Goal: Task Accomplishment & Management: Manage account settings

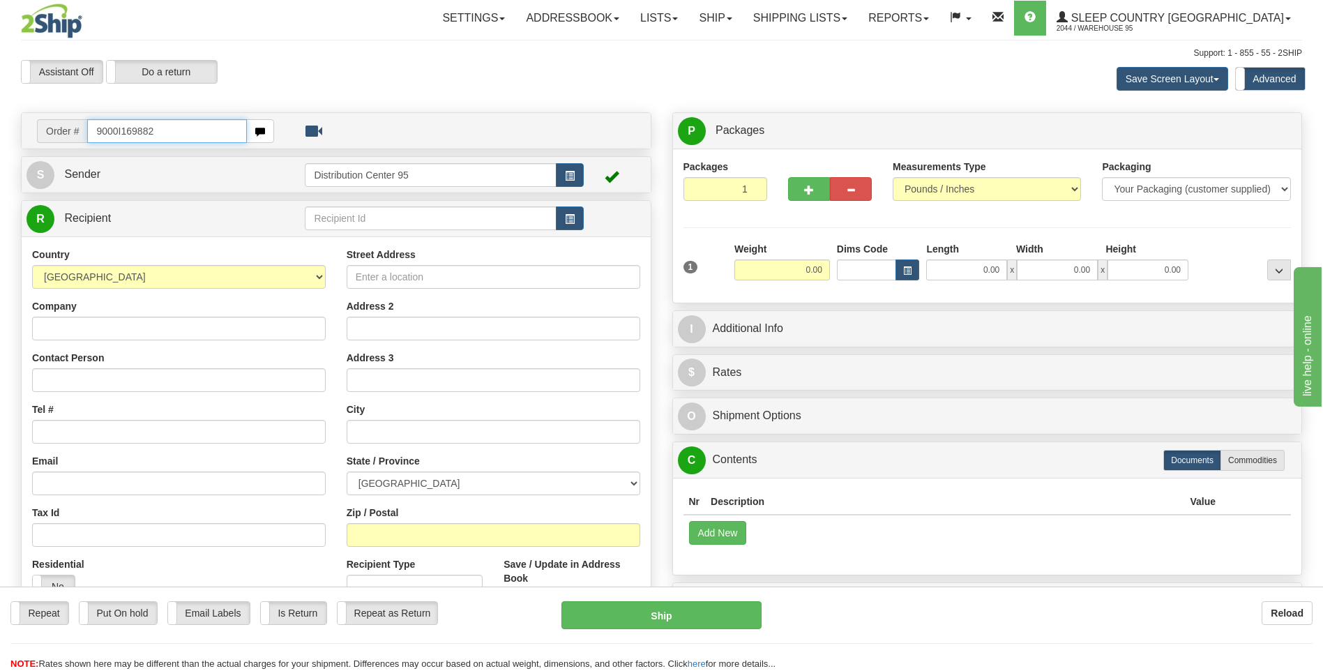
type input "9000I169882"
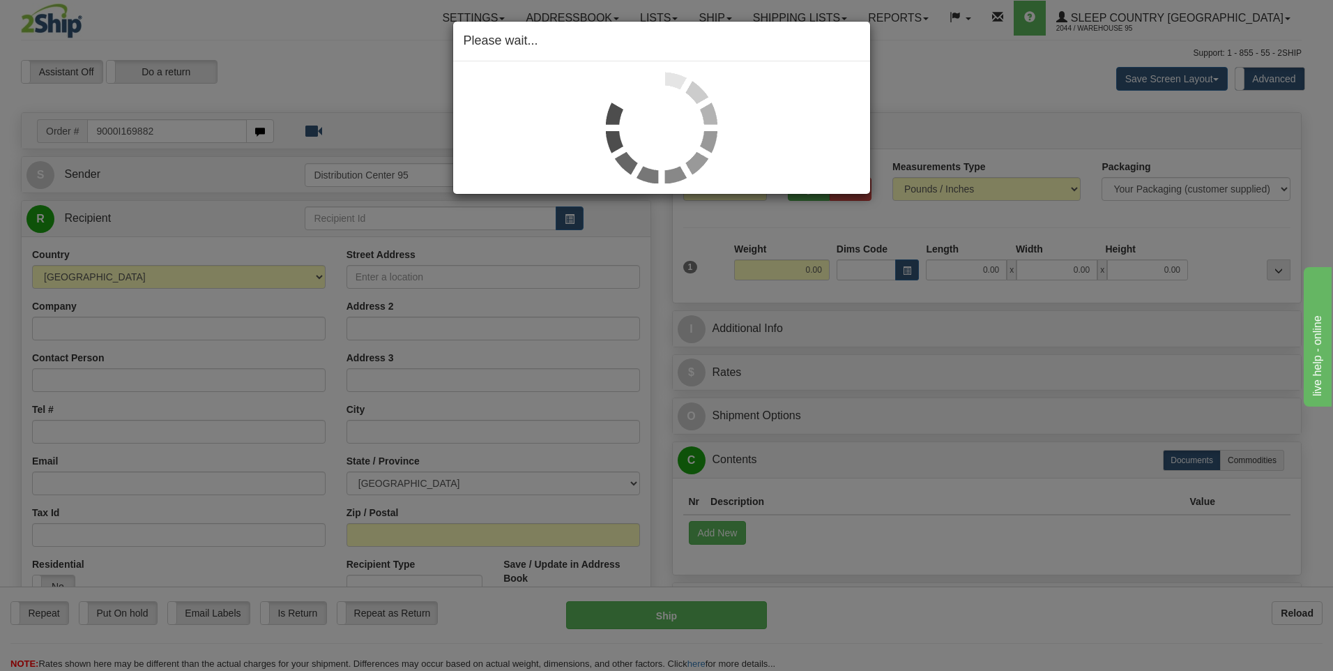
drag, startPoint x: 626, startPoint y: 315, endPoint x: 771, endPoint y: 334, distance: 146.3
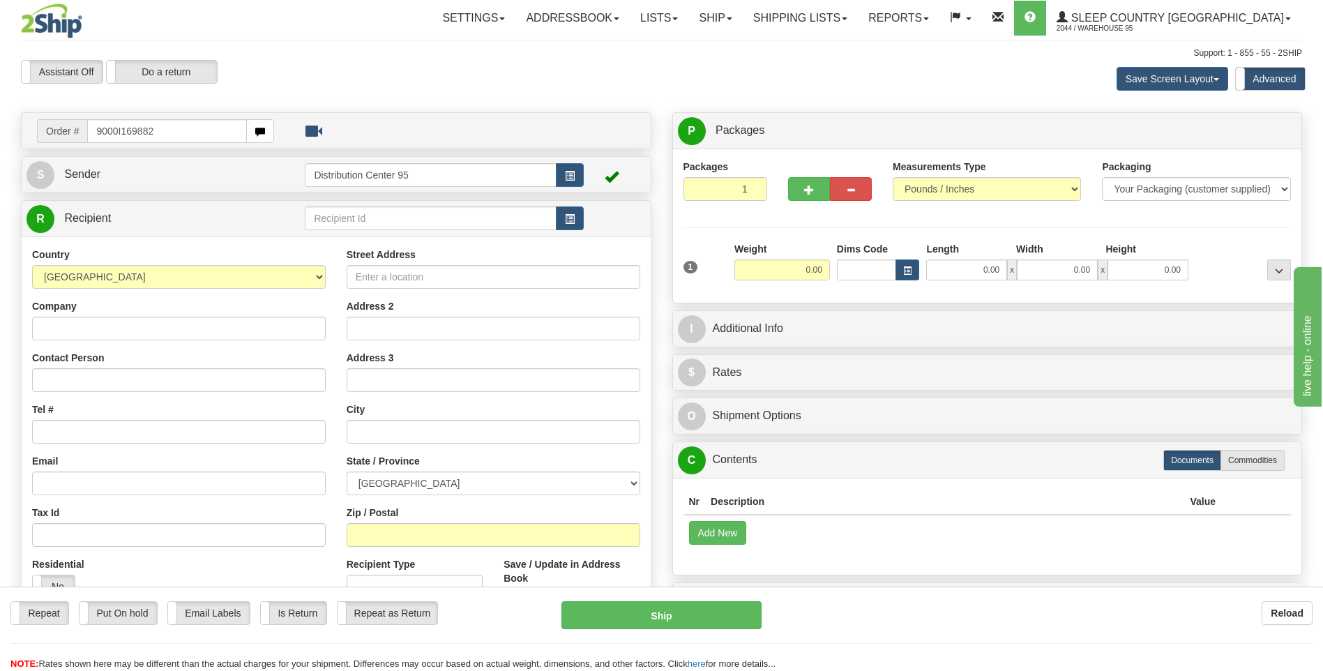
drag, startPoint x: 192, startPoint y: 129, endPoint x: 70, endPoint y: 113, distance: 123.8
click at [70, 113] on div "Order # 9000I169882" at bounding box center [336, 131] width 629 height 36
type input "9000I169882"
drag, startPoint x: 198, startPoint y: 131, endPoint x: 93, endPoint y: 132, distance: 105.3
click at [93, 132] on input "9000I169882" at bounding box center [166, 131] width 159 height 24
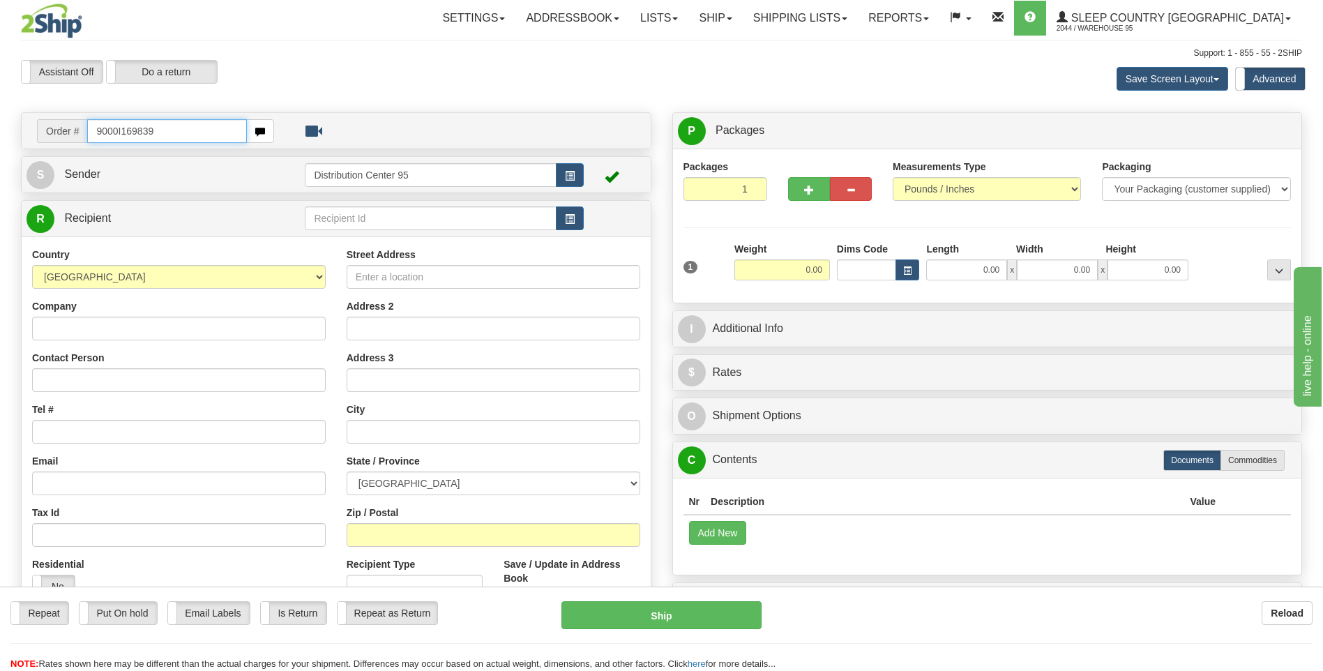
type input "9000I169839"
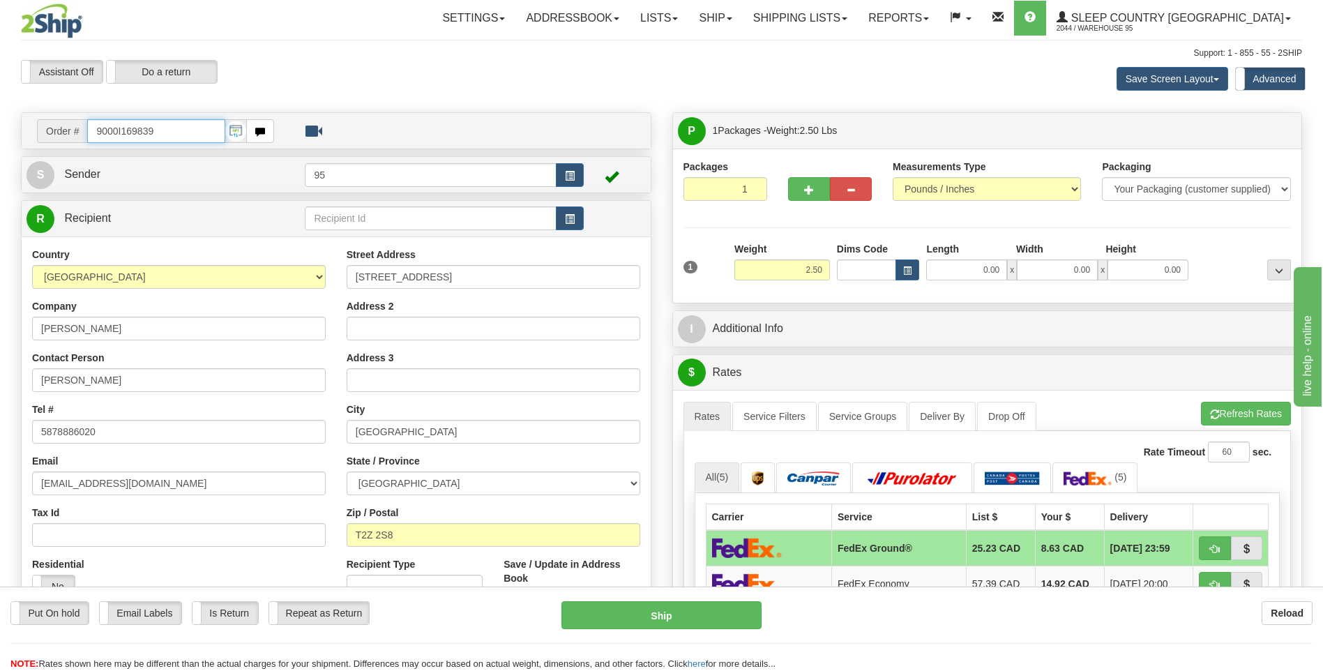
drag, startPoint x: 167, startPoint y: 135, endPoint x: 91, endPoint y: 102, distance: 82.8
click at [91, 102] on div "Toggle navigation Settings Shipping Preferences Fields Preferences New" at bounding box center [661, 608] width 1323 height 1217
type input "9000I169882"
click at [976, 270] on input "0.00" at bounding box center [966, 269] width 81 height 21
type input "17.00"
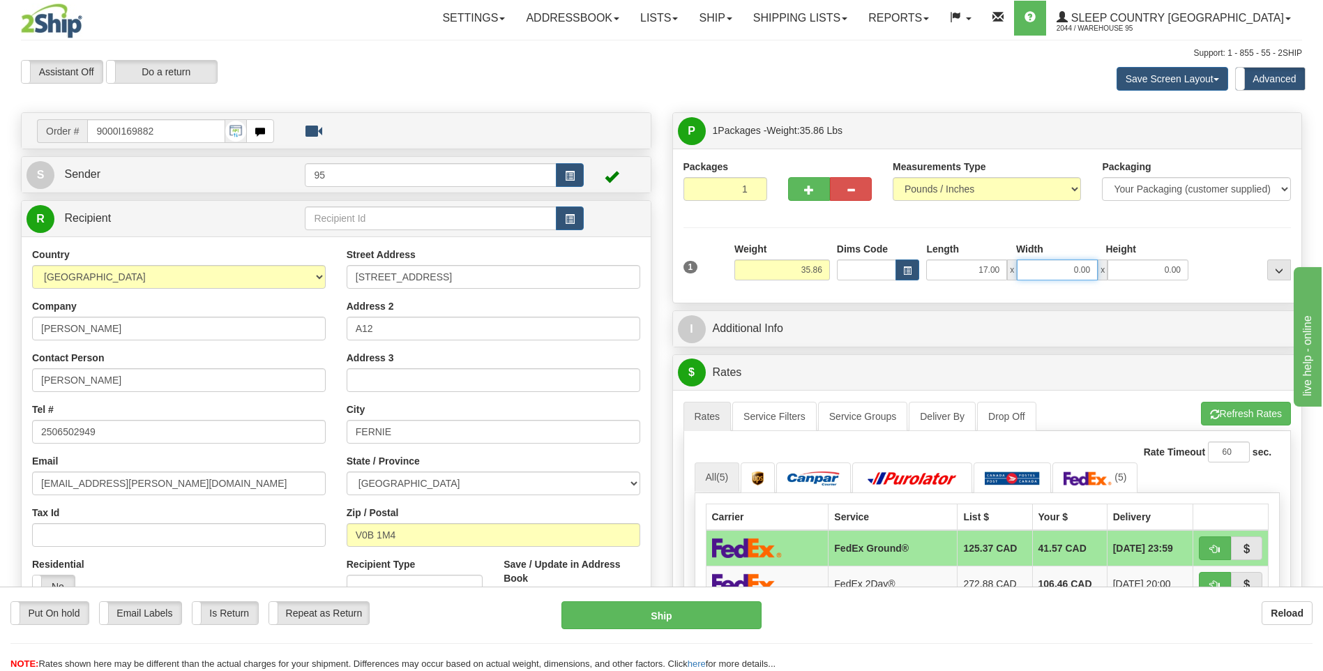
click at [1056, 268] on input "0.00" at bounding box center [1057, 269] width 81 height 21
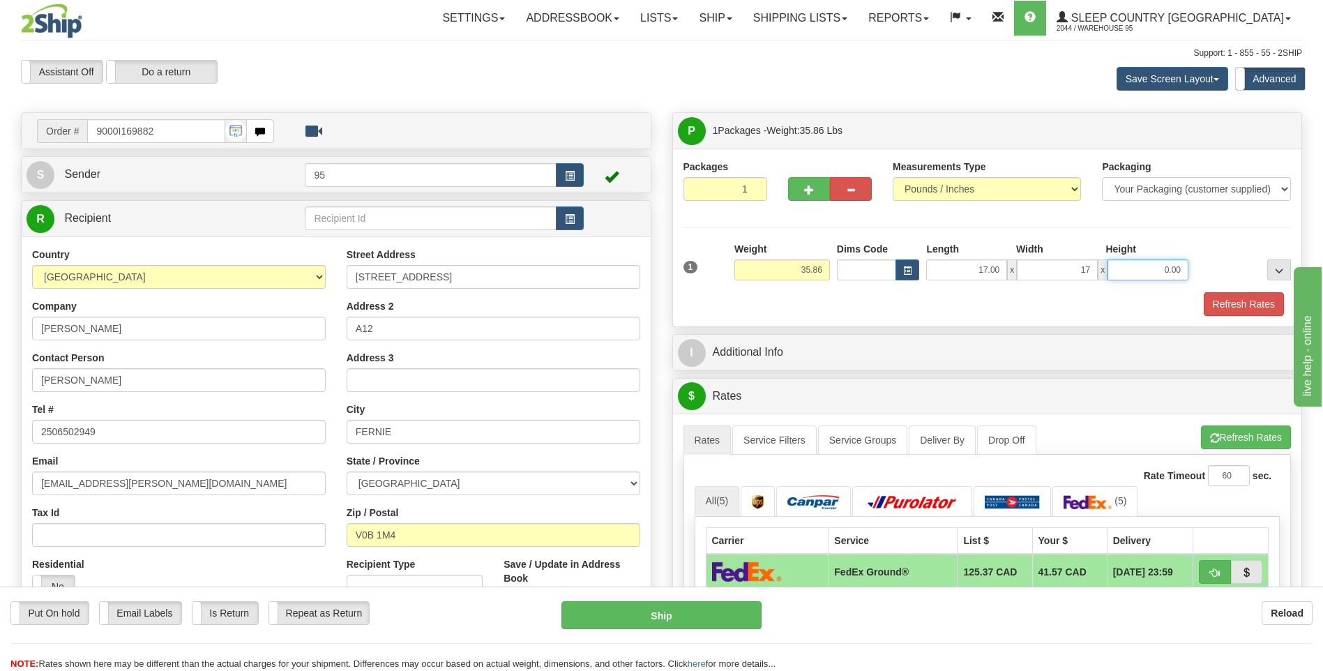
type input "17.00"
click at [1129, 268] on input "0.00" at bounding box center [1147, 269] width 81 height 21
type input "$"
type input "41.00"
click at [1218, 243] on div at bounding box center [1243, 261] width 102 height 38
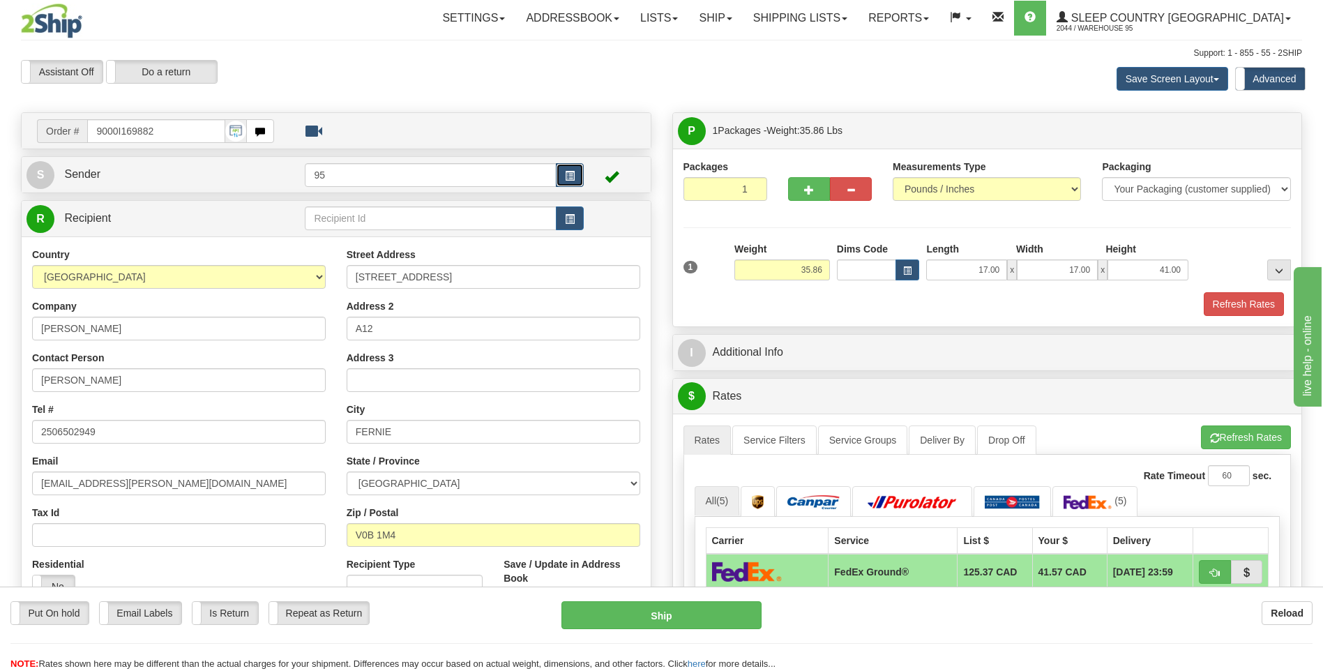
click at [578, 167] on button "button" at bounding box center [570, 175] width 28 height 24
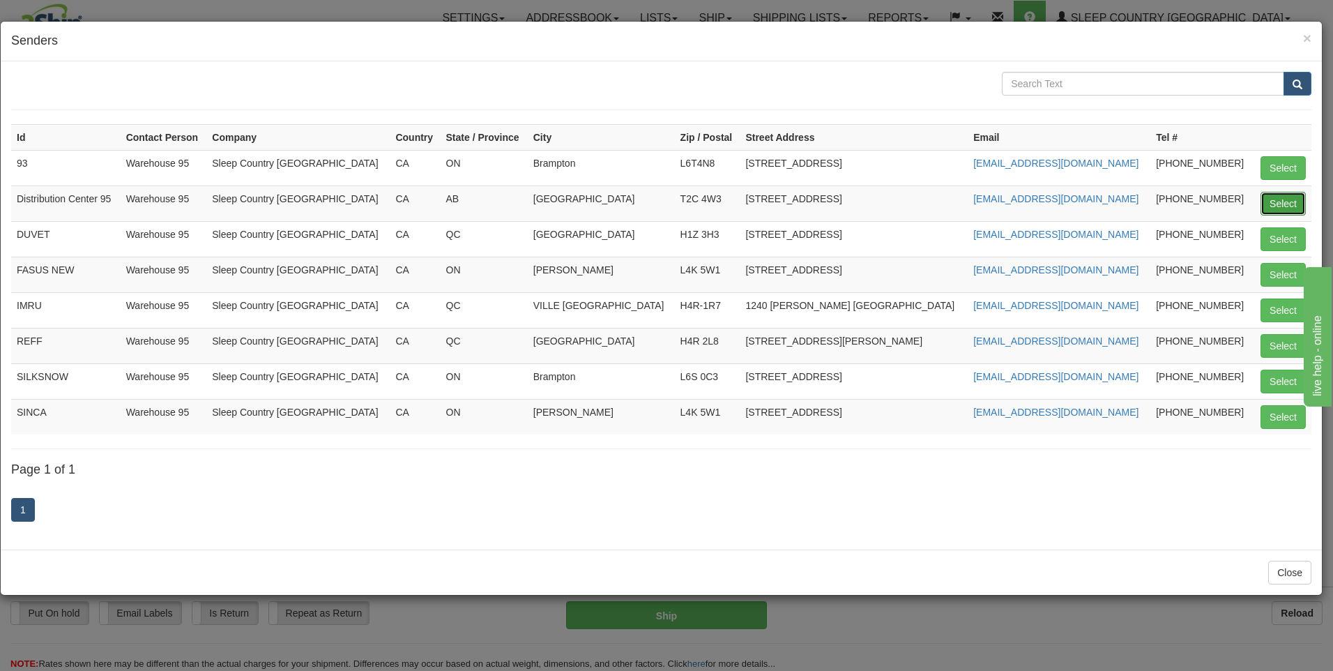
click at [1266, 205] on button "Select" at bounding box center [1283, 204] width 45 height 24
type input "Distribution Center 95"
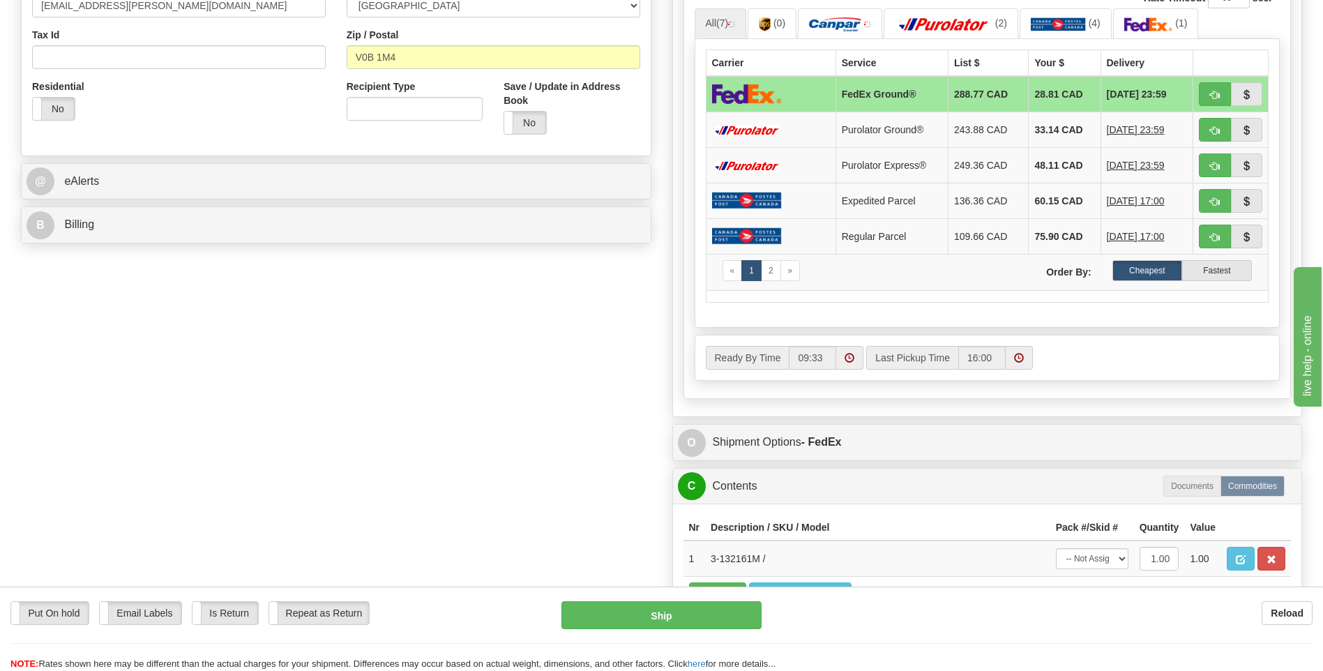
scroll to position [558, 0]
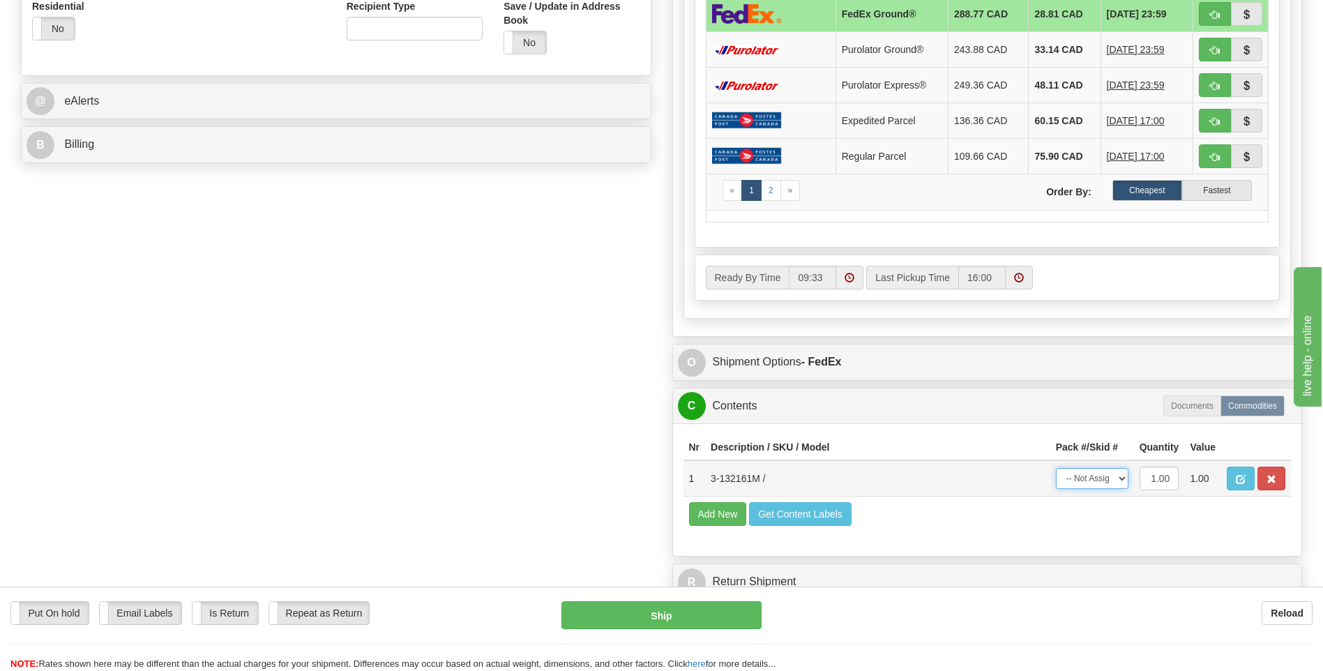
click at [1090, 483] on select "-- Not Assigned -- Package 1" at bounding box center [1092, 478] width 73 height 21
select select "0"
click at [1056, 468] on select "-- Not Assigned -- Package 1" at bounding box center [1092, 478] width 73 height 21
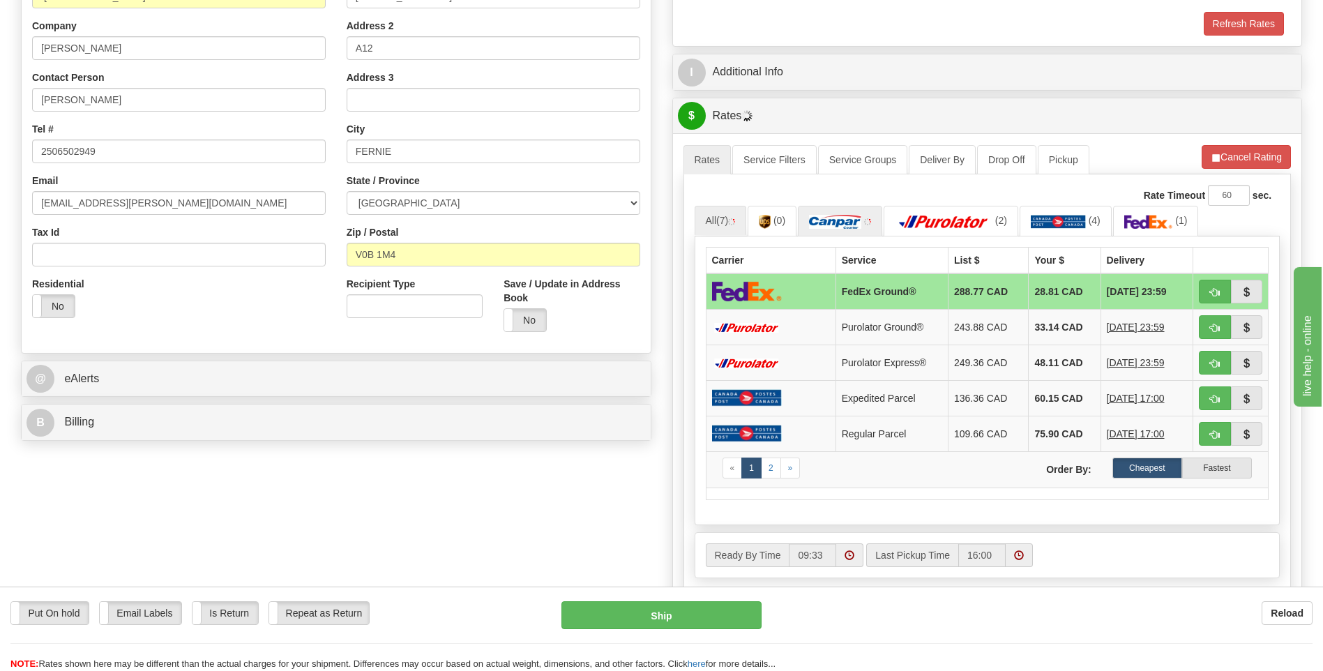
scroll to position [279, 0]
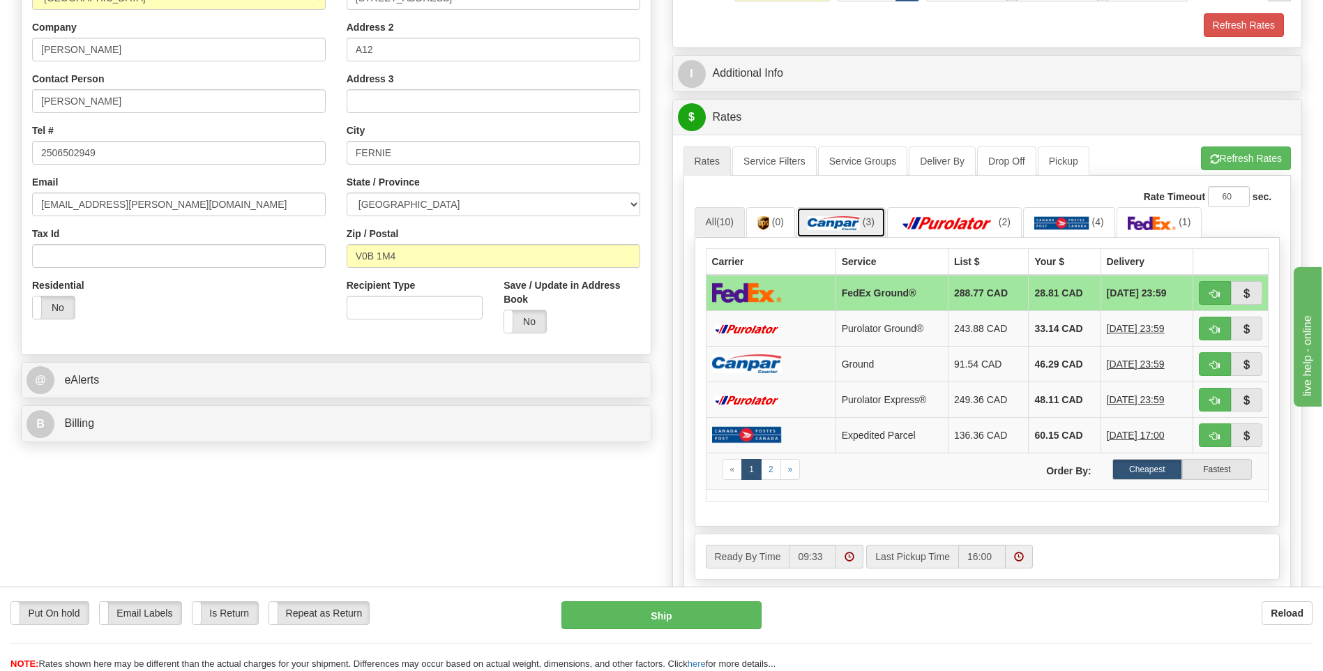
click at [837, 213] on link "(3)" at bounding box center [840, 222] width 89 height 30
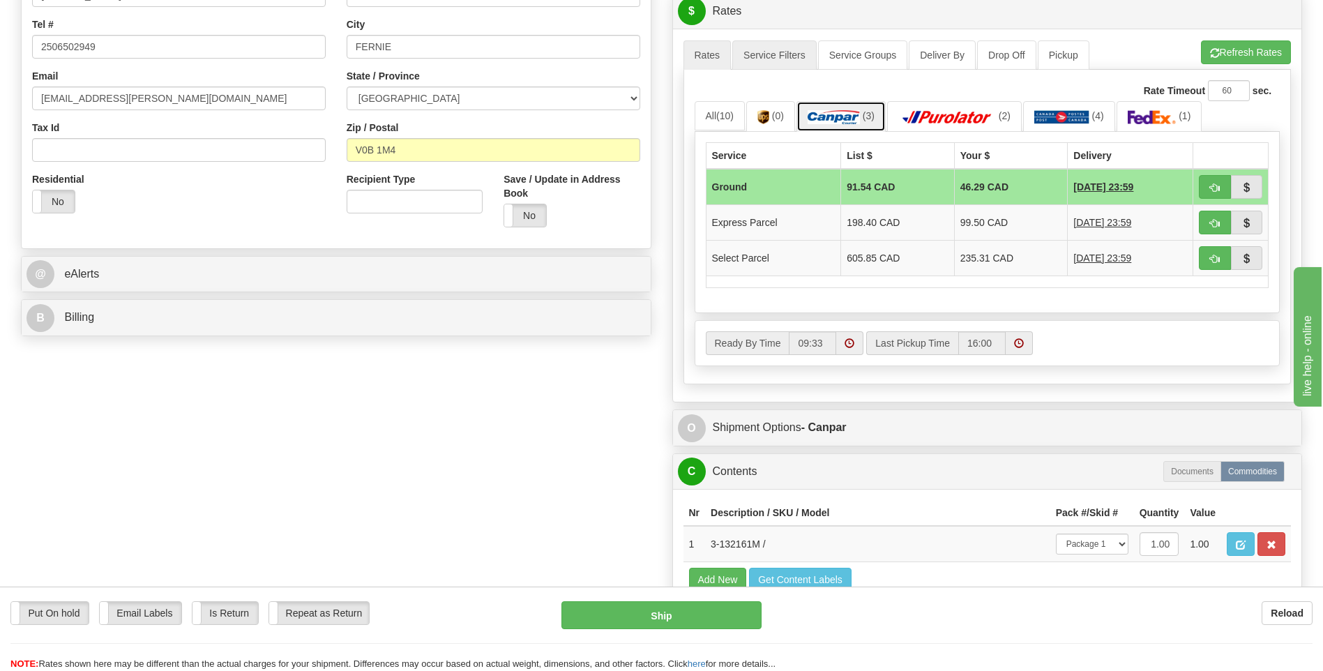
scroll to position [418, 0]
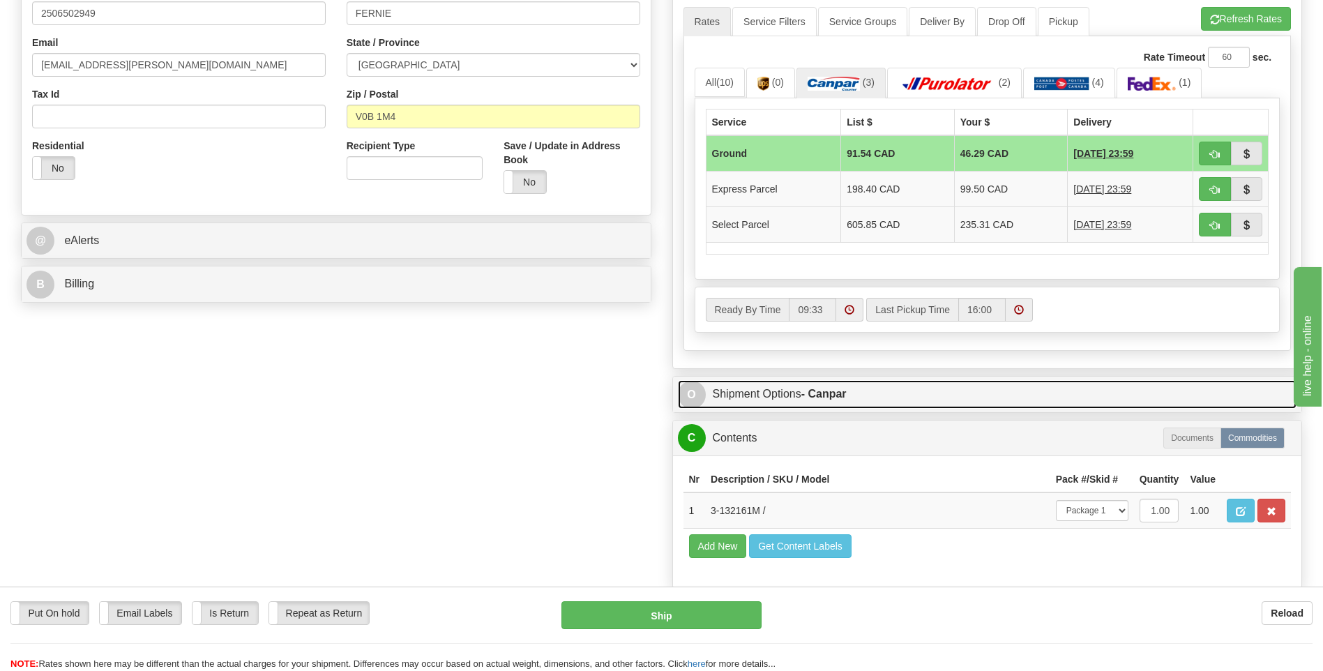
click at [815, 393] on strong "- Canpar" at bounding box center [823, 394] width 45 height 12
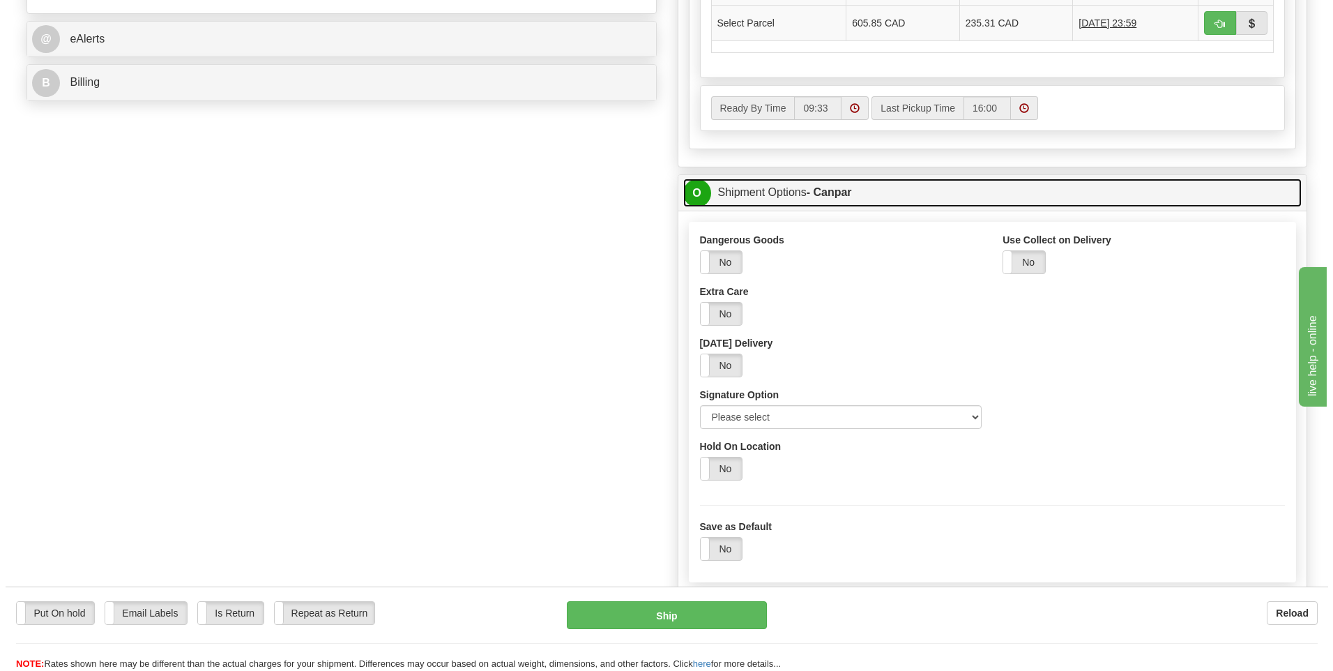
scroll to position [628, 0]
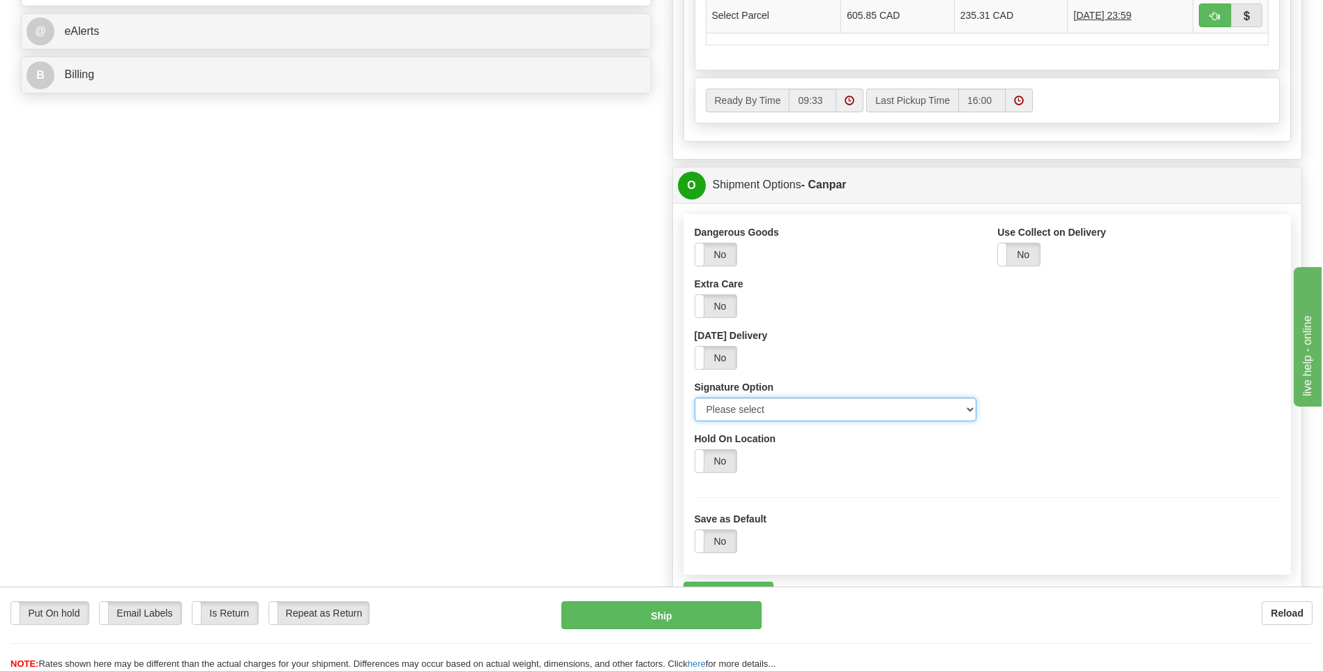
click at [777, 408] on select "Please select No Signature Required Signature Required Adult Signature" at bounding box center [835, 409] width 282 height 24
select select "2"
click at [694, 397] on select "Please select No Signature Required Signature Required Adult Signature" at bounding box center [835, 409] width 282 height 24
click at [717, 611] on button "Ship" at bounding box center [660, 615] width 199 height 28
type input "1"
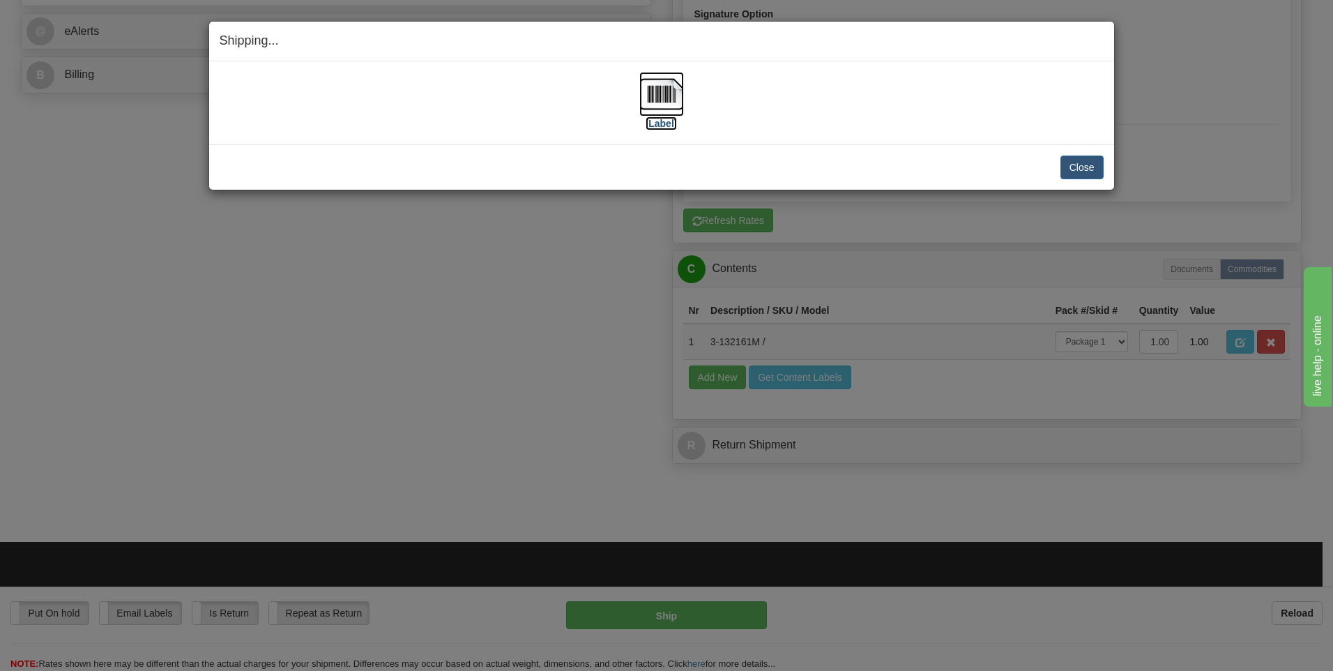
click at [657, 121] on label "[Label]" at bounding box center [662, 123] width 32 height 14
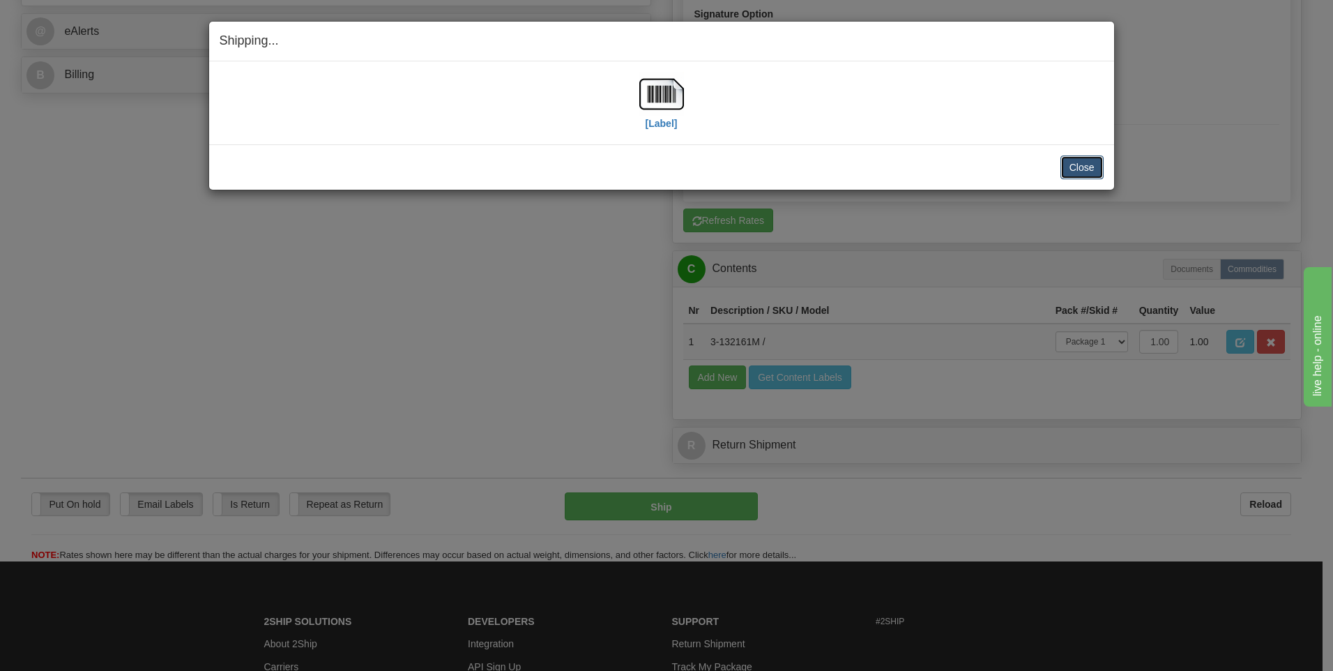
click at [1090, 165] on button "Close" at bounding box center [1082, 167] width 43 height 24
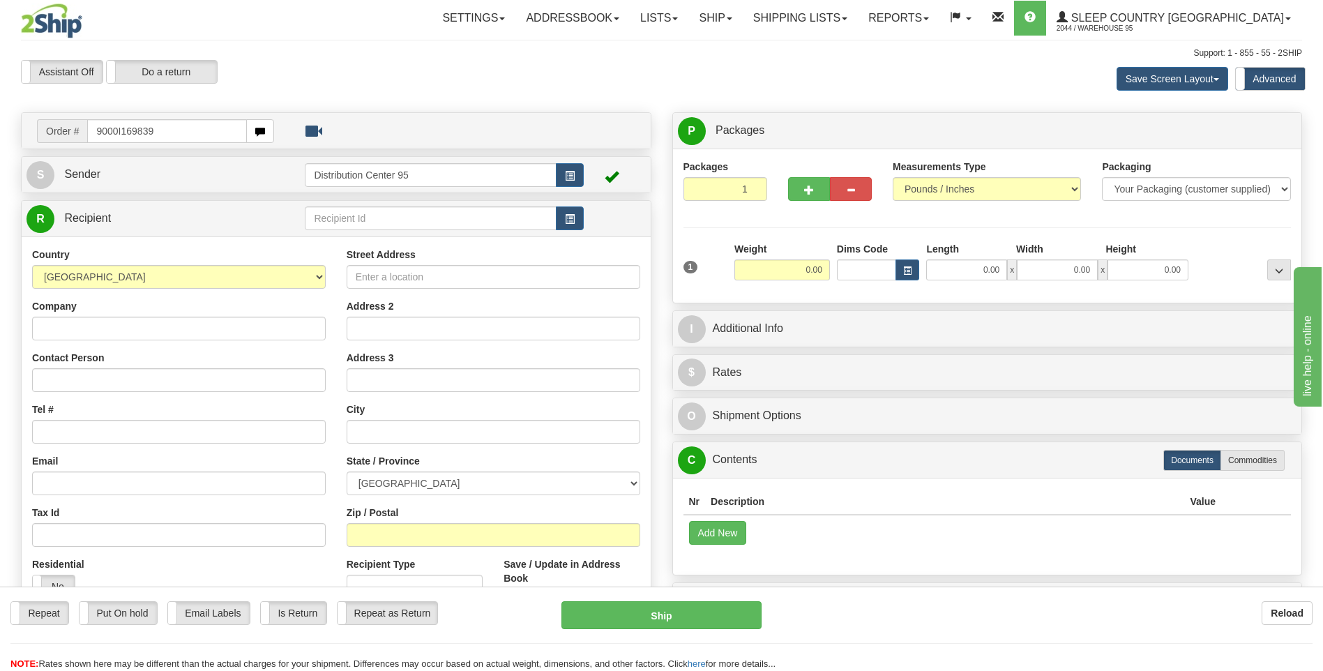
type input "9000I169839"
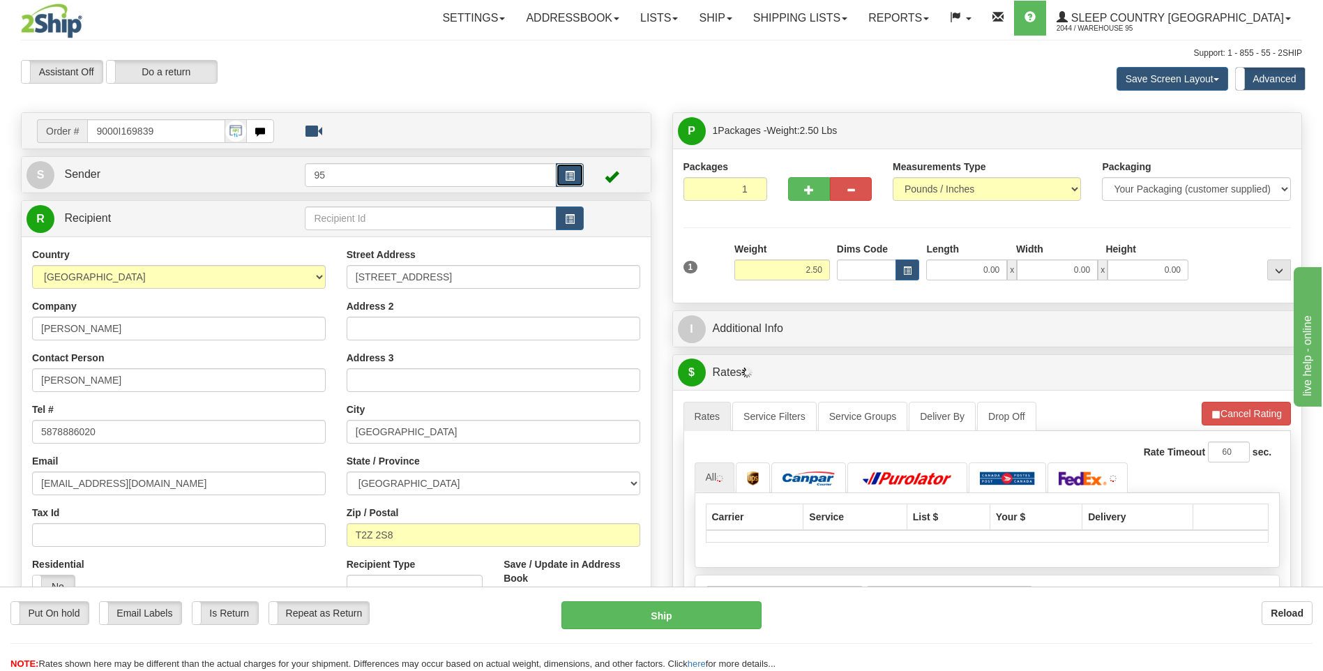
click at [565, 175] on button "button" at bounding box center [570, 175] width 28 height 24
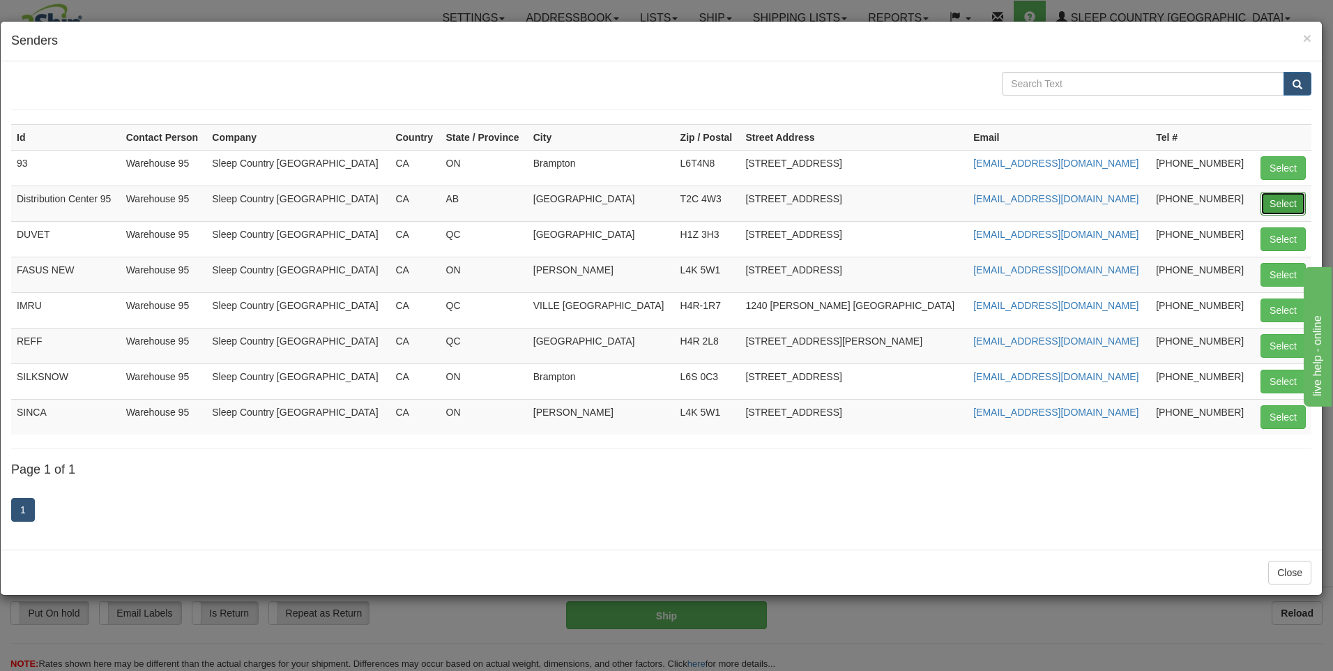
click at [1298, 207] on button "Select" at bounding box center [1283, 204] width 45 height 24
type input "Distribution Center 95"
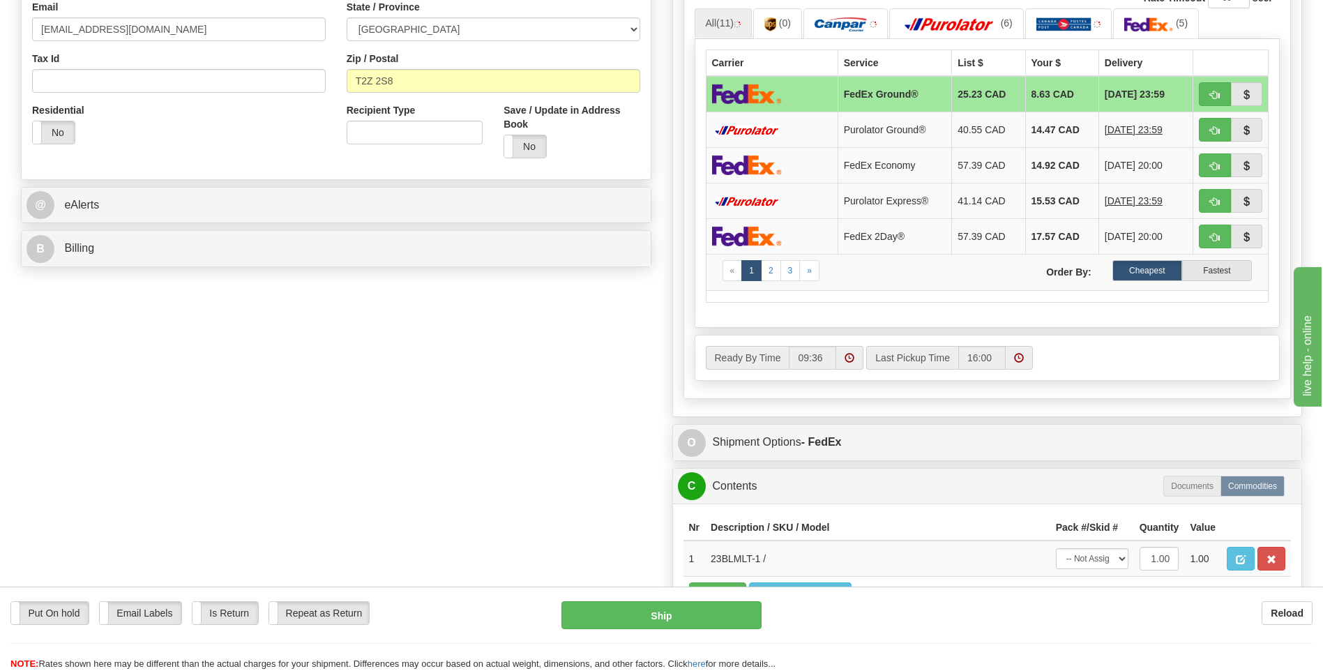
scroll to position [488, 0]
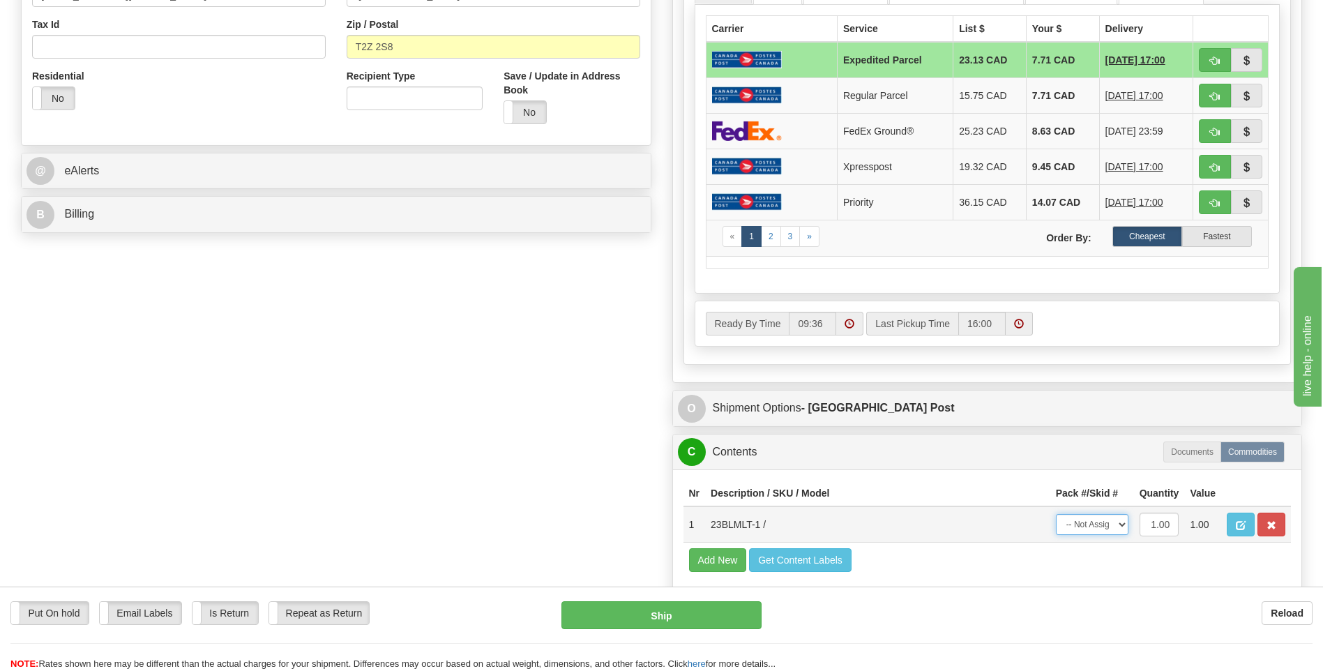
click at [1119, 523] on select "-- Not Assigned -- Package 1" at bounding box center [1092, 524] width 73 height 21
select select "0"
click at [1056, 514] on select "-- Not Assigned -- Package 1" at bounding box center [1092, 524] width 73 height 21
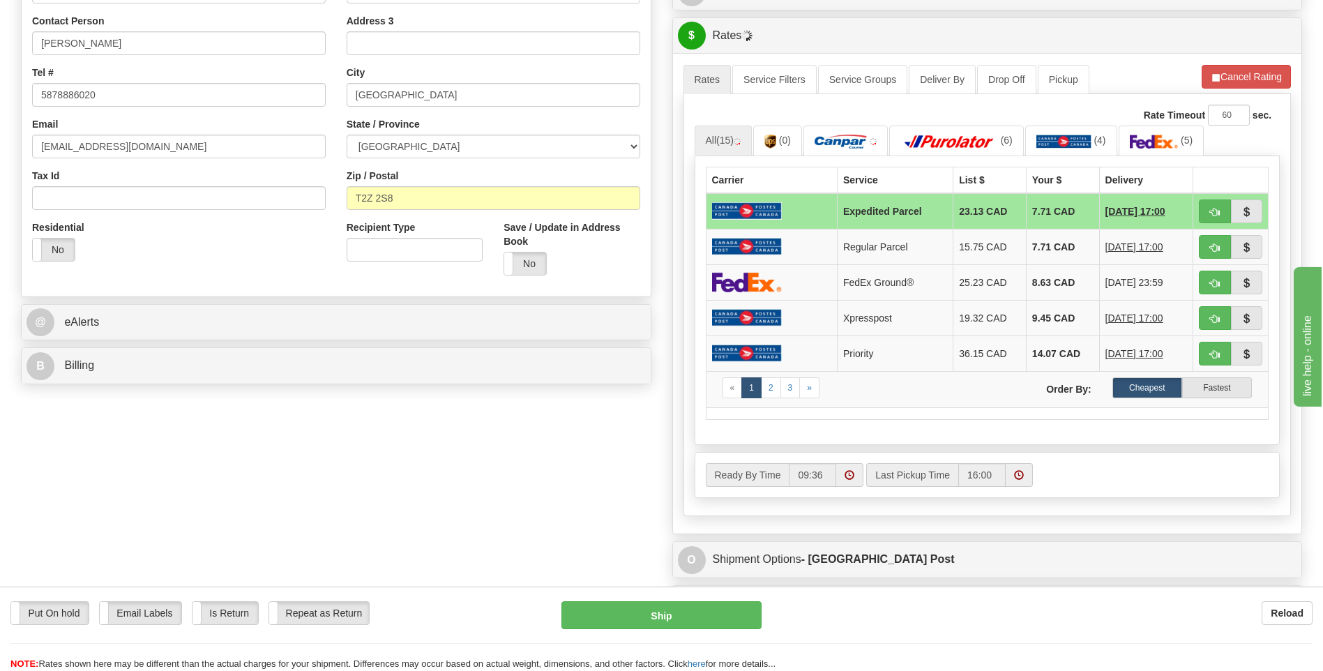
scroll to position [279, 0]
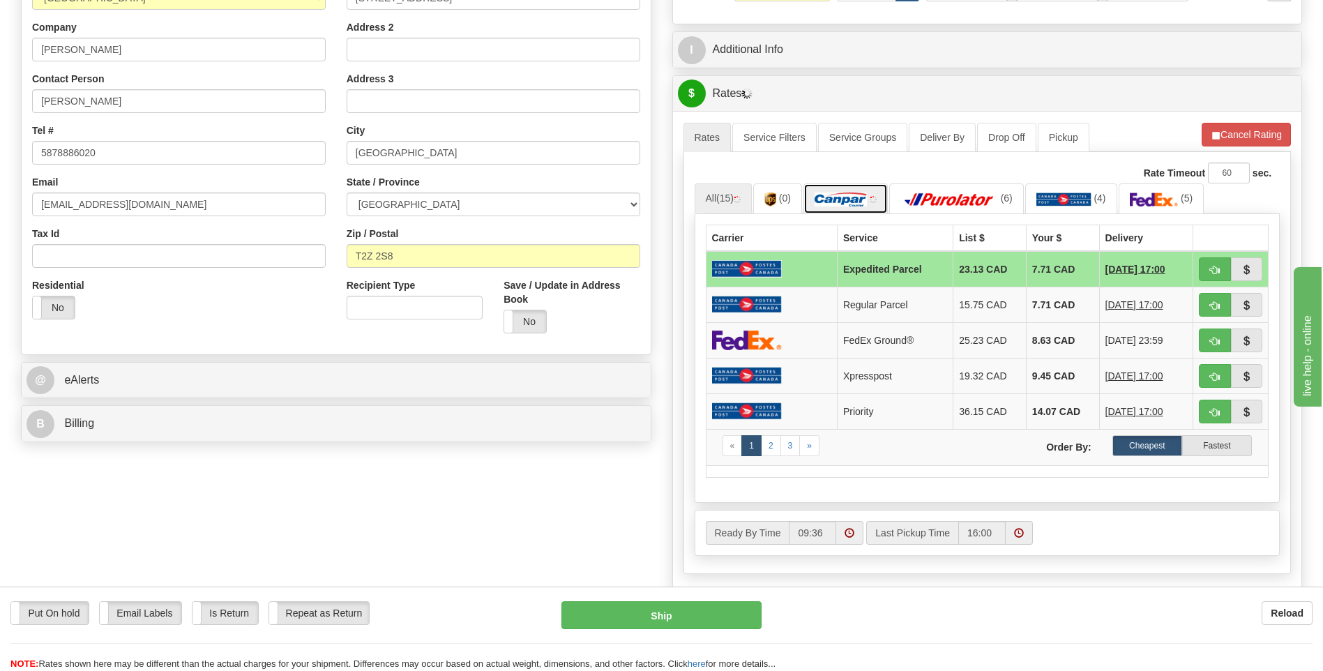
click at [856, 205] on img at bounding box center [840, 199] width 52 height 14
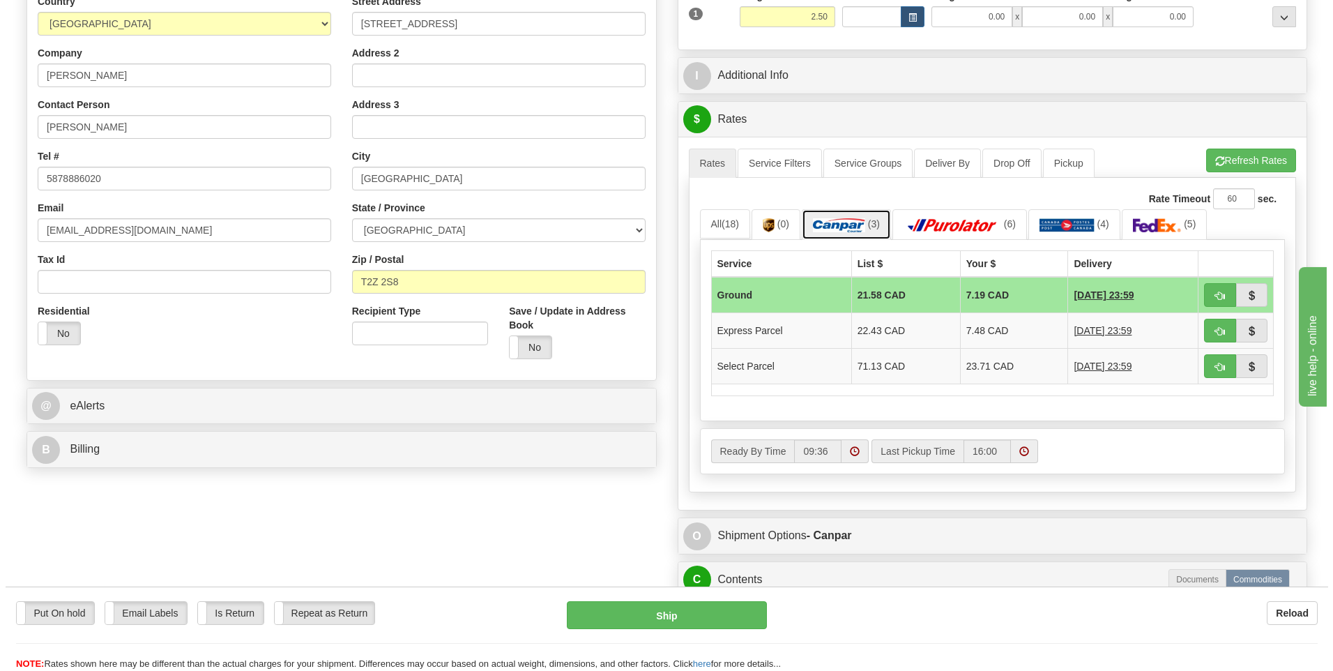
scroll to position [488, 0]
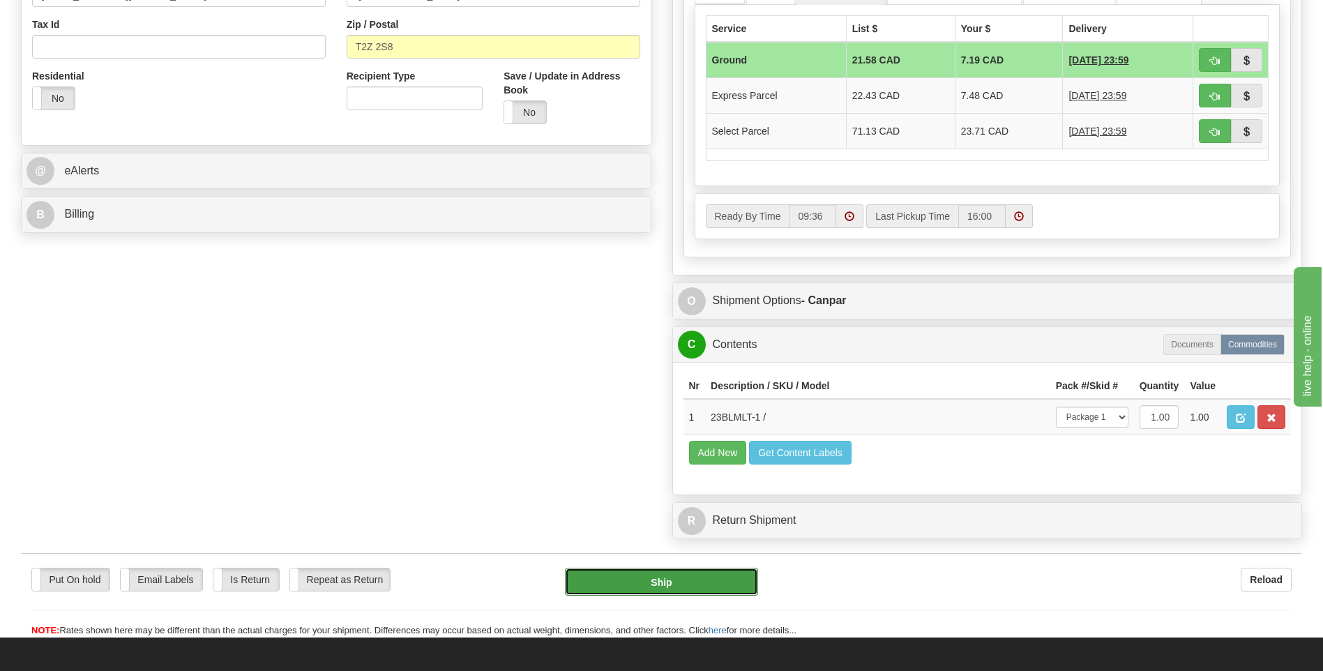
click at [742, 577] on button "Ship" at bounding box center [661, 582] width 192 height 28
type input "1"
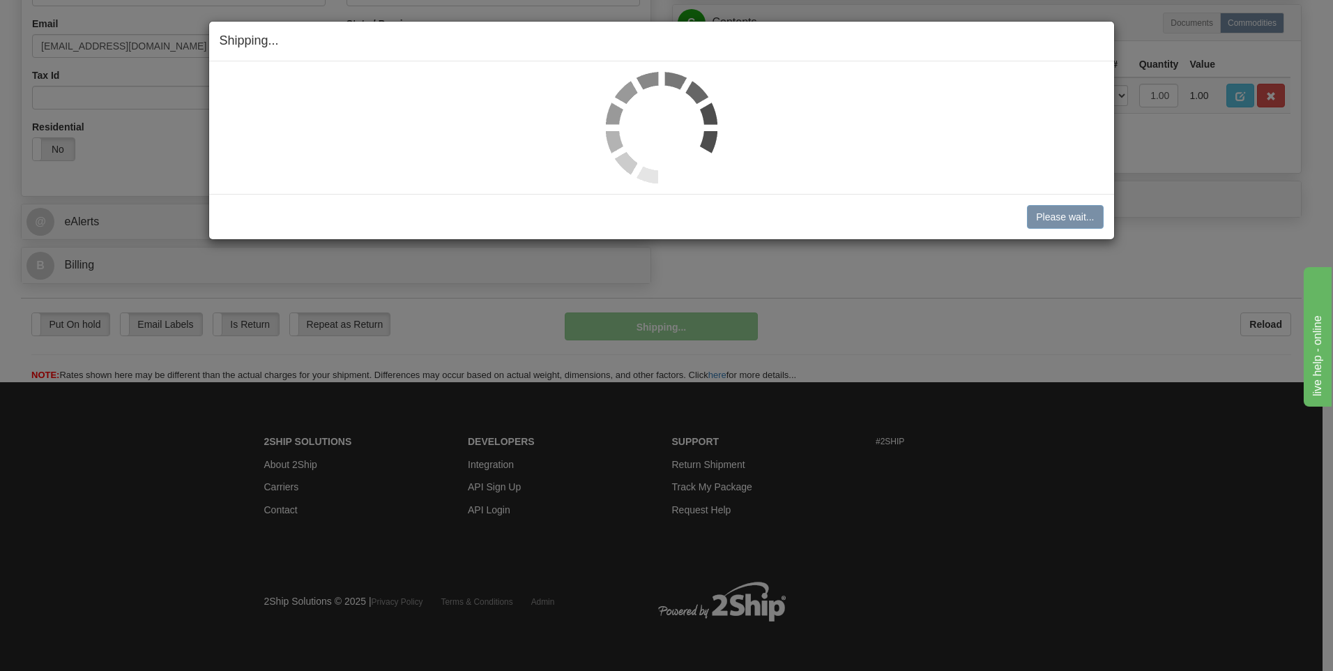
scroll to position [438, 0]
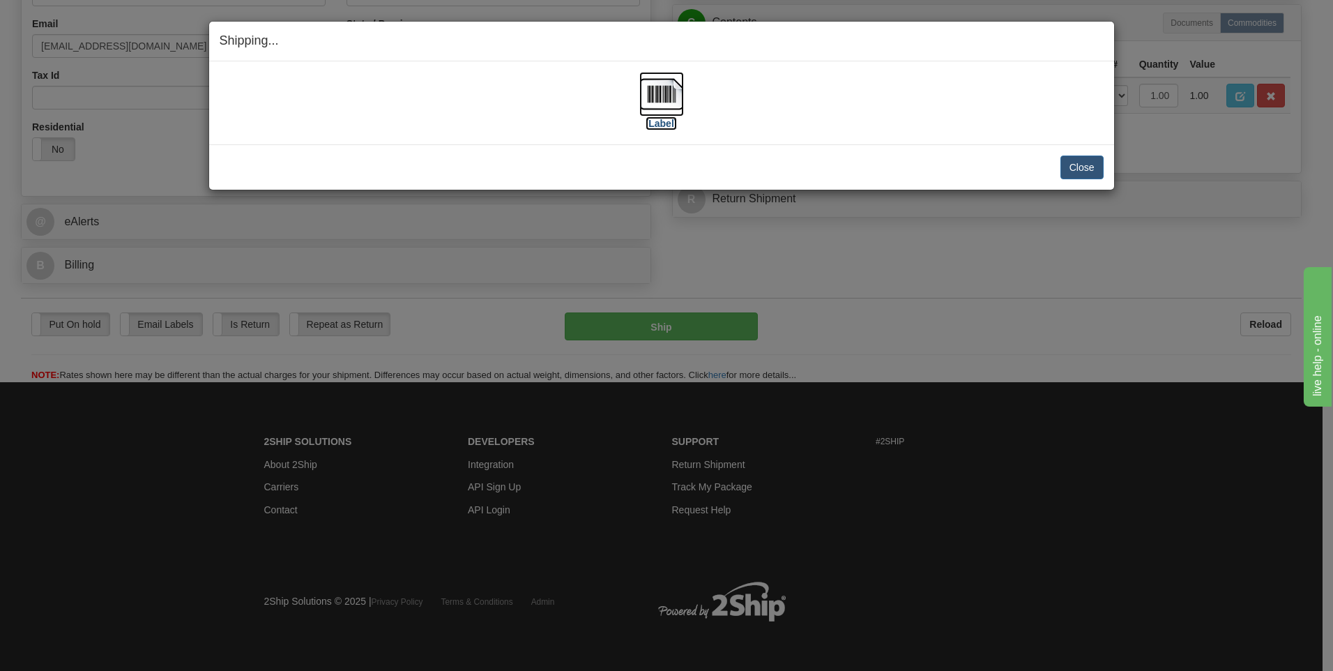
click at [650, 123] on label "[Label]" at bounding box center [662, 123] width 32 height 14
click at [1095, 161] on button "Close" at bounding box center [1082, 167] width 43 height 24
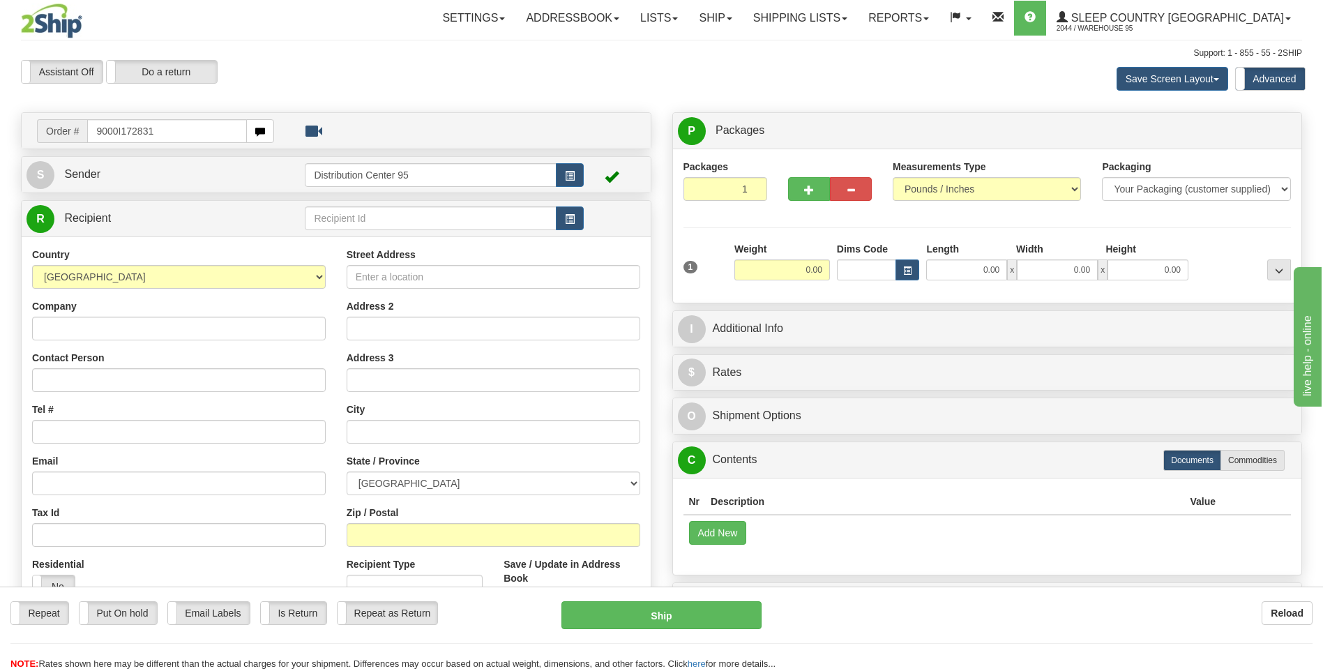
type input "9000I172831"
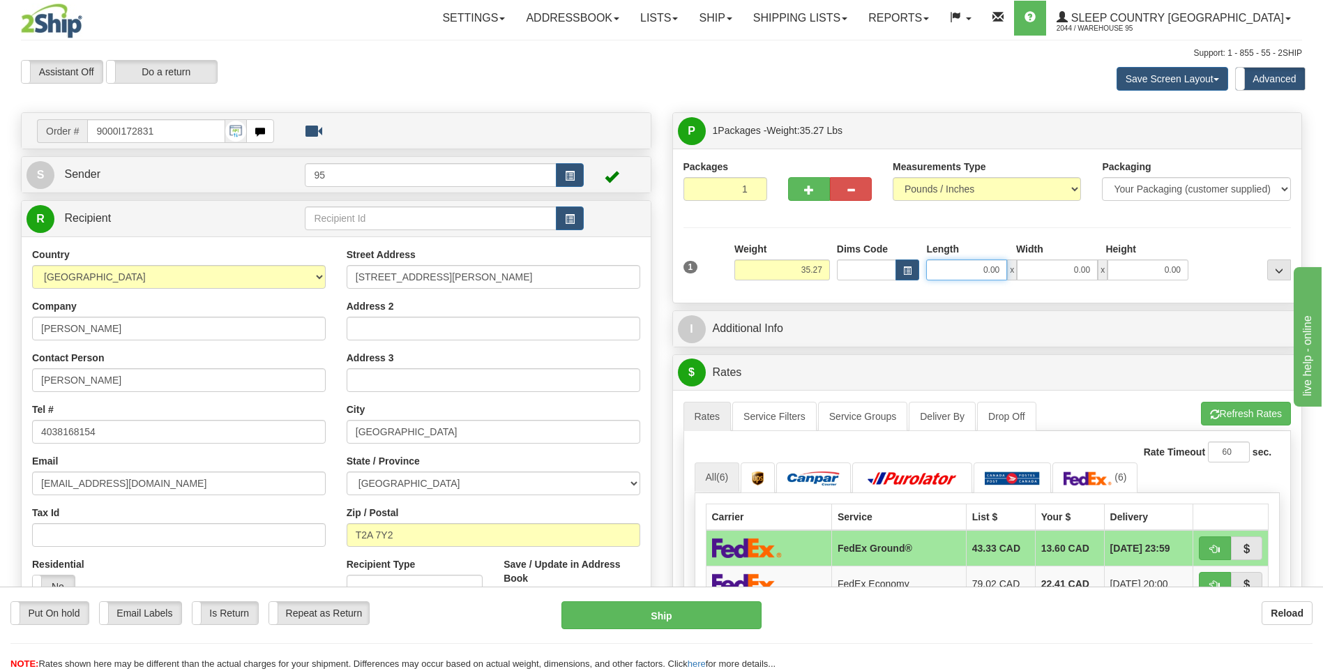
click at [970, 264] on input "0.00" at bounding box center [966, 269] width 81 height 21
type input "63.00"
click at [1061, 272] on input "0.00" at bounding box center [1057, 269] width 81 height 21
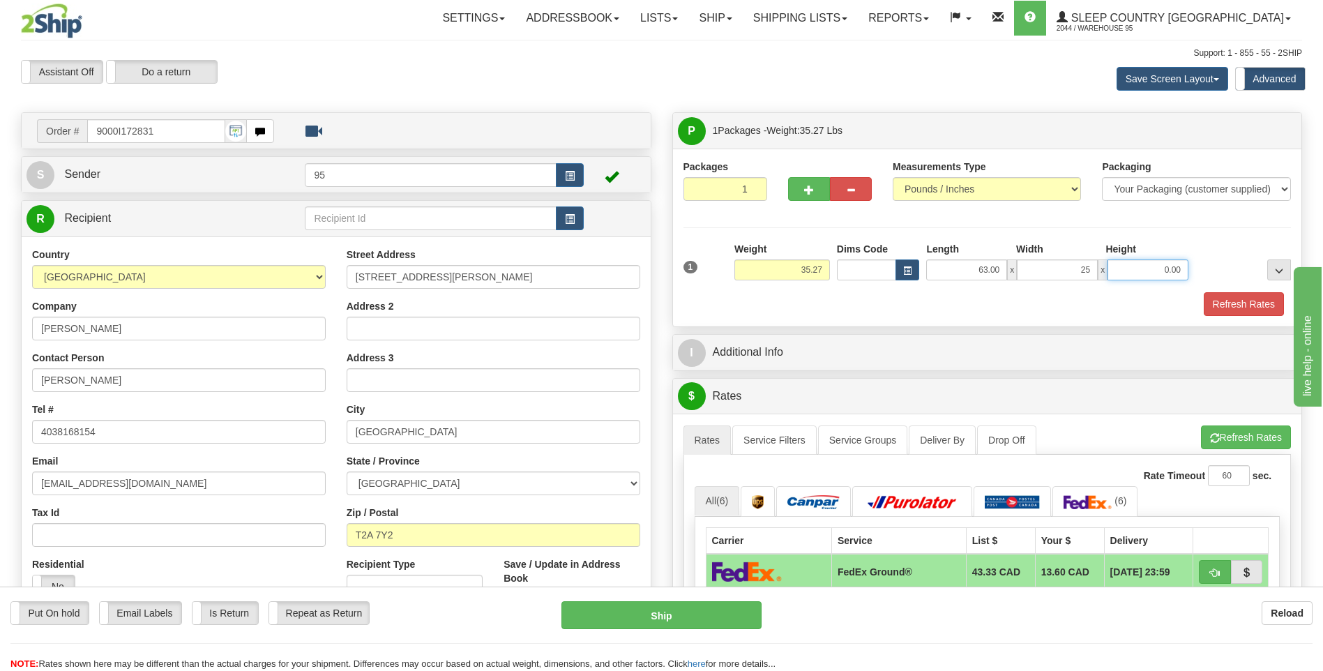
type input "25.00"
click at [1121, 273] on input "0.00" at bounding box center [1147, 269] width 81 height 21
type input "4.00"
click at [1194, 242] on div at bounding box center [1243, 261] width 102 height 38
click at [565, 180] on span "button" at bounding box center [570, 176] width 10 height 9
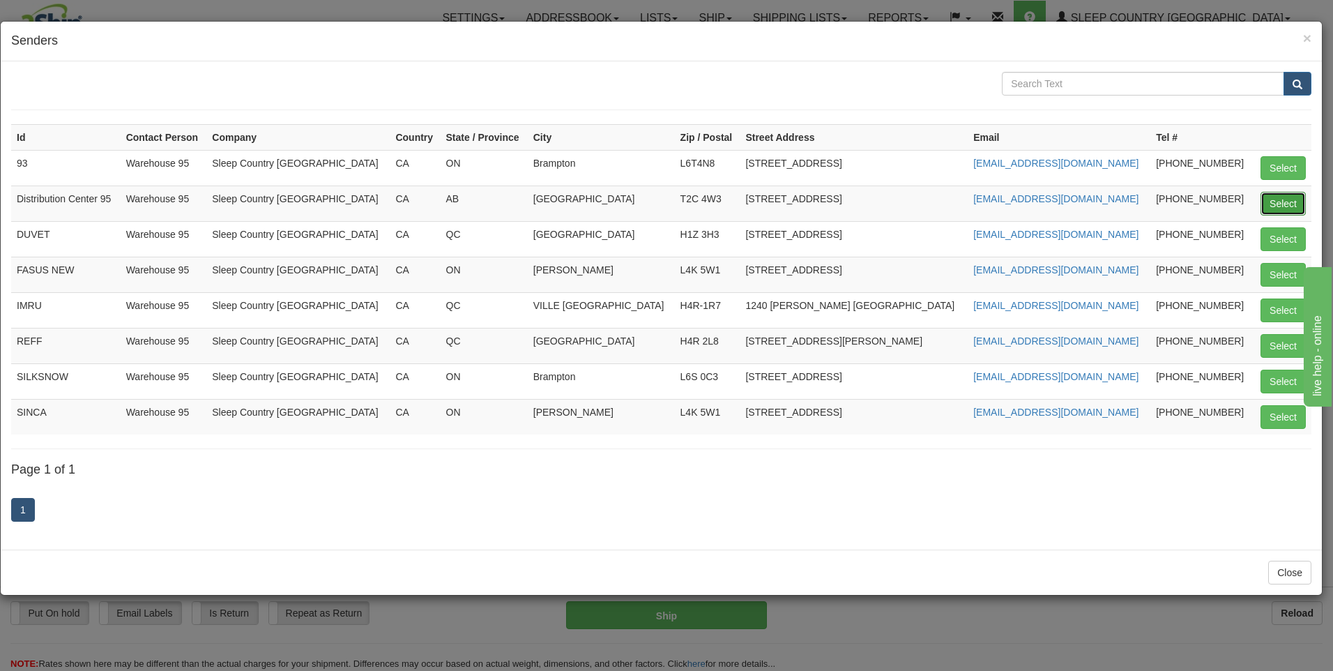
click at [1273, 199] on button "Select" at bounding box center [1283, 204] width 45 height 24
type input "Distribution Center 95"
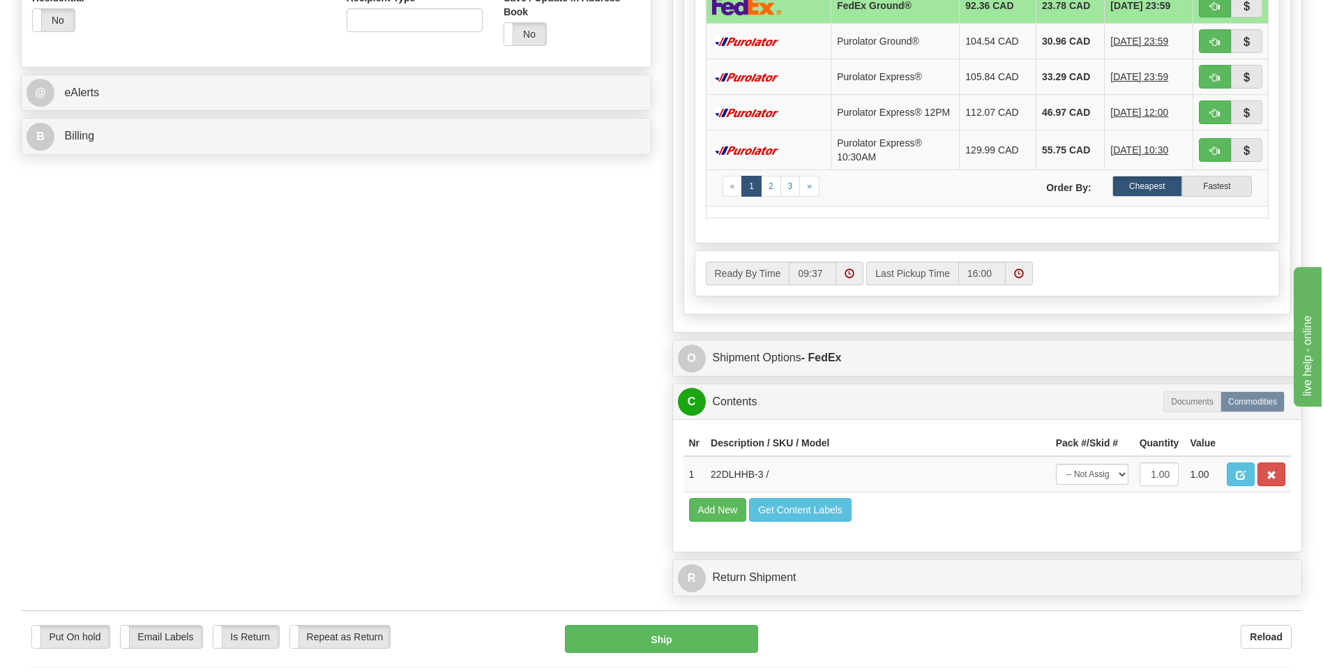
scroll to position [697, 0]
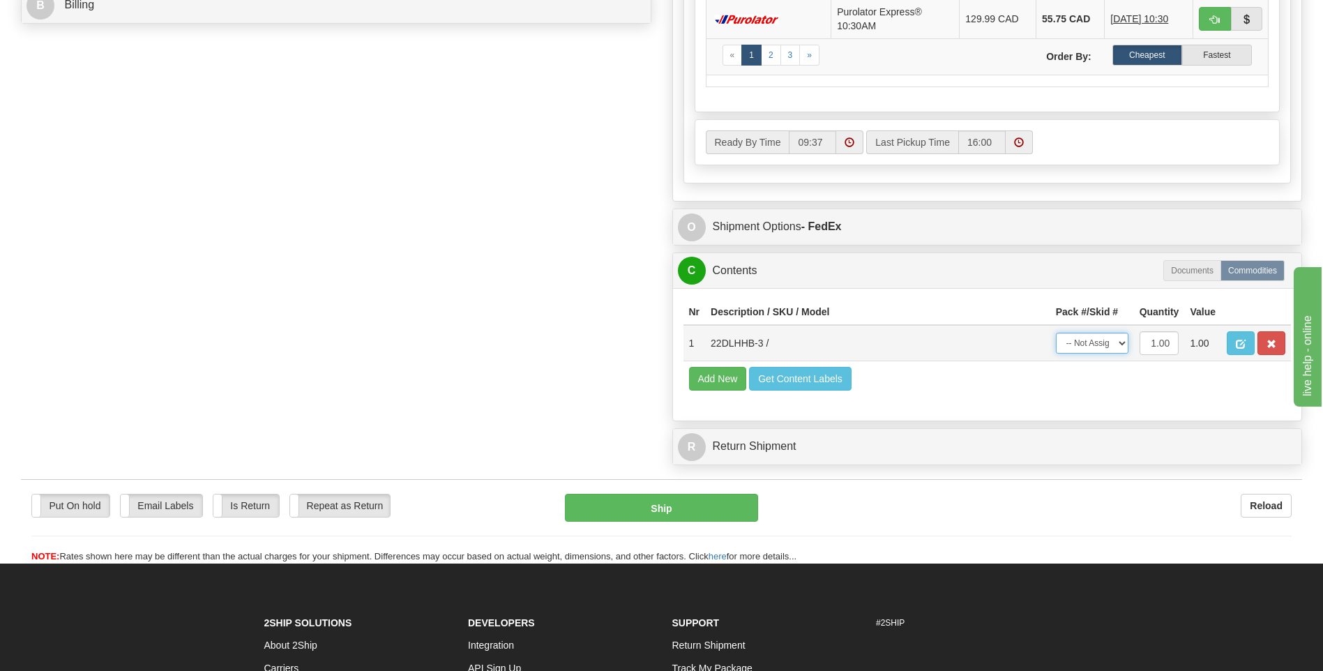
click at [1116, 350] on select "-- Not Assigned -- Package 1" at bounding box center [1092, 343] width 73 height 21
select select "0"
click at [1056, 337] on select "-- Not Assigned -- Package 1" at bounding box center [1092, 343] width 73 height 21
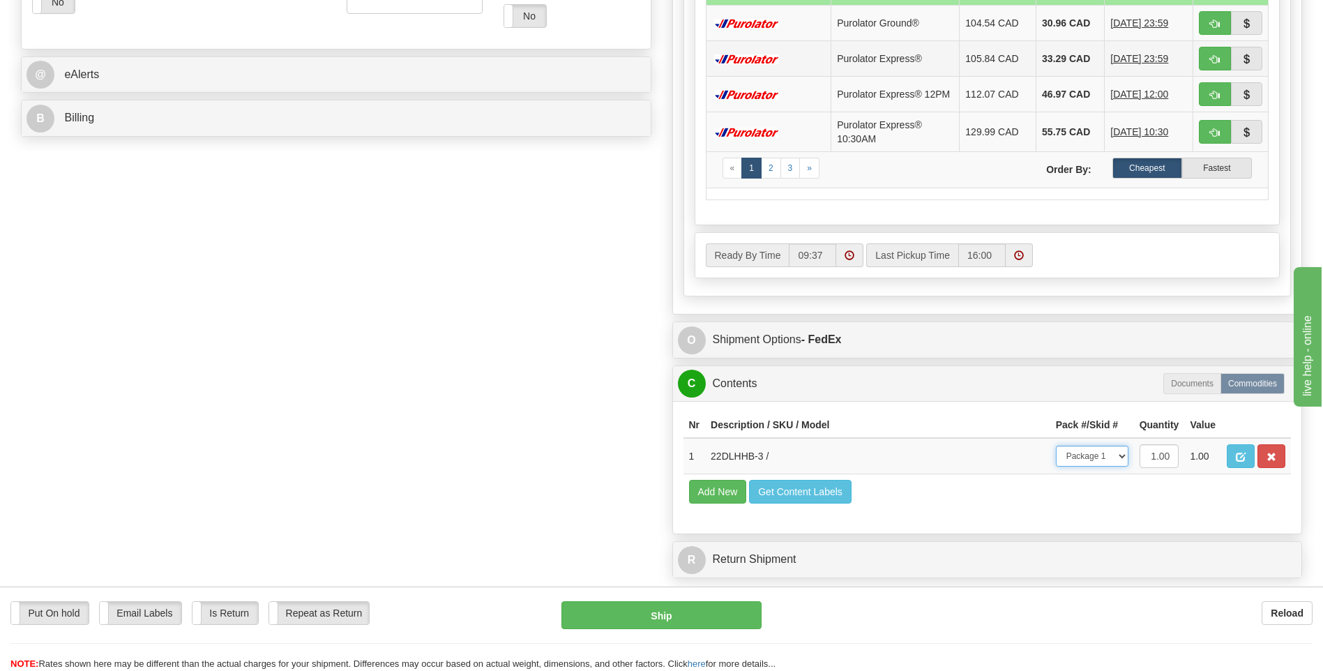
scroll to position [349, 0]
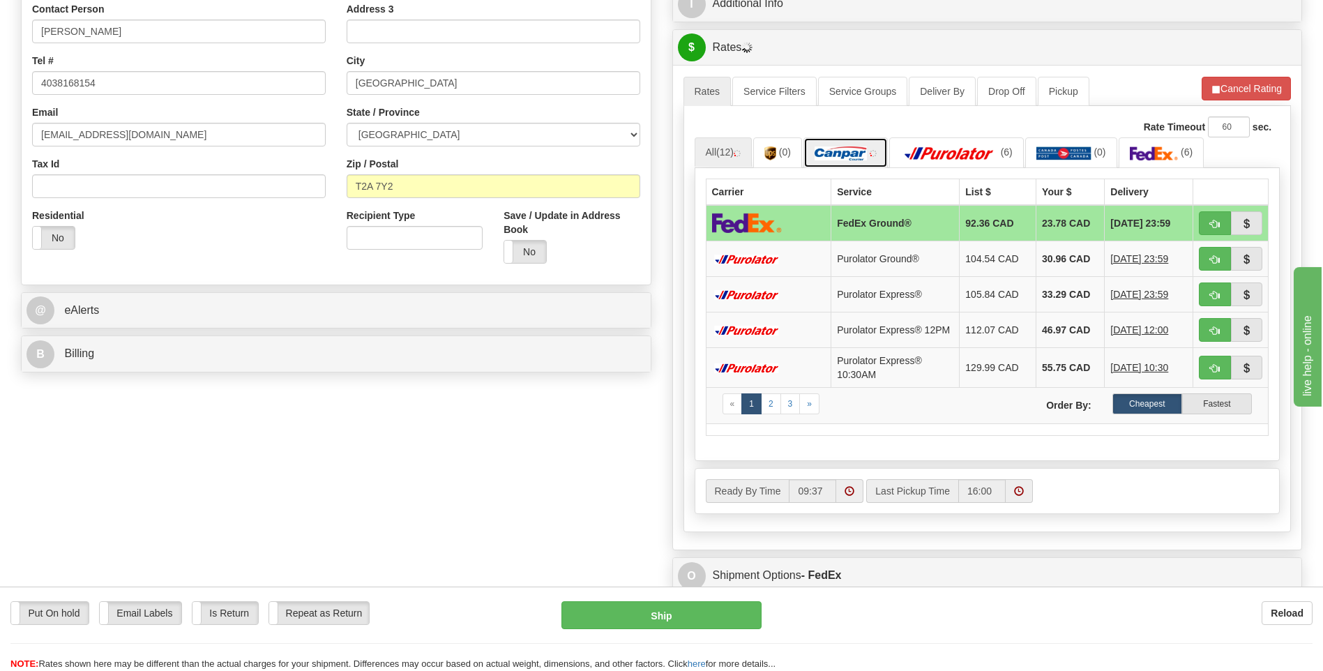
click at [860, 147] on img at bounding box center [840, 153] width 52 height 14
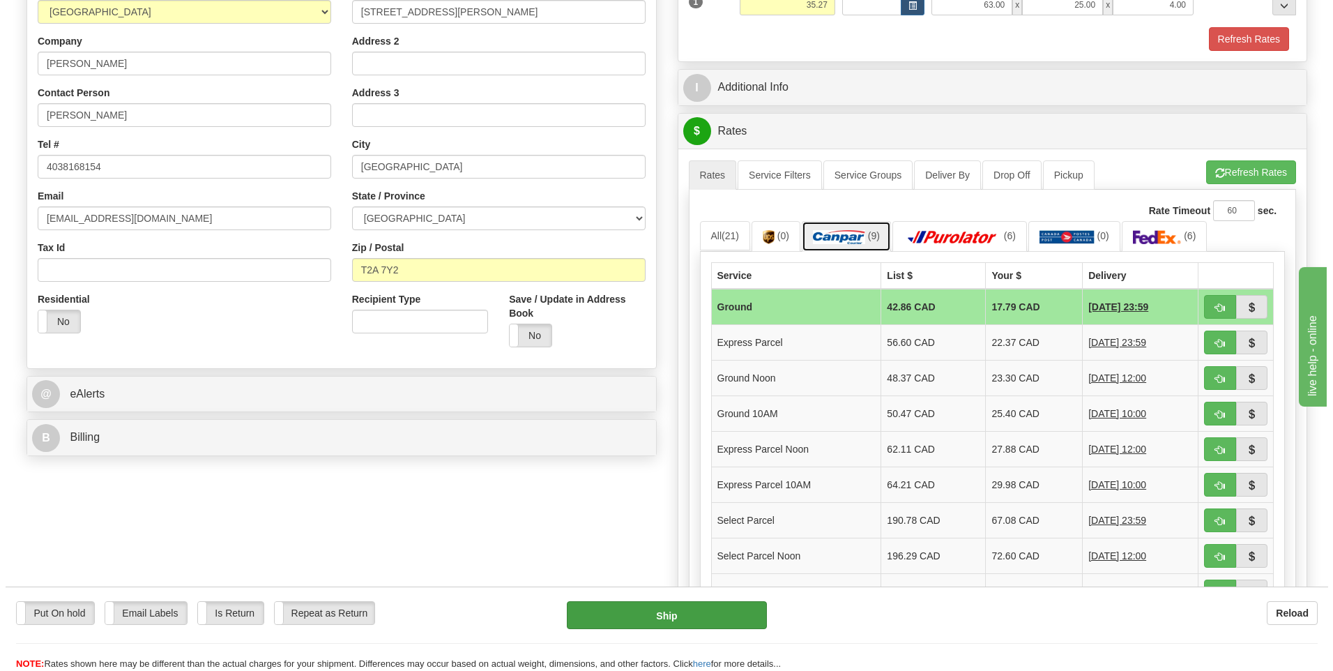
scroll to position [279, 0]
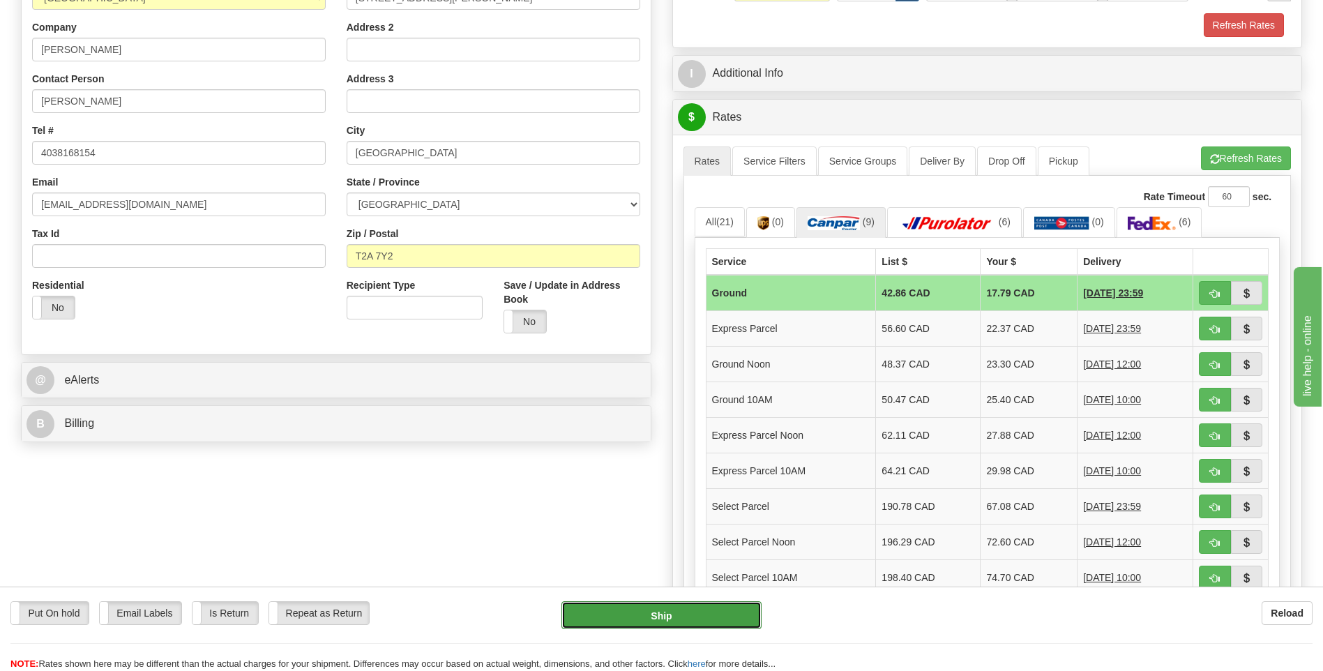
click at [688, 619] on button "Ship" at bounding box center [660, 615] width 199 height 28
type input "1"
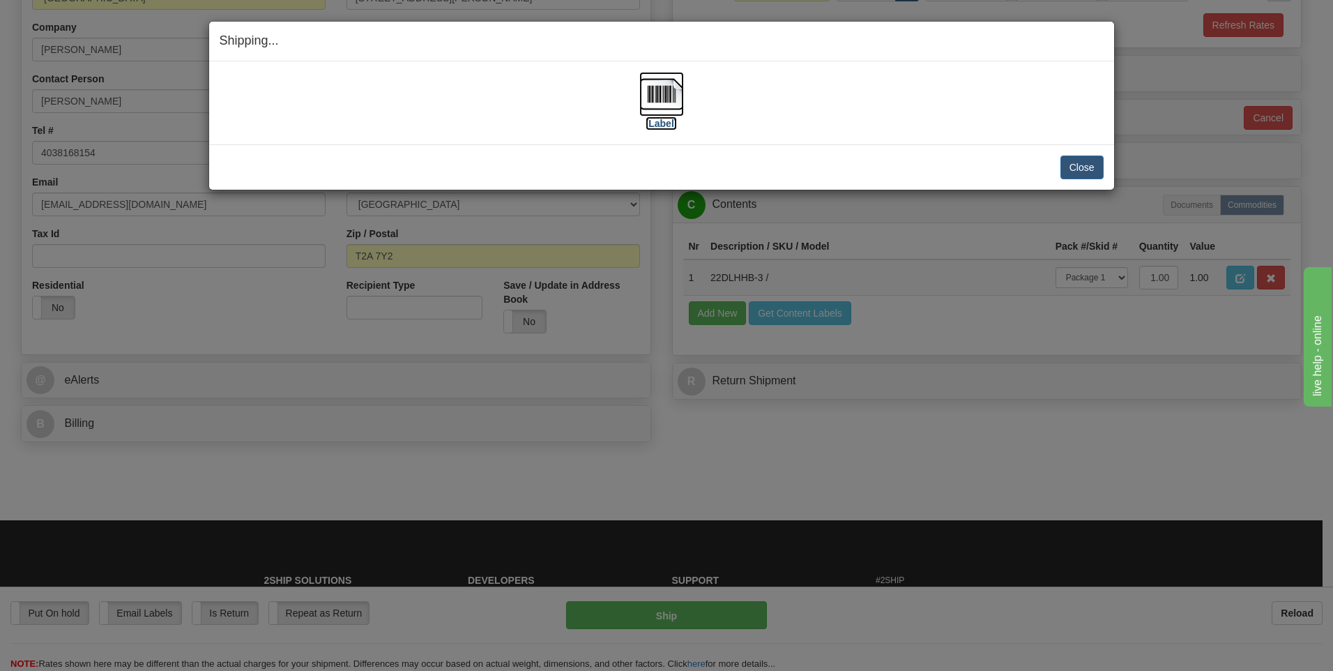
click at [665, 128] on label "[Label]" at bounding box center [662, 123] width 32 height 14
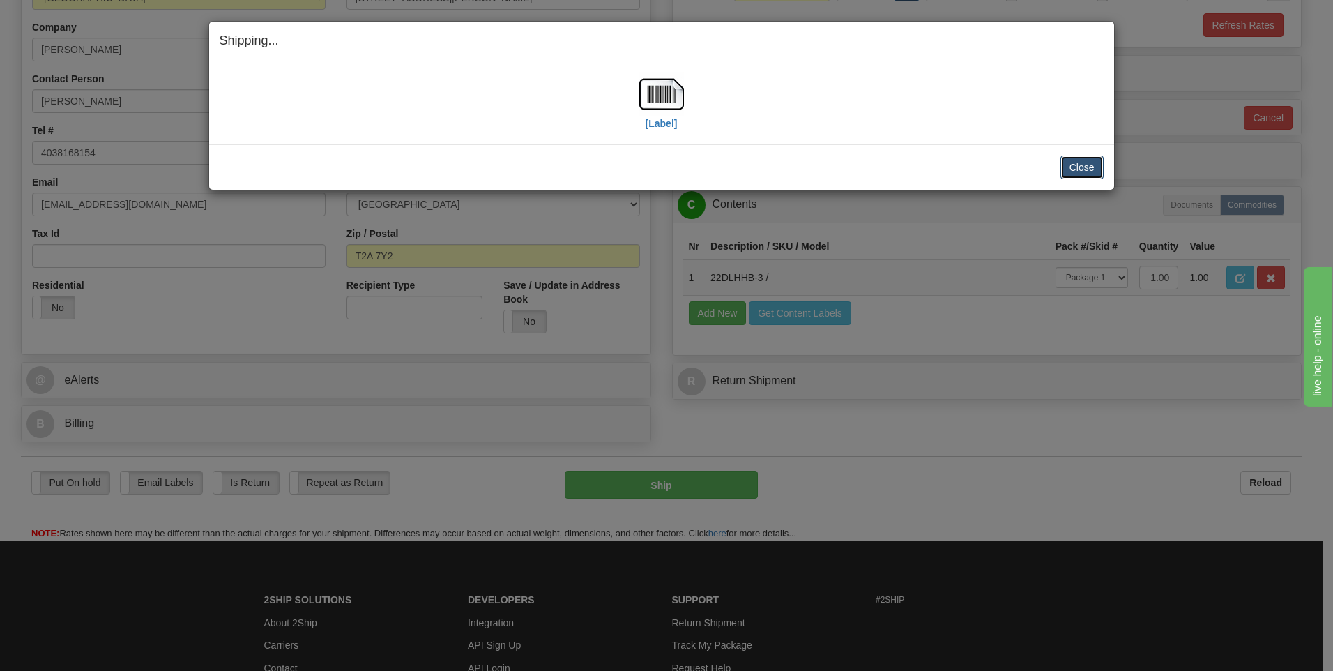
click at [1093, 171] on button "Close" at bounding box center [1082, 167] width 43 height 24
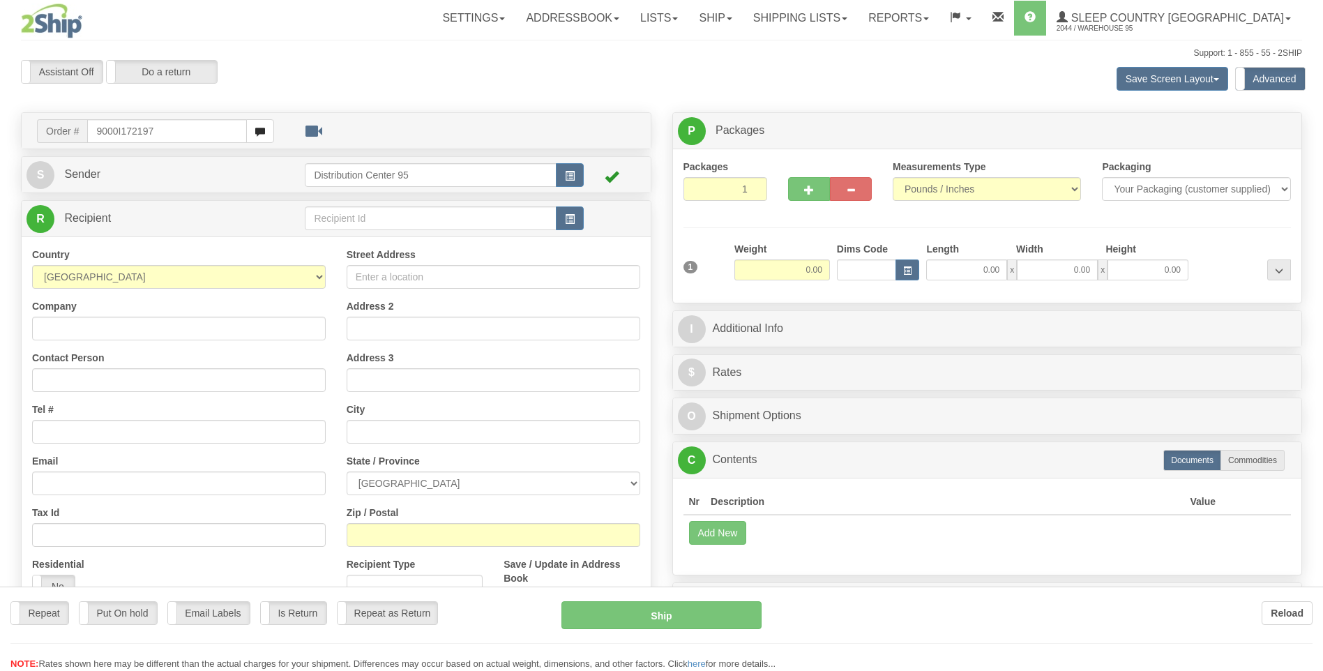
type input "9000I172197"
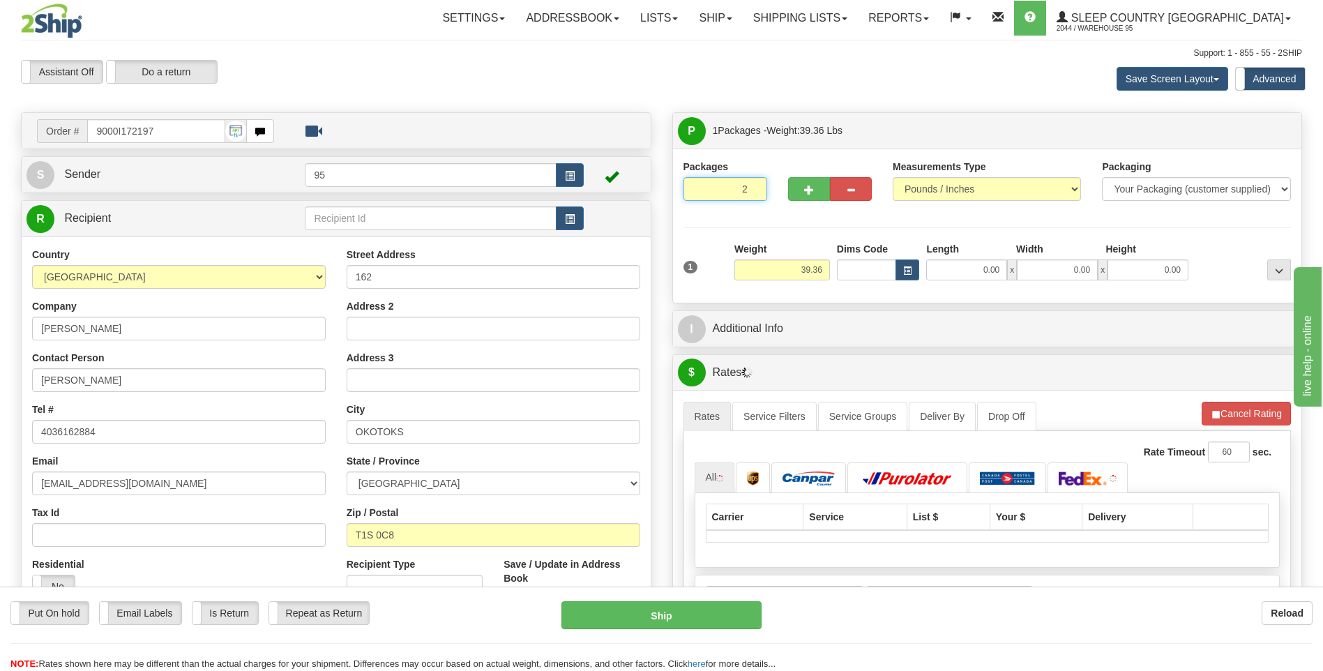
type input "2"
radio input "true"
click at [754, 186] on input "2" at bounding box center [725, 189] width 84 height 24
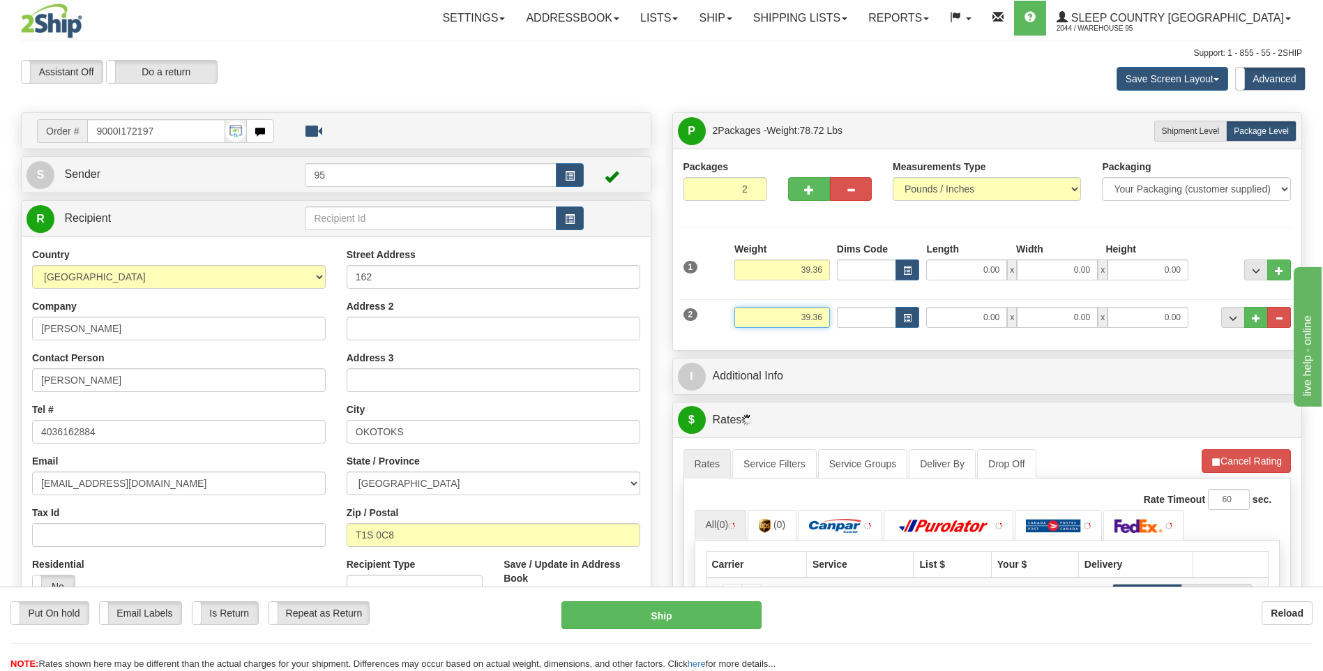
click at [824, 310] on input "39.36" at bounding box center [782, 317] width 96 height 21
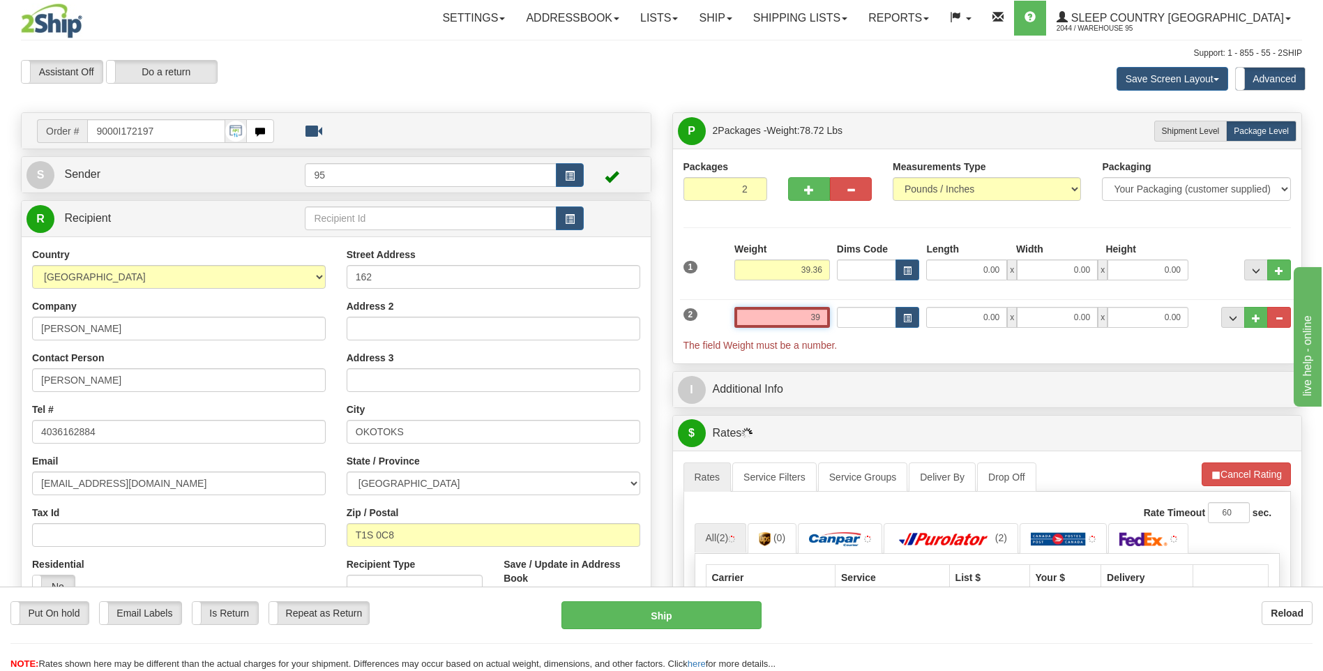
type input "3"
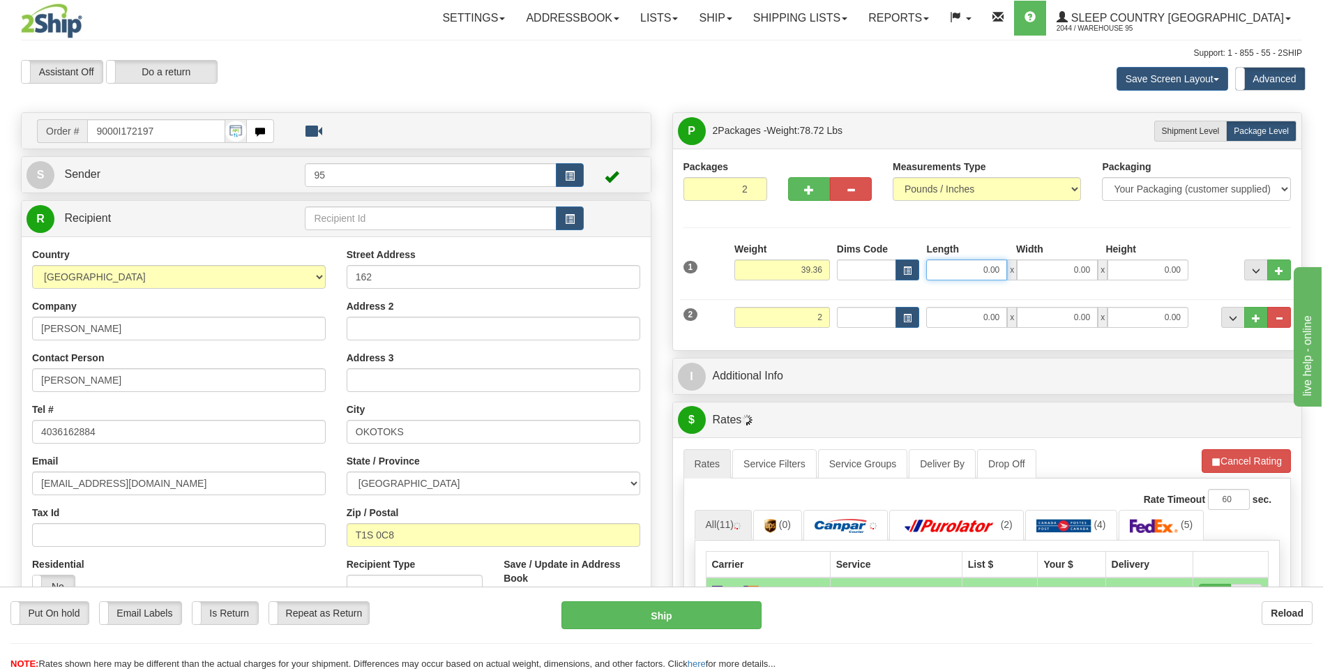
type input "2.00"
click at [971, 265] on input "0.00" at bounding box center [966, 269] width 81 height 21
type input "`"
type input "17.00"
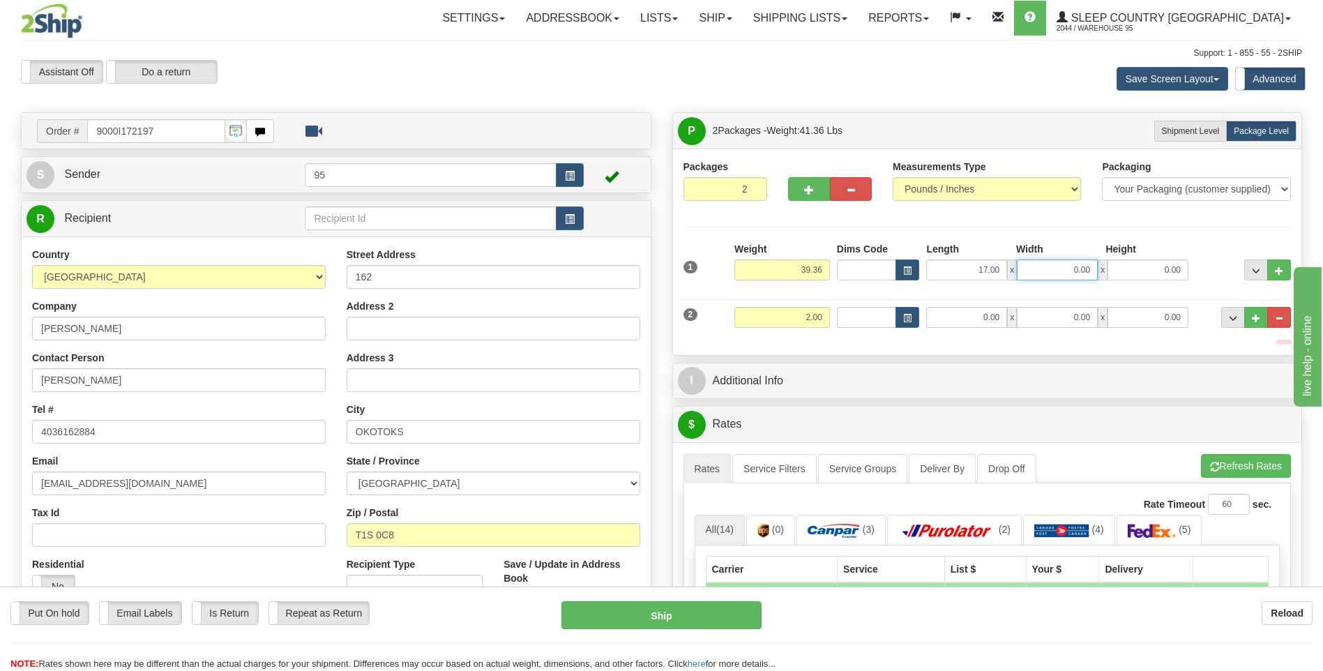
click at [1046, 274] on input "0.00" at bounding box center [1057, 269] width 81 height 21
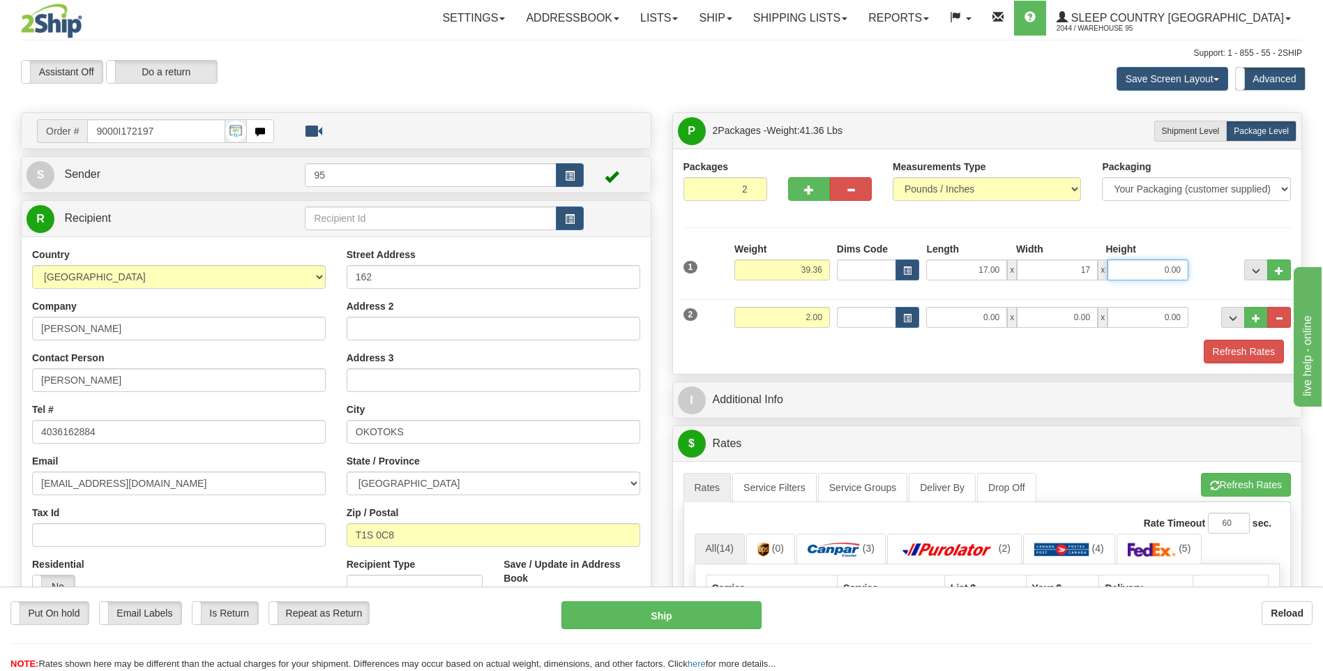
type input "17.00"
click at [1144, 275] on input "0.00" at bounding box center [1147, 269] width 81 height 21
type input "41.00"
click at [1194, 243] on div at bounding box center [1243, 261] width 102 height 38
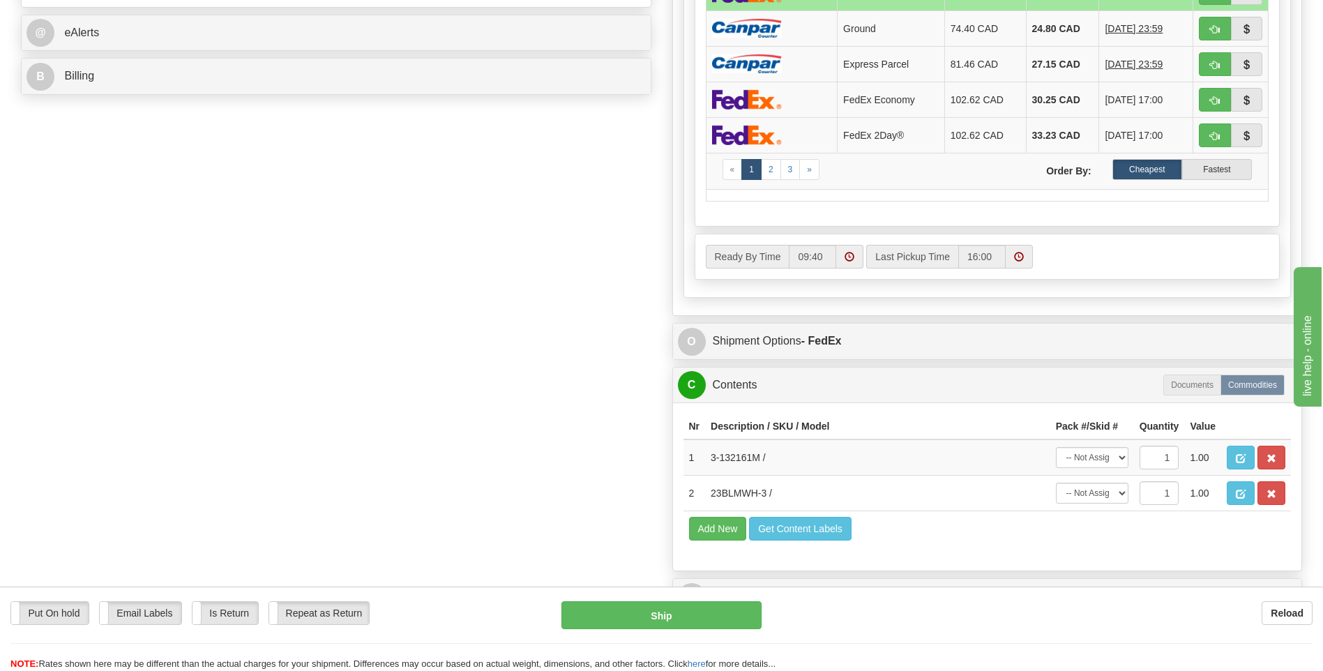
scroll to position [628, 0]
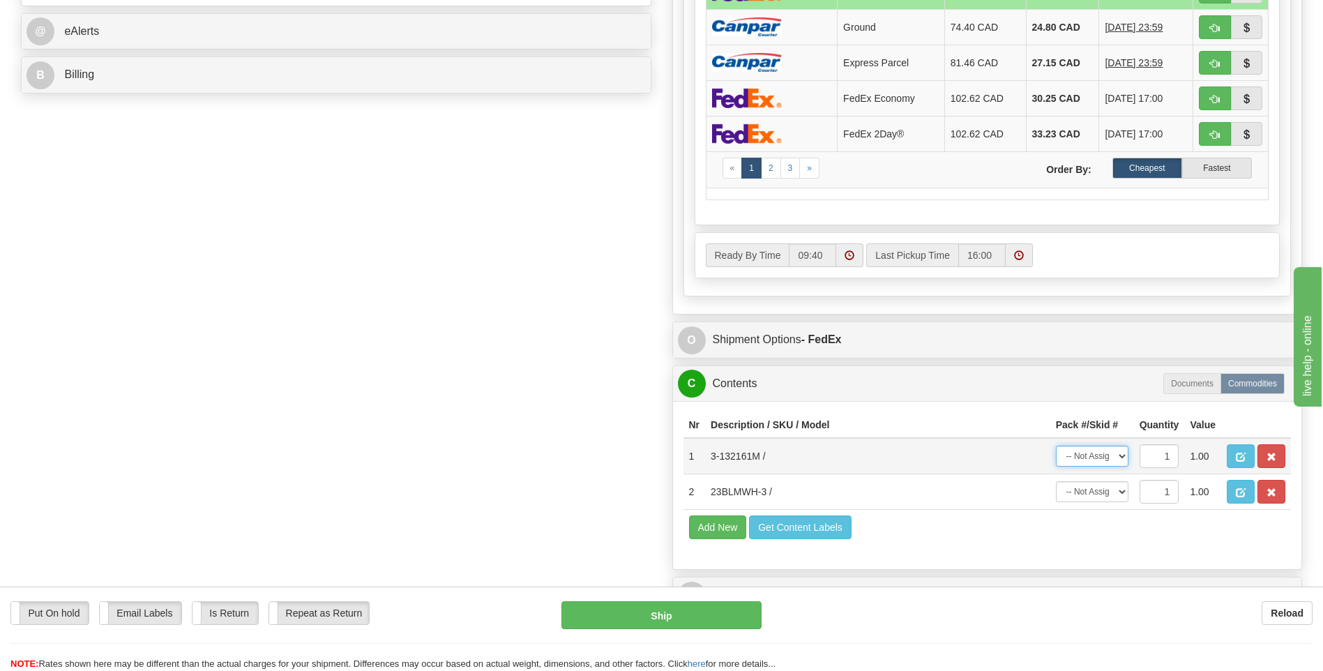
click at [1091, 456] on select "-- Not Assigned -- Package 1 Package 2" at bounding box center [1092, 456] width 73 height 21
select select "0"
click at [1056, 446] on select "-- Not Assigned -- Package 1 Package 2" at bounding box center [1092, 456] width 73 height 21
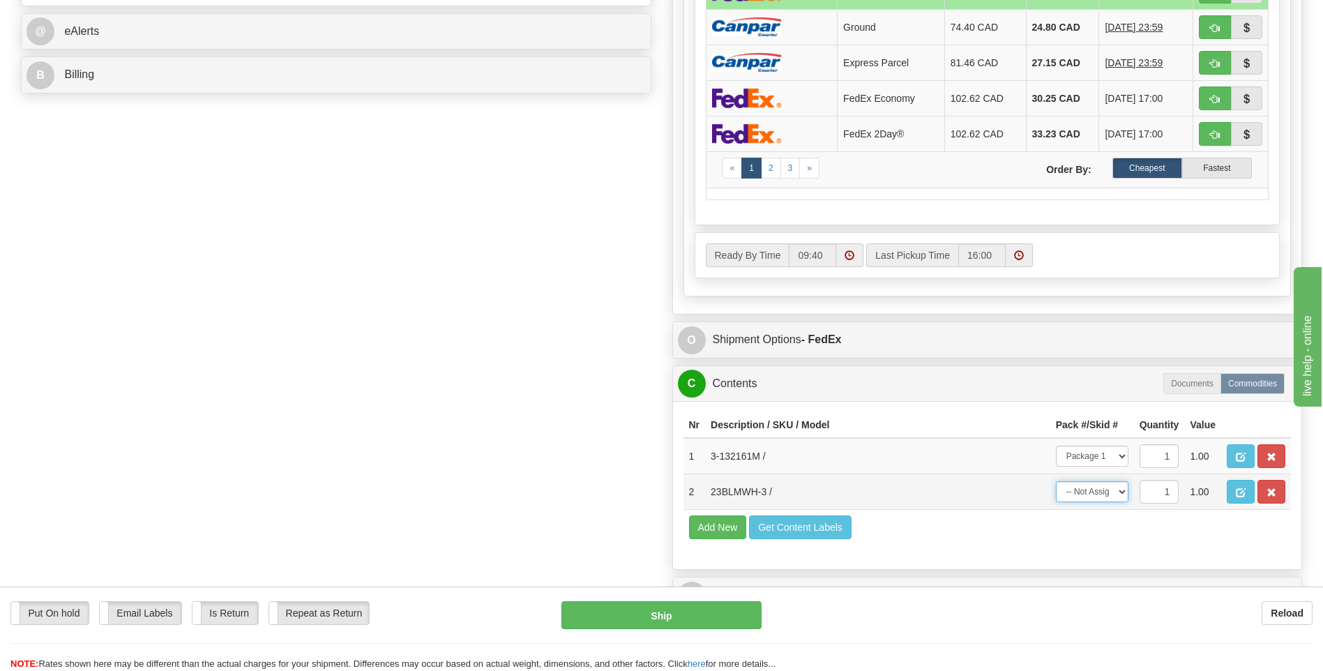
click at [1101, 499] on select "-- Not Assigned -- Package 1 Package 2" at bounding box center [1092, 491] width 73 height 21
select select "1"
click at [1056, 481] on select "-- Not Assigned -- Package 1 Package 2" at bounding box center [1092, 491] width 73 height 21
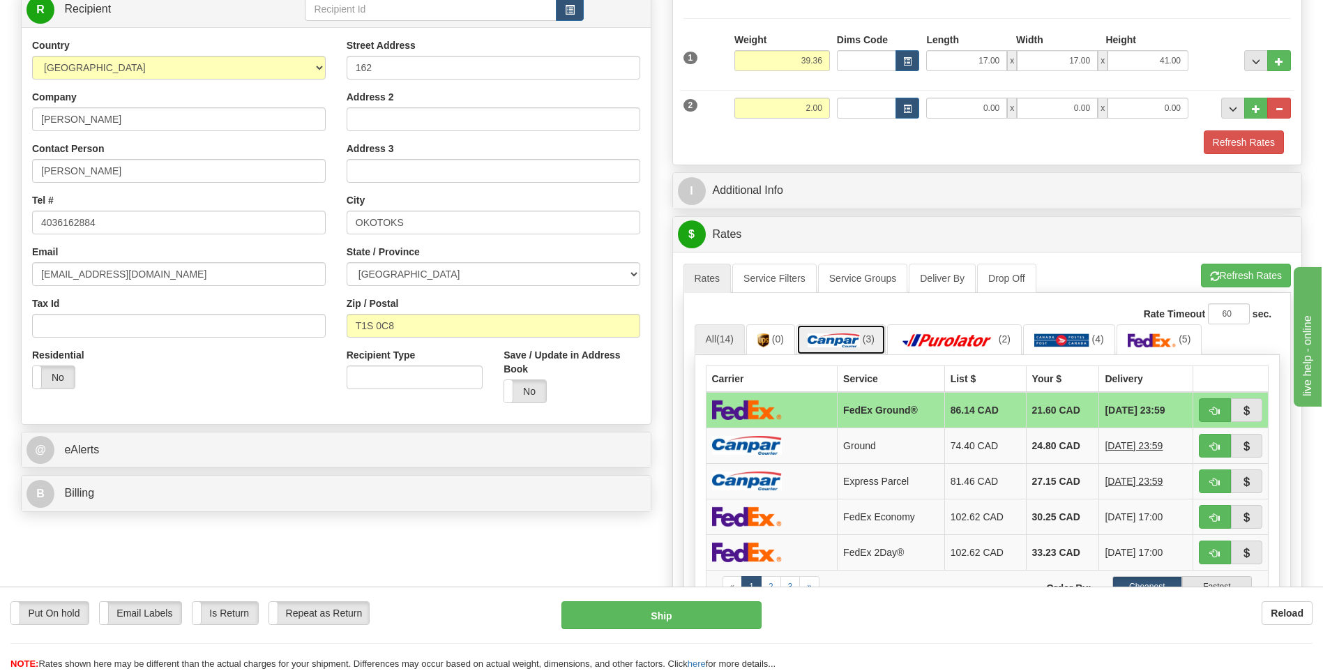
click at [842, 342] on img at bounding box center [833, 340] width 52 height 14
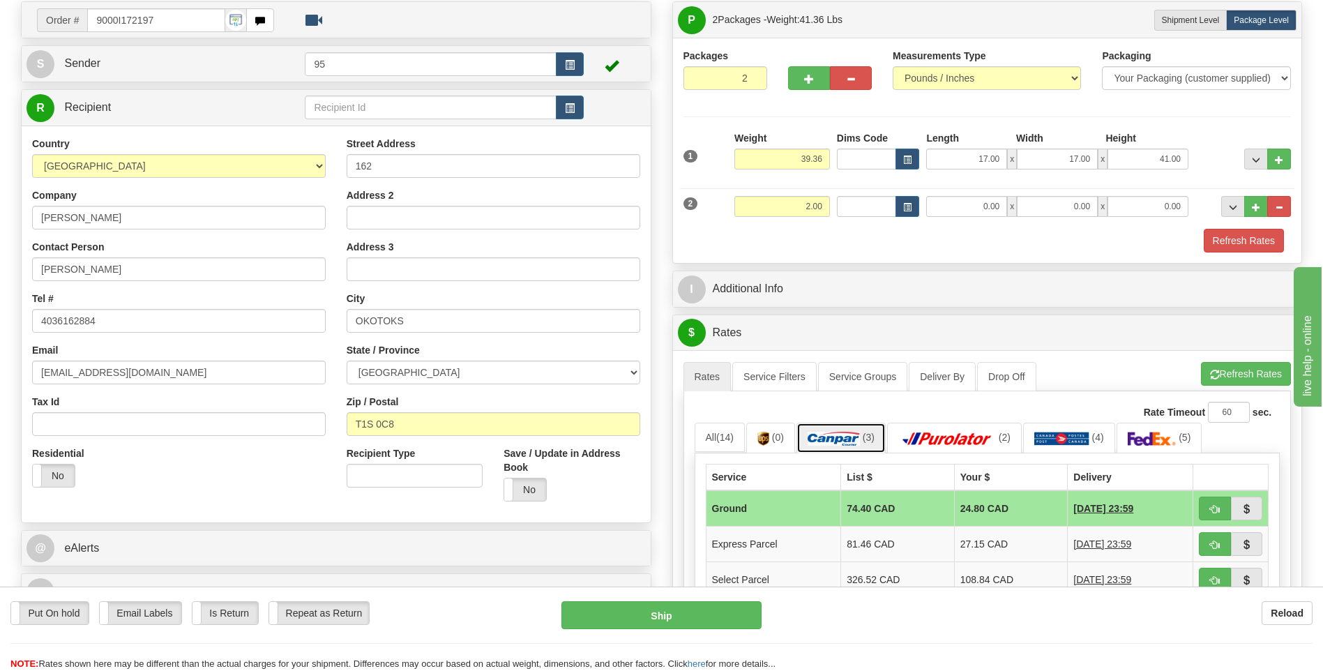
scroll to position [0, 0]
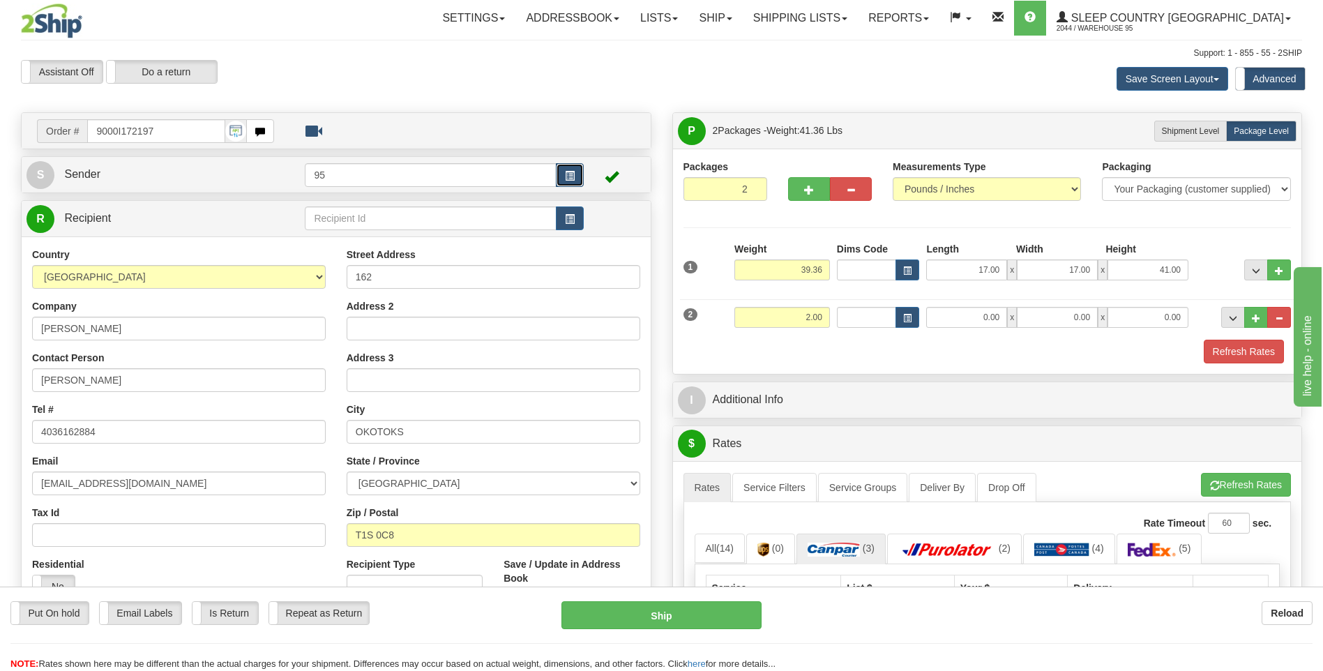
click at [565, 169] on button "button" at bounding box center [570, 175] width 28 height 24
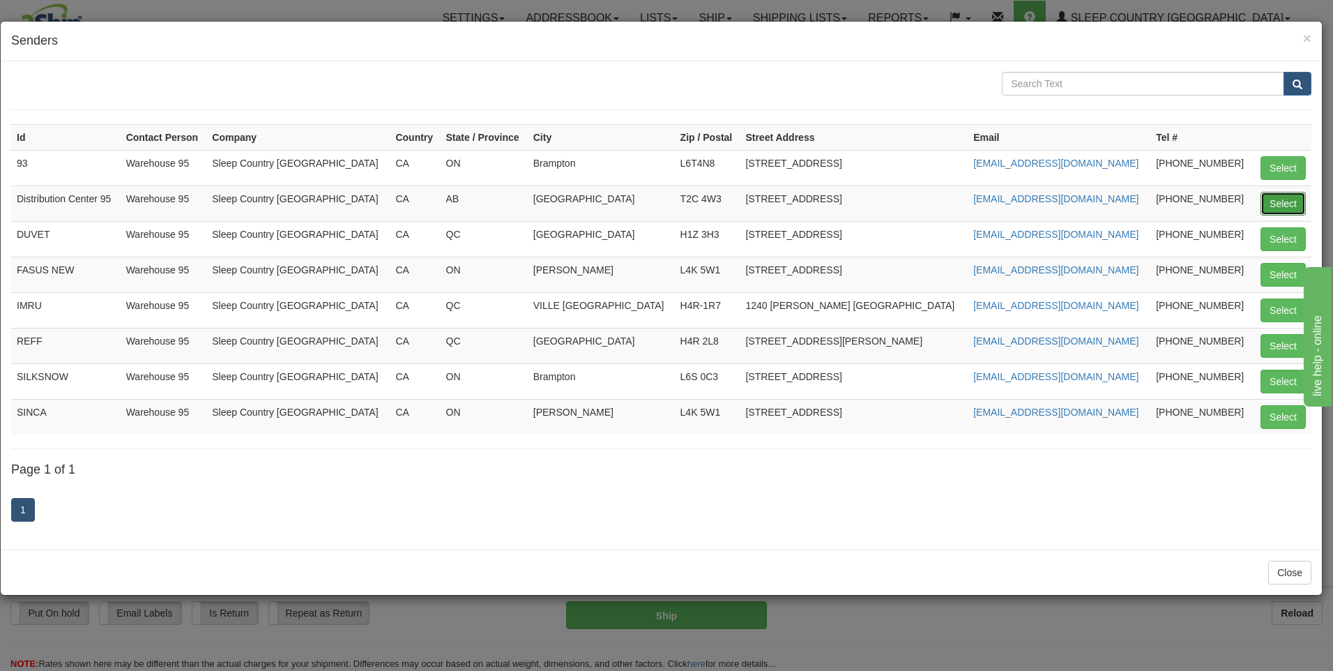
click at [1282, 199] on button "Select" at bounding box center [1283, 204] width 45 height 24
type input "Distribution Center 95"
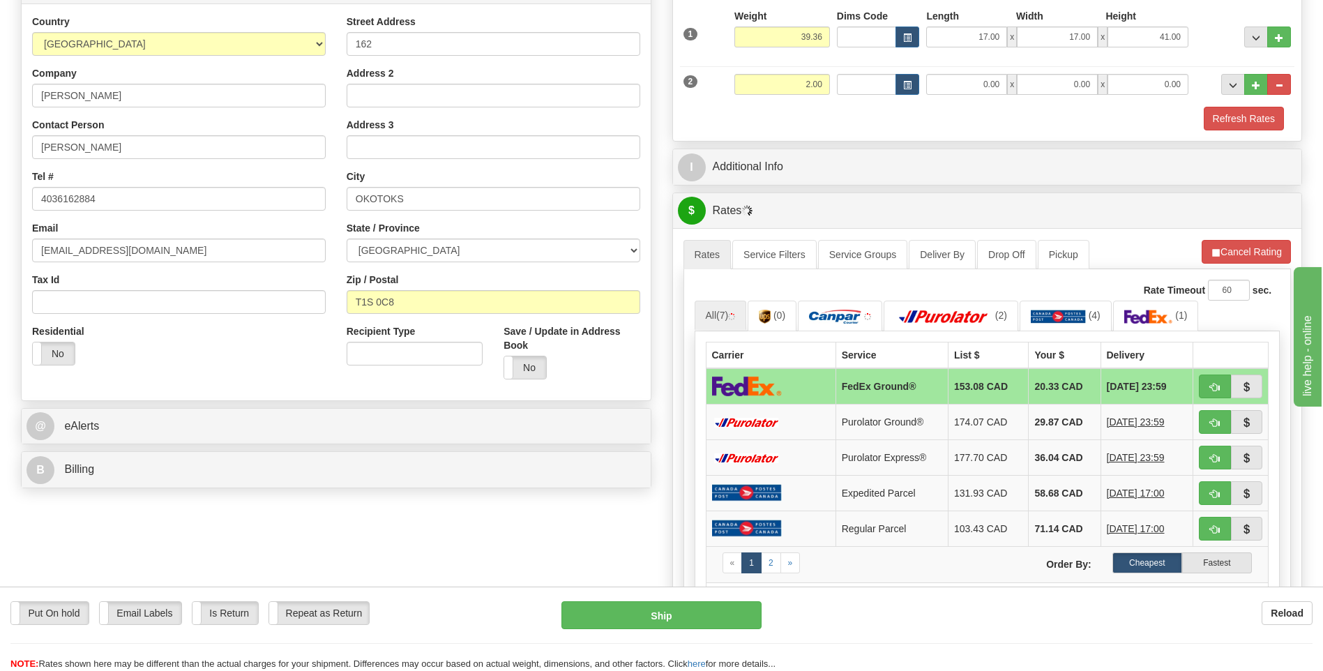
scroll to position [279, 0]
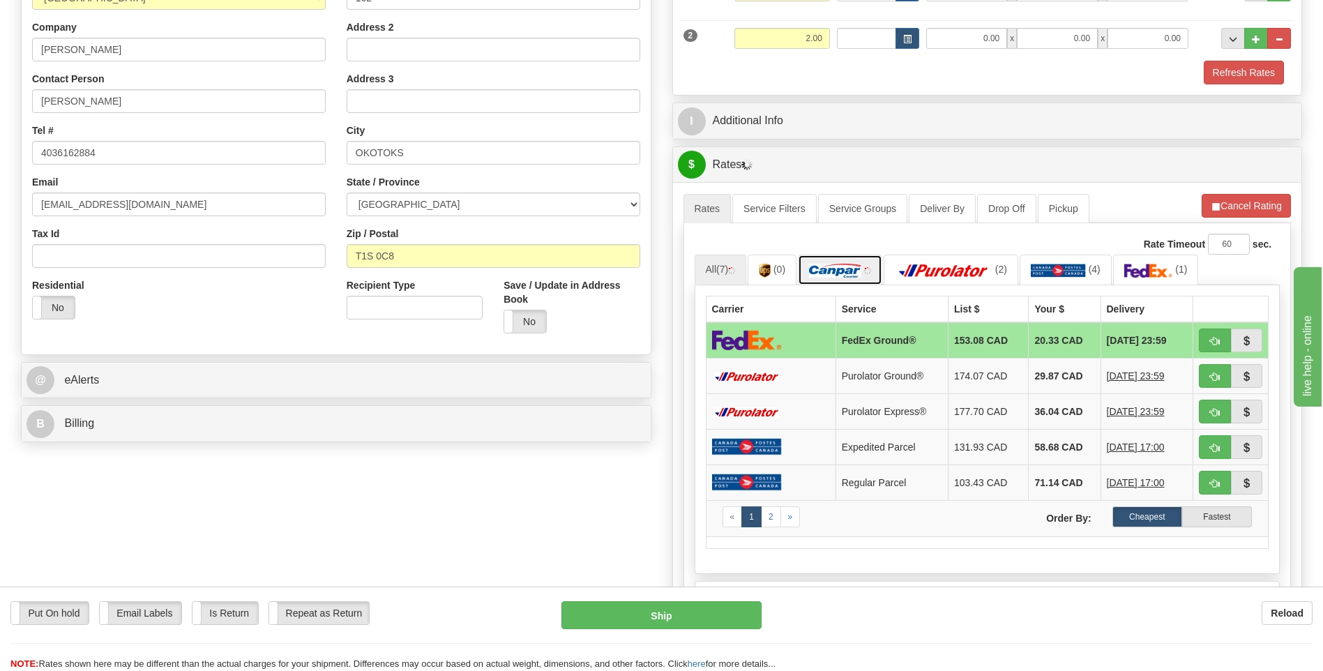
click at [844, 273] on img at bounding box center [835, 271] width 52 height 14
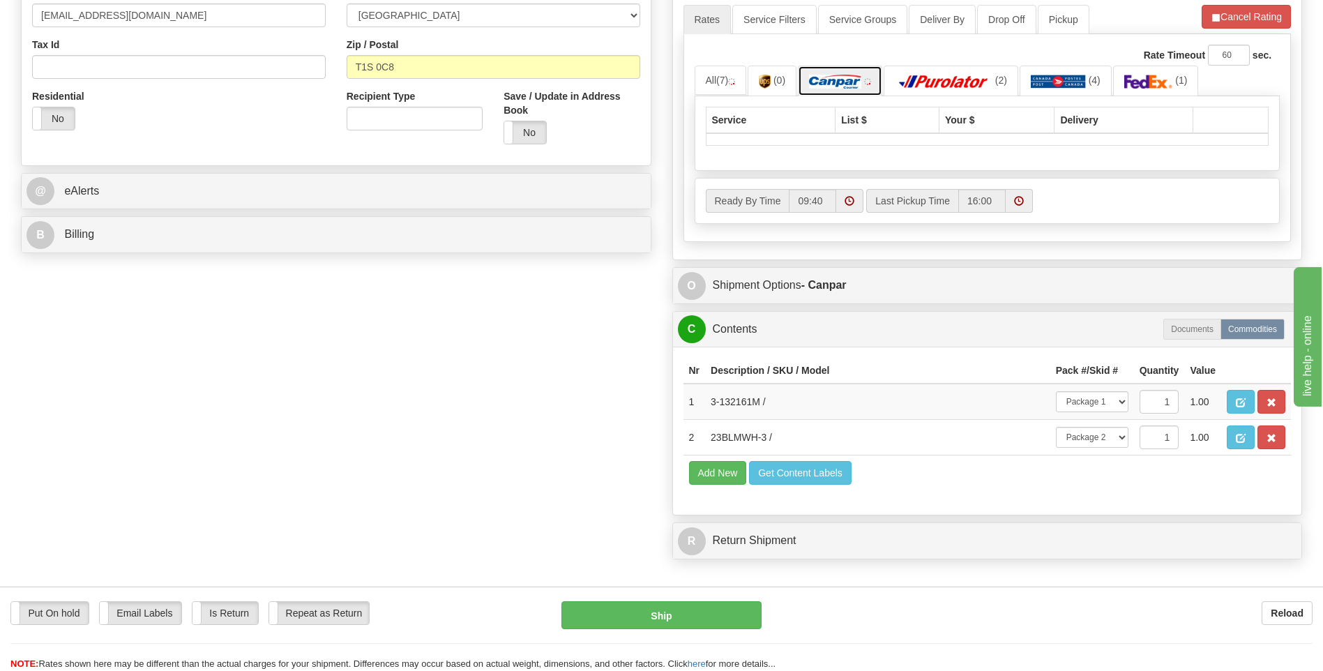
scroll to position [488, 0]
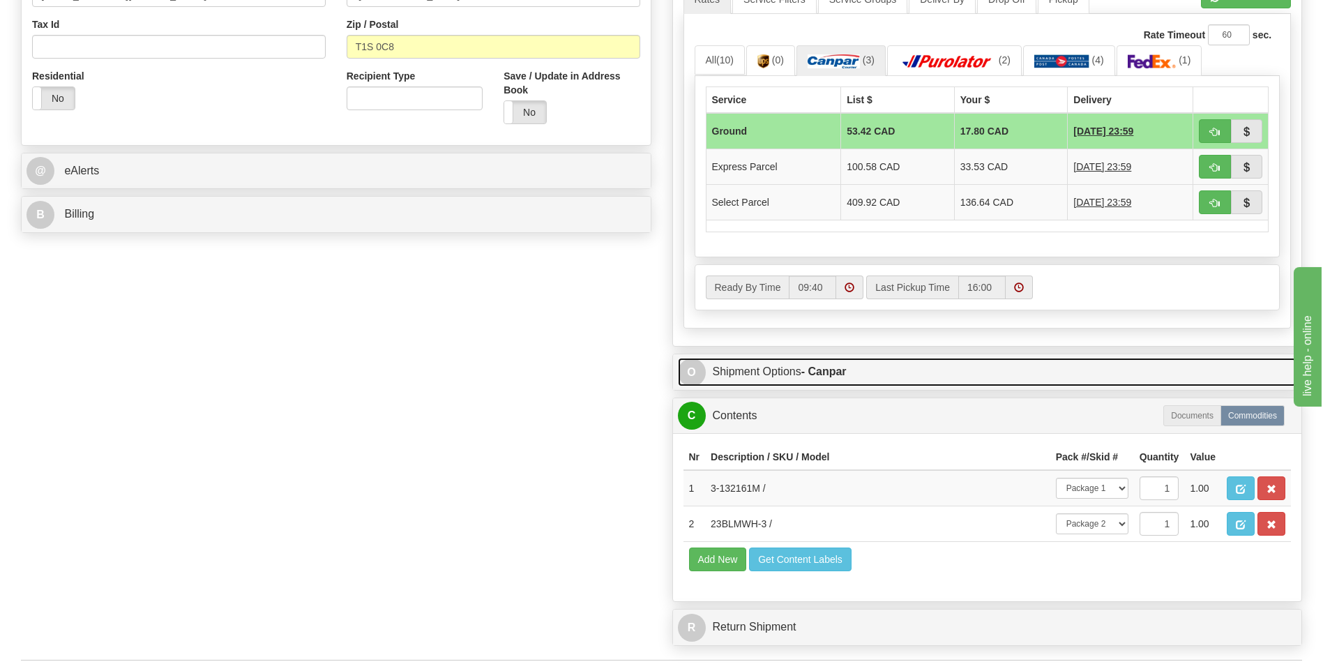
click at [823, 381] on link "O Shipment Options - Canpar" at bounding box center [987, 372] width 619 height 29
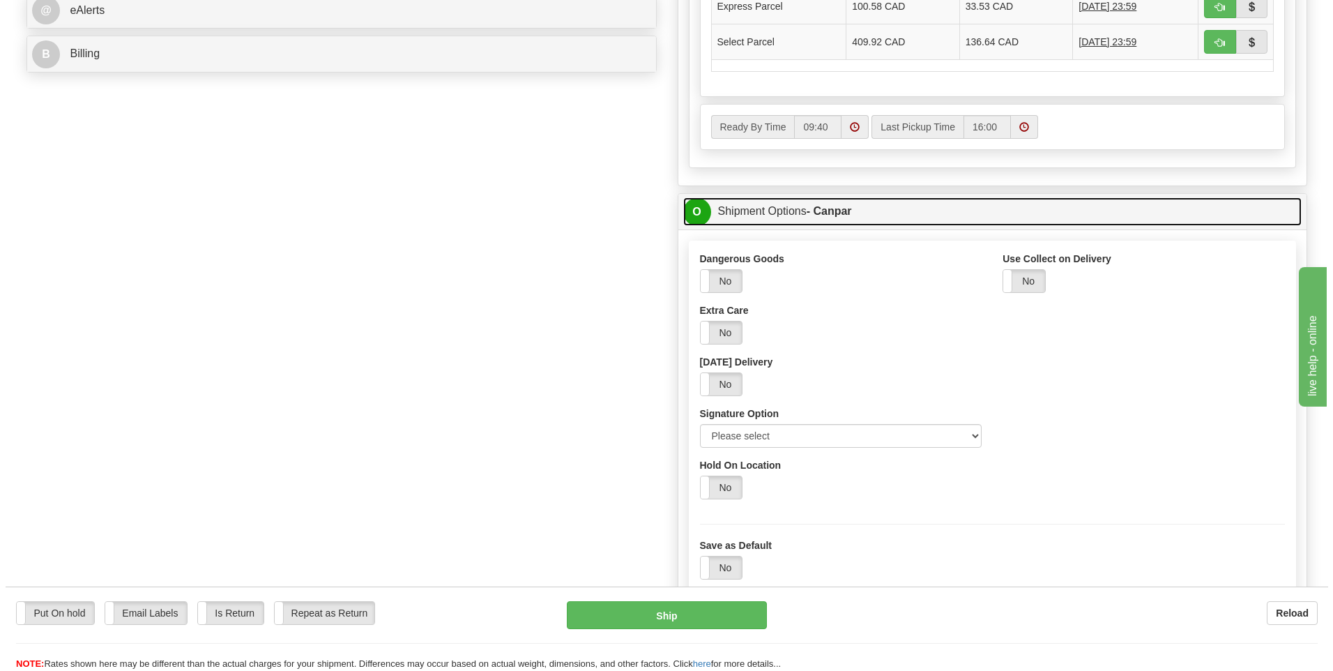
scroll to position [697, 0]
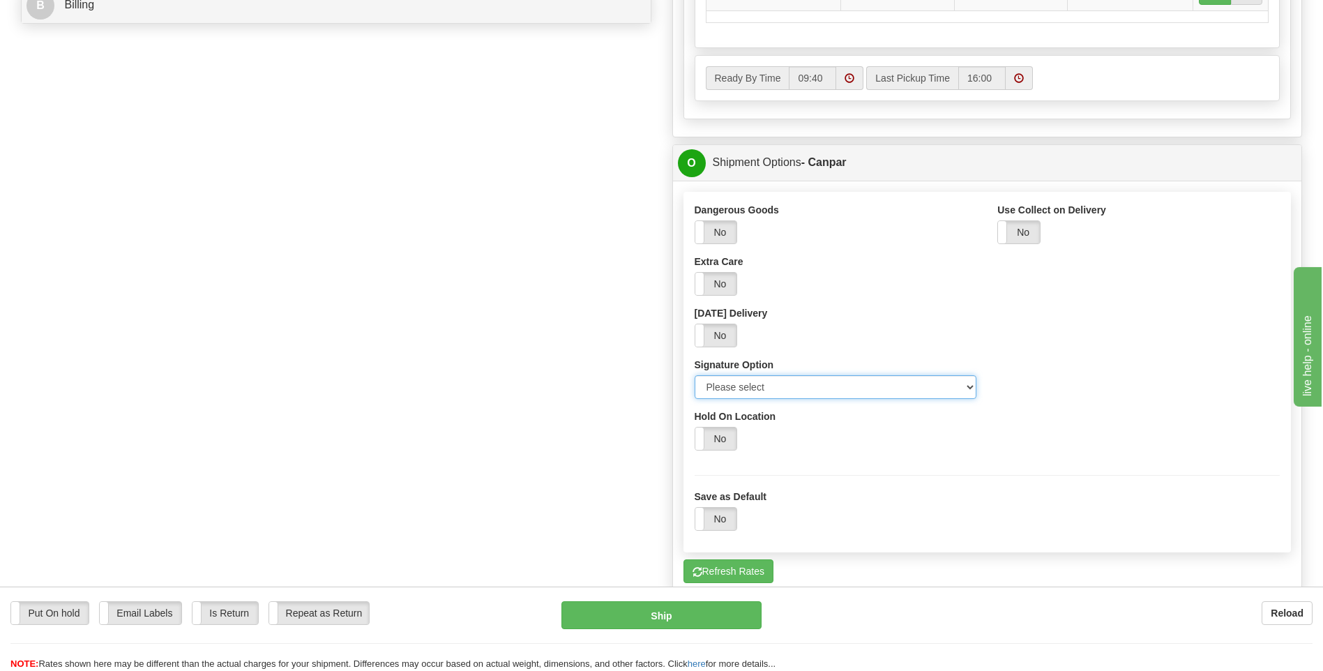
click at [784, 377] on select "Please select No Signature Required Signature Required Adult Signature" at bounding box center [835, 387] width 282 height 24
select select "2"
click at [694, 375] on select "Please select No Signature Required Signature Required Adult Signature" at bounding box center [835, 387] width 282 height 24
click at [713, 612] on button "Ship" at bounding box center [660, 615] width 199 height 28
type input "1"
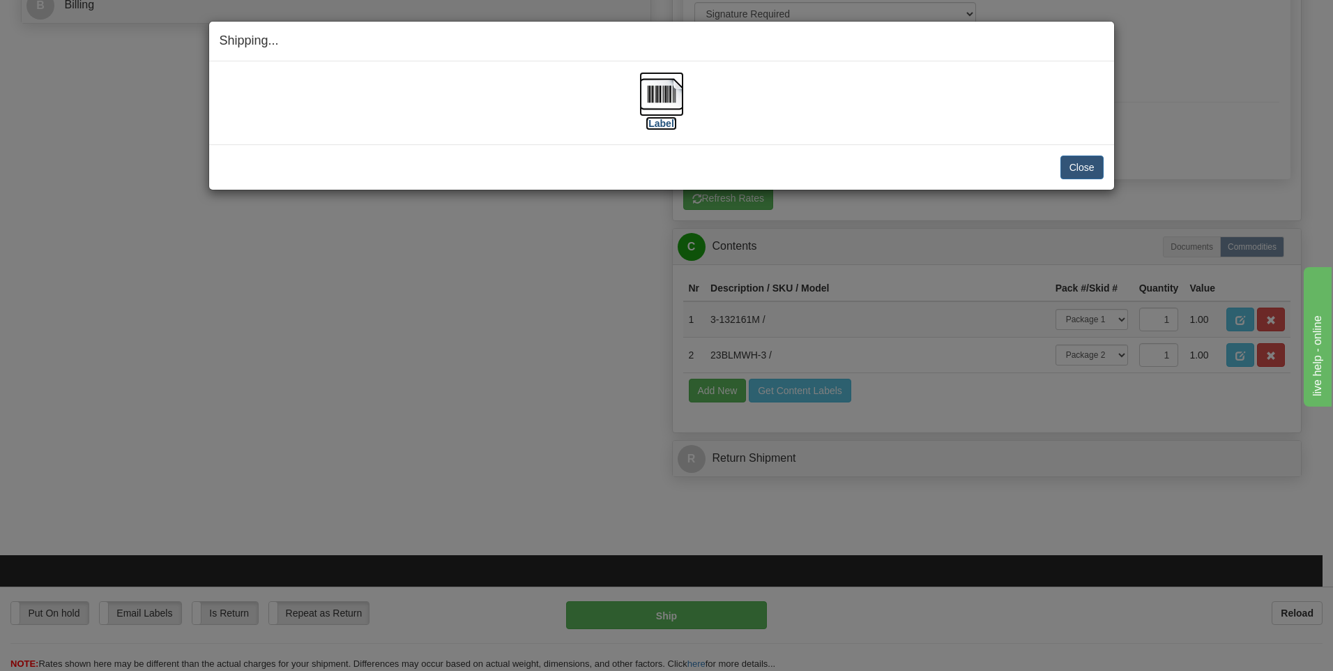
click at [658, 125] on label "[Label]" at bounding box center [662, 123] width 32 height 14
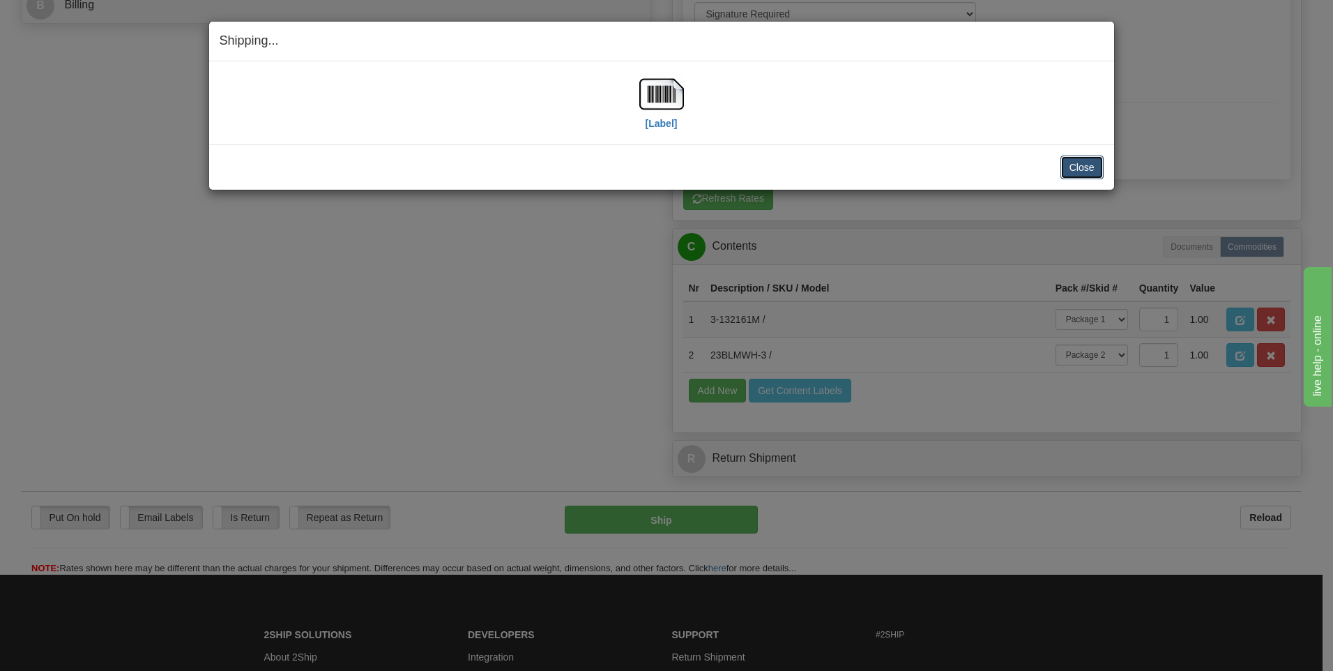
click at [1089, 167] on button "Close" at bounding box center [1082, 167] width 43 height 24
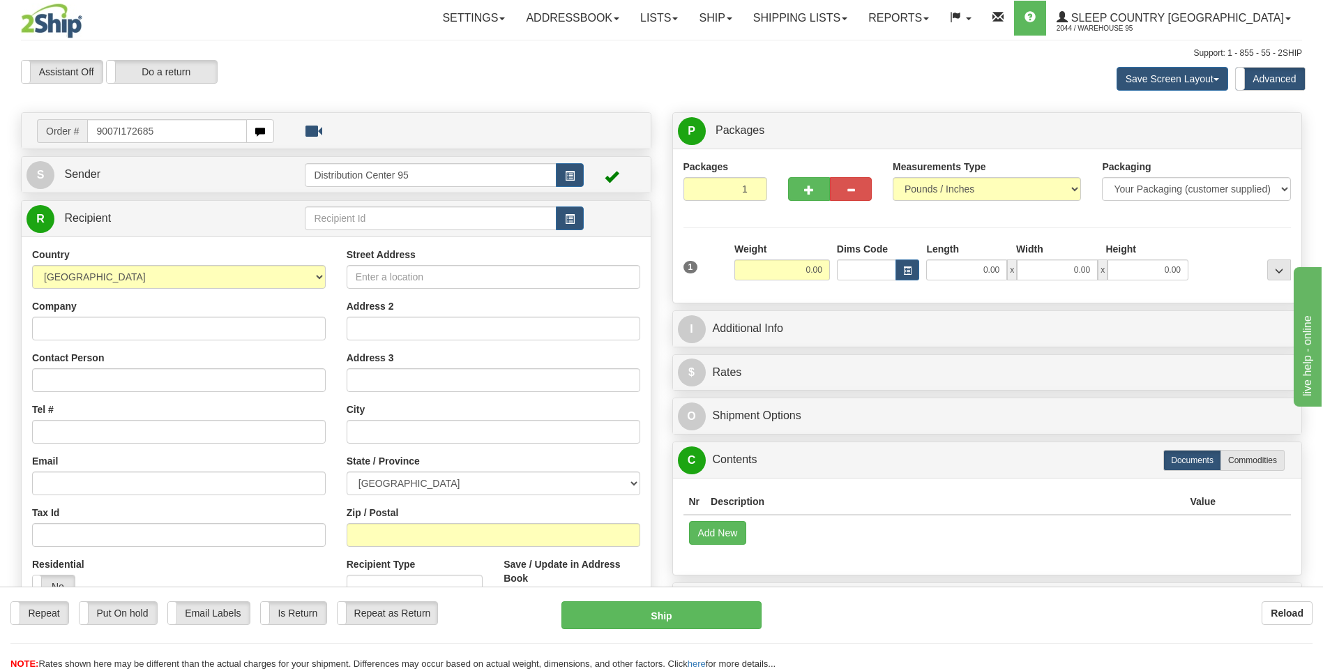
type input "9007I172685"
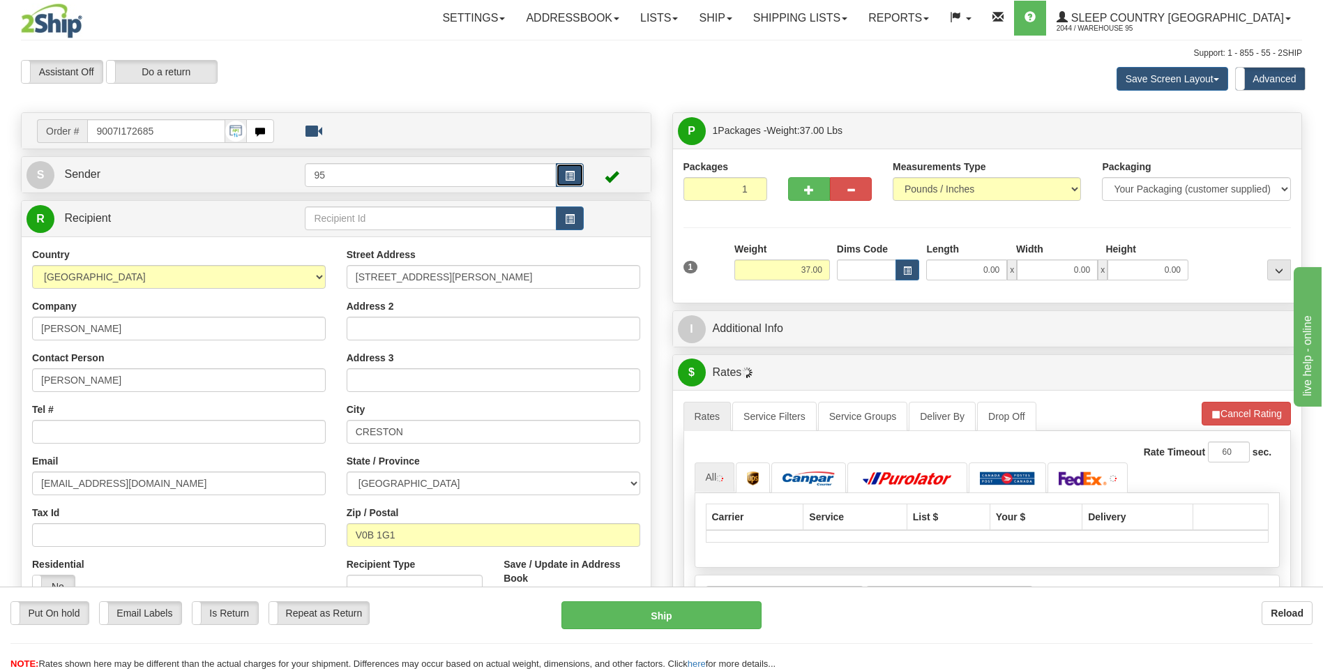
click at [574, 173] on span "button" at bounding box center [570, 176] width 10 height 9
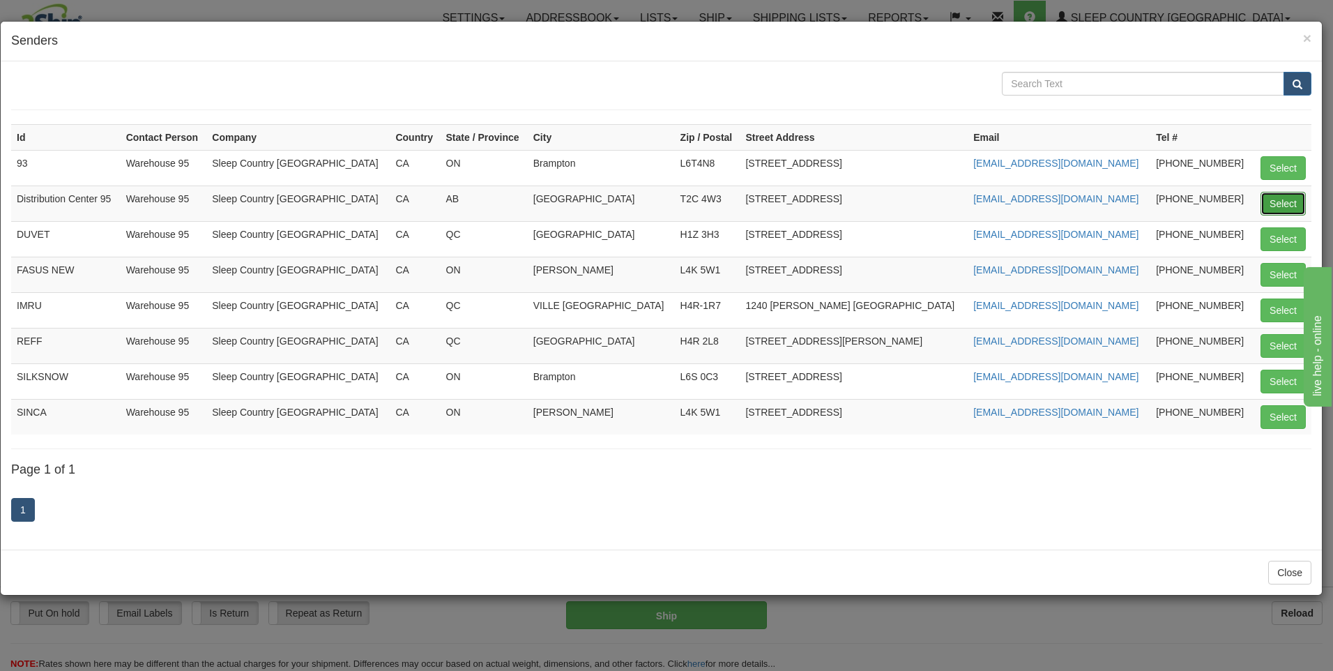
click at [1286, 199] on button "Select" at bounding box center [1283, 204] width 45 height 24
type input "Distribution Center 95"
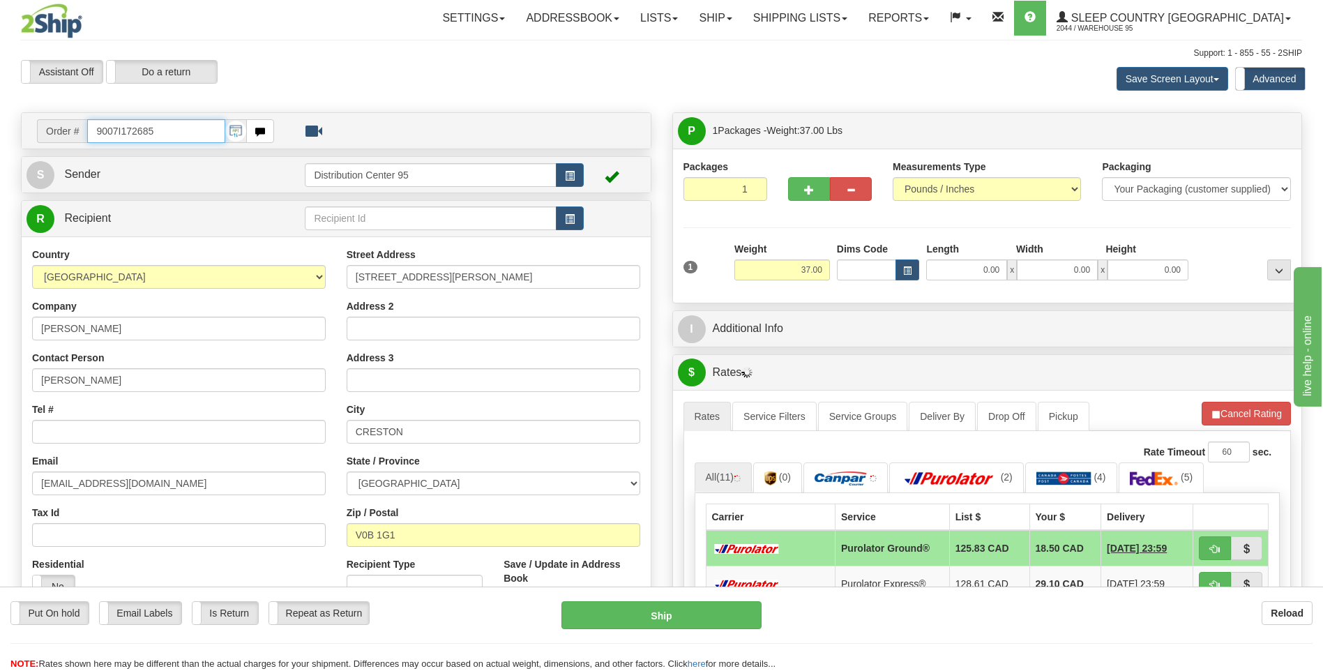
drag, startPoint x: 157, startPoint y: 127, endPoint x: 96, endPoint y: 128, distance: 61.4
click at [96, 128] on input "9007I172685" at bounding box center [155, 131] width 137 height 24
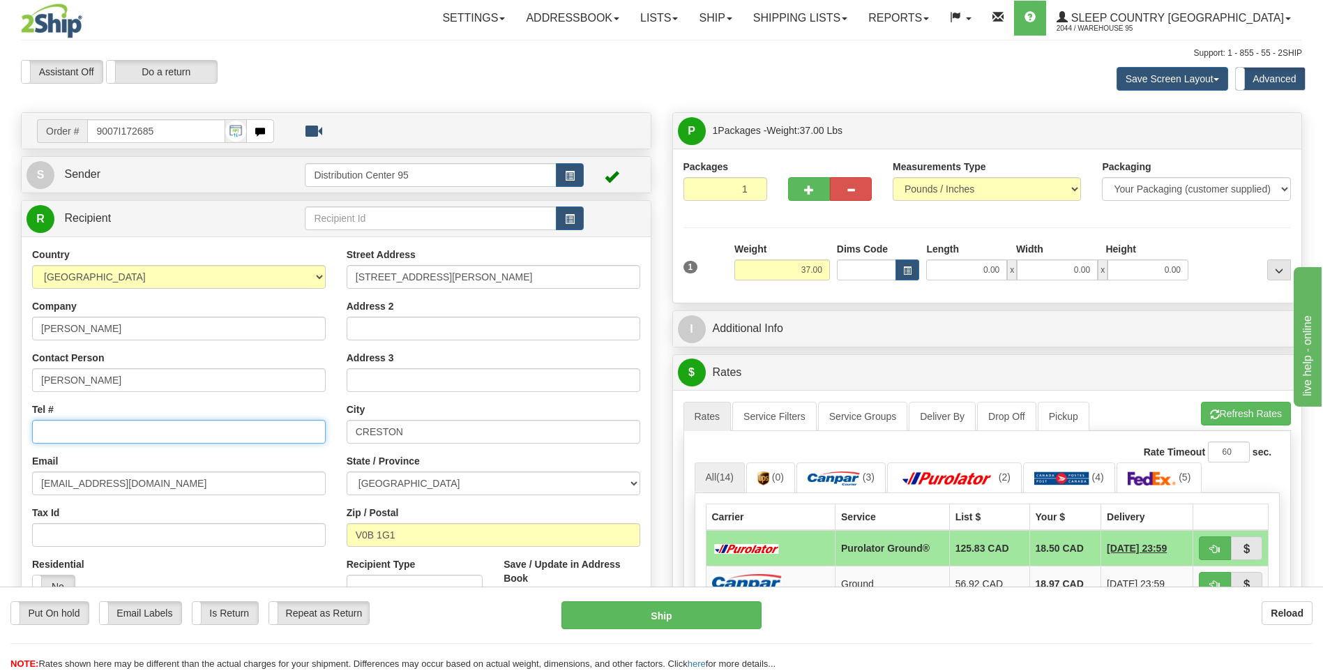
click at [188, 427] on input "Tel #" at bounding box center [179, 432] width 294 height 24
click at [146, 421] on input "Tel #" at bounding box center [179, 432] width 294 height 24
click at [125, 423] on input "Tel #" at bounding box center [179, 432] width 294 height 24
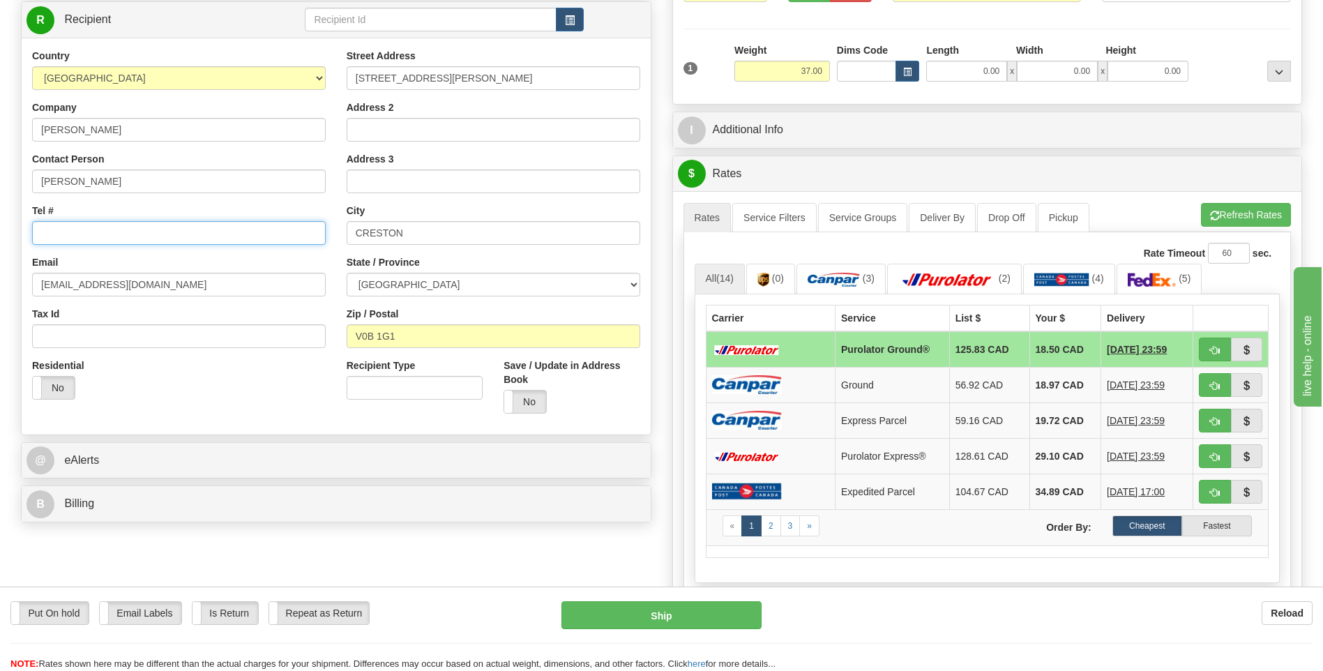
scroll to position [209, 0]
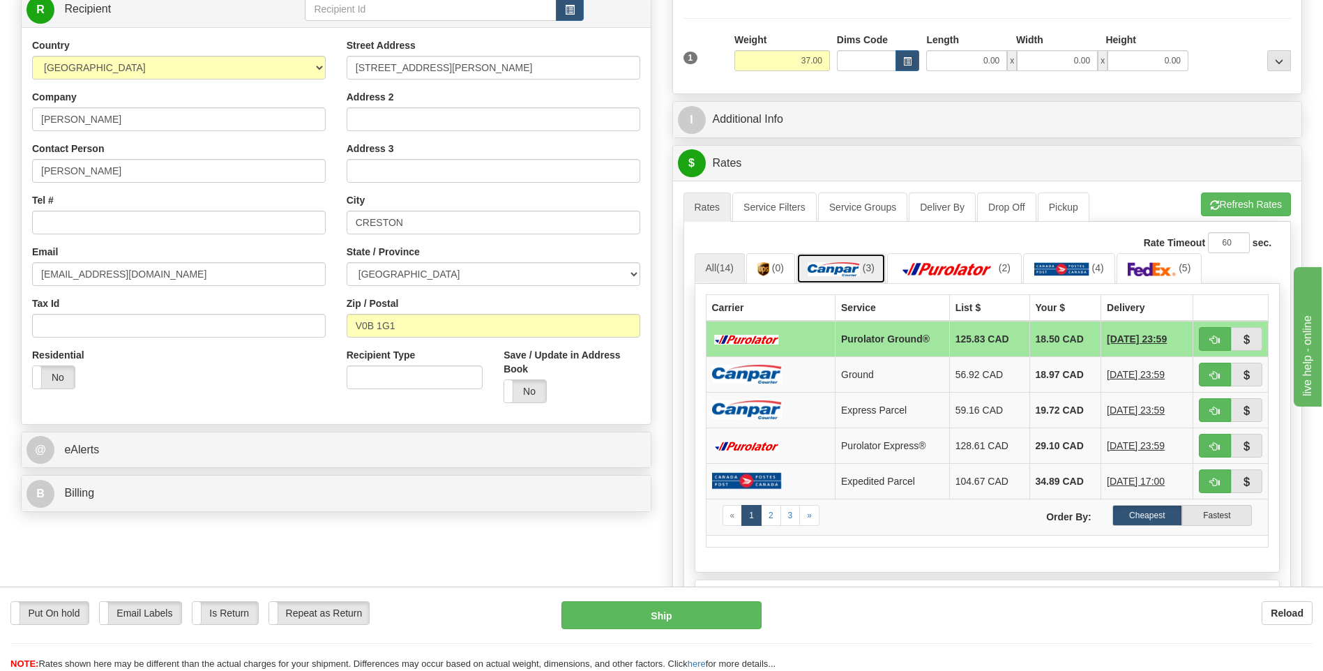
click at [849, 271] on img at bounding box center [833, 269] width 52 height 14
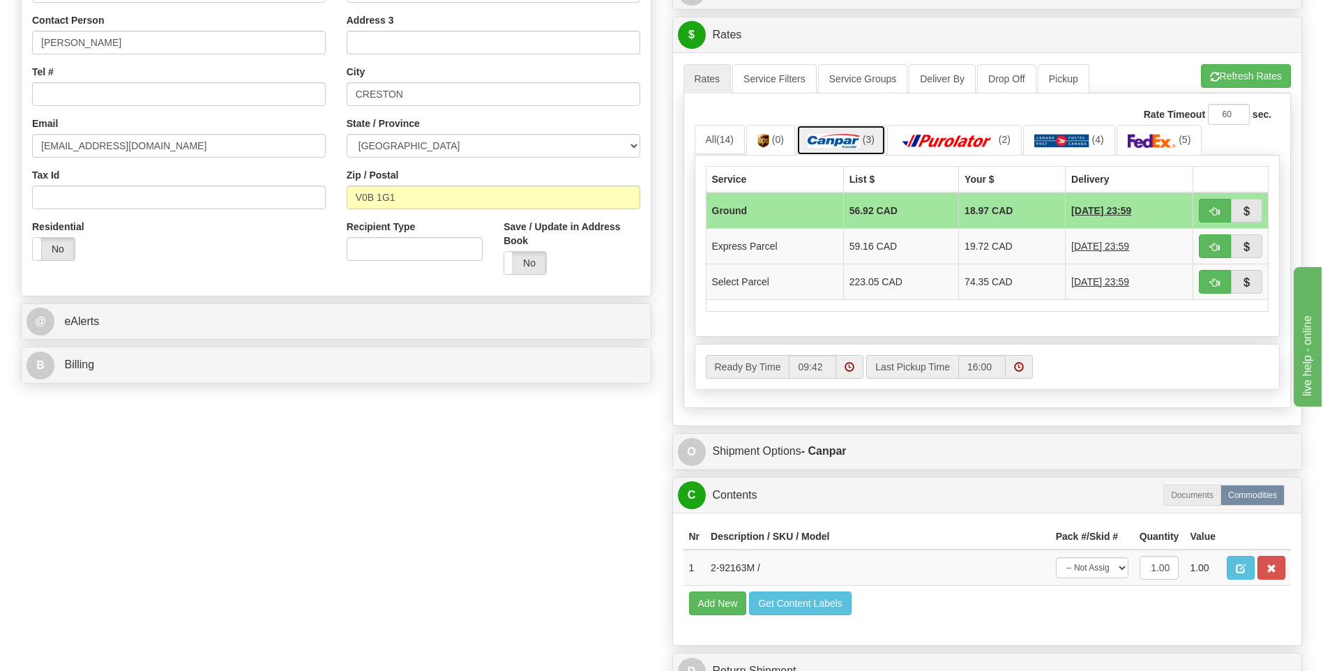
scroll to position [488, 0]
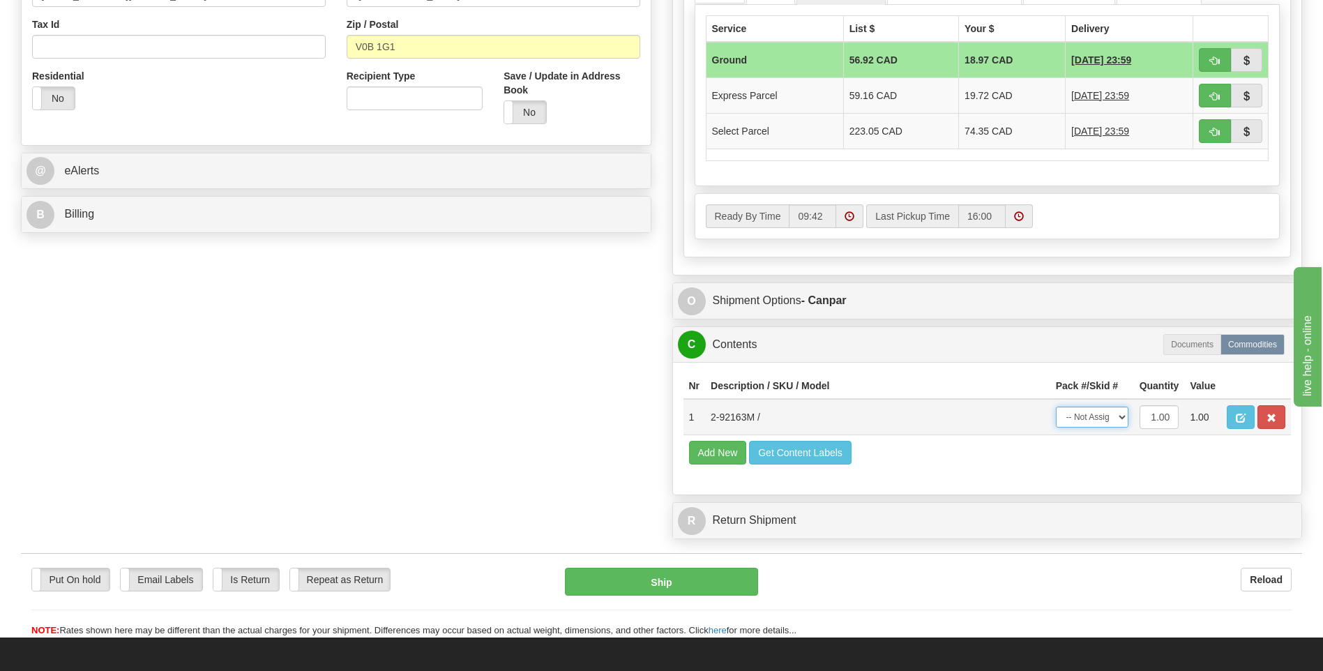
click at [1109, 421] on select "-- Not Assigned -- Package 1" at bounding box center [1092, 417] width 73 height 21
select select "0"
click at [1056, 407] on select "-- Not Assigned -- Package 1" at bounding box center [1092, 417] width 73 height 21
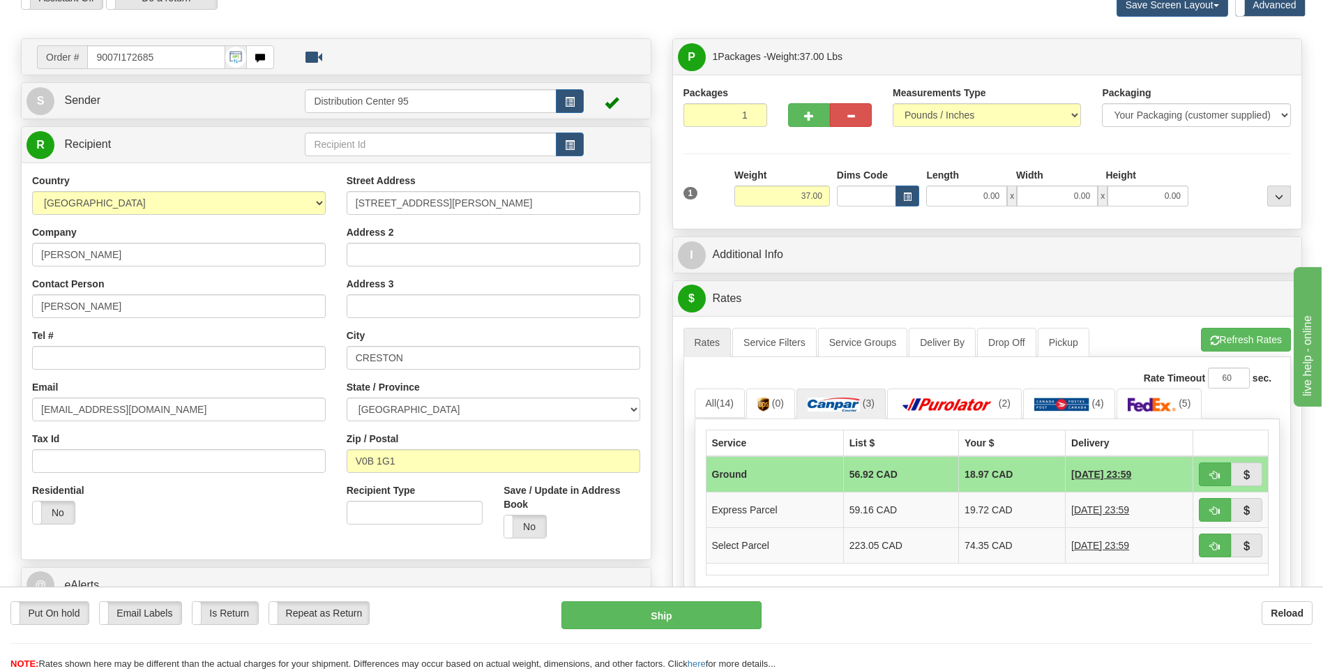
scroll to position [70, 0]
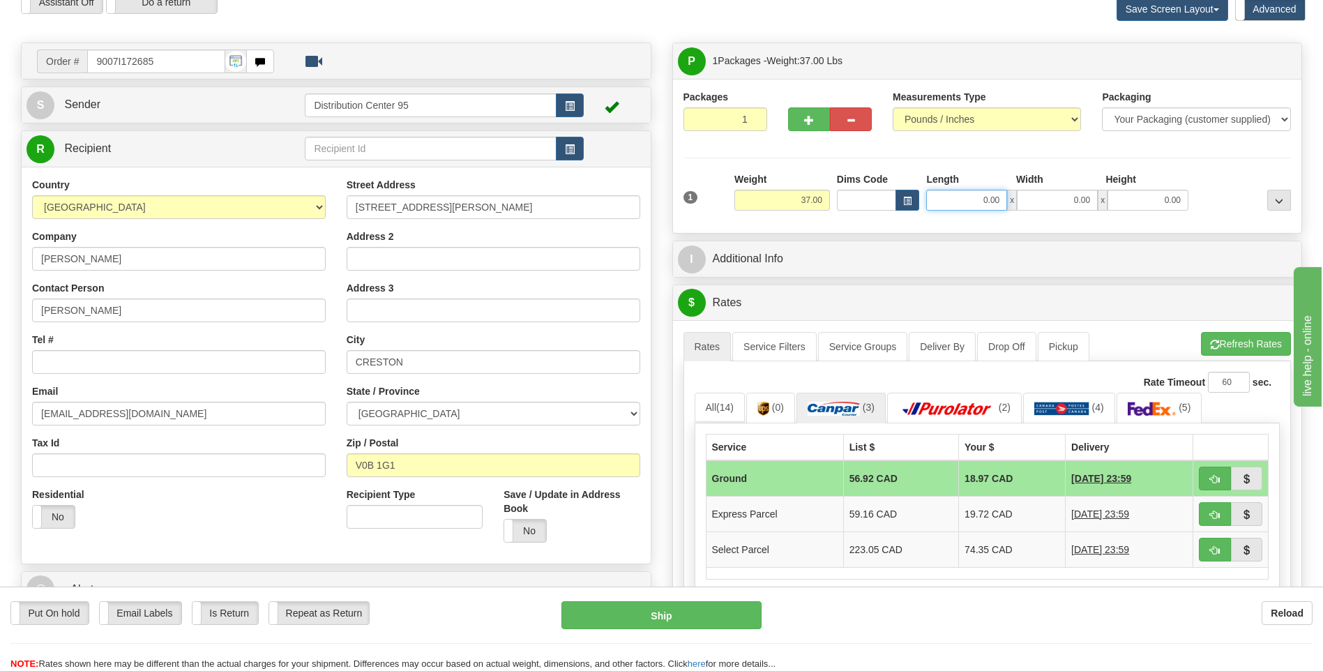
click at [957, 197] on input "0.00" at bounding box center [966, 200] width 81 height 21
type input "17.00"
click at [1045, 203] on input "0.00" at bounding box center [1057, 200] width 81 height 21
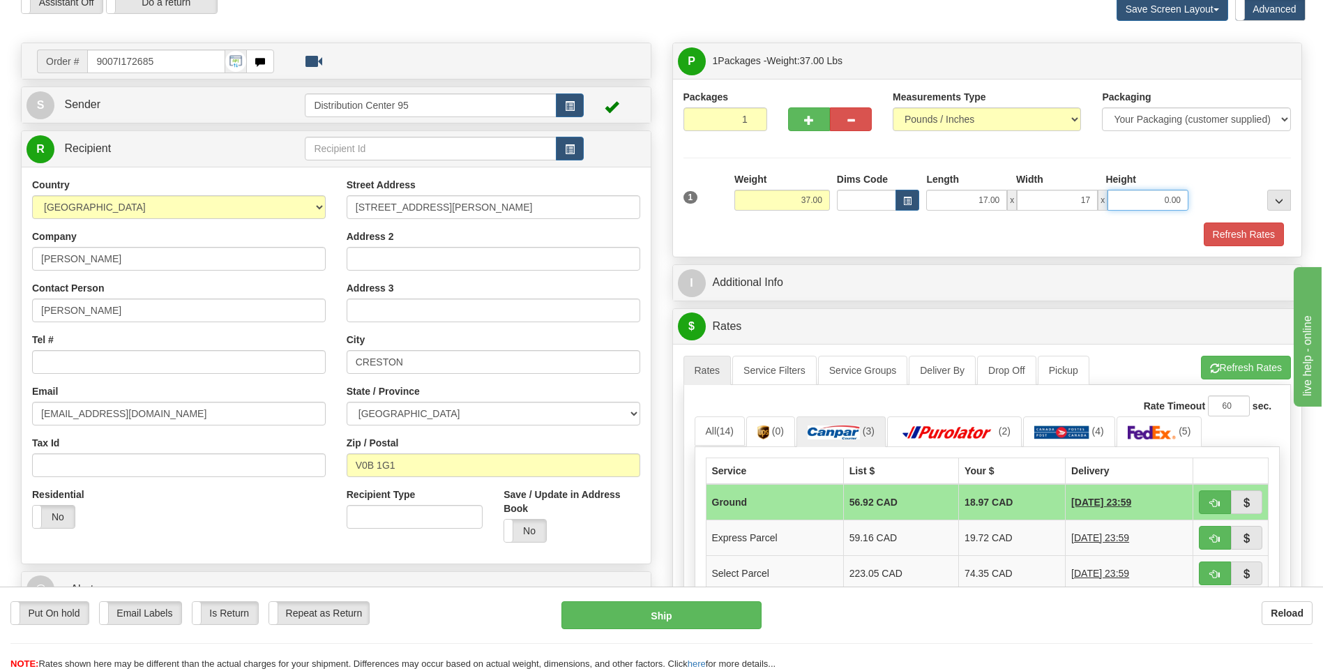
type input "17.00"
click at [1146, 202] on input "0.00" at bounding box center [1147, 200] width 81 height 21
type input "41.00"
click at [1223, 174] on div at bounding box center [1243, 191] width 102 height 38
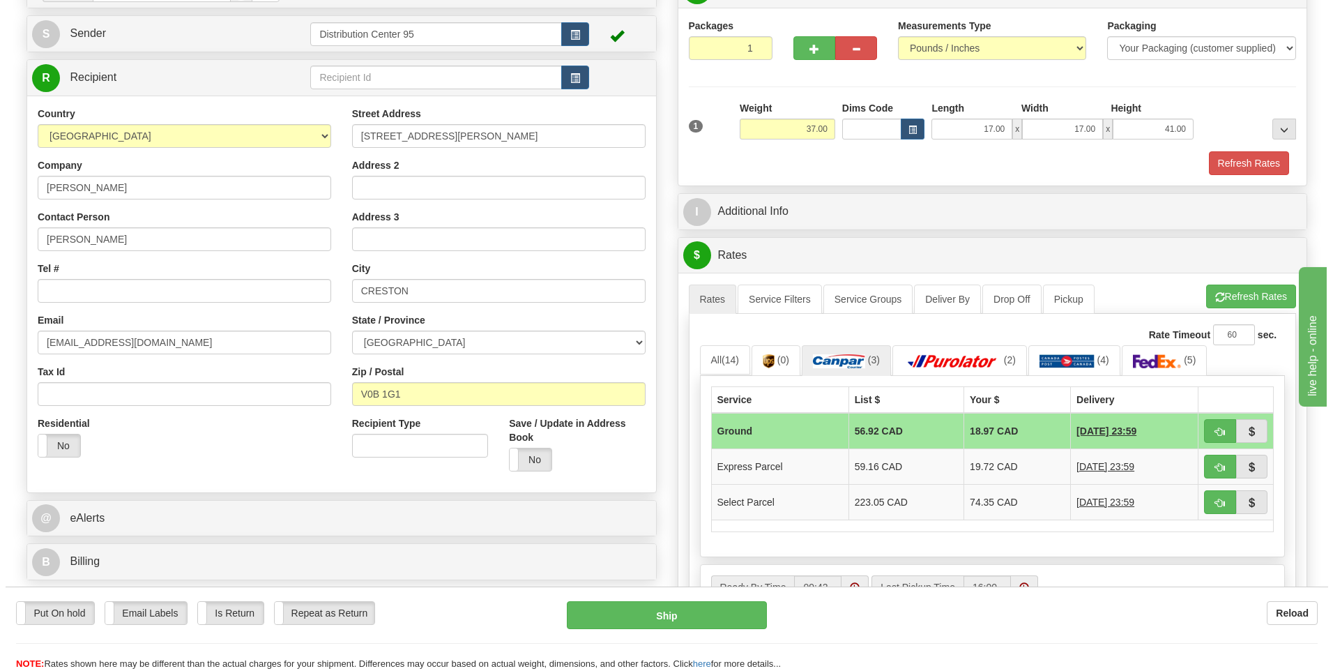
scroll to position [0, 0]
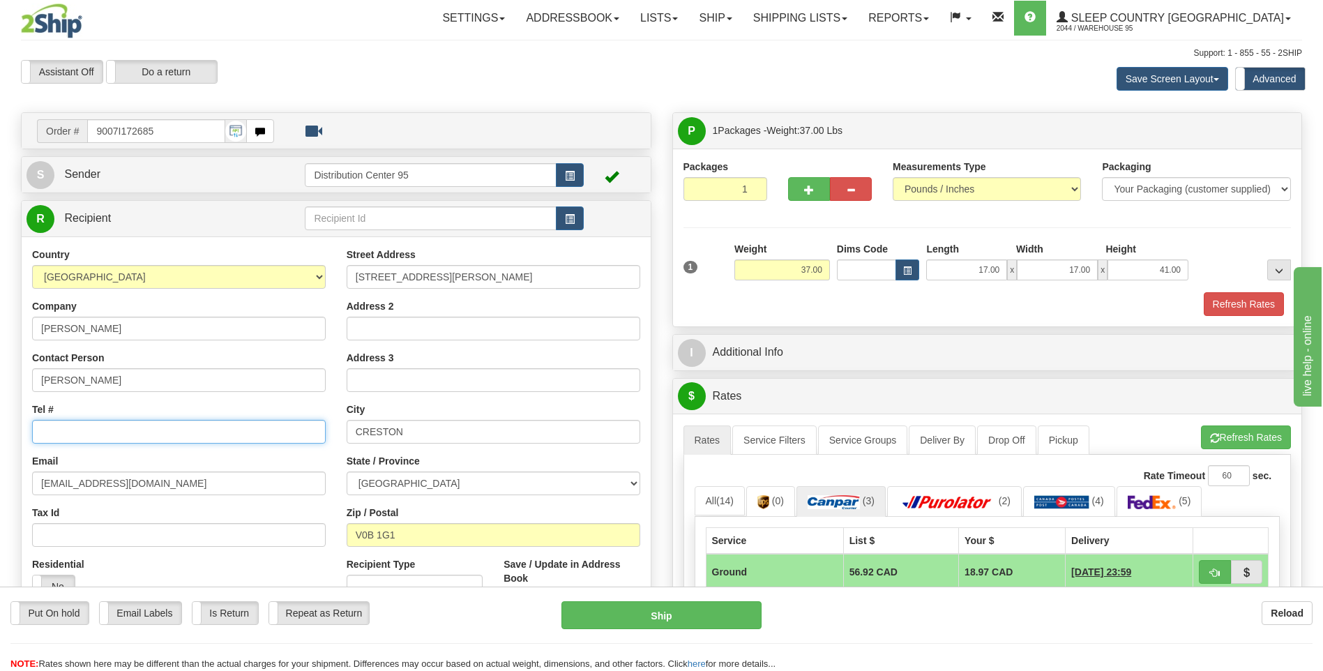
click at [83, 425] on input "Tel #" at bounding box center [179, 432] width 294 height 24
paste input "250 254-0669"
type input "250 254-0669"
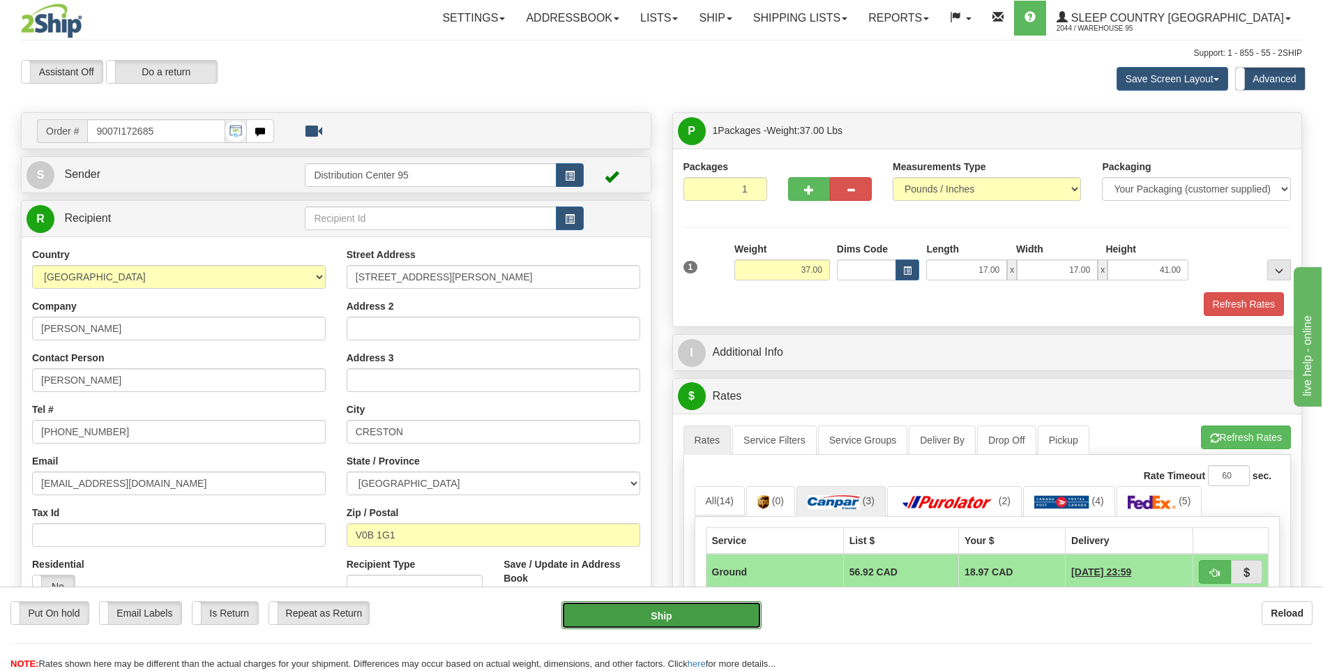
click at [667, 614] on button "Ship" at bounding box center [660, 615] width 199 height 28
type input "1"
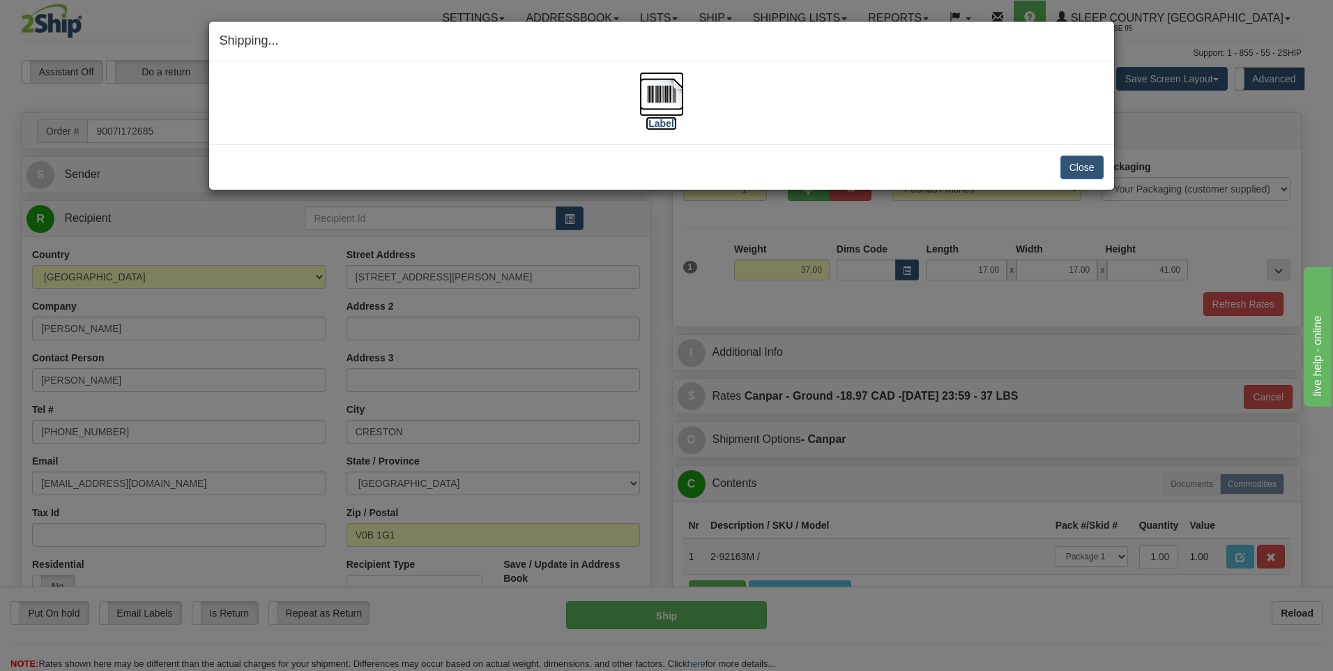
click at [656, 118] on label "[Label]" at bounding box center [662, 123] width 32 height 14
click at [1087, 160] on button "Close" at bounding box center [1082, 167] width 43 height 24
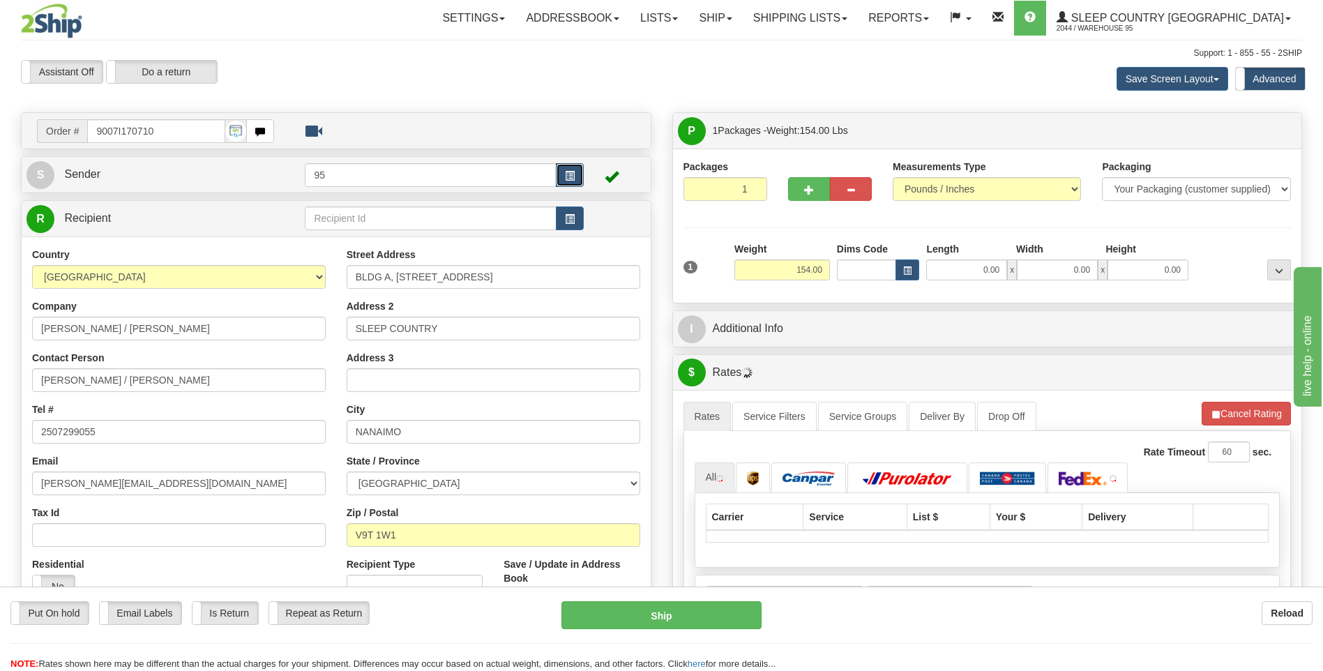
click at [559, 178] on button "button" at bounding box center [570, 175] width 28 height 24
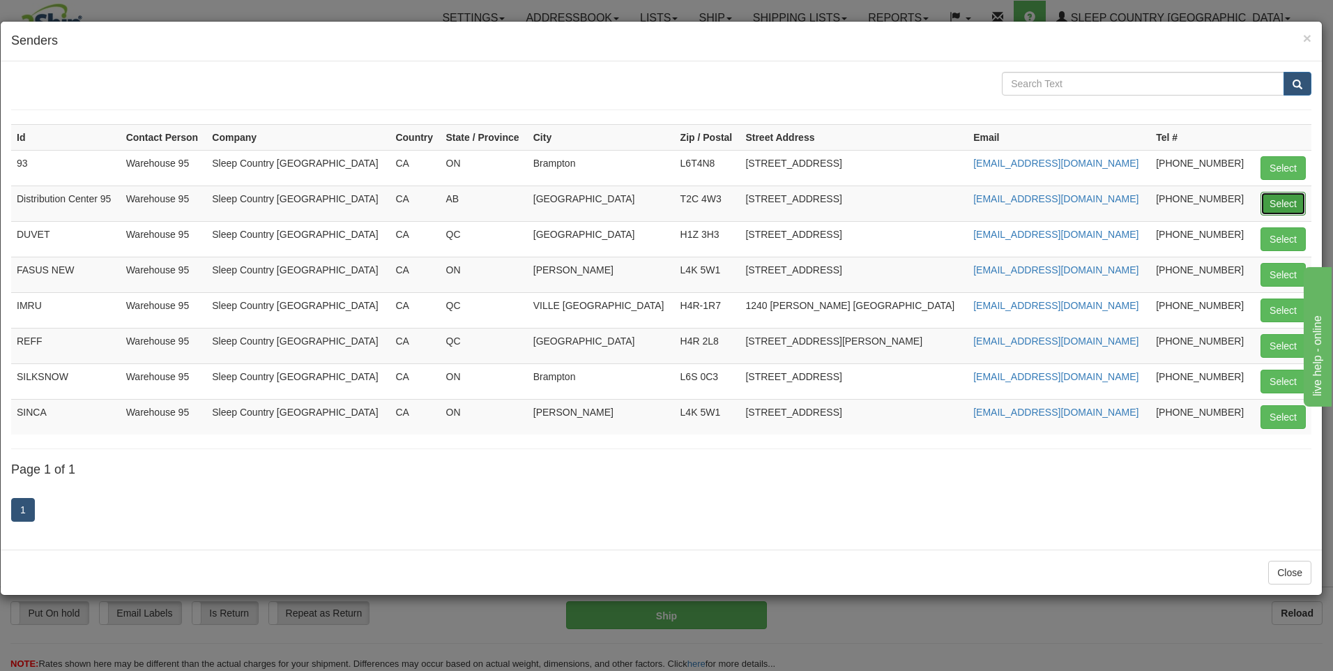
click at [1281, 196] on button "Select" at bounding box center [1283, 204] width 45 height 24
type input "Distribution Center 95"
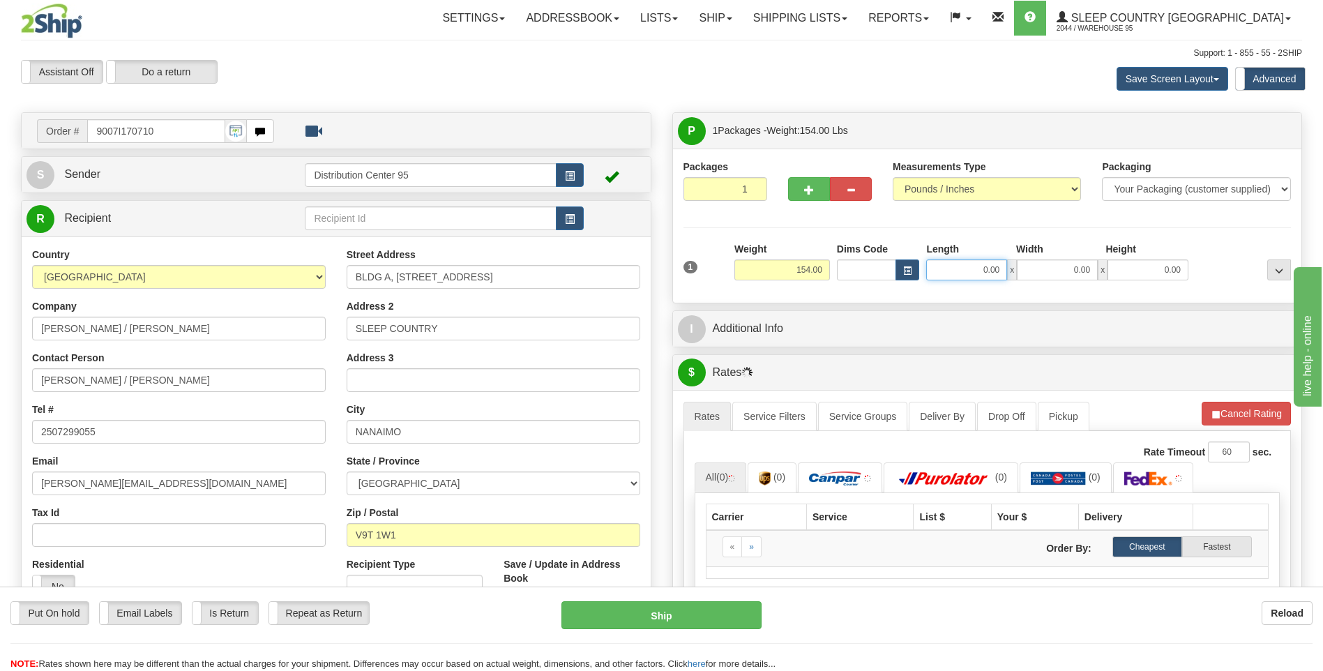
click at [973, 271] on input "0.00" at bounding box center [966, 269] width 81 height 21
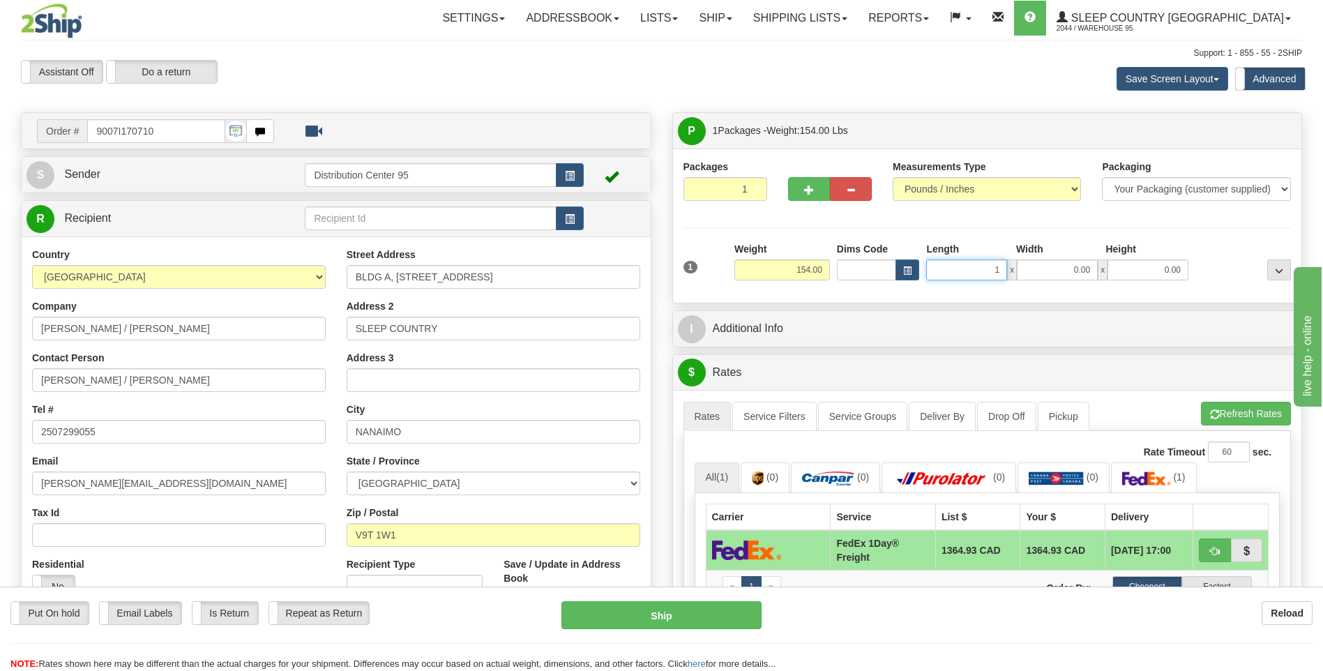
type input "1"
type input "2"
type input "1.00"
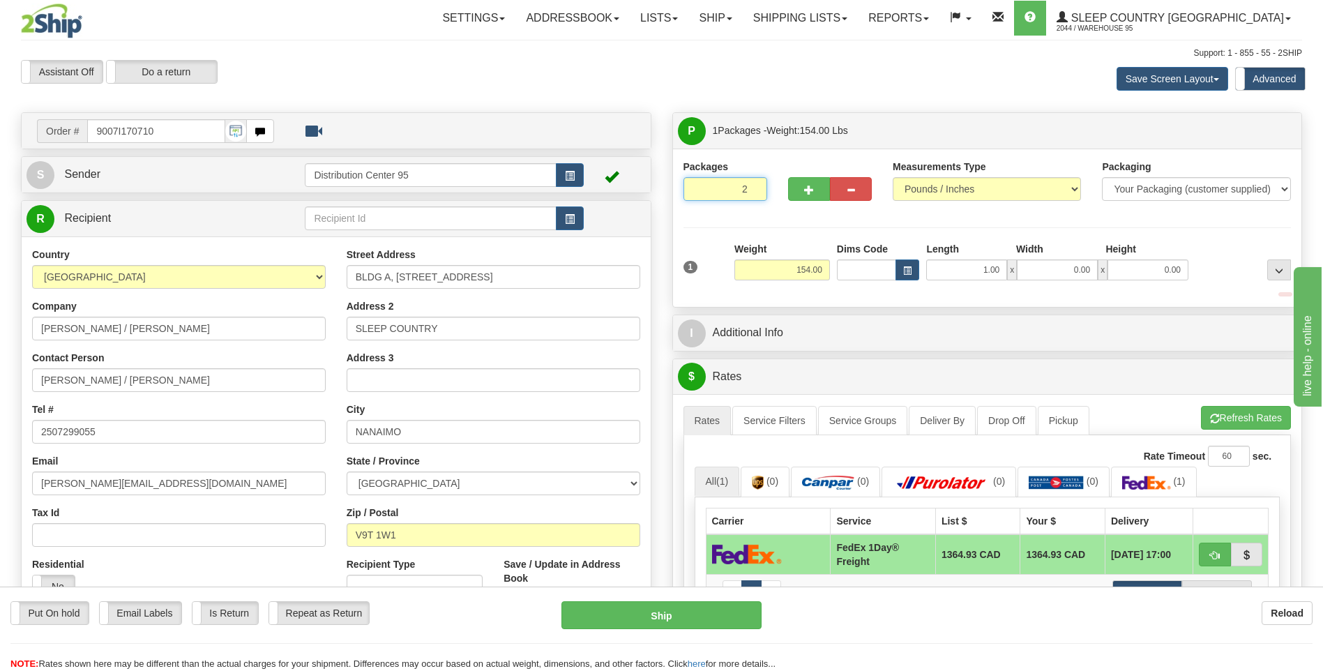
type input "2"
radio input "true"
click at [755, 186] on input "2" at bounding box center [725, 189] width 84 height 24
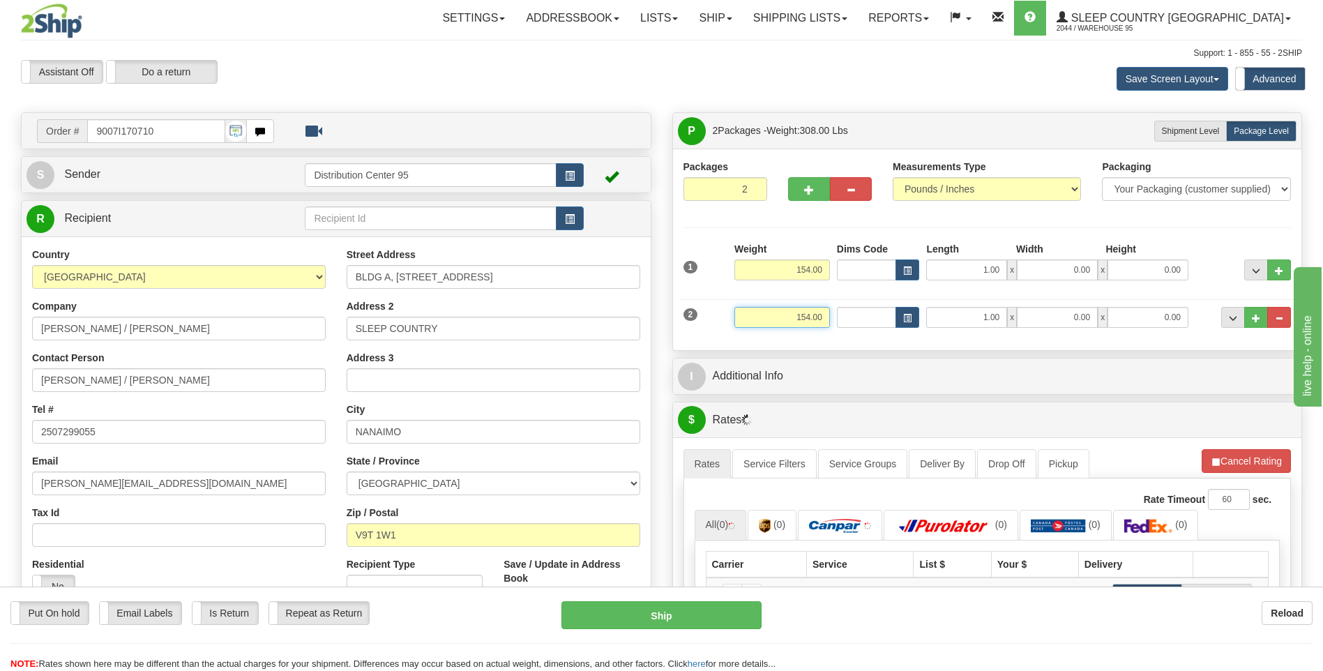
click at [822, 310] on input "154.00" at bounding box center [782, 317] width 96 height 21
type input "1"
type input "75.00"
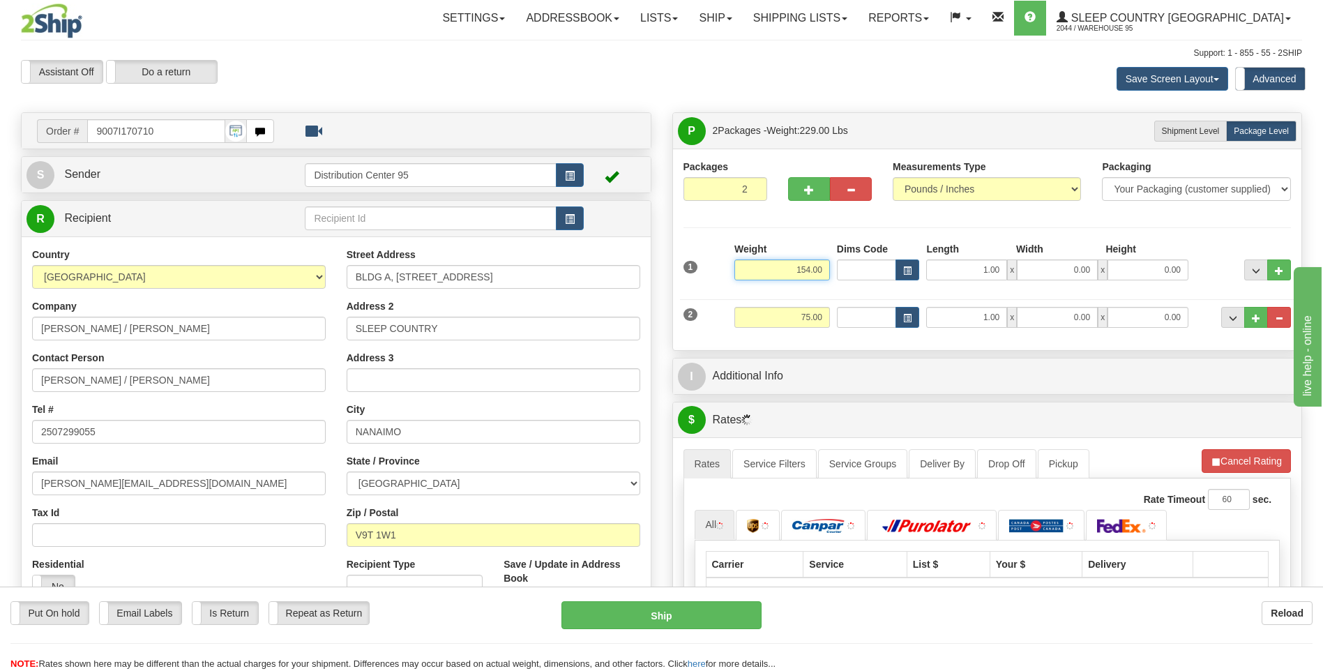
click at [821, 268] on input "154.00" at bounding box center [782, 269] width 96 height 21
type input "1"
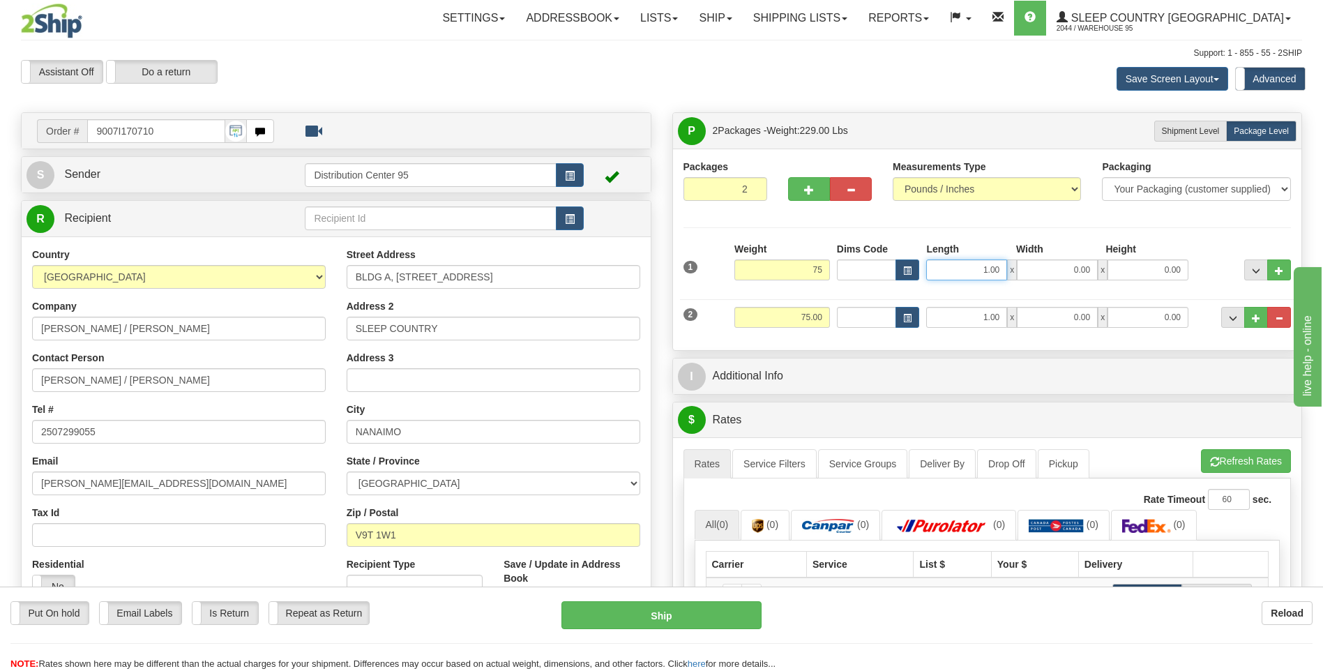
type input "75.00"
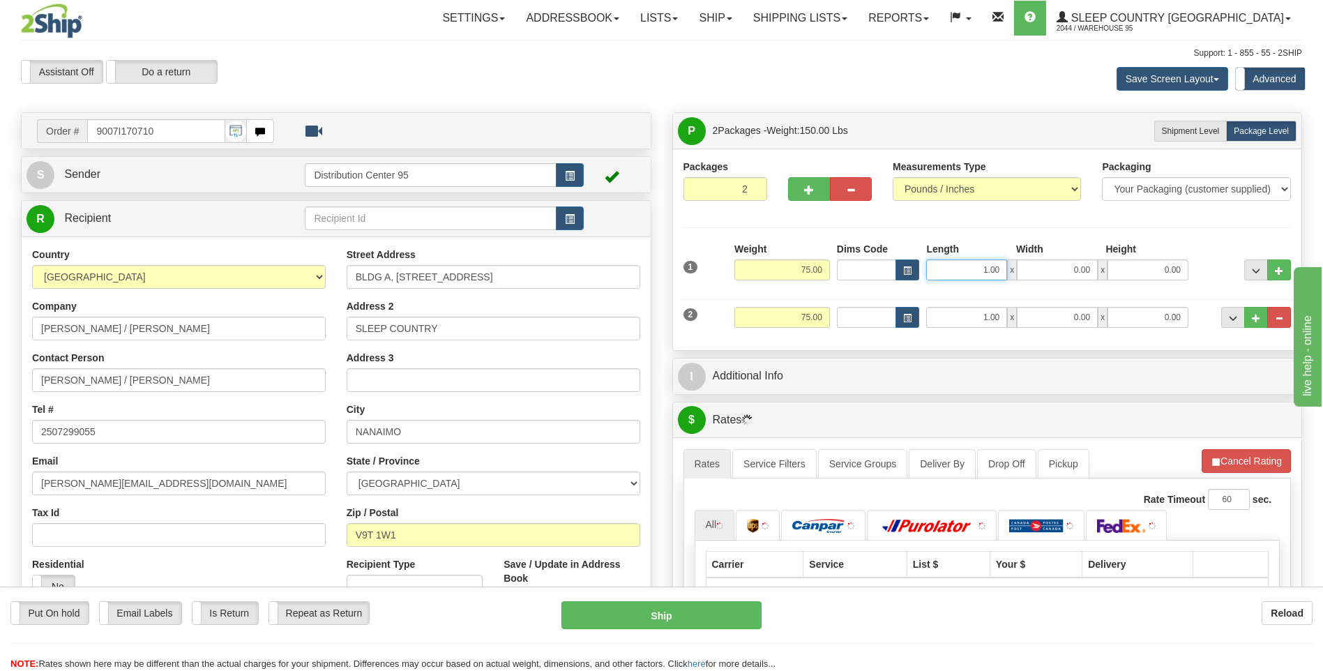
click at [969, 280] on input "1.00" at bounding box center [966, 269] width 81 height 21
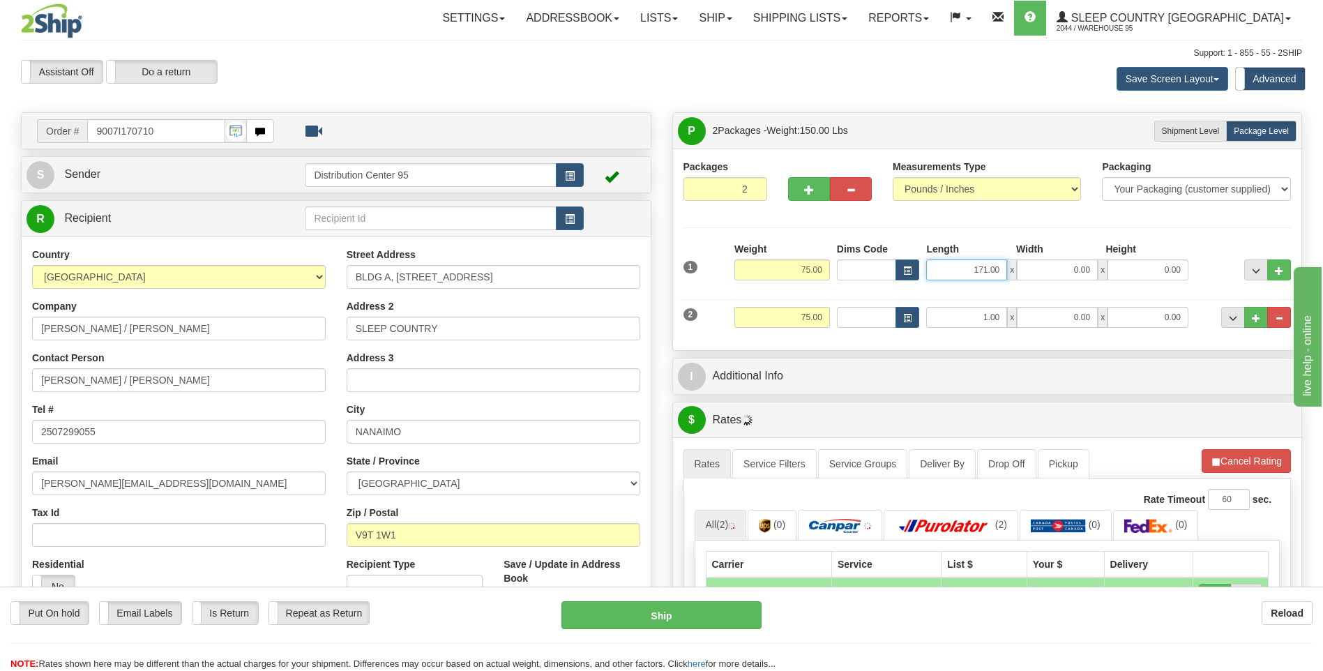
type input "171.00"
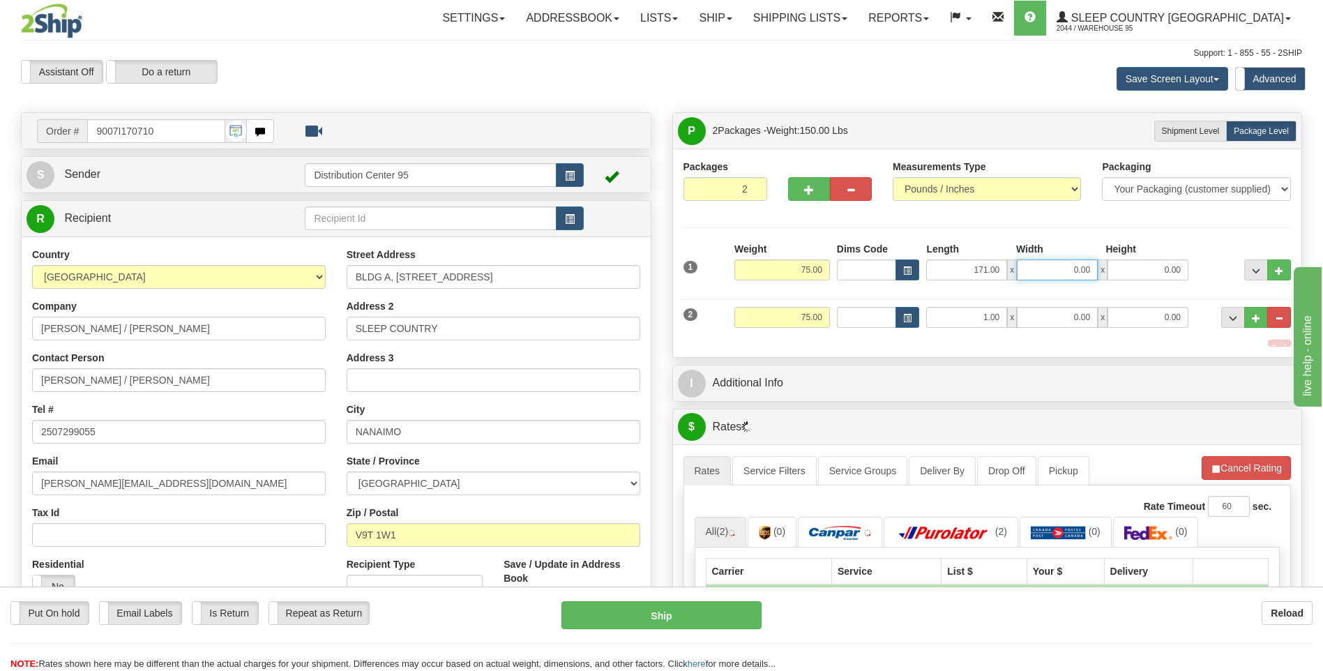
click at [1074, 264] on input "0.00" at bounding box center [1057, 269] width 81 height 21
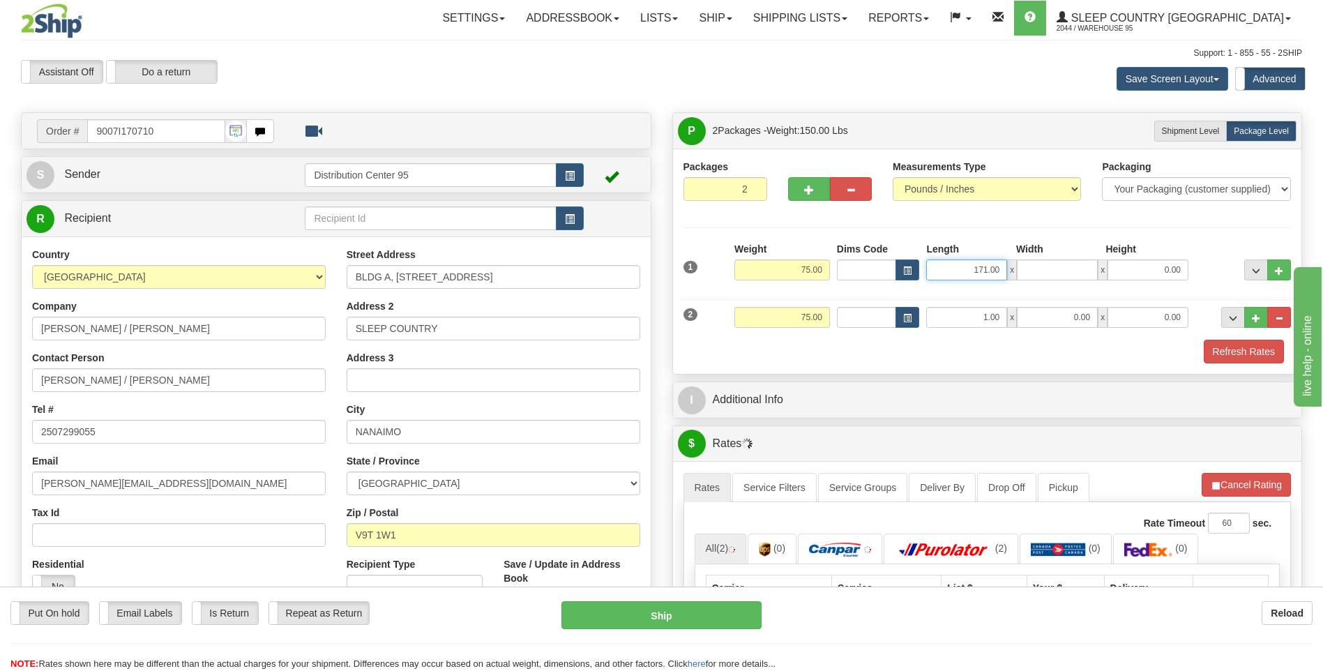
type input "0.00"
click at [986, 270] on input "171.00" at bounding box center [966, 269] width 81 height 21
type input "17.00"
click at [1039, 266] on input "0.00" at bounding box center [1057, 269] width 81 height 21
type input "17.00"
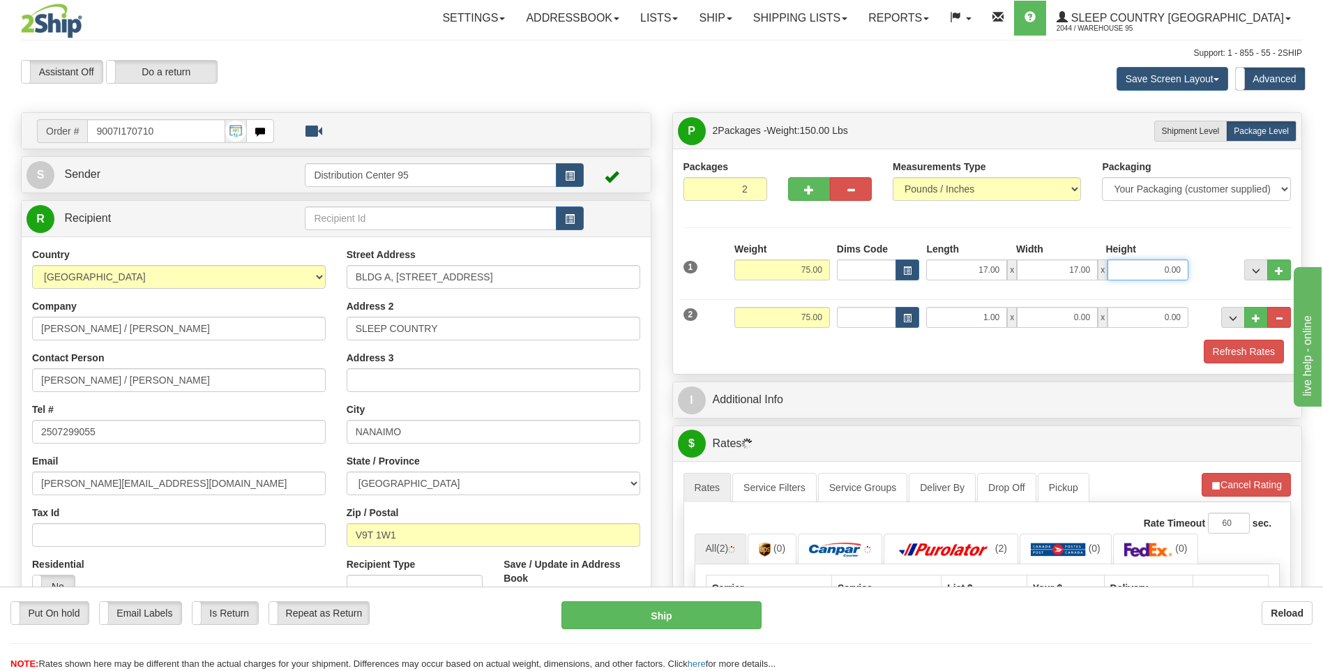
click at [1137, 271] on input "0.00" at bounding box center [1147, 269] width 81 height 21
type input "41.00"
click at [935, 321] on input "1.00" at bounding box center [966, 317] width 81 height 21
type input "171.00"
click at [1030, 310] on input "0.00" at bounding box center [1057, 317] width 81 height 21
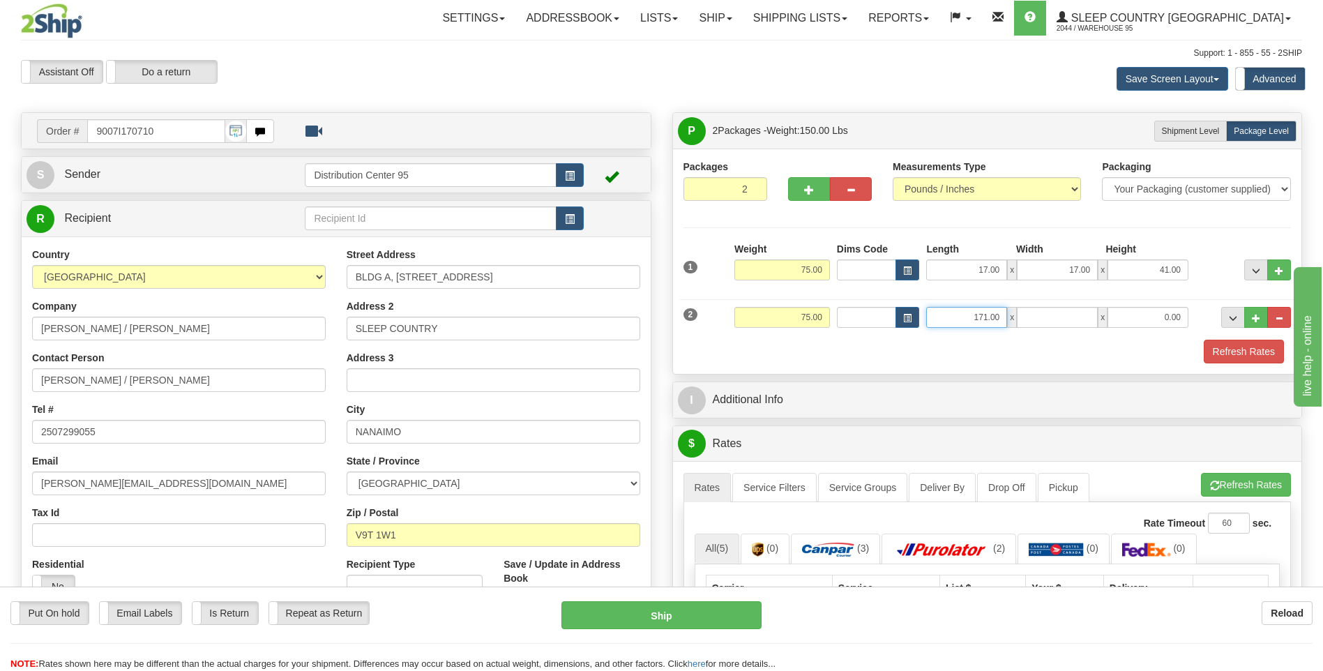
type input "0.00"
click at [987, 314] on input "171.00" at bounding box center [966, 317] width 81 height 21
type input "17.00"
drag, startPoint x: 987, startPoint y: 314, endPoint x: 1246, endPoint y: 325, distance: 258.9
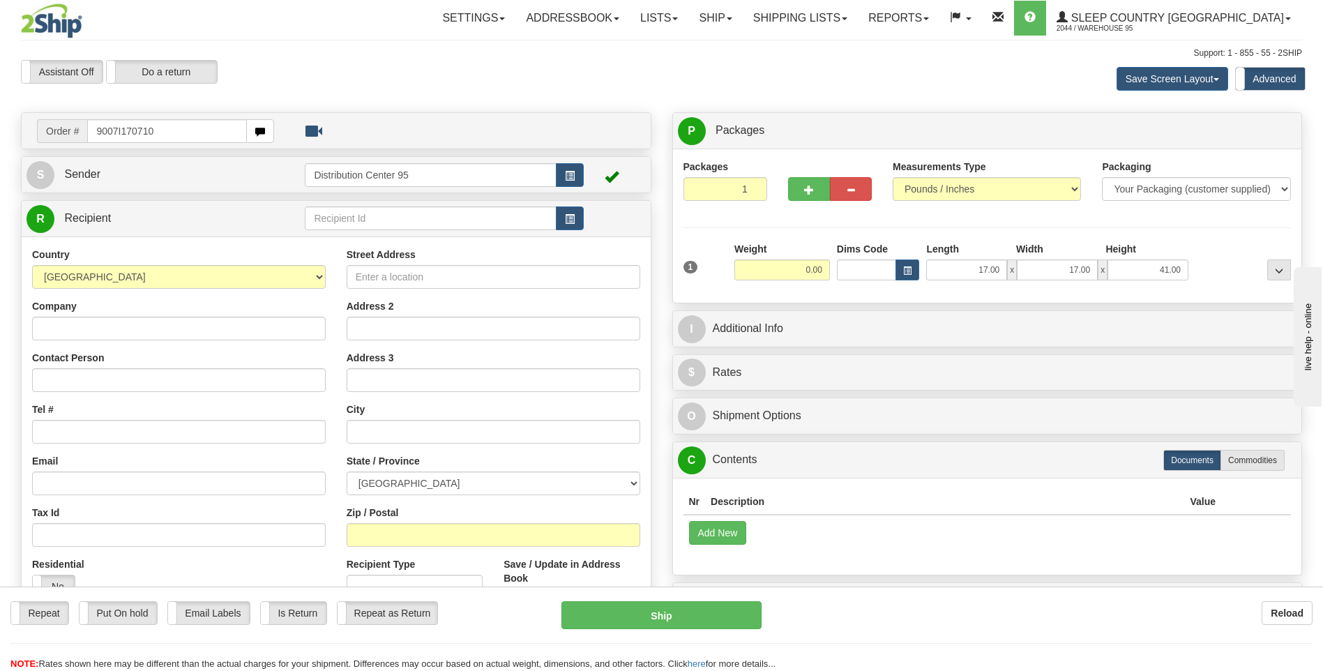
type input "9007I170710"
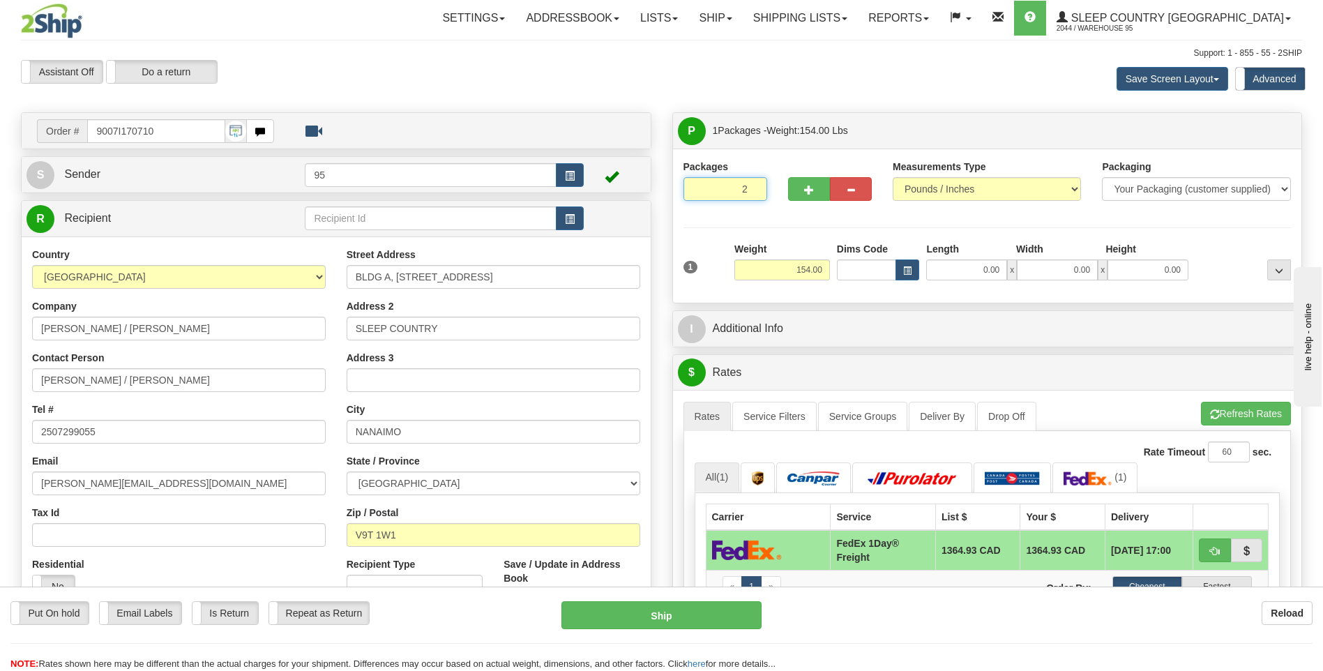
type input "2"
radio input "true"
click at [751, 188] on input "2" at bounding box center [725, 189] width 84 height 24
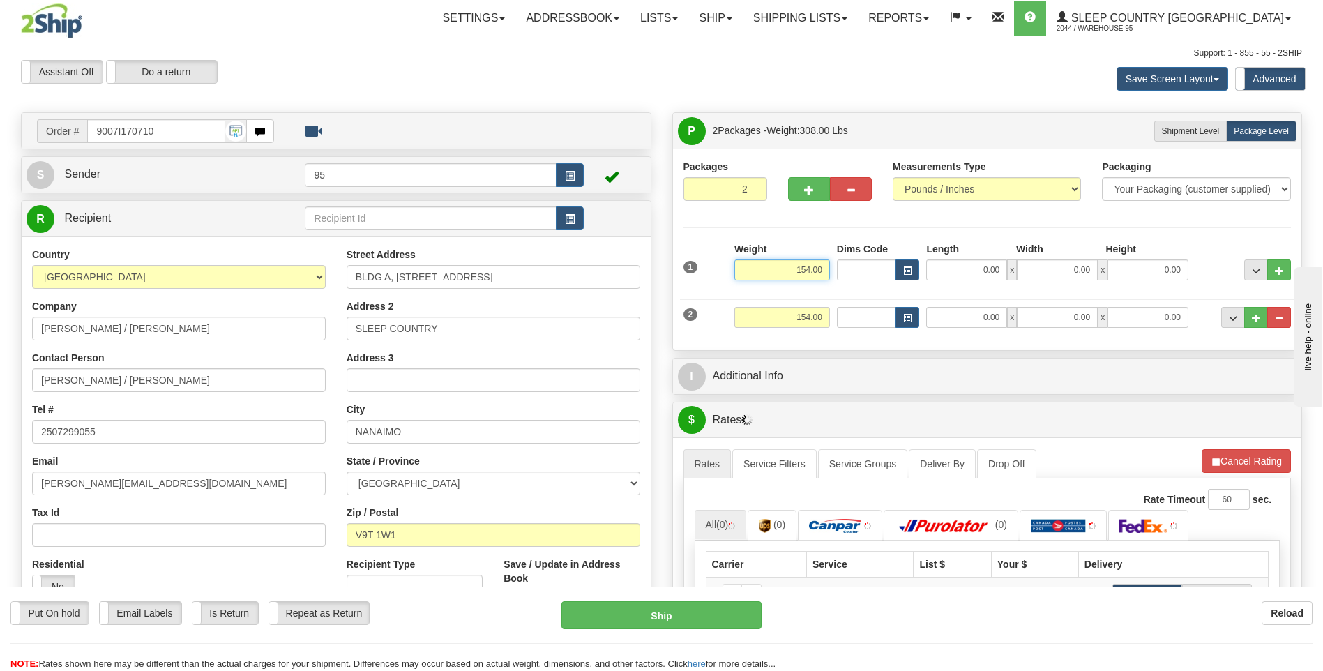
click at [823, 272] on input "154.00" at bounding box center [782, 269] width 96 height 21
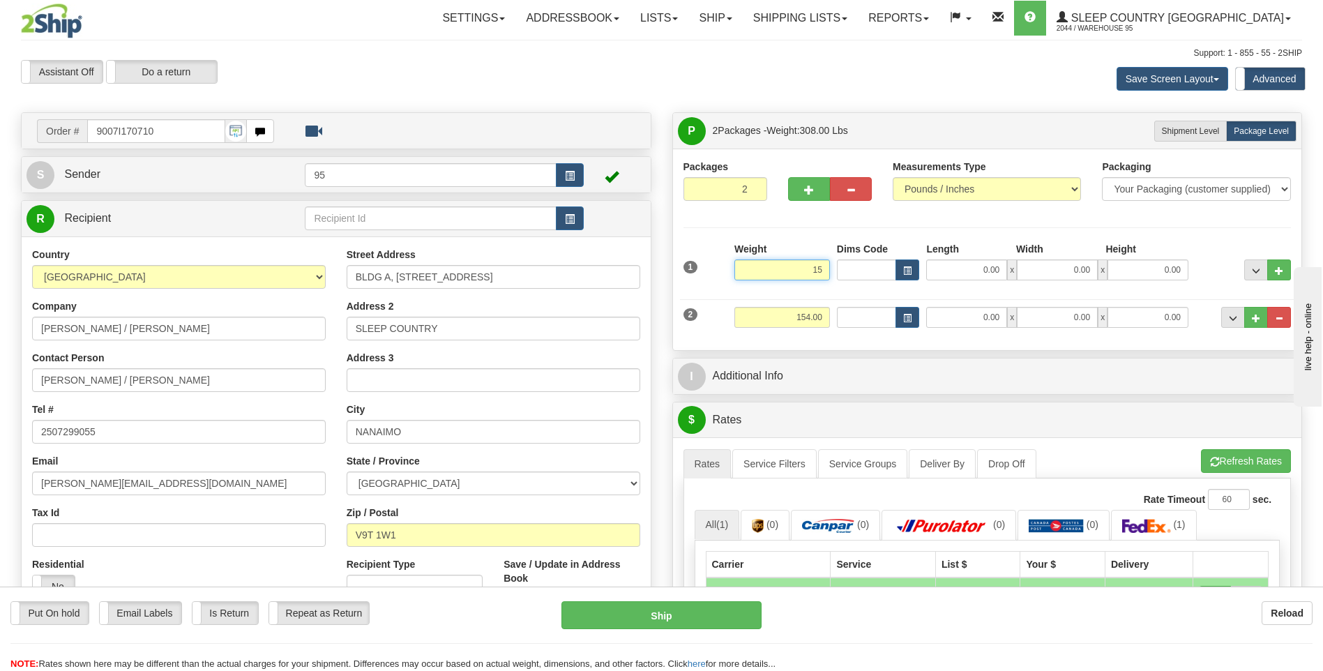
type input "1"
type input "75.00"
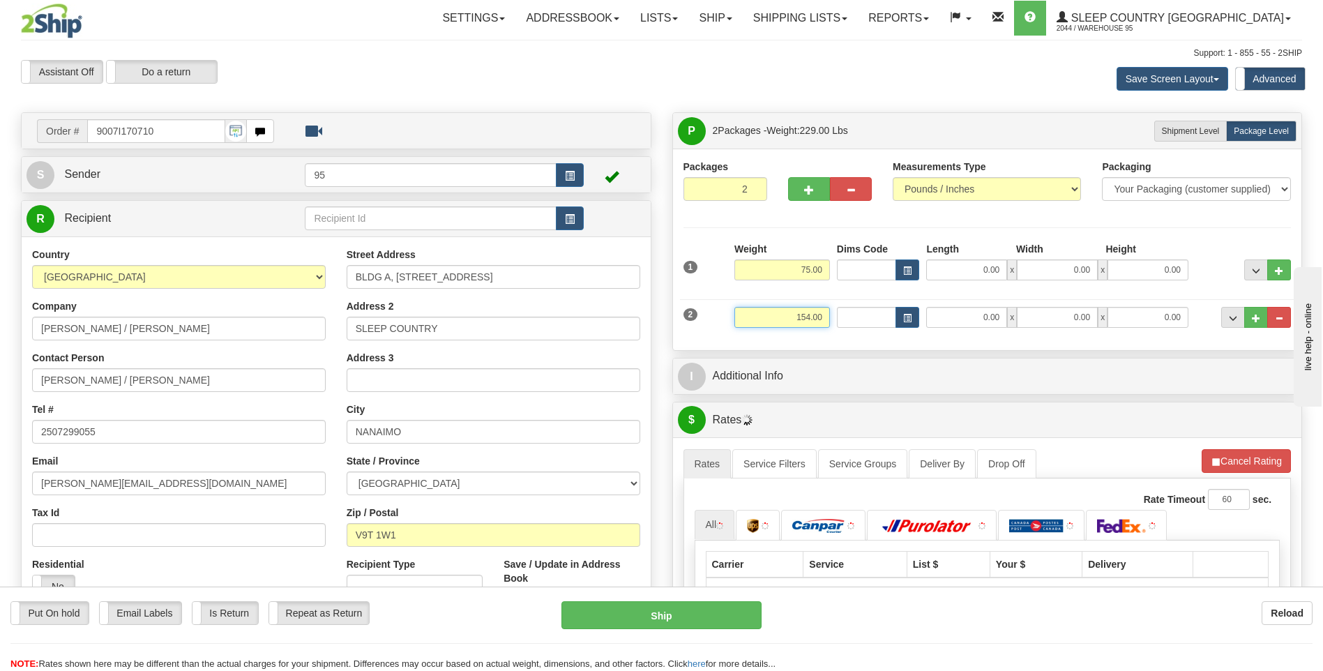
click at [823, 310] on input "154.00" at bounding box center [782, 317] width 96 height 21
type input "1"
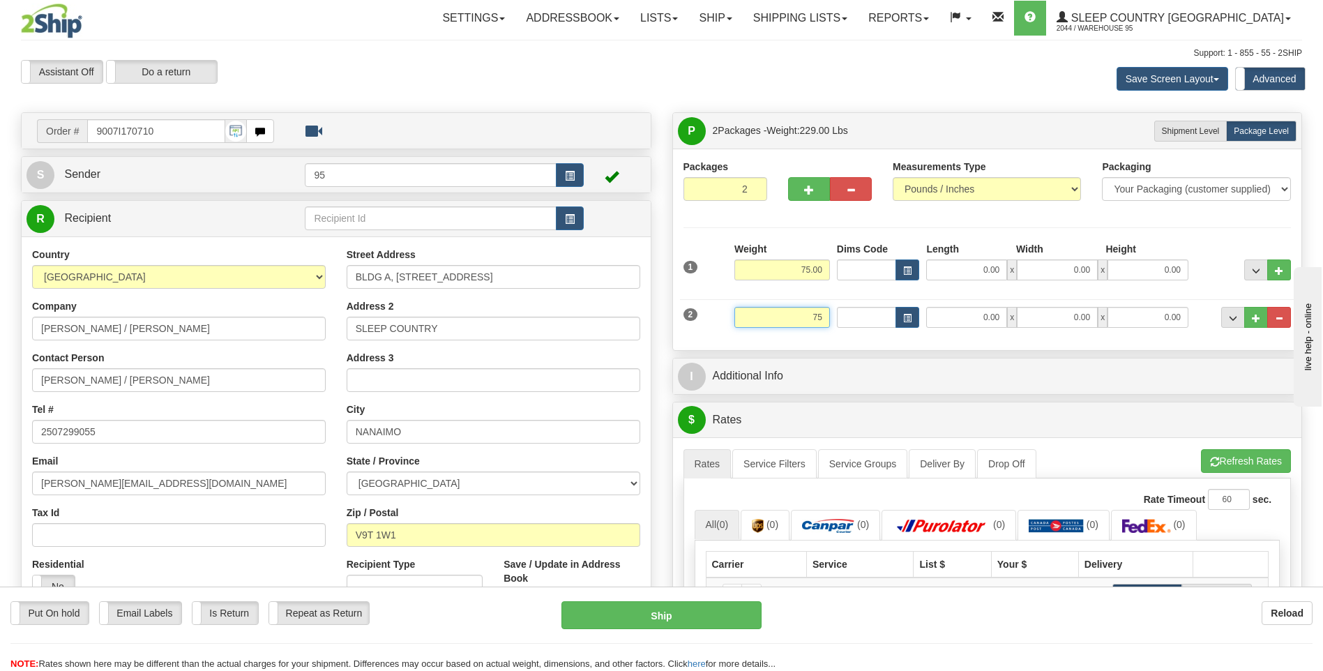
type input "75"
click at [983, 267] on input "0.00" at bounding box center [966, 269] width 81 height 21
type input "75.00"
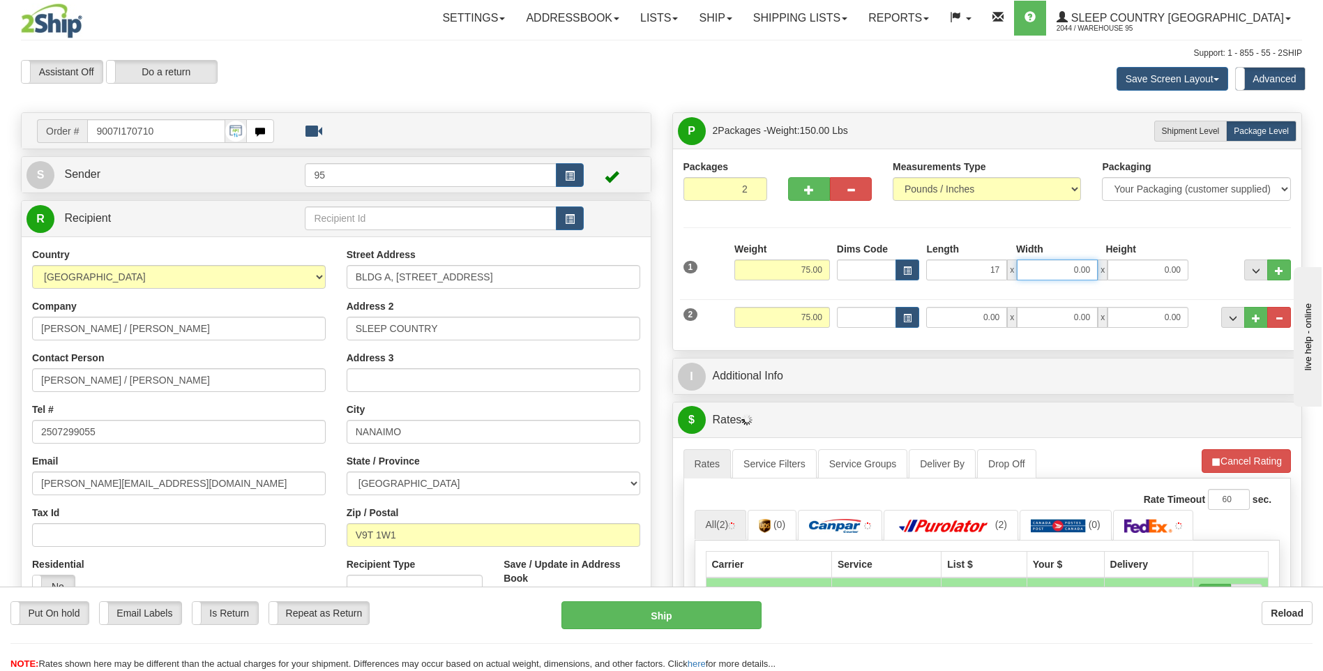
type input "17.00"
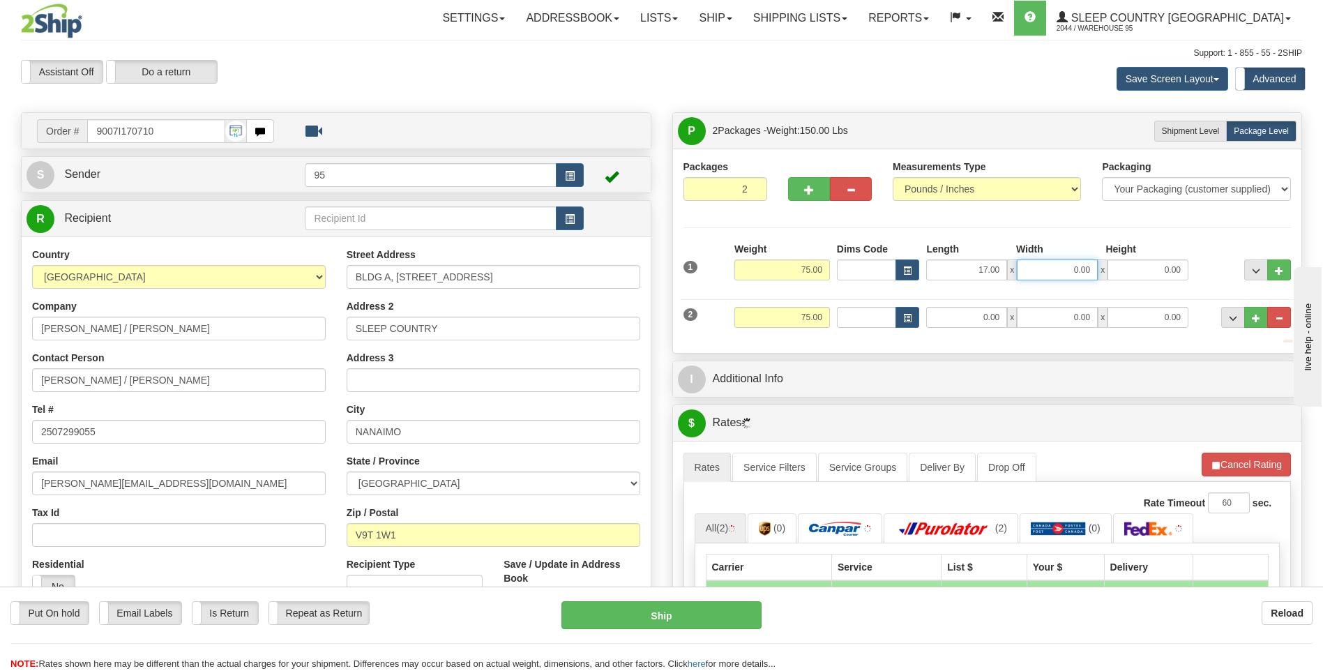
click at [1051, 270] on input "0.00" at bounding box center [1057, 269] width 81 height 21
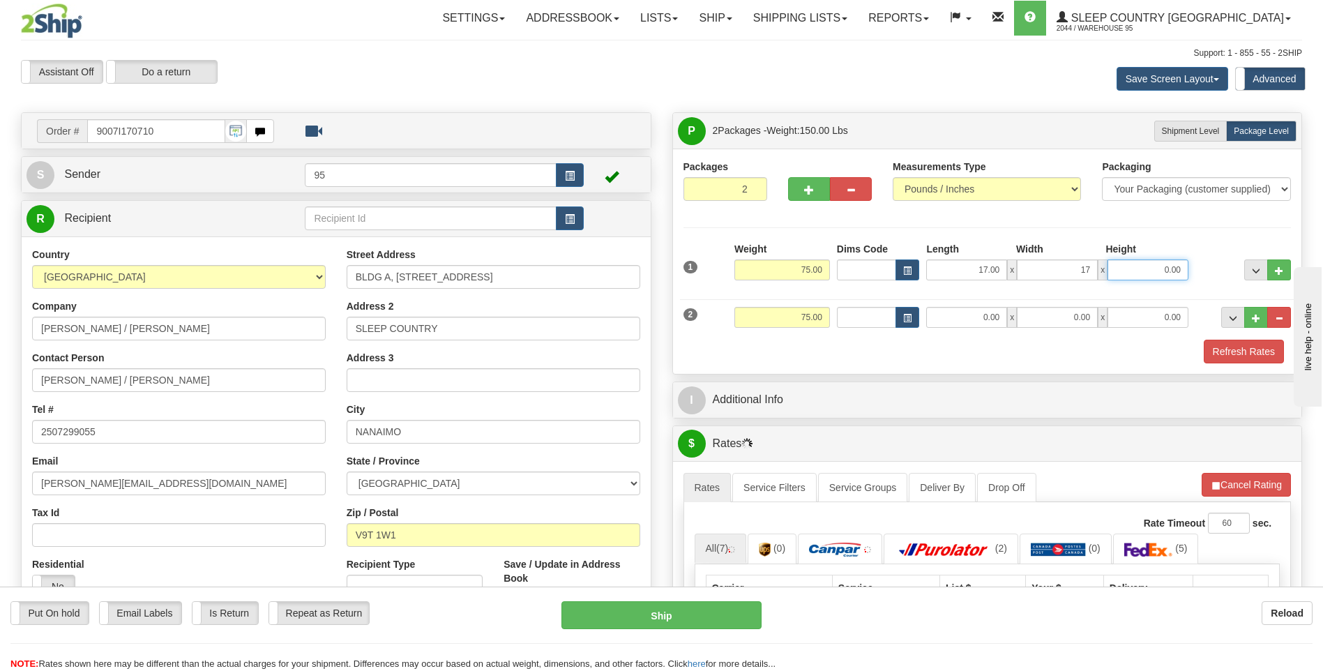
type input "17.00"
click at [1134, 278] on input "0.00" at bounding box center [1147, 269] width 81 height 21
type input "41.00"
click at [936, 308] on input "0.00" at bounding box center [966, 317] width 81 height 21
type input "17.00"
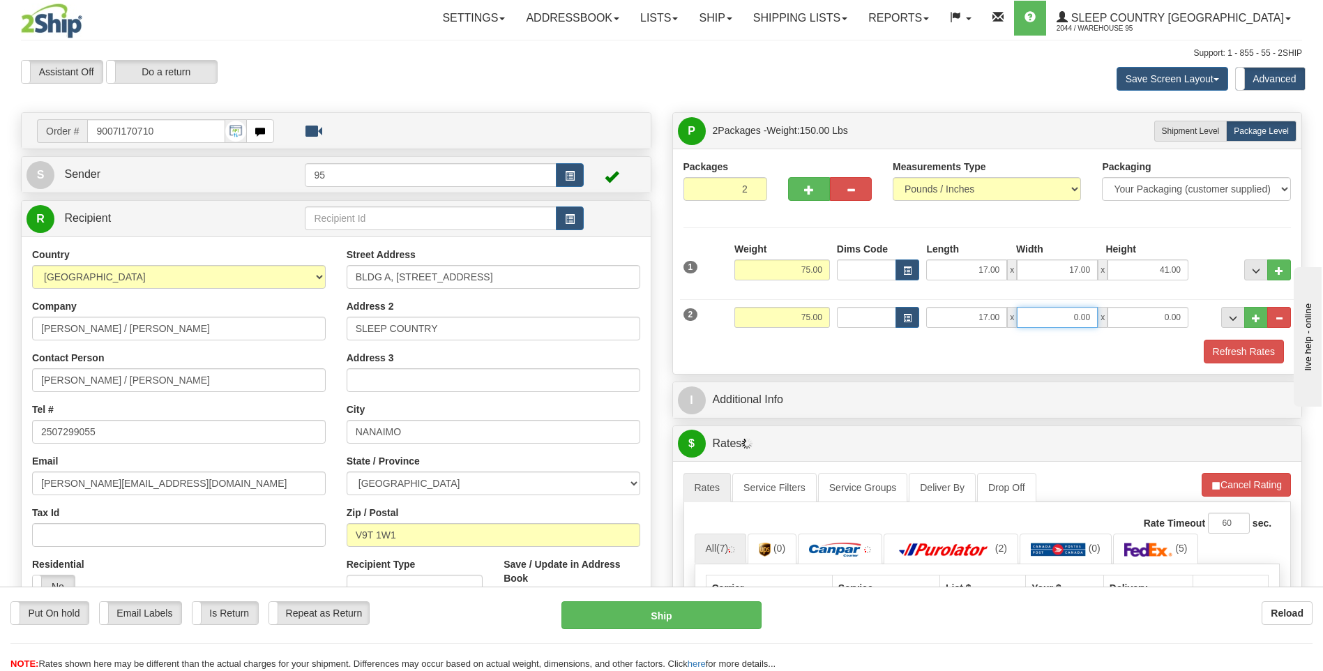
click at [1038, 319] on input "0.00" at bounding box center [1057, 317] width 81 height 21
type input "17.00"
click at [1141, 309] on input "0.00" at bounding box center [1147, 317] width 81 height 21
type input "41.00"
click at [1192, 289] on div "1 Weight 75.00 Dims Code x x" at bounding box center [987, 267] width 615 height 50
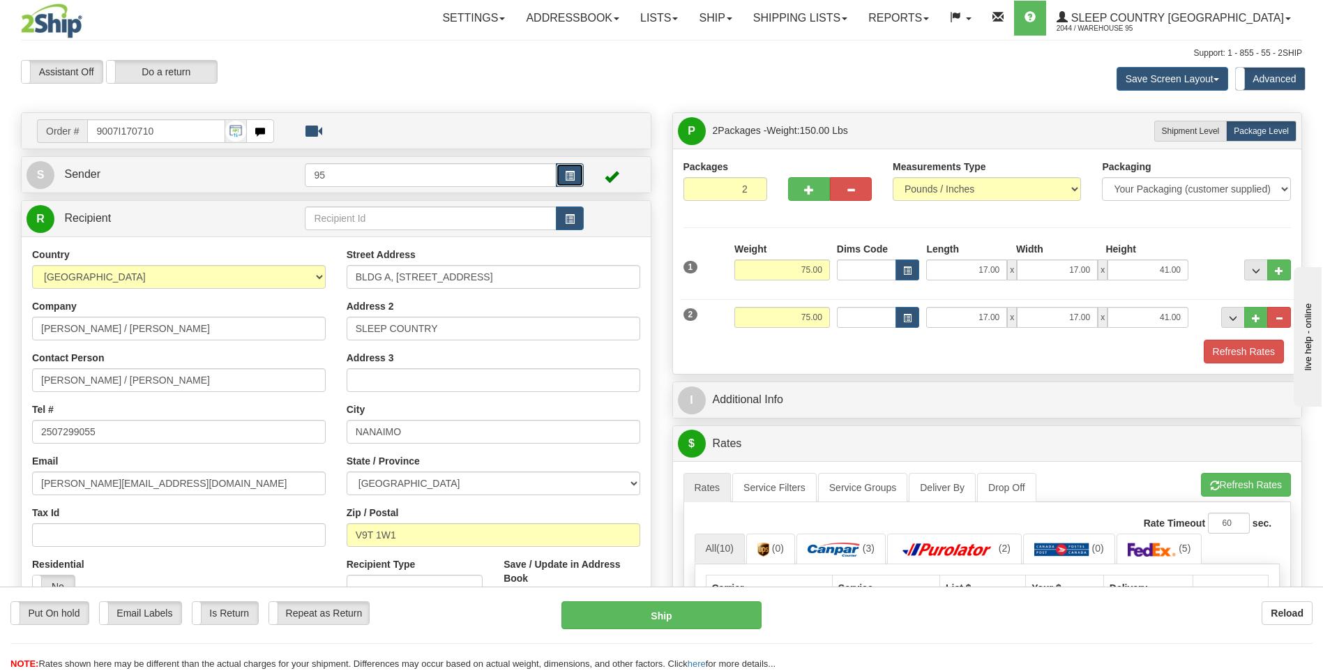
click at [568, 167] on button "button" at bounding box center [570, 175] width 28 height 24
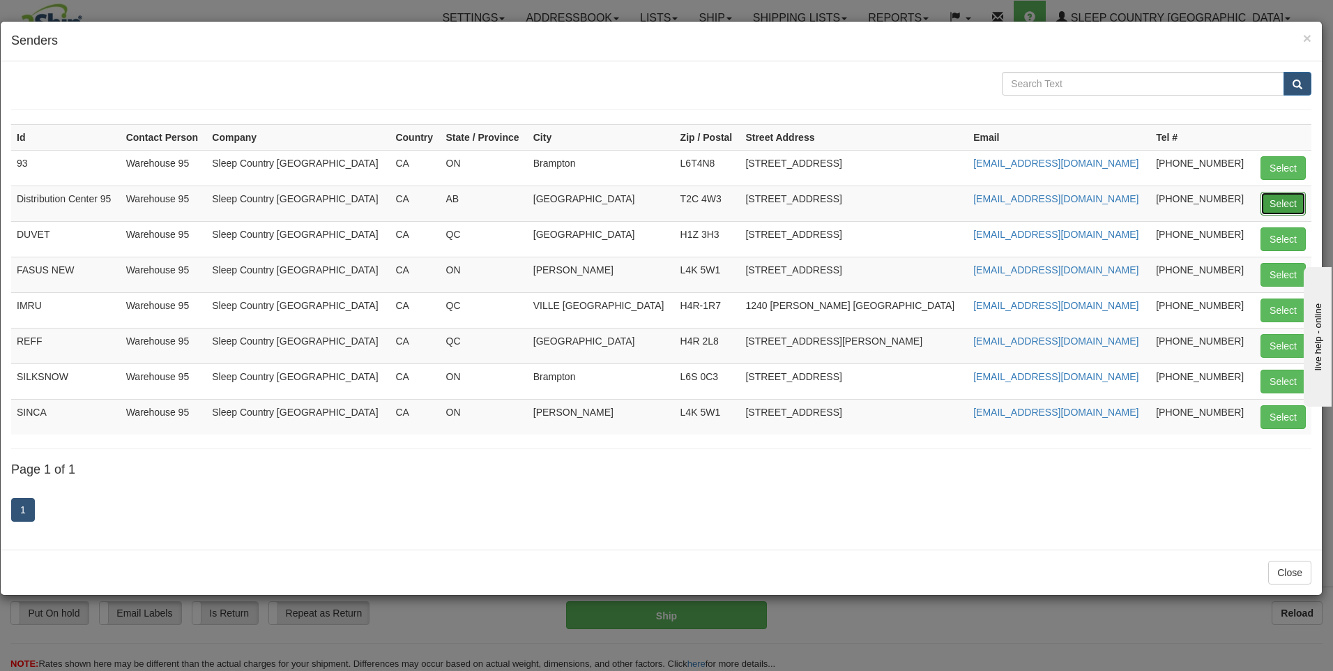
click at [1301, 212] on button "Select" at bounding box center [1283, 204] width 45 height 24
type input "Distribution Center 95"
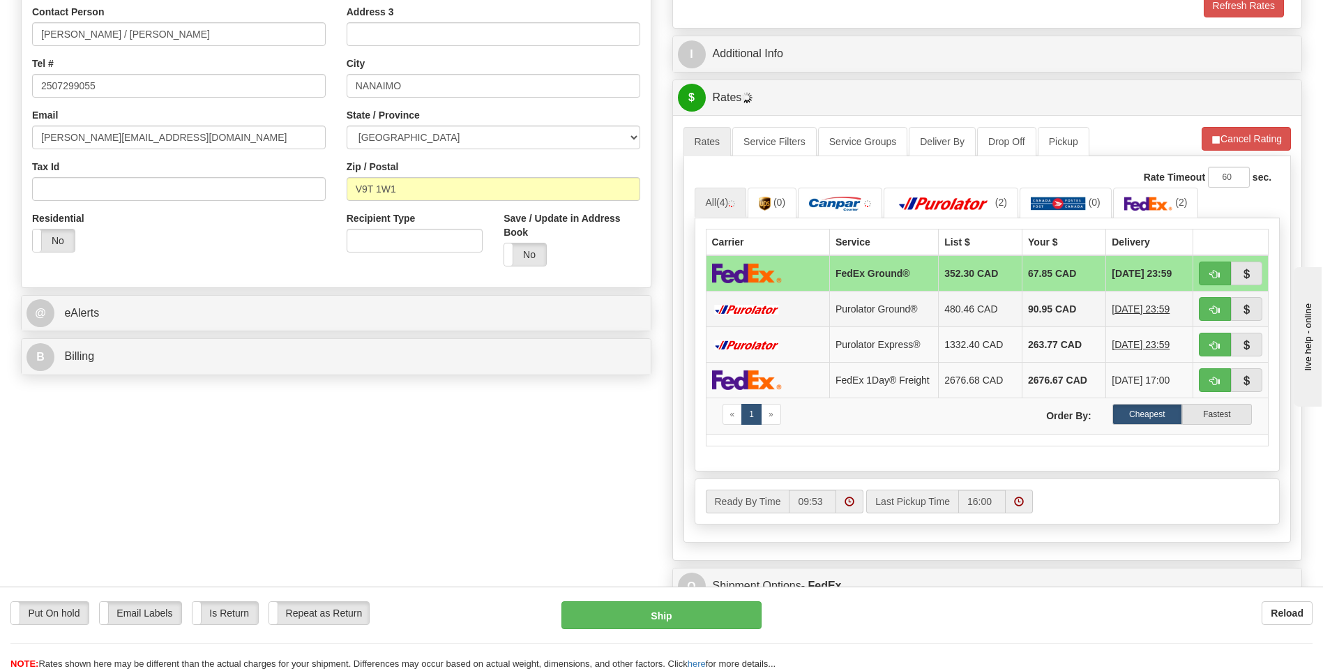
scroll to position [349, 0]
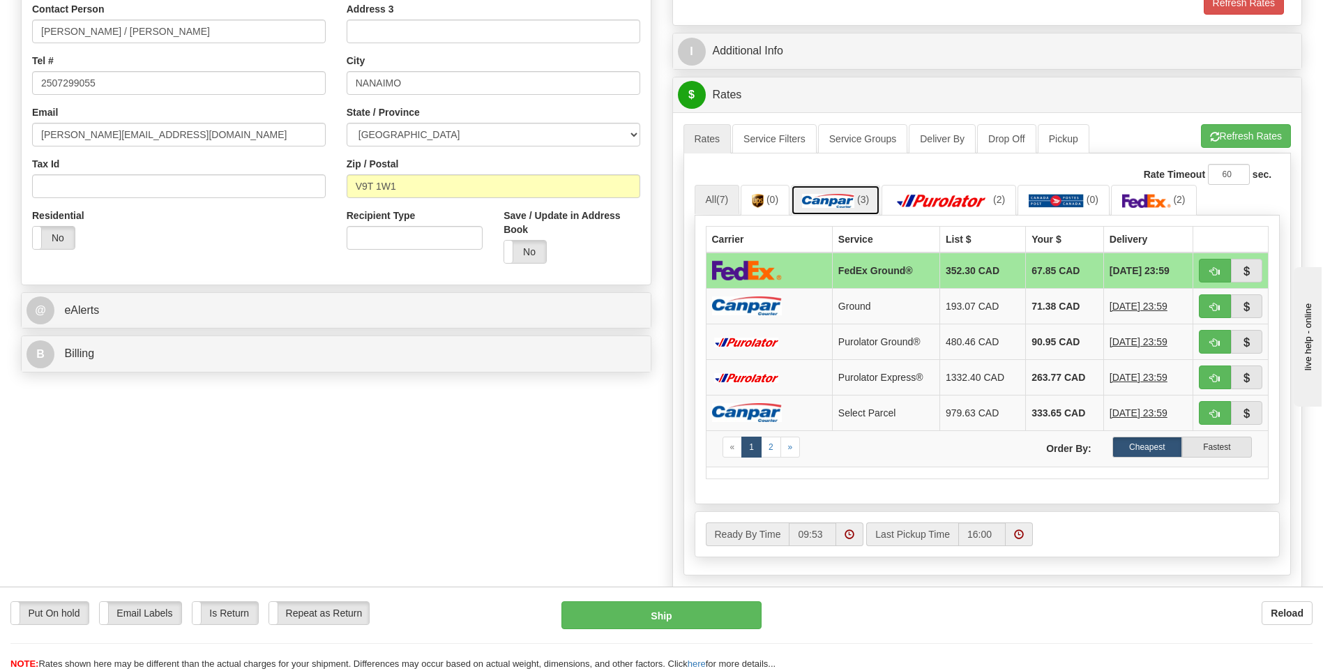
click at [844, 205] on img at bounding box center [828, 201] width 52 height 14
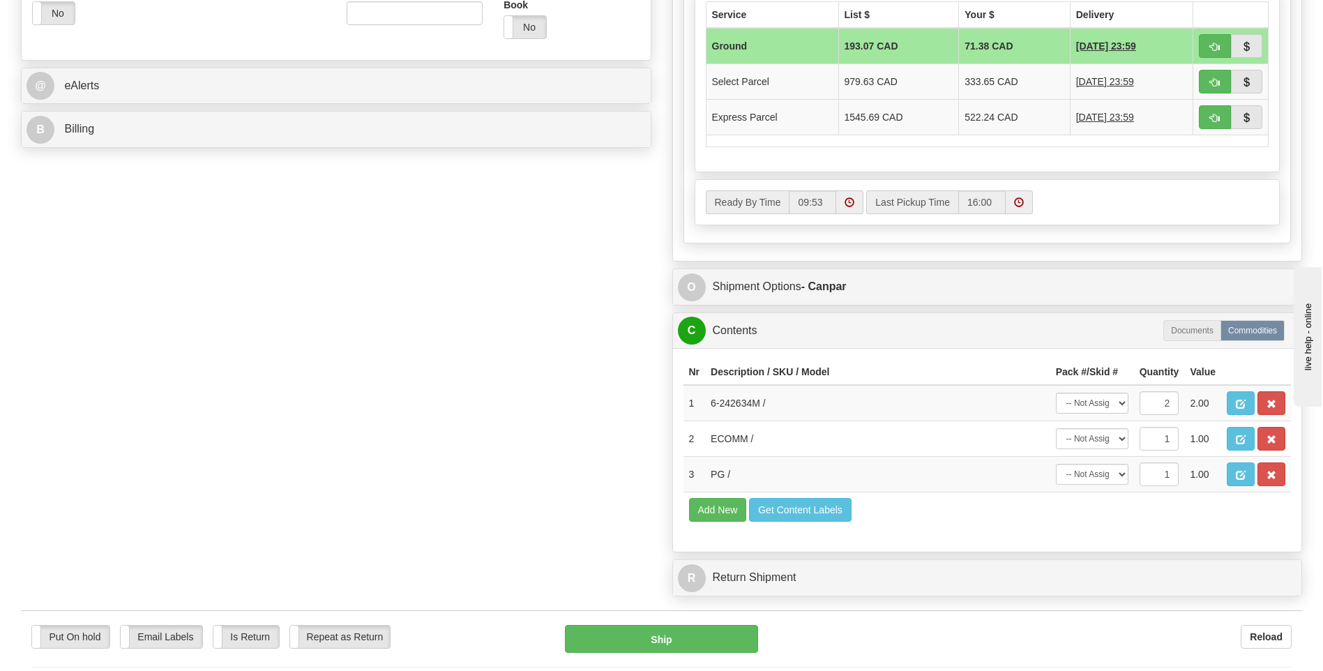
scroll to position [628, 0]
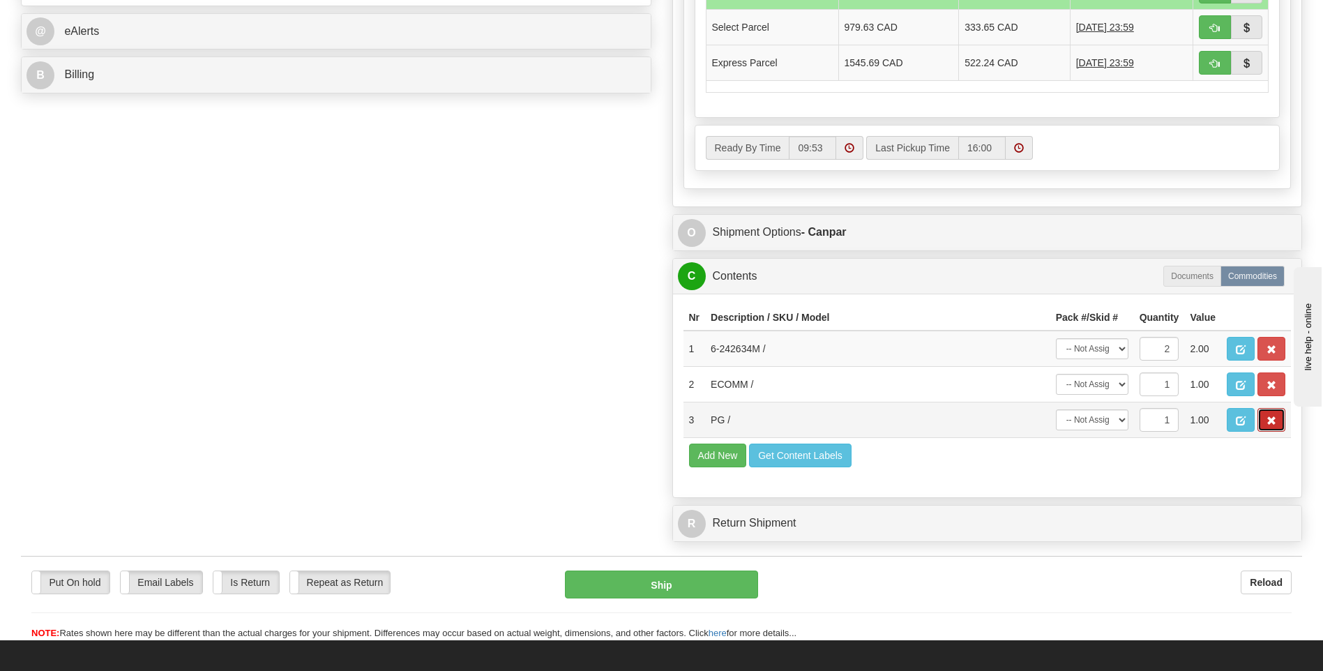
click at [1278, 413] on button "button" at bounding box center [1271, 420] width 28 height 24
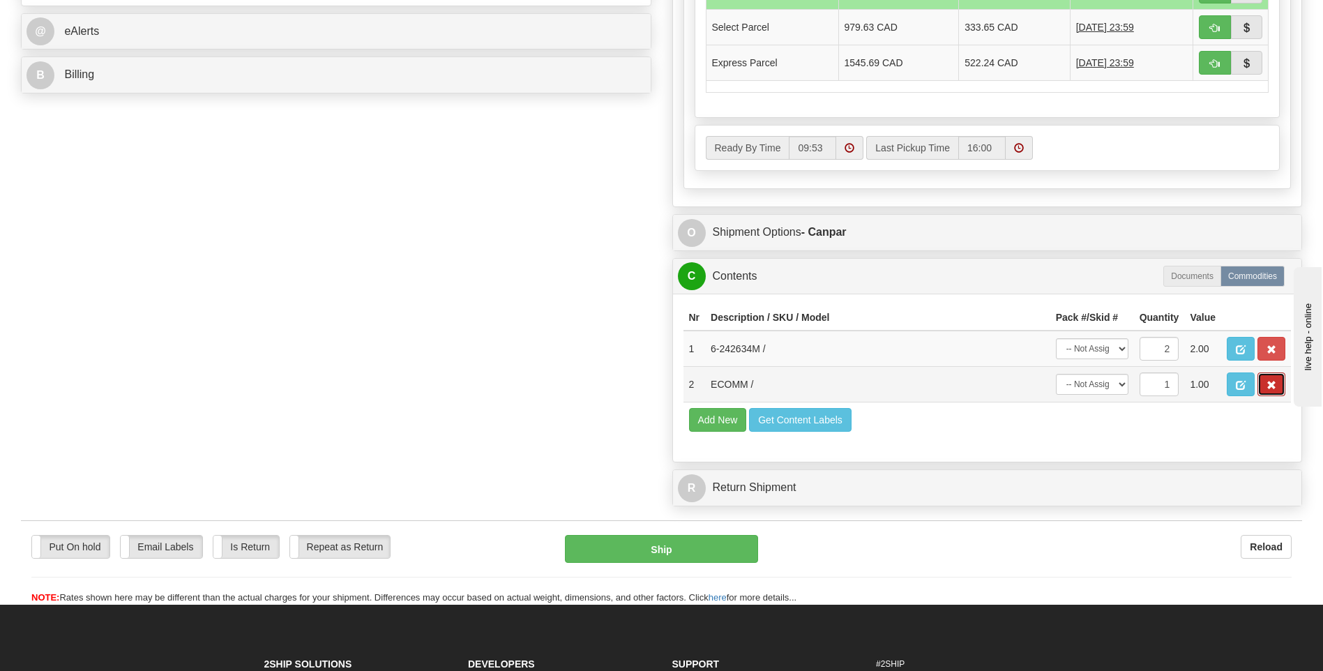
click at [1278, 393] on button "button" at bounding box center [1271, 384] width 28 height 24
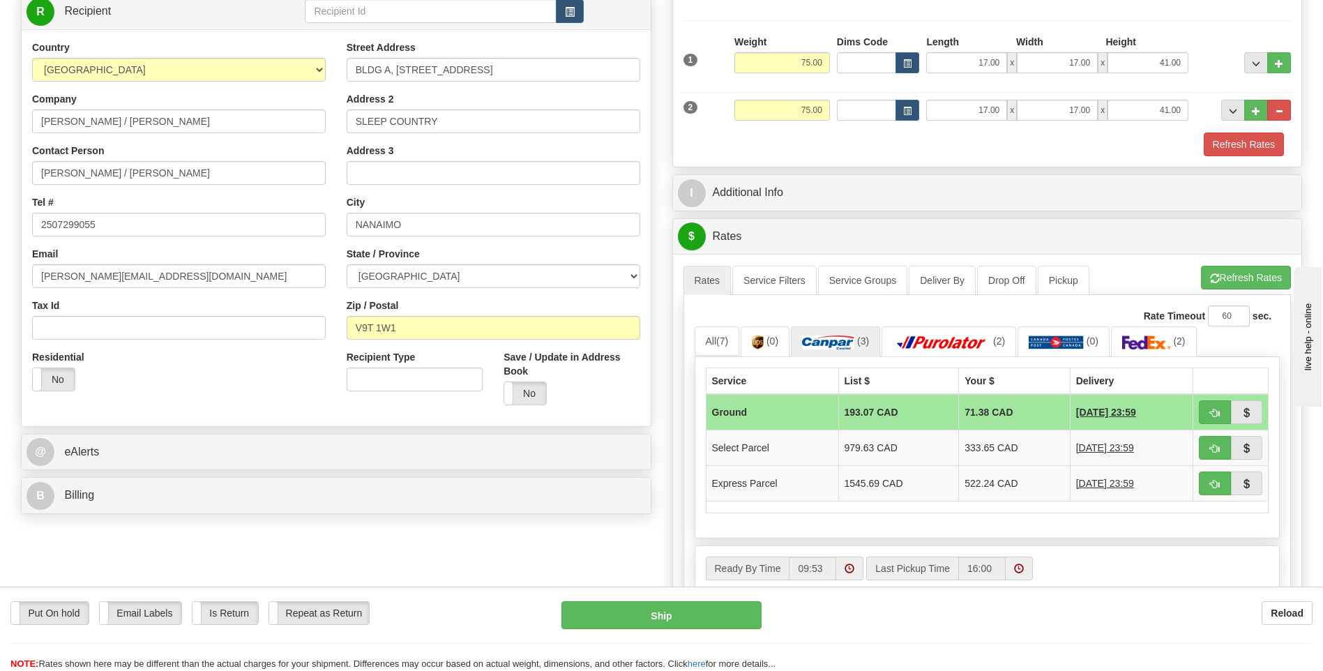
scroll to position [488, 0]
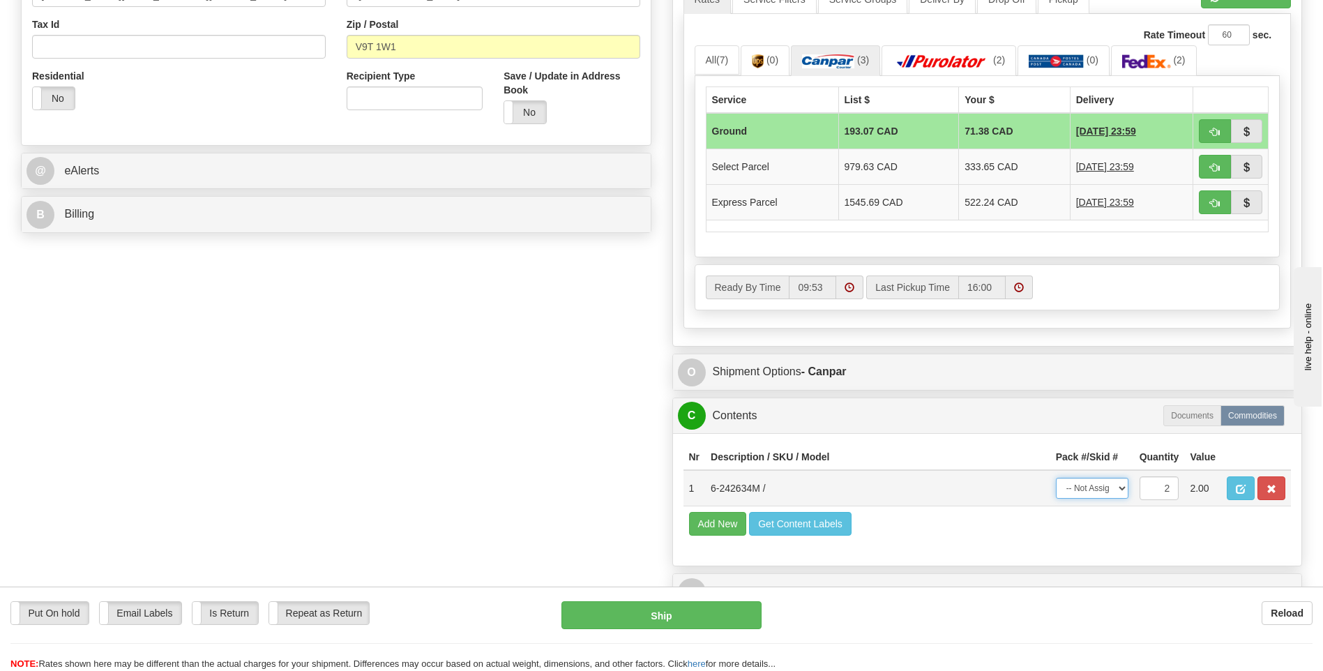
click at [1096, 486] on select "-- Not Assigned -- Package 1 Package 2 Split" at bounding box center [1092, 488] width 73 height 21
select select "SPLIT"
click at [1056, 478] on select "-- Not Assigned -- Package 1 Package 2 Split" at bounding box center [1092, 488] width 73 height 21
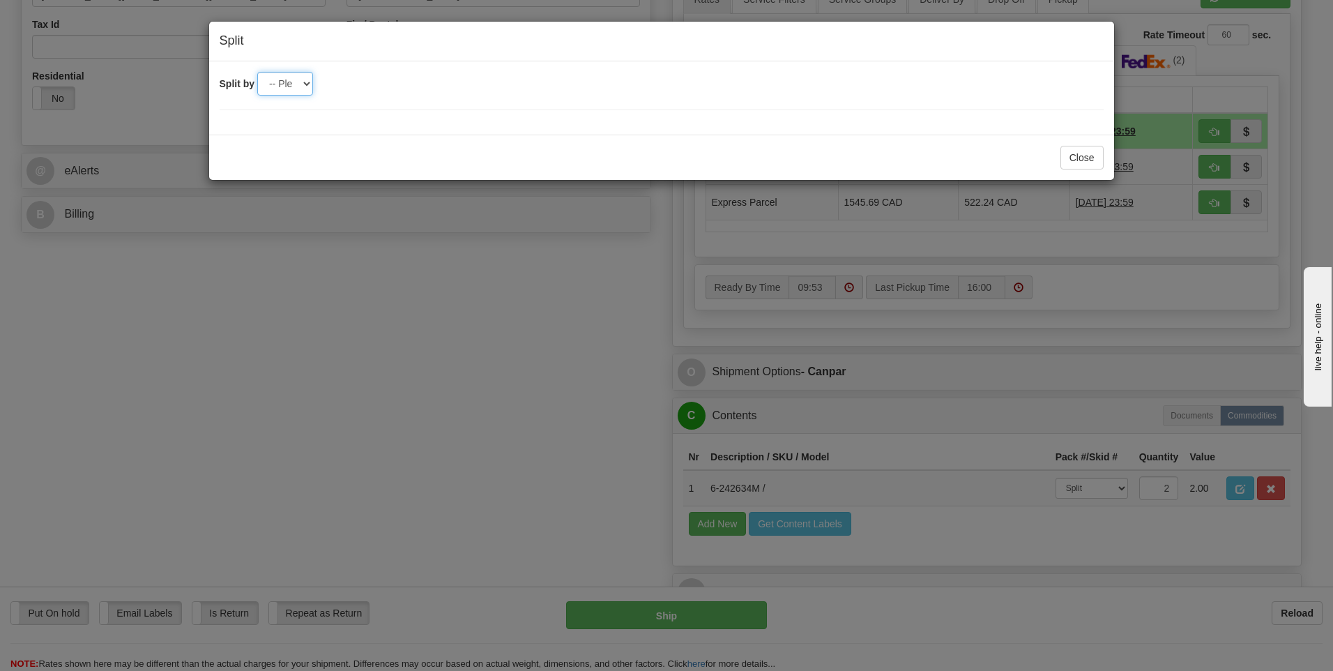
click at [300, 82] on select "-- Please select -- 2" at bounding box center [285, 84] width 56 height 24
select select "2"
click at [257, 72] on select "-- Please select -- 2" at bounding box center [285, 84] width 56 height 24
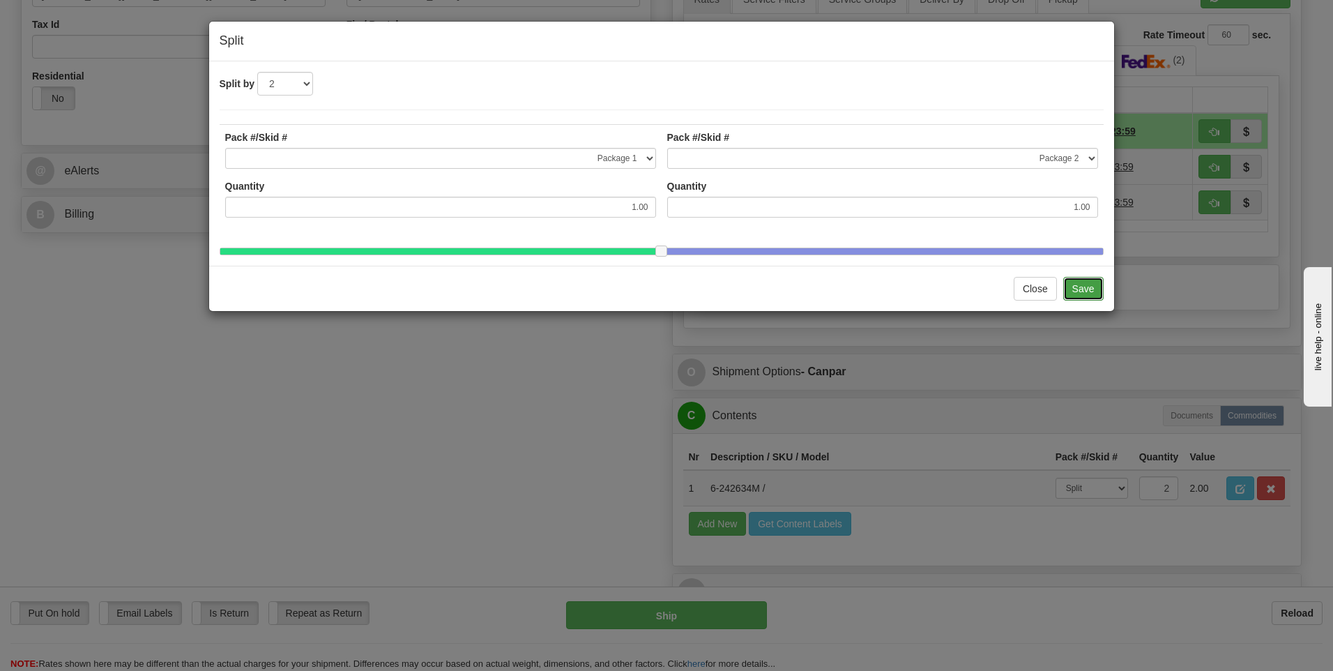
click at [1098, 301] on button "Save" at bounding box center [1083, 289] width 40 height 24
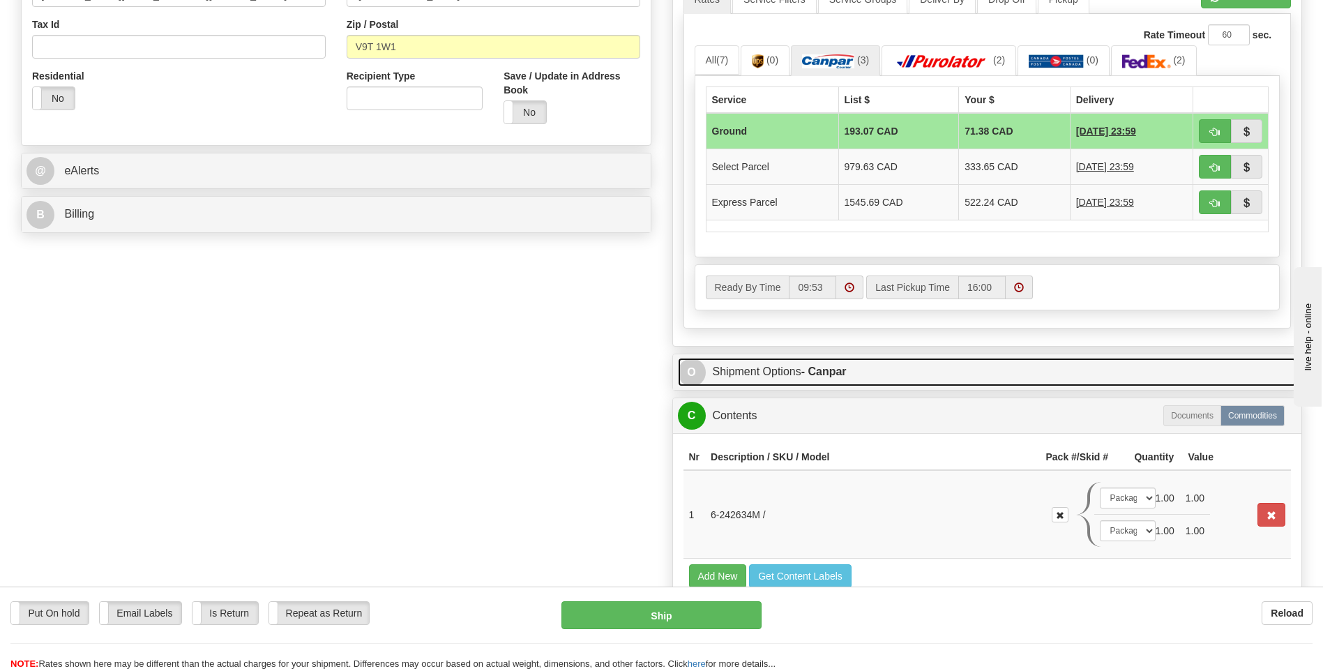
click at [789, 364] on link "O Shipment Options - Canpar" at bounding box center [987, 372] width 619 height 29
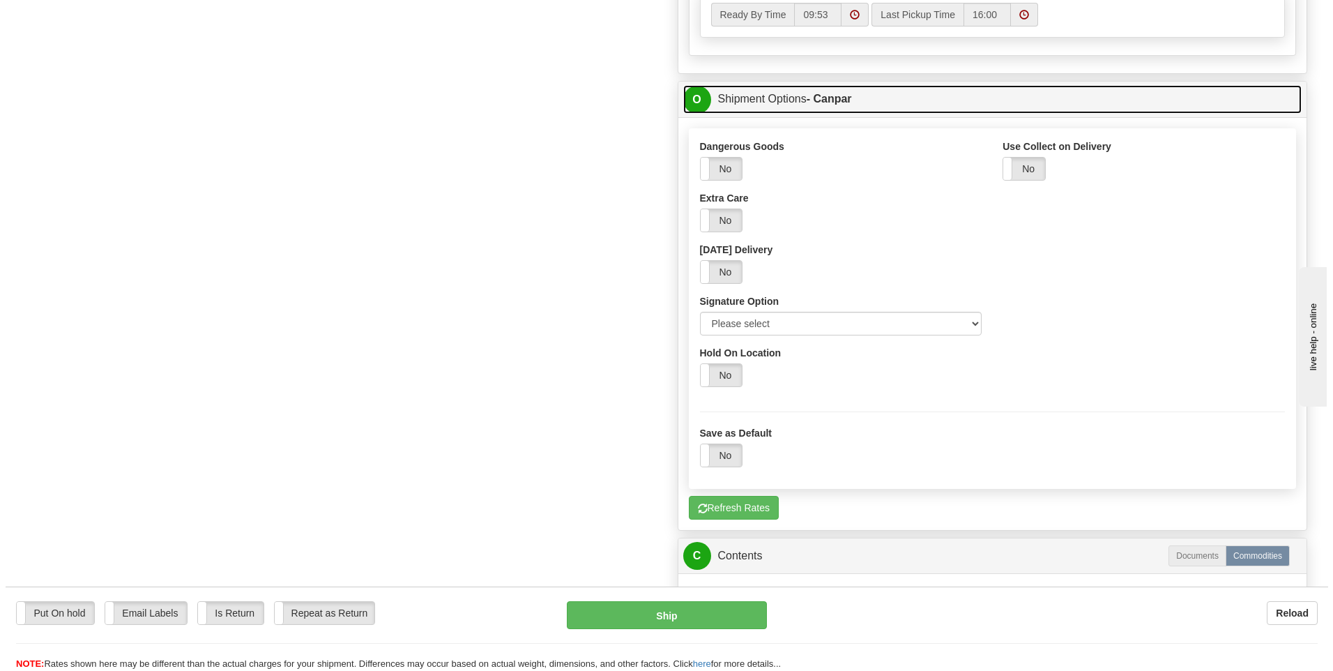
scroll to position [767, 0]
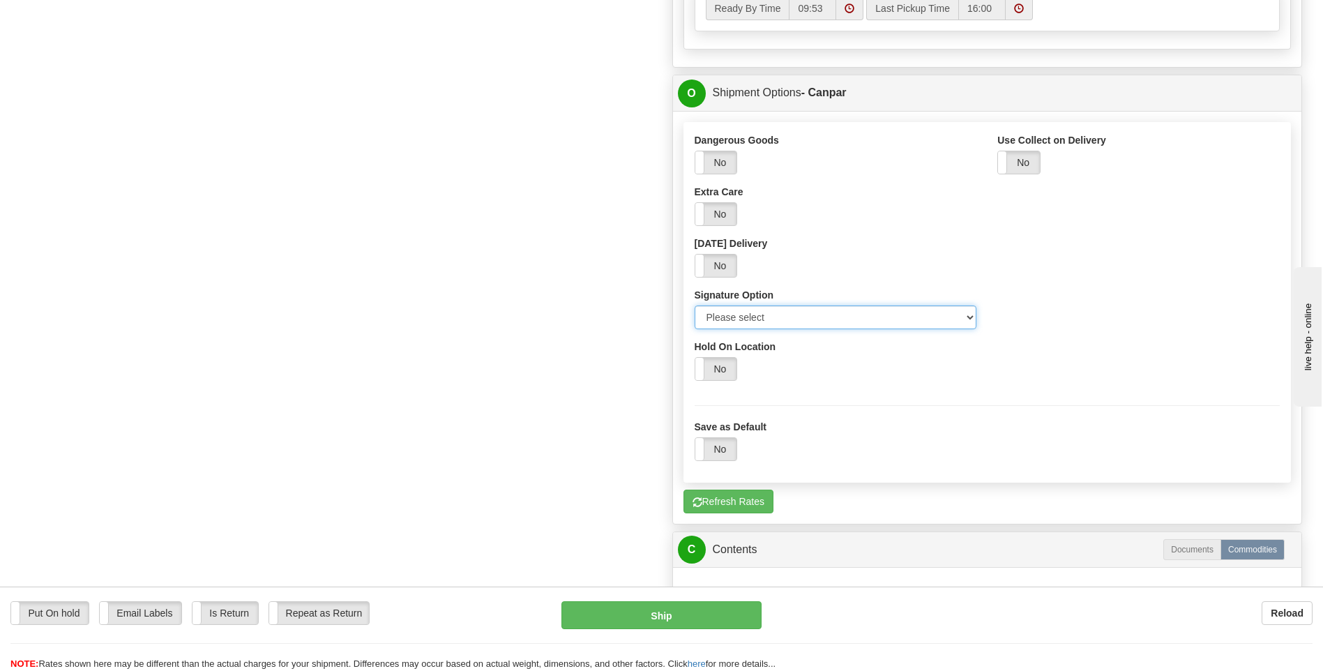
click at [770, 310] on select "Please select No Signature Required Signature Required Adult Signature" at bounding box center [835, 317] width 282 height 24
select select "2"
click at [694, 305] on select "Please select No Signature Required Signature Required Adult Signature" at bounding box center [835, 317] width 282 height 24
click at [721, 616] on button "Ship" at bounding box center [660, 615] width 199 height 28
type input "1"
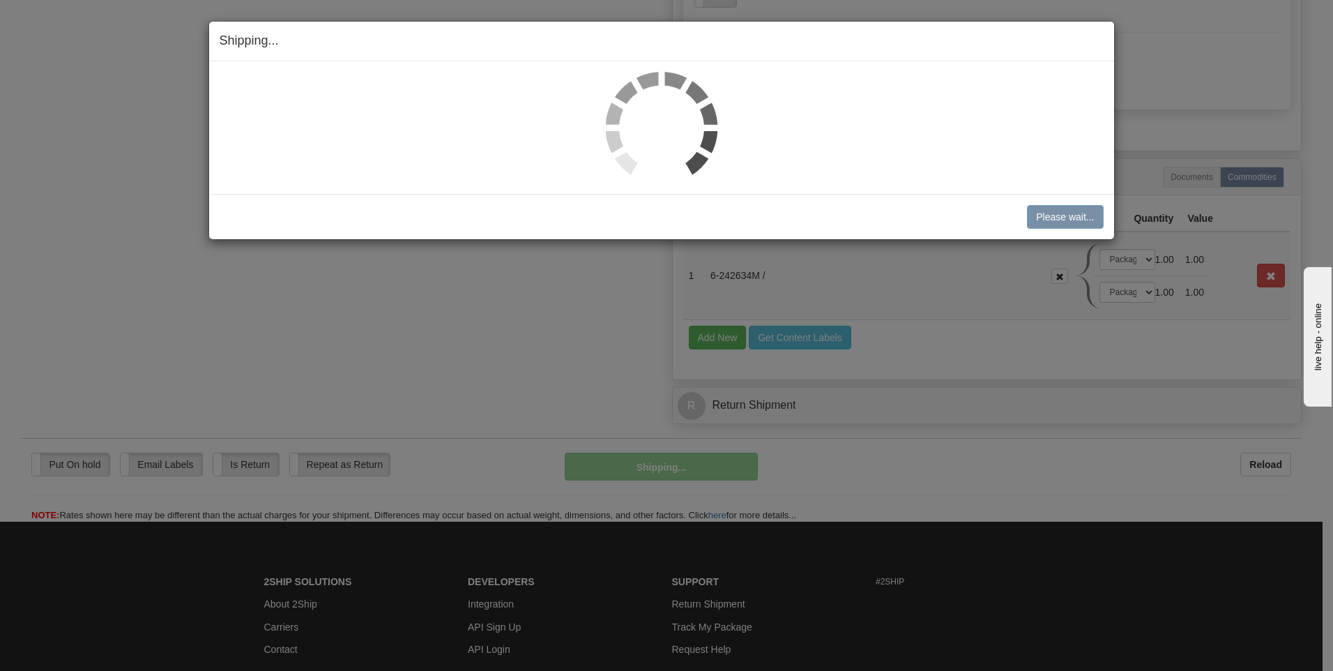
scroll to position [729, 0]
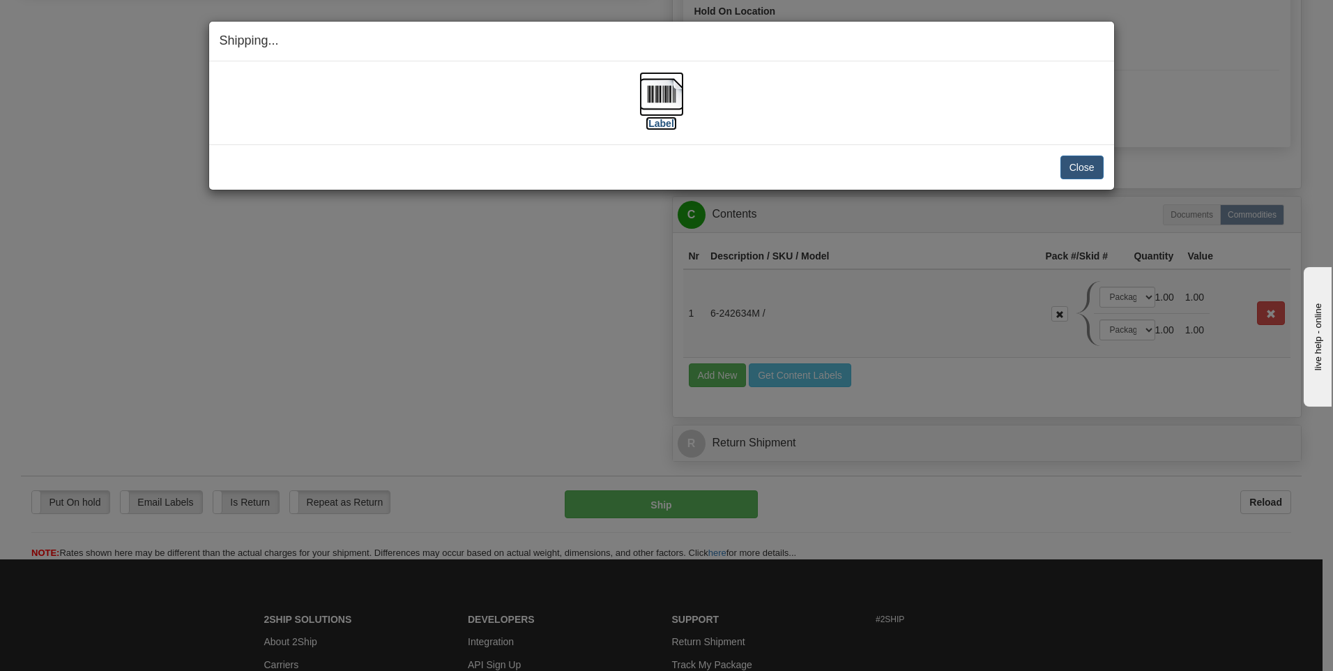
click at [651, 115] on img at bounding box center [661, 94] width 45 height 45
click at [1073, 174] on button "Close" at bounding box center [1082, 167] width 43 height 24
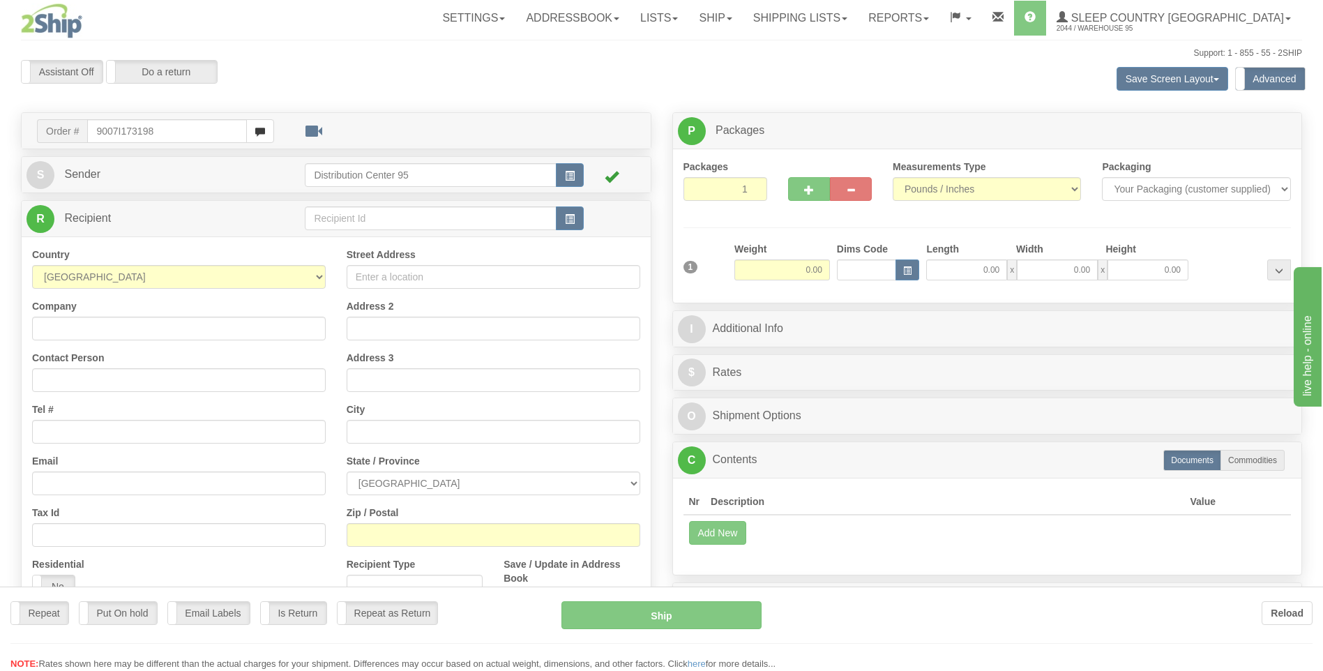
type input "9007I173198"
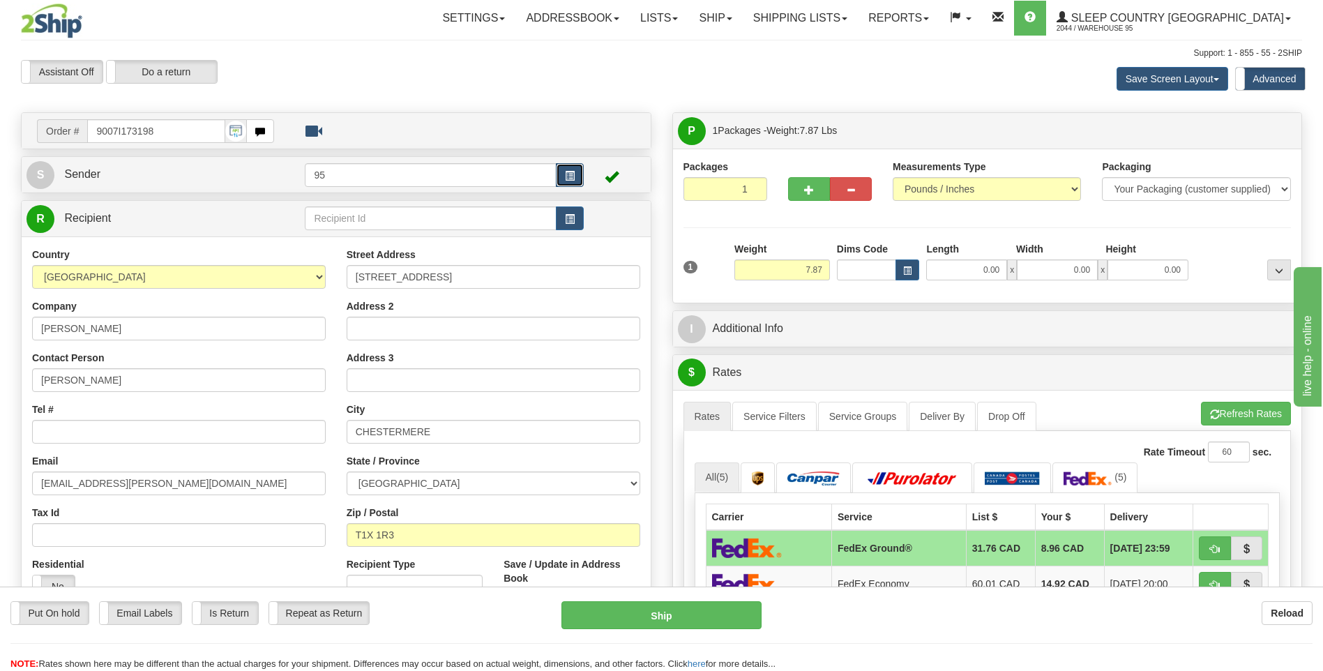
click at [569, 172] on span "button" at bounding box center [570, 176] width 10 height 9
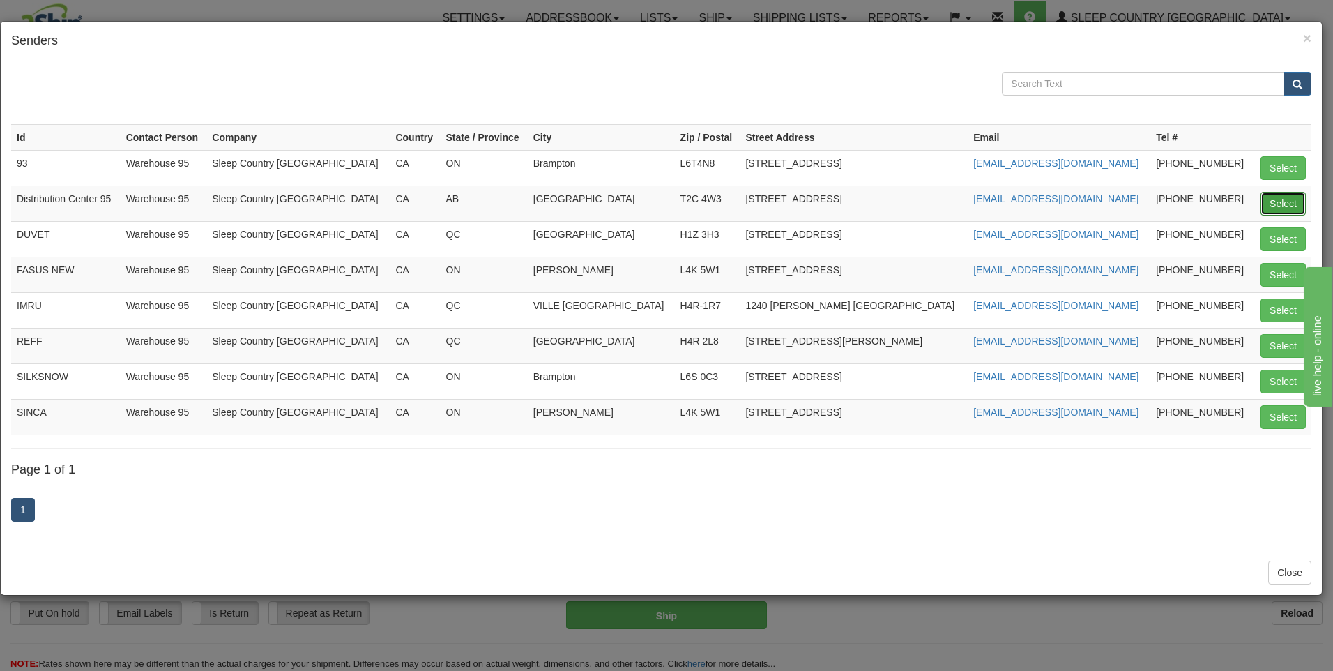
click at [1295, 208] on button "Select" at bounding box center [1283, 204] width 45 height 24
type input "Distribution Center 95"
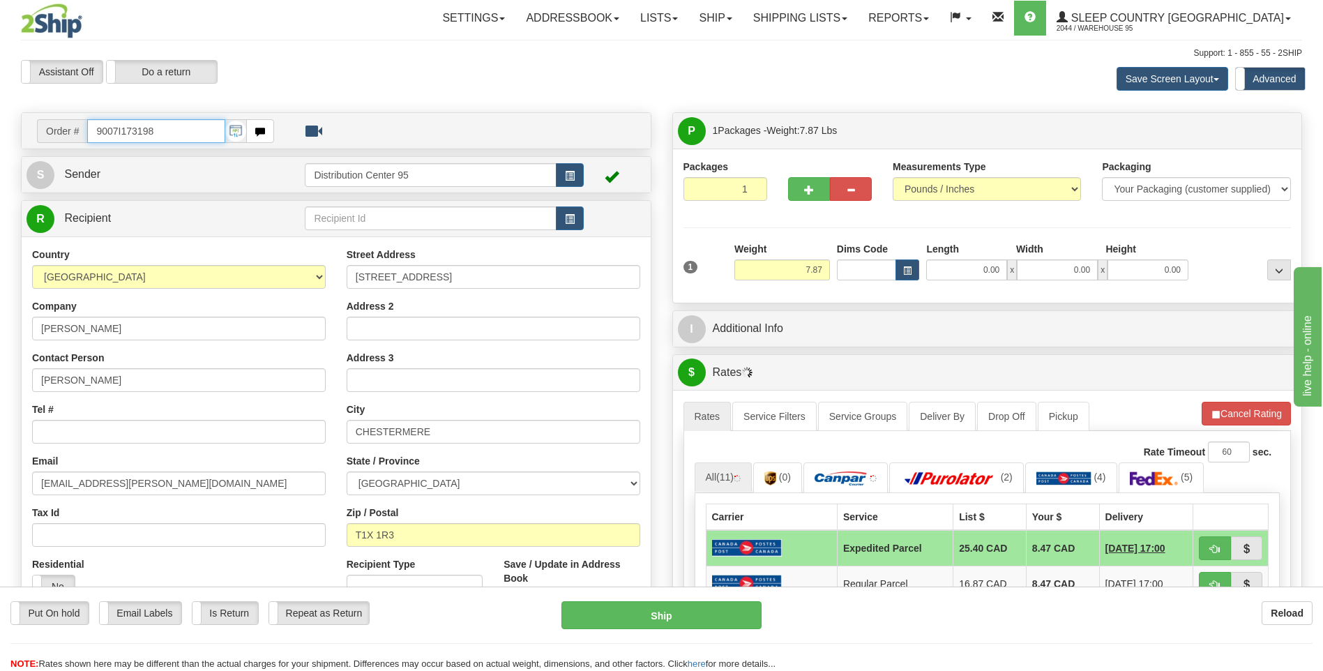
drag, startPoint x: 167, startPoint y: 133, endPoint x: 91, endPoint y: 128, distance: 76.2
click at [91, 128] on input "9007I173198" at bounding box center [155, 131] width 137 height 24
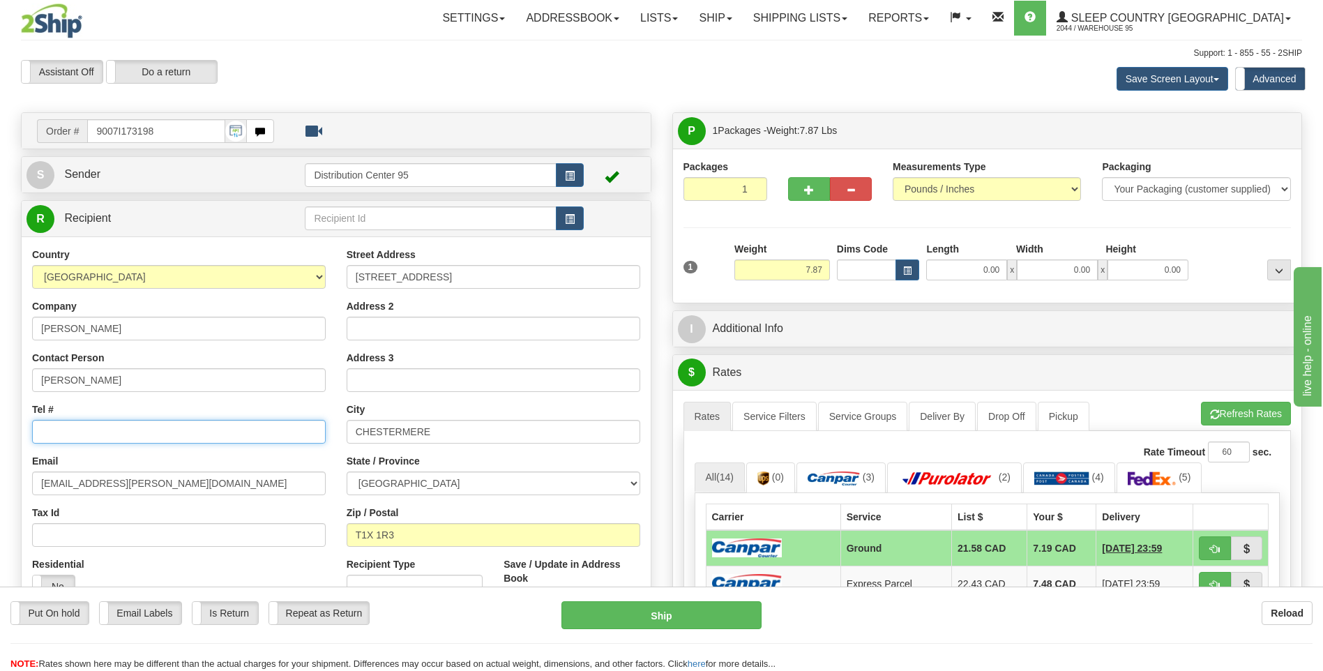
click at [99, 430] on input "Tel #" at bounding box center [179, 432] width 294 height 24
paste input "403 540-3918"
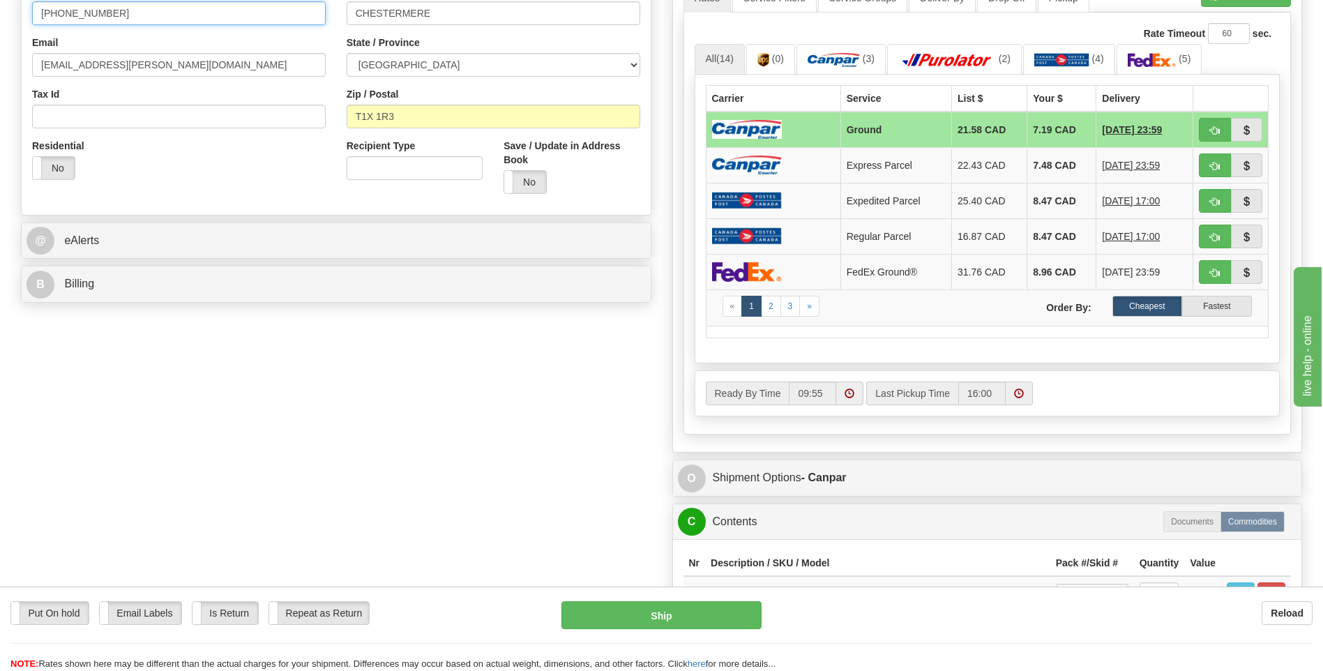
scroll to position [488, 0]
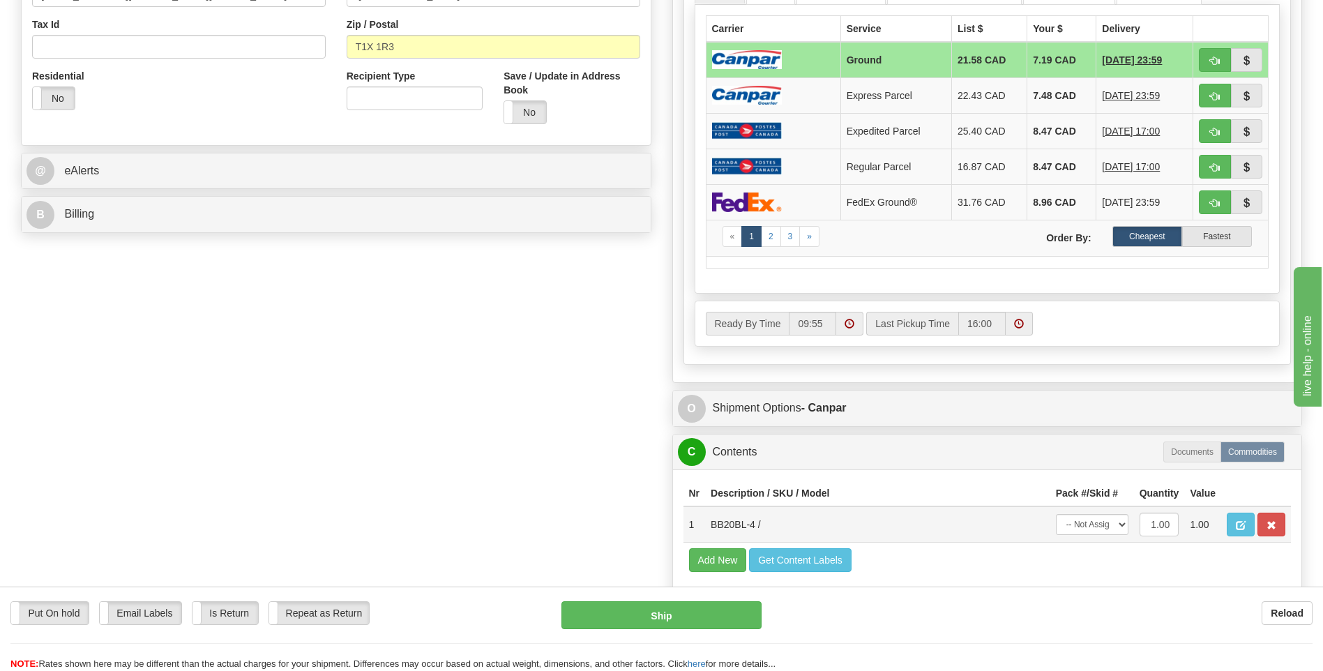
type input "403 540-3918"
click at [1106, 531] on select "-- Not Assigned -- Package 1" at bounding box center [1092, 524] width 73 height 21
select select "0"
click at [1056, 514] on select "-- Not Assigned -- Package 1" at bounding box center [1092, 524] width 73 height 21
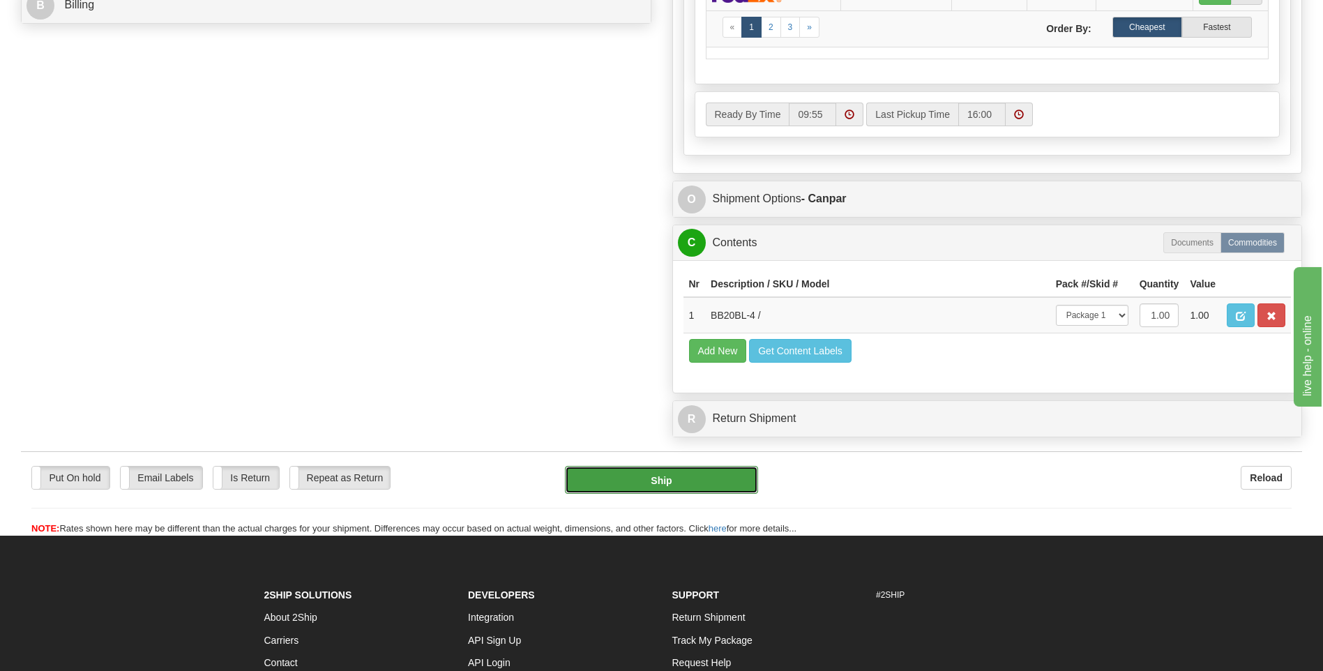
click at [711, 490] on button "Ship" at bounding box center [661, 480] width 192 height 28
type input "1"
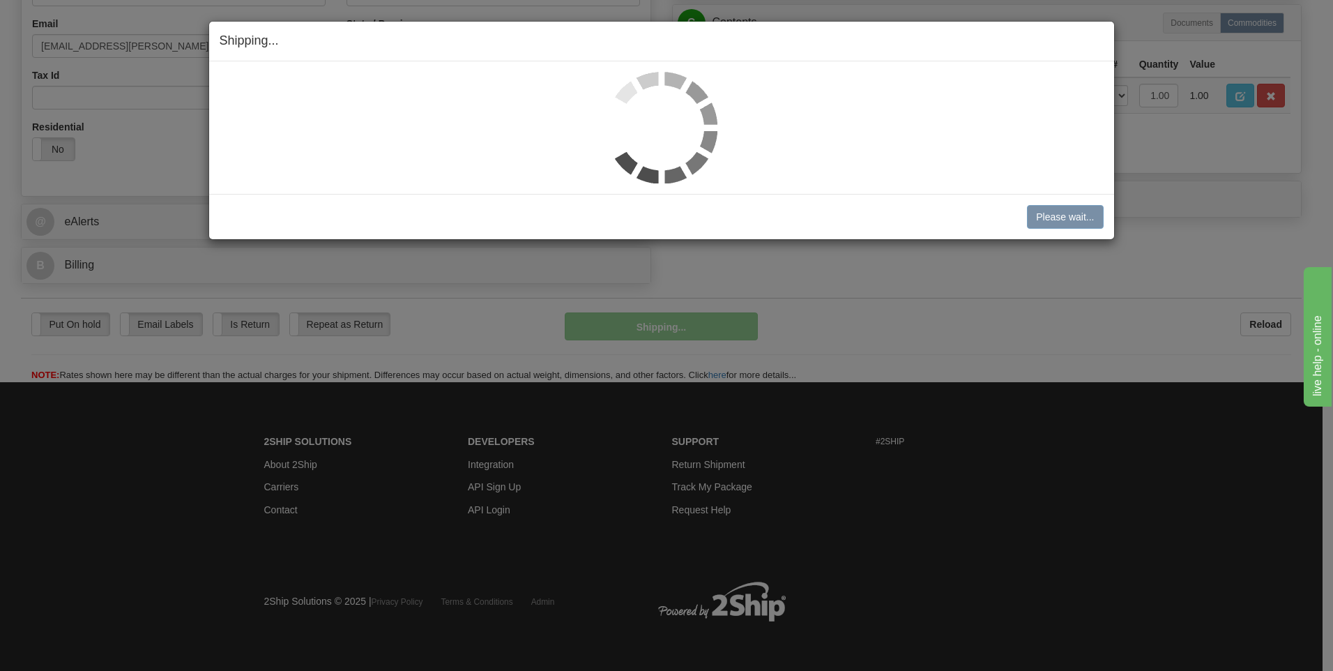
scroll to position [438, 0]
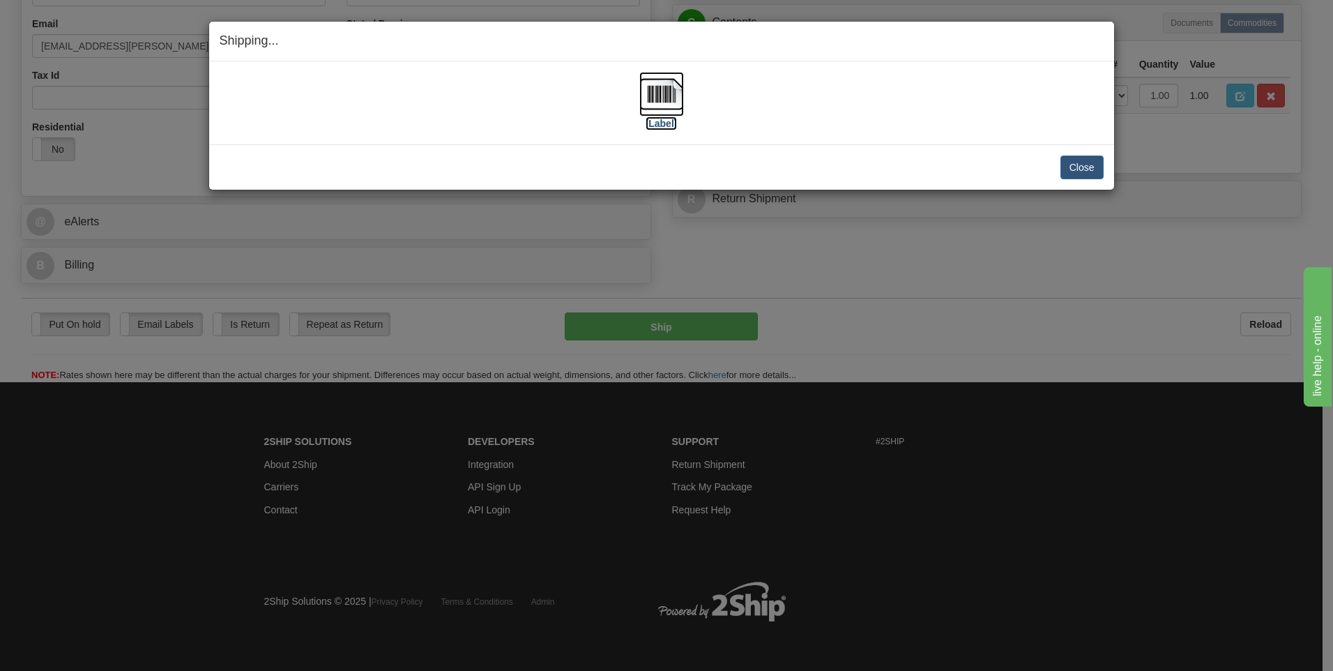
click at [655, 124] on label "[Label]" at bounding box center [662, 123] width 32 height 14
click at [1069, 163] on button "Close" at bounding box center [1082, 167] width 43 height 24
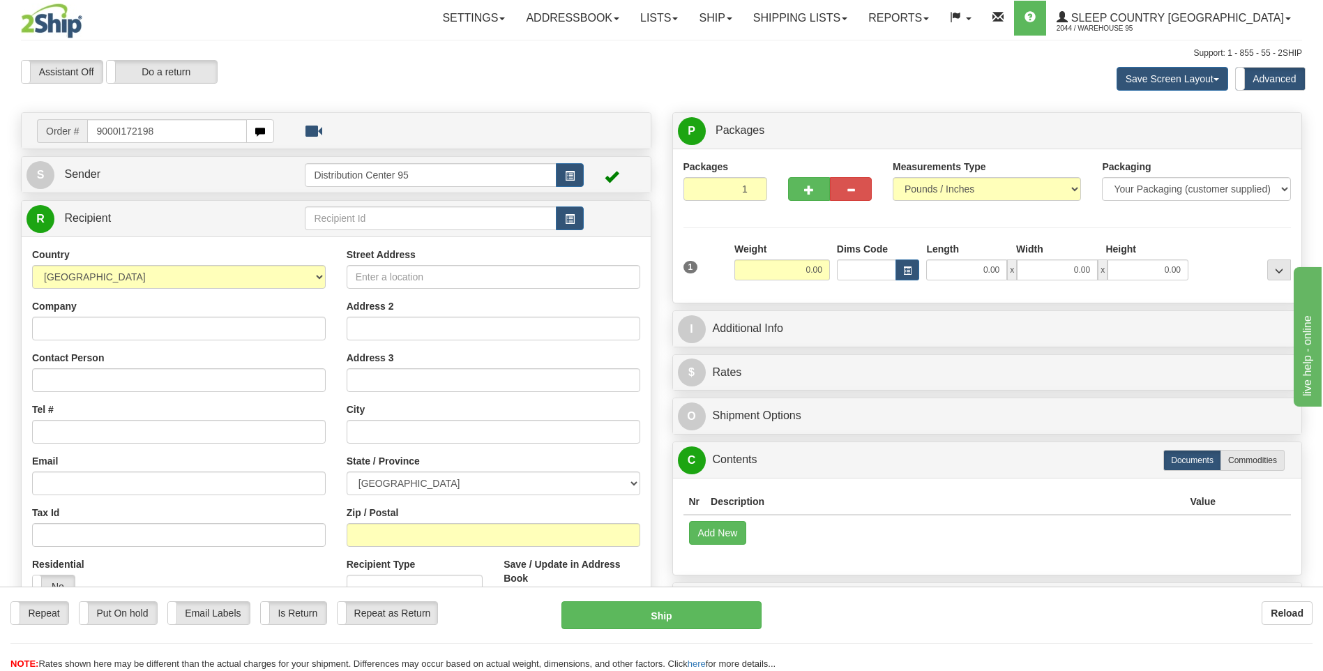
type input "9000I172198"
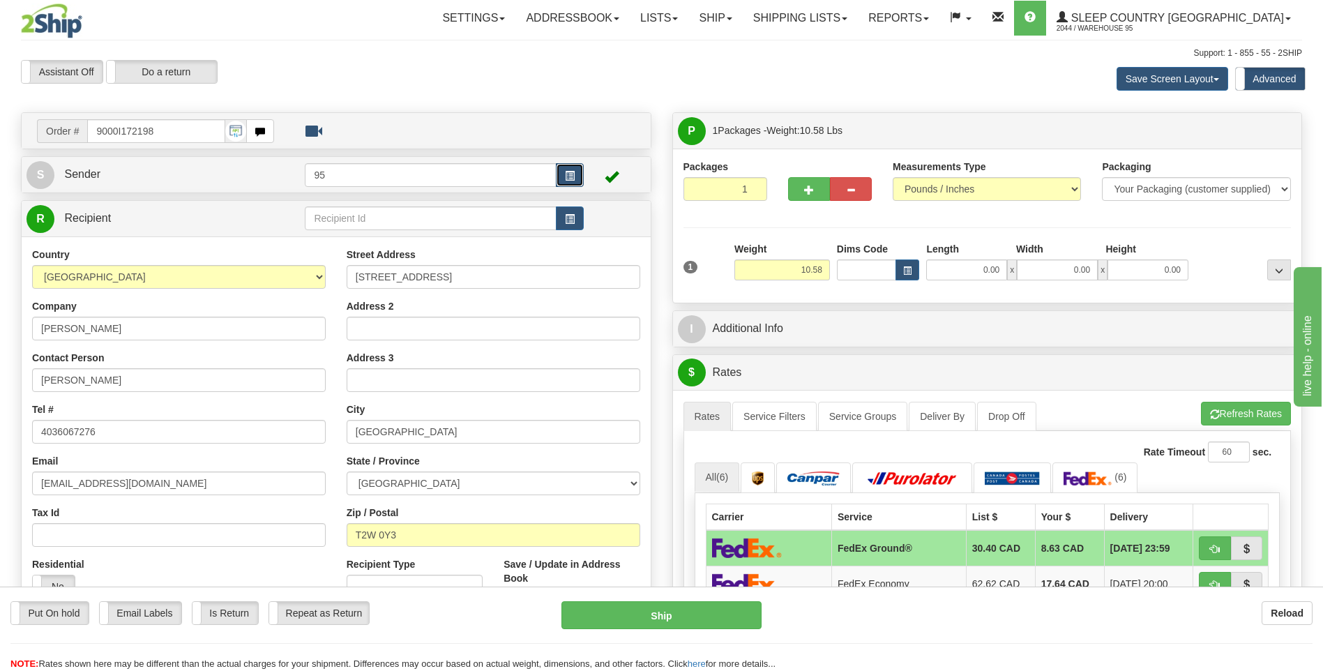
click at [572, 166] on button "button" at bounding box center [570, 175] width 28 height 24
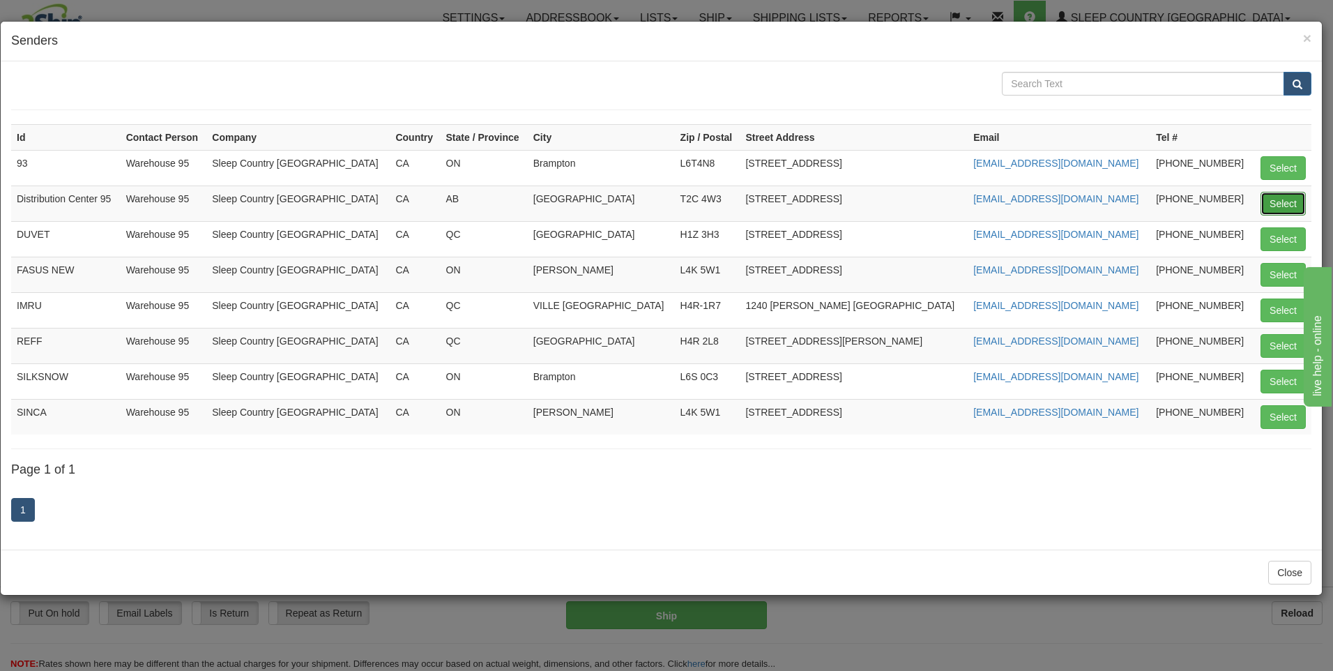
click at [1291, 198] on button "Select" at bounding box center [1283, 204] width 45 height 24
type input "Distribution Center 95"
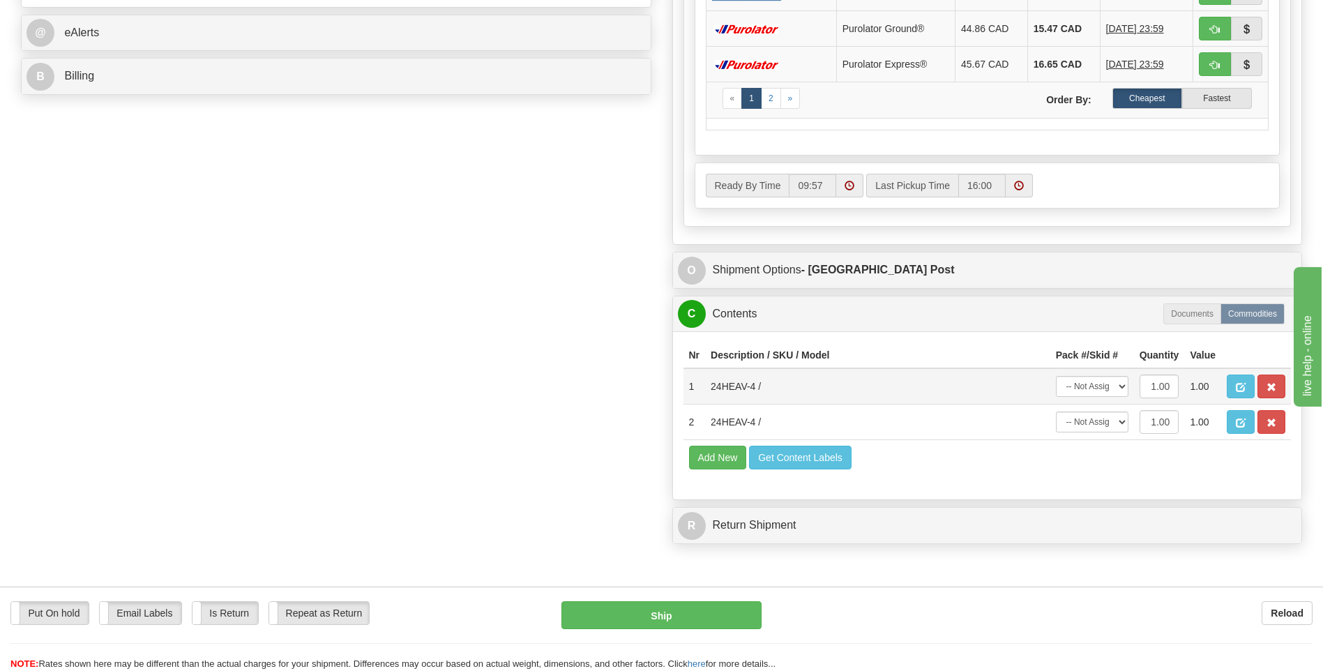
scroll to position [628, 0]
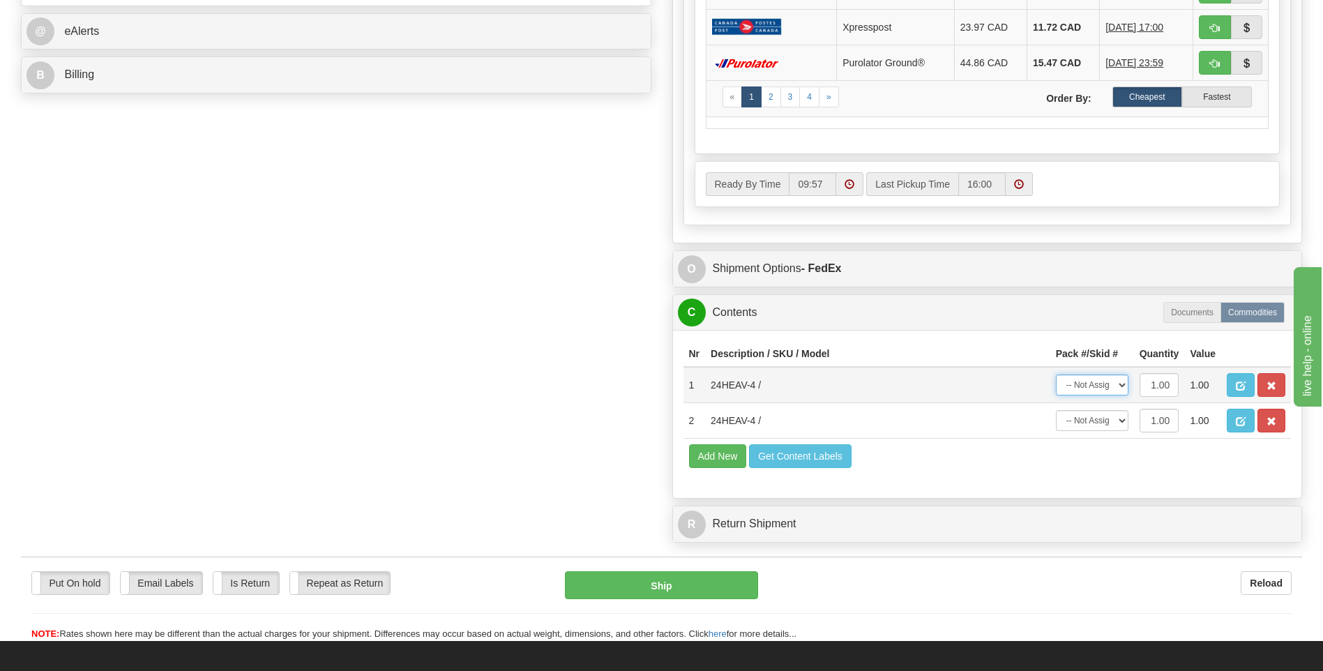
click at [1100, 387] on select "-- Not Assigned -- Package 1" at bounding box center [1092, 384] width 73 height 21
select select "0"
click at [1056, 374] on select "-- Not Assigned -- Package 1" at bounding box center [1092, 384] width 73 height 21
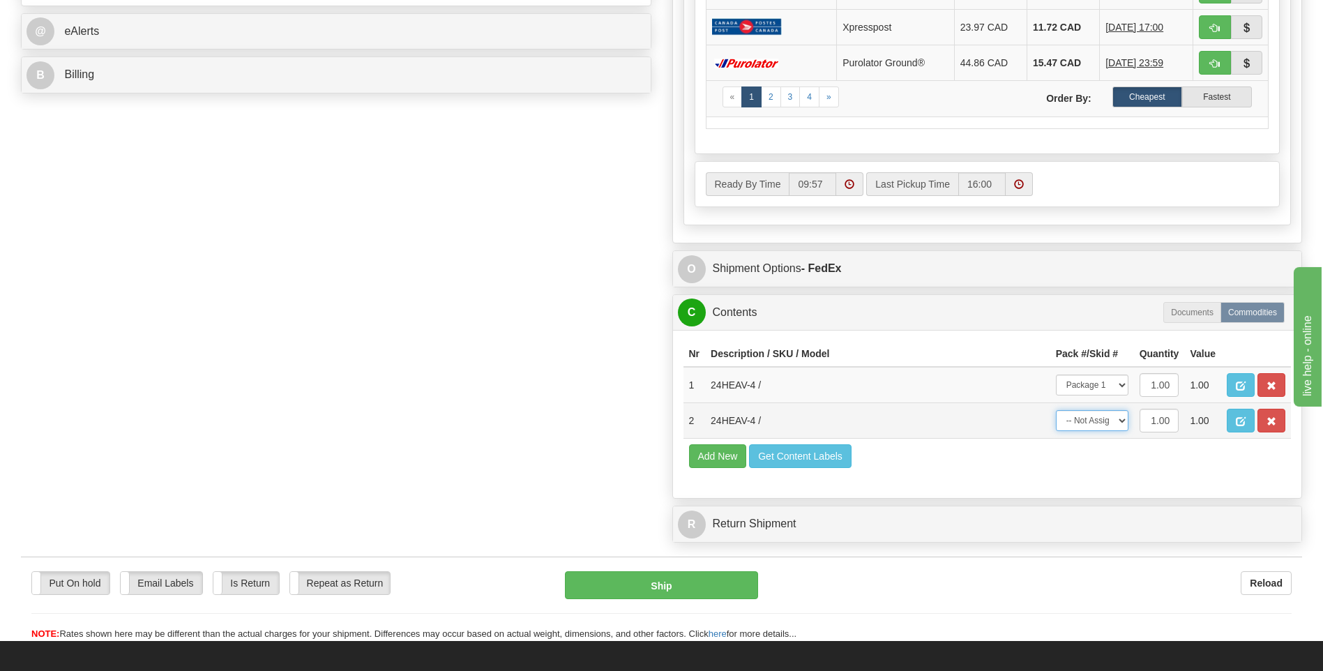
click at [1112, 423] on select "-- Not Assigned -- Package 1" at bounding box center [1092, 420] width 73 height 21
select select "0"
click at [1056, 410] on select "-- Not Assigned -- Package 1" at bounding box center [1092, 420] width 73 height 21
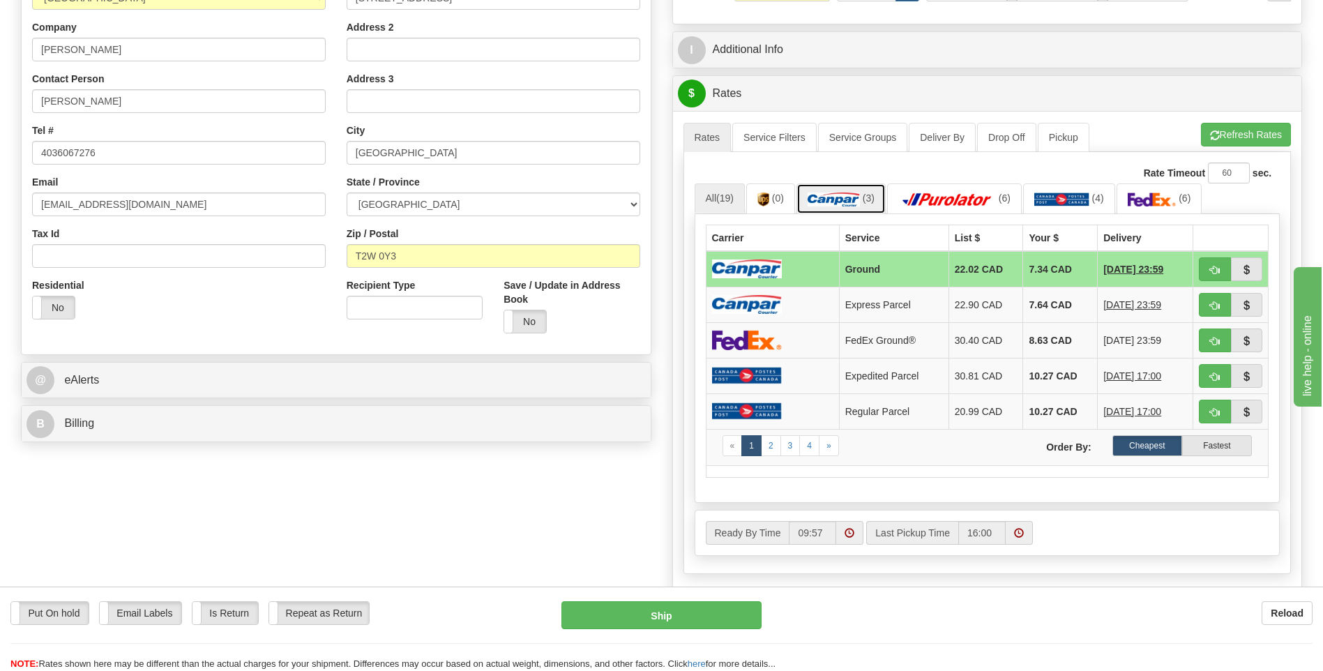
click at [879, 204] on link "(3)" at bounding box center [840, 198] width 89 height 30
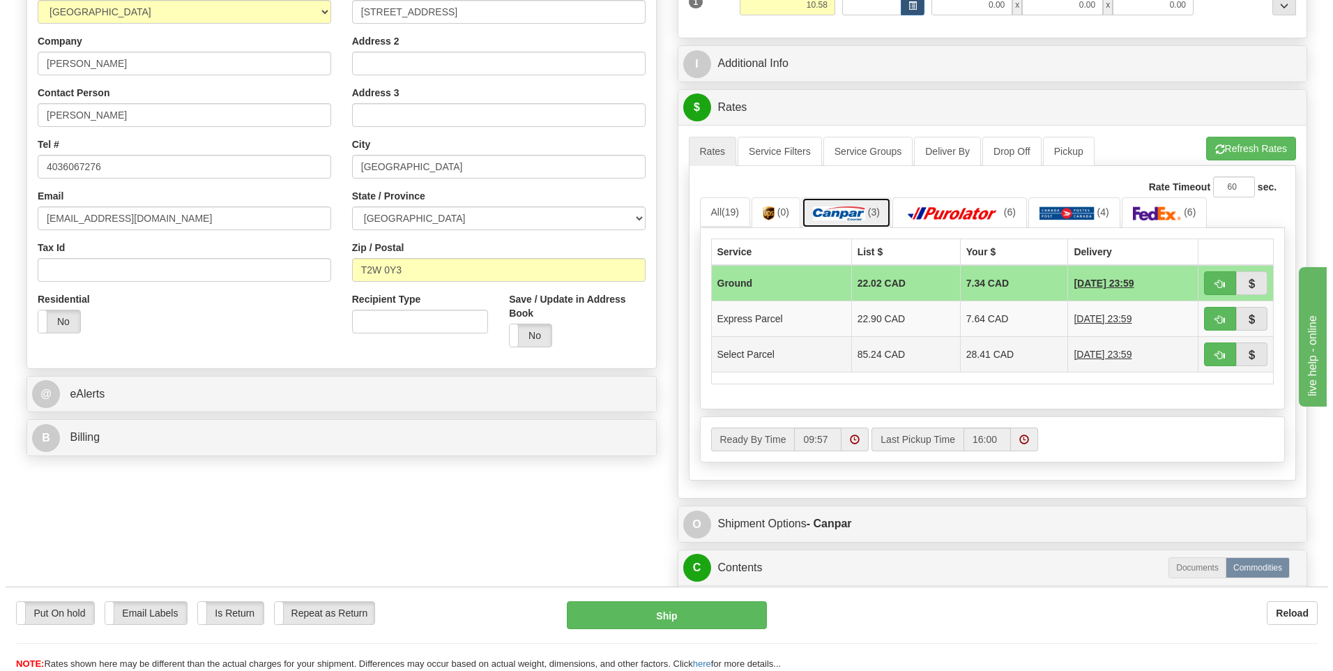
scroll to position [418, 0]
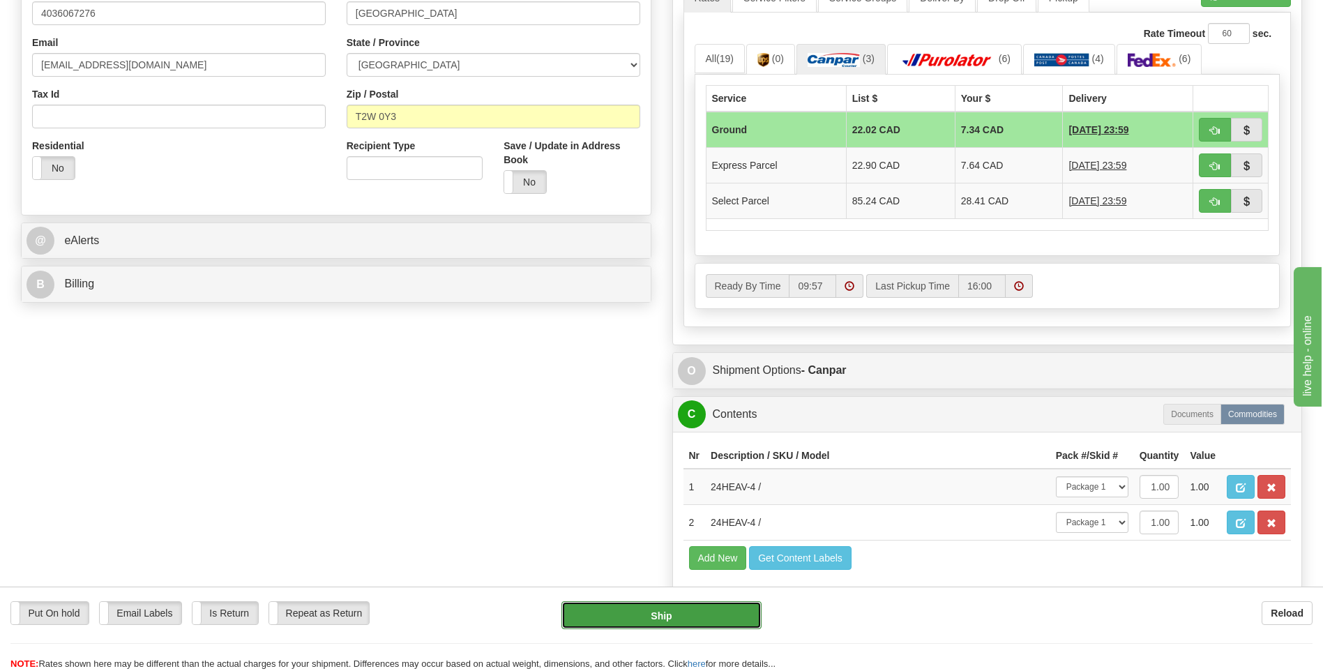
click at [648, 622] on button "Ship" at bounding box center [660, 615] width 199 height 28
type input "1"
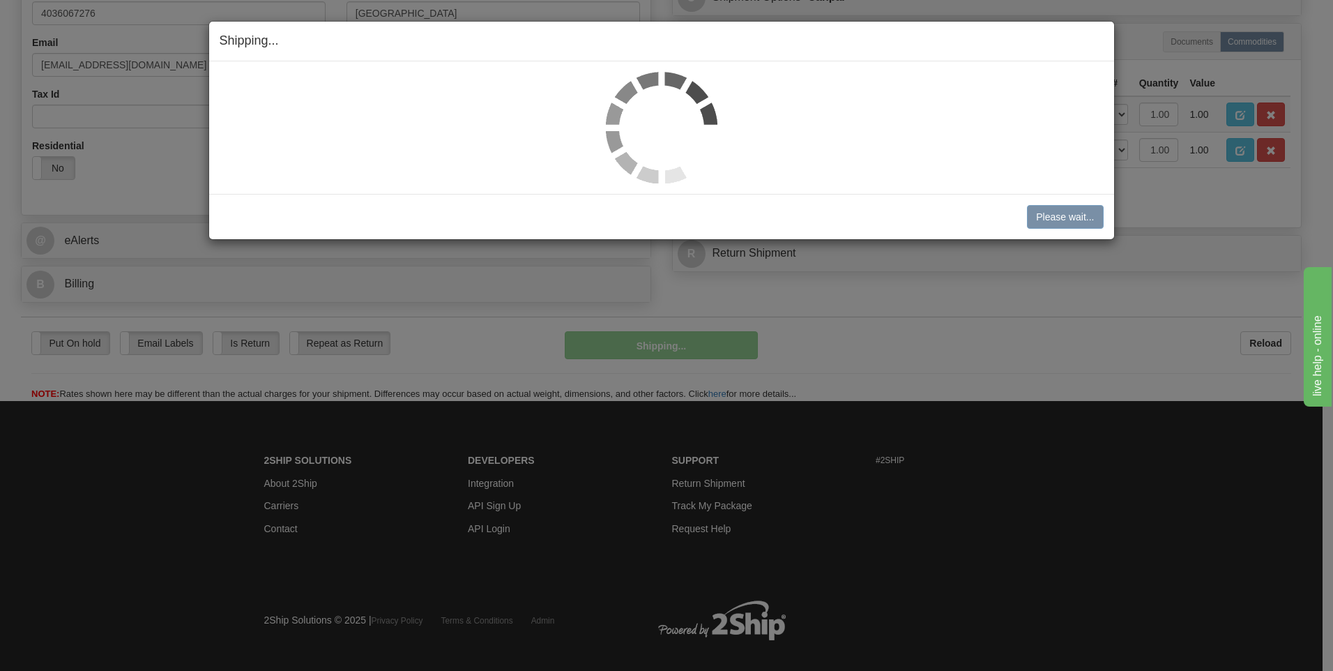
scroll to position [418, 0]
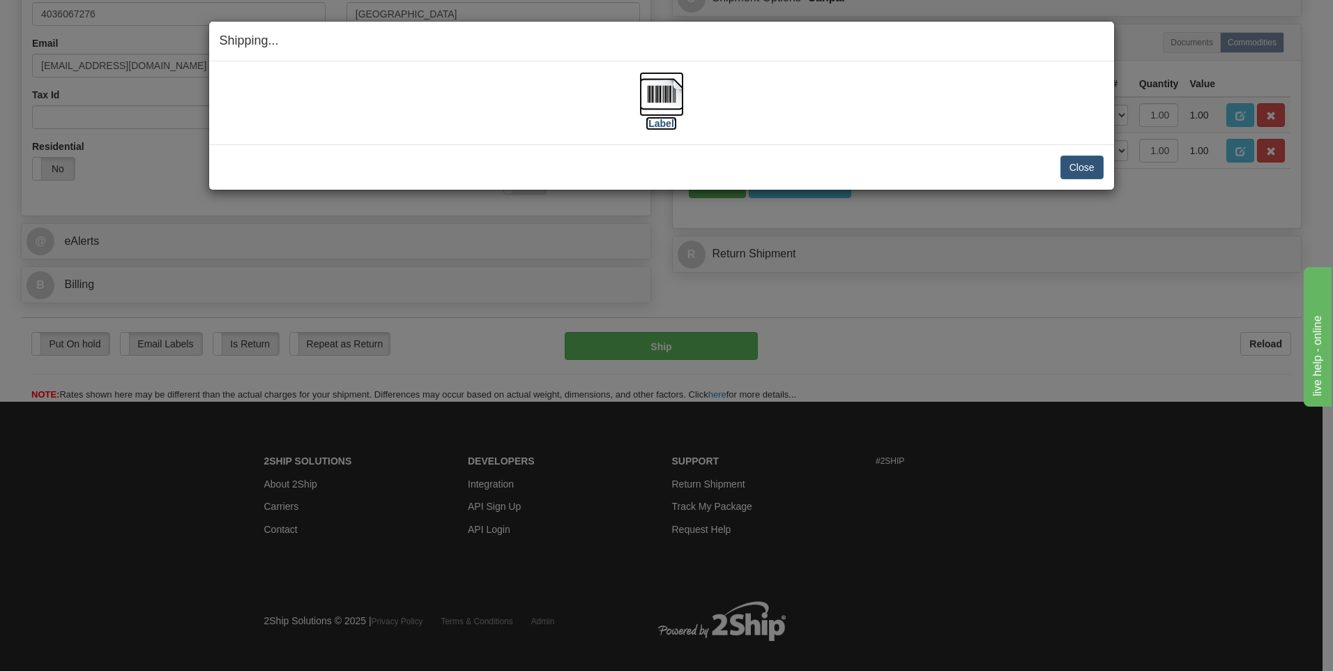
click at [660, 124] on label "[Label]" at bounding box center [662, 123] width 32 height 14
click at [1084, 164] on button "Close" at bounding box center [1082, 167] width 43 height 24
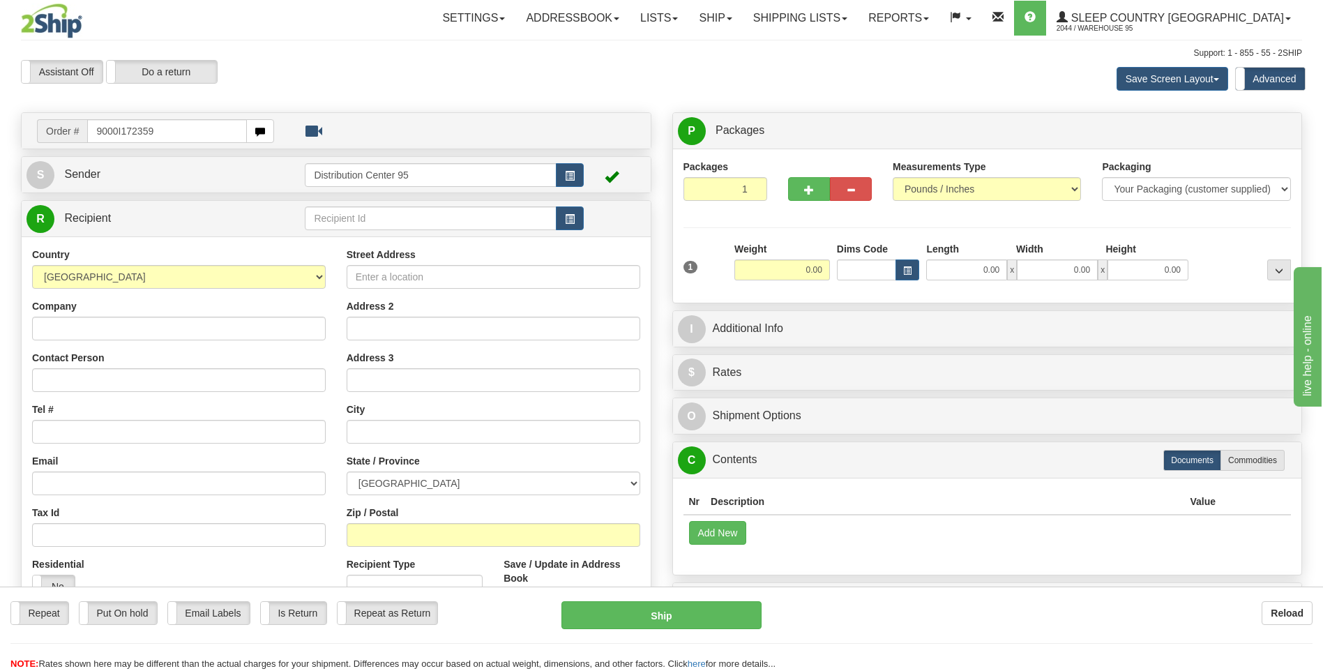
type input "9000I172359"
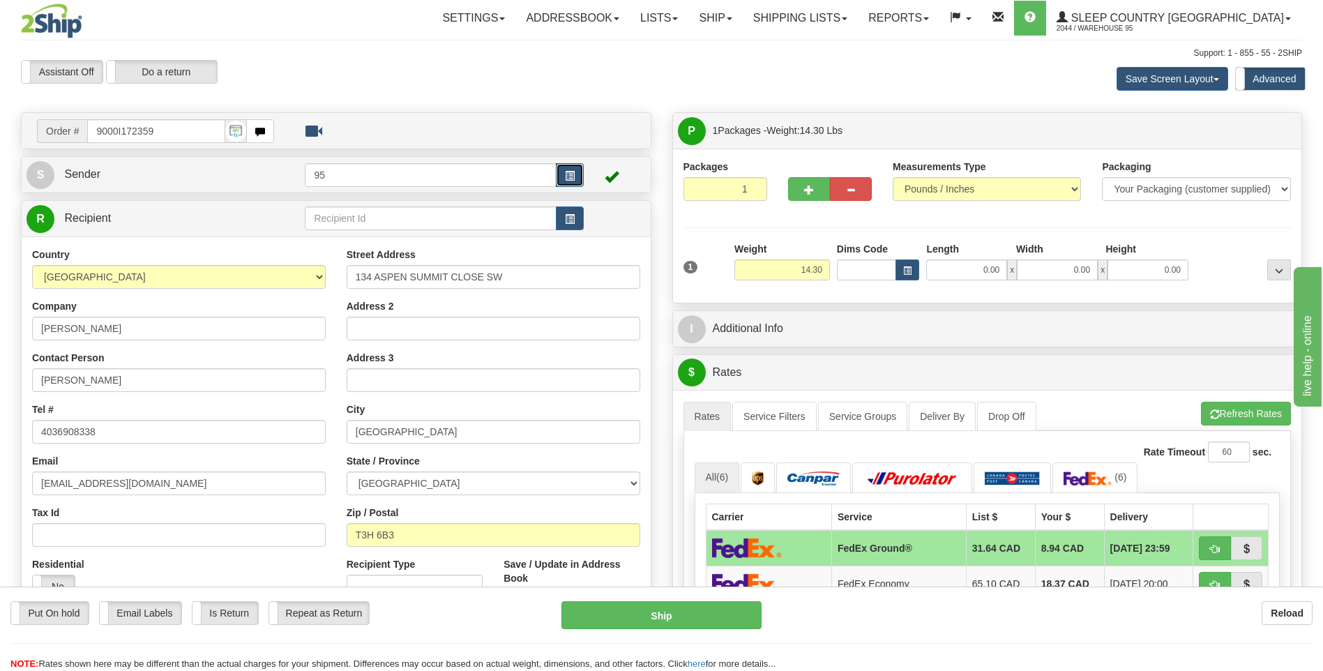
click at [575, 165] on button "button" at bounding box center [570, 175] width 28 height 24
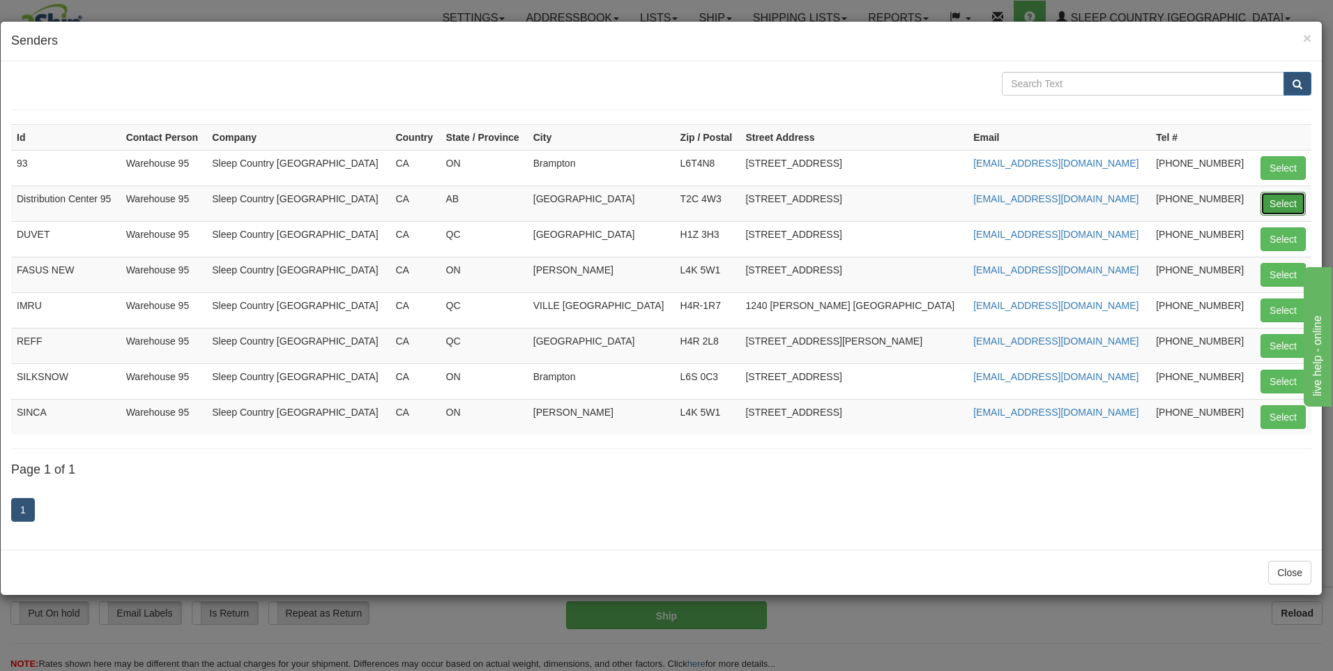
click at [1280, 195] on button "Select" at bounding box center [1283, 204] width 45 height 24
type input "Distribution Center 95"
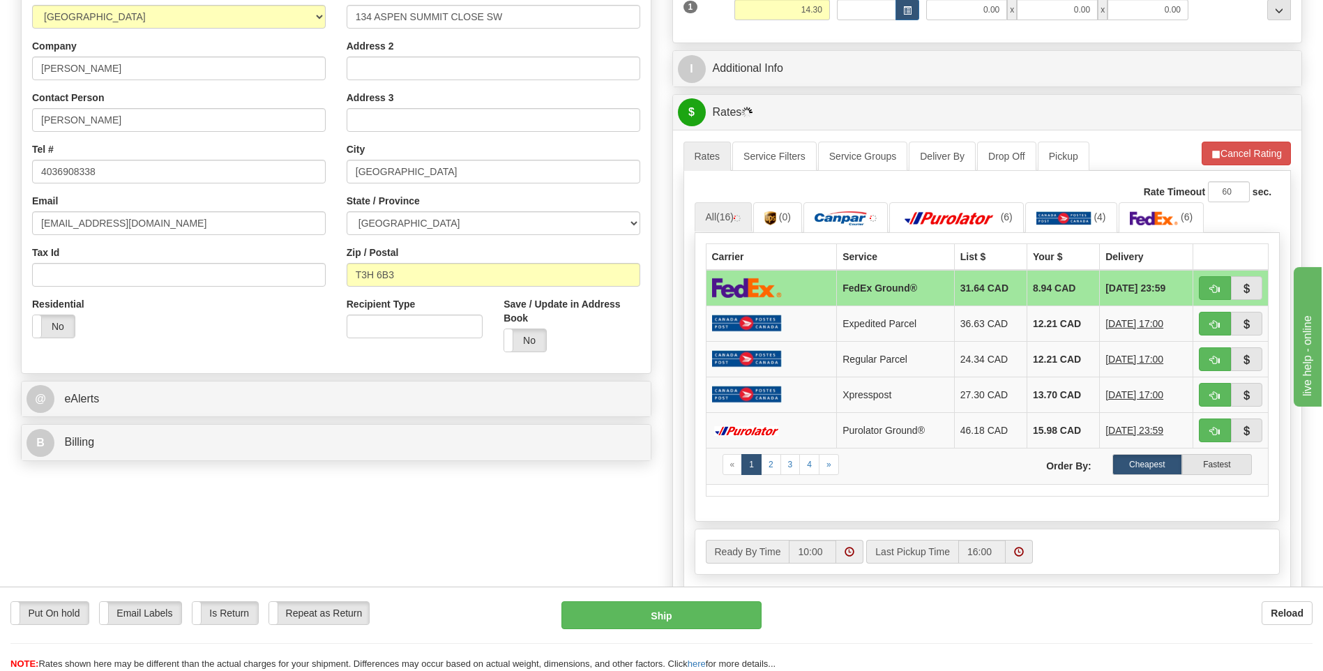
scroll to position [279, 0]
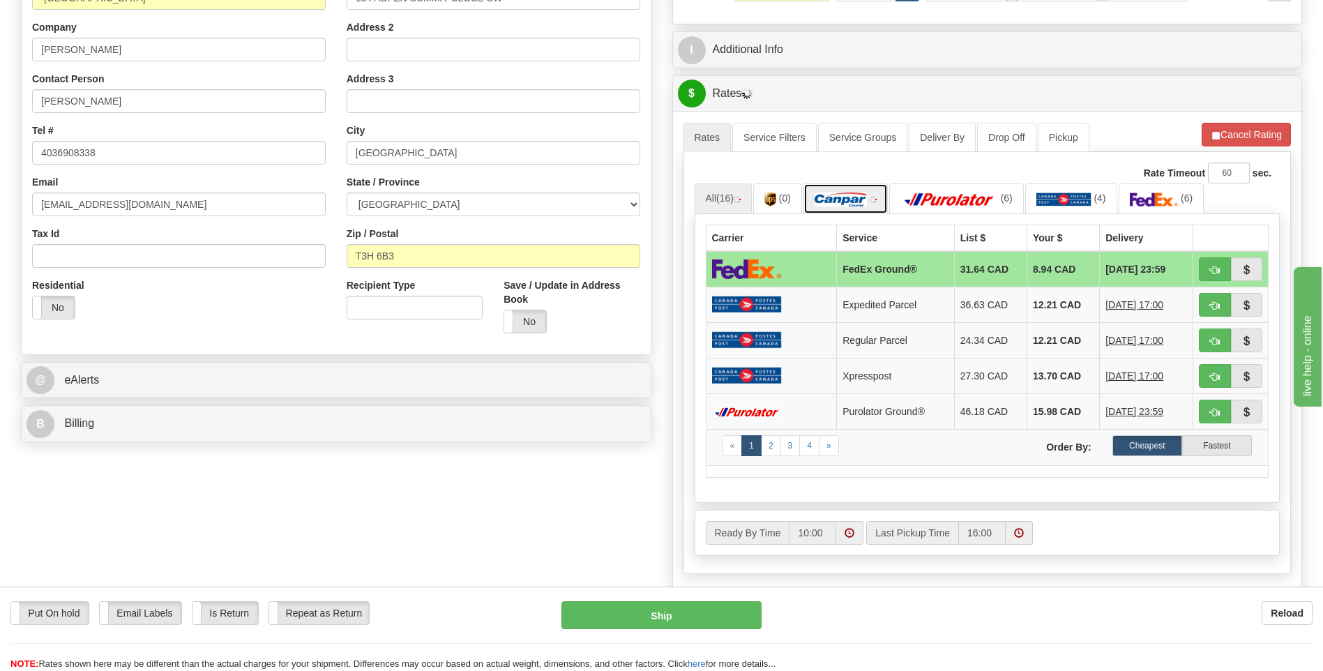
click at [842, 201] on img at bounding box center [840, 199] width 52 height 14
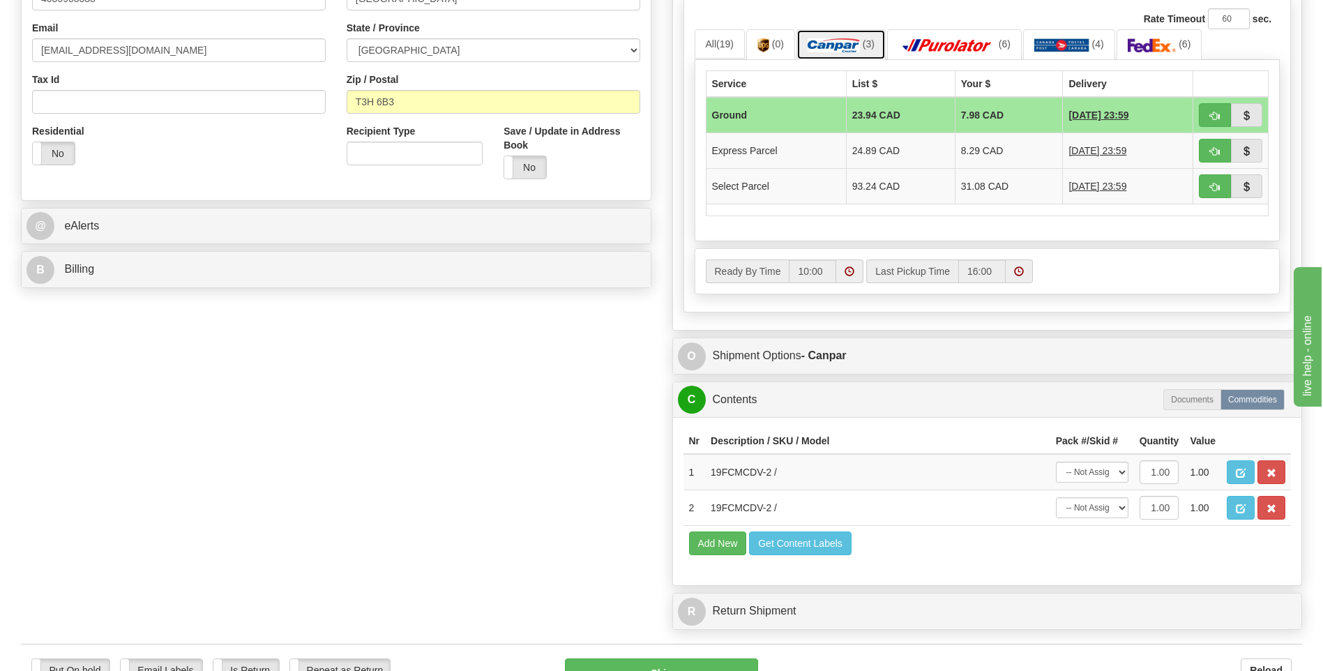
scroll to position [558, 0]
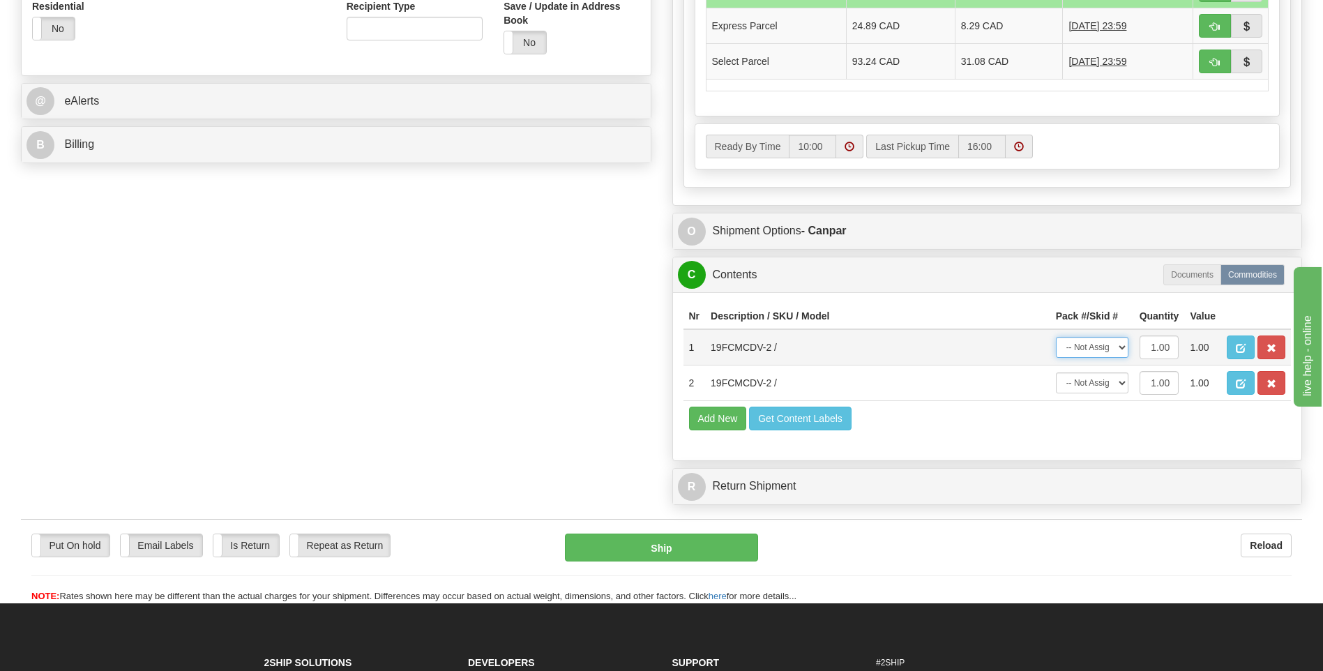
click at [1124, 342] on select "-- Not Assigned -- Package 1" at bounding box center [1092, 347] width 73 height 21
select select "0"
click at [1056, 337] on select "-- Not Assigned -- Package 1" at bounding box center [1092, 347] width 73 height 21
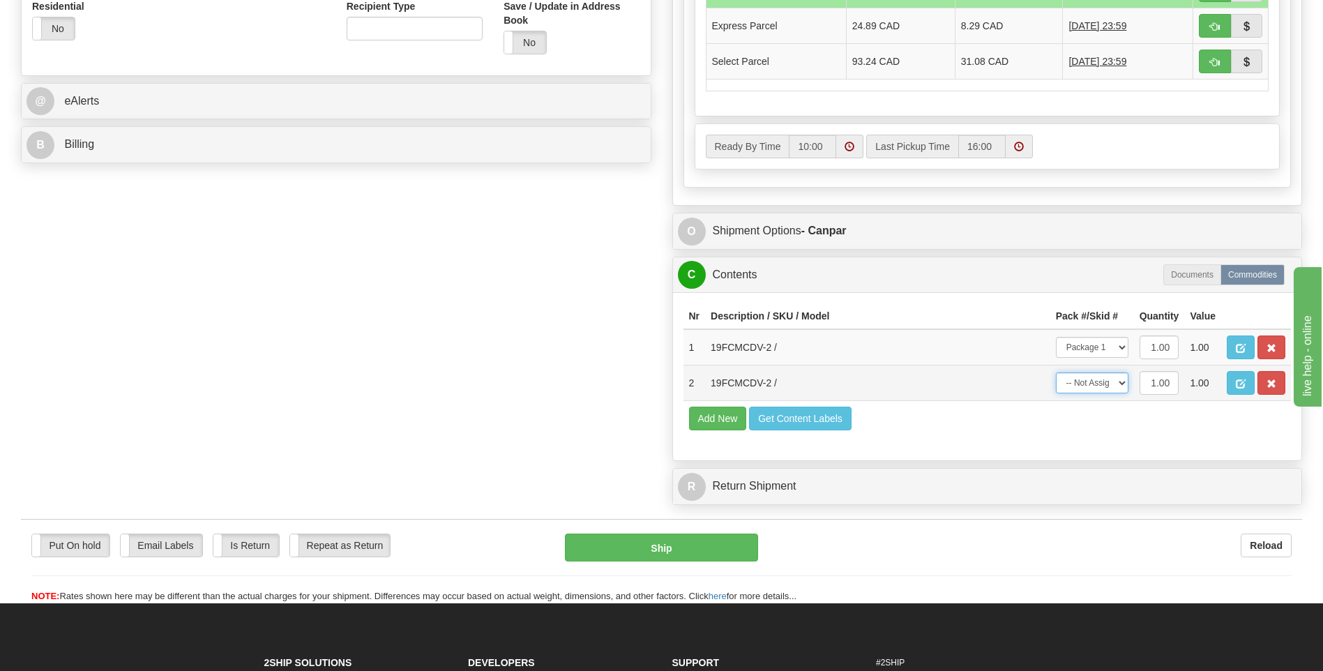
click at [1115, 389] on select "-- Not Assigned -- Package 1" at bounding box center [1092, 382] width 73 height 21
select select "0"
click at [1056, 372] on select "-- Not Assigned -- Package 1" at bounding box center [1092, 382] width 73 height 21
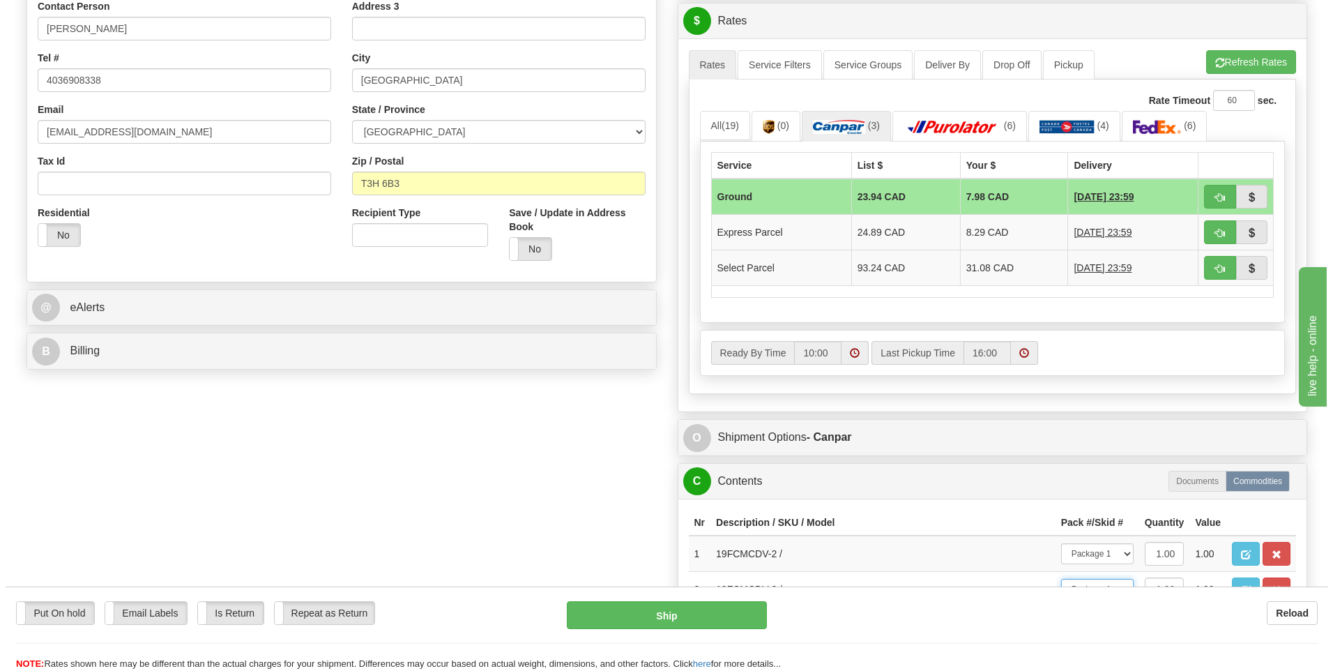
scroll to position [628, 0]
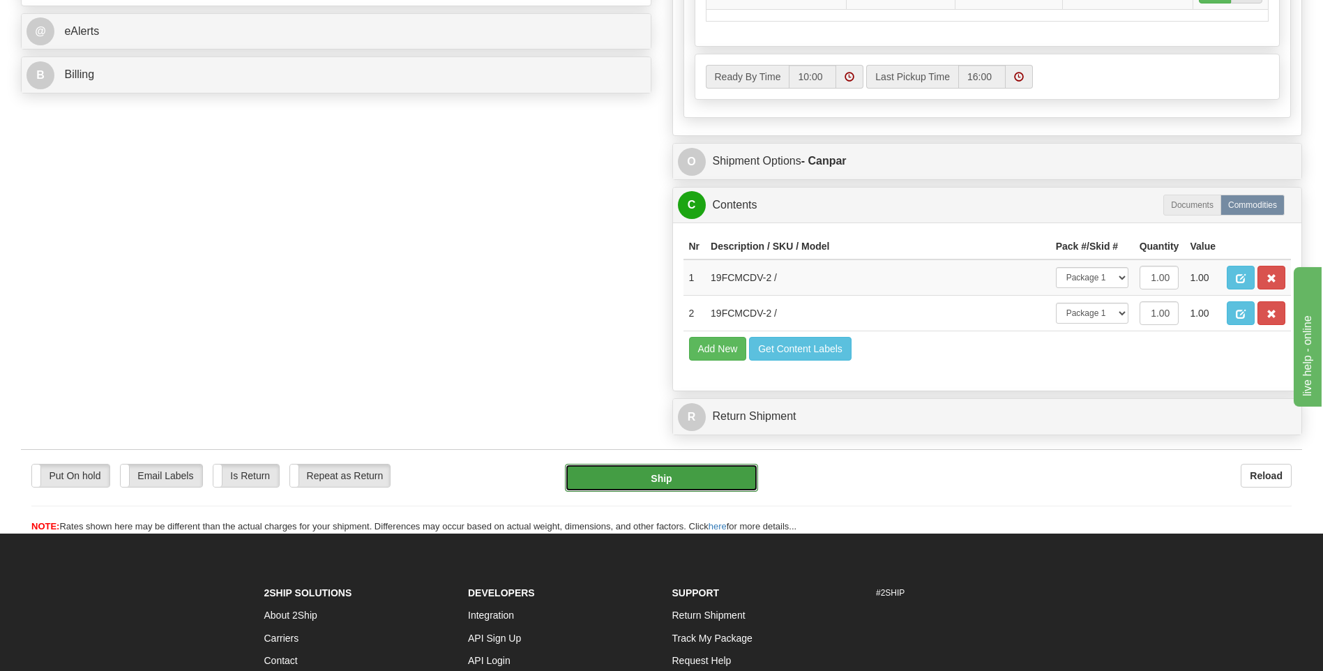
click at [667, 472] on button "Ship" at bounding box center [661, 478] width 192 height 28
type input "1"
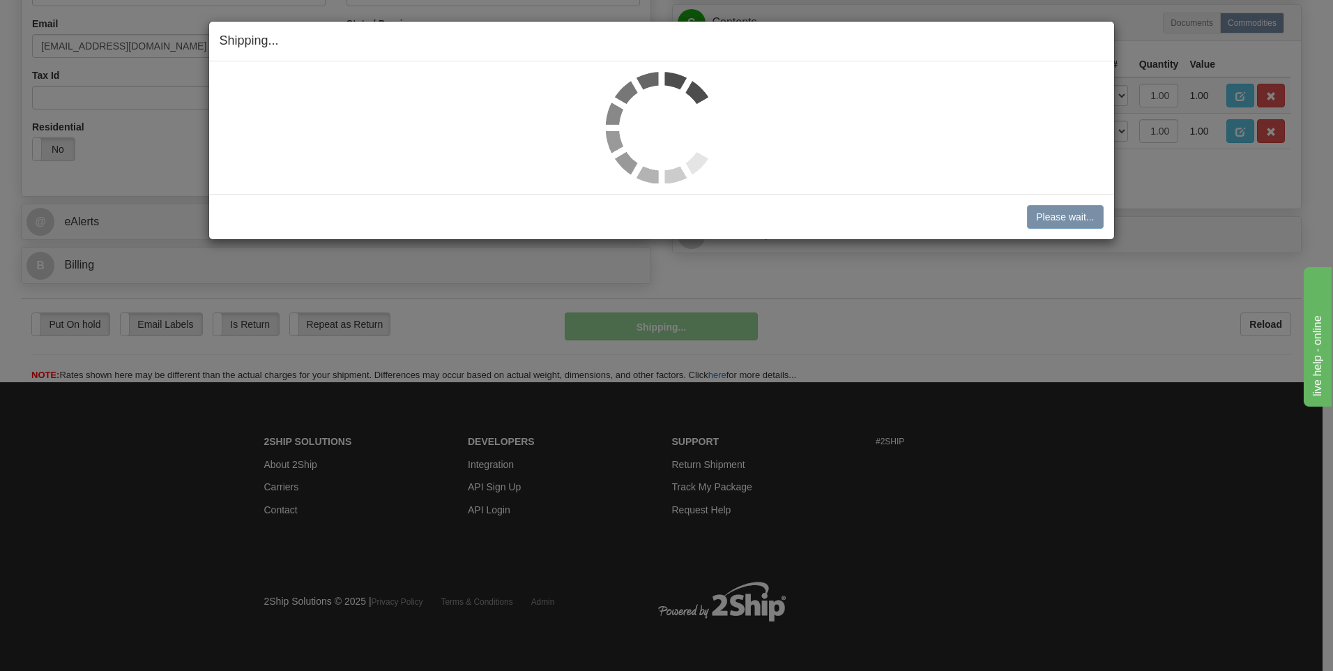
scroll to position [438, 0]
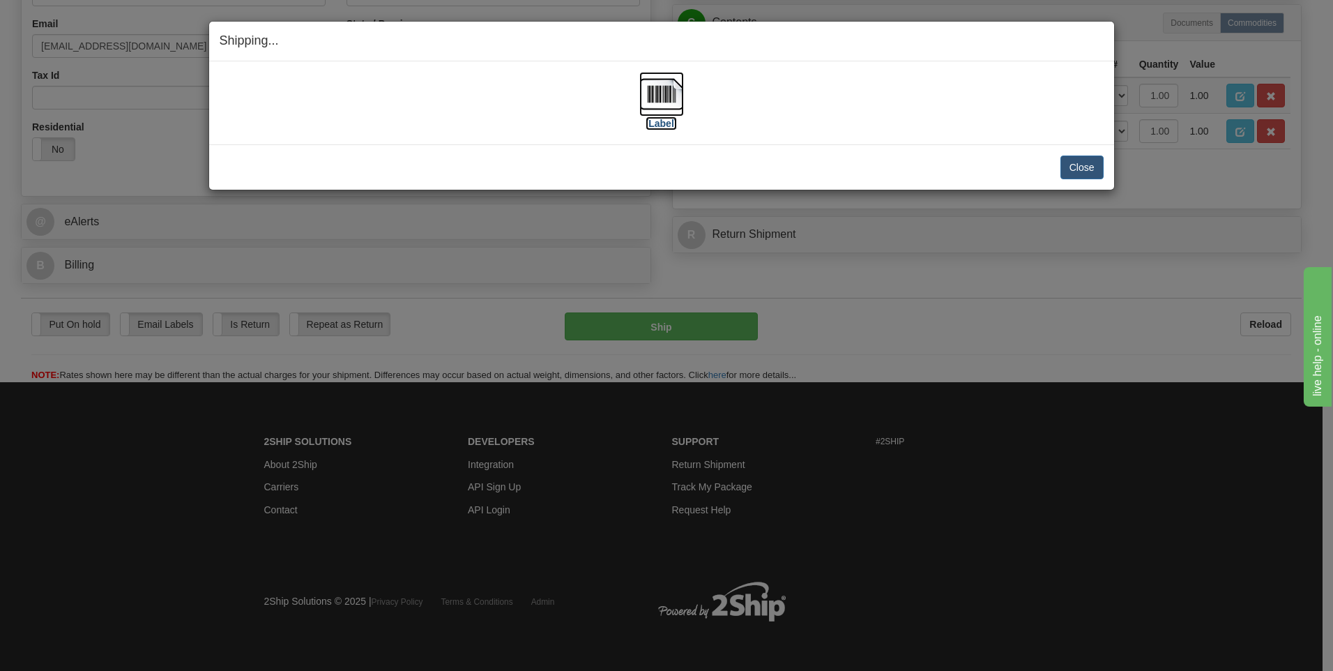
click at [668, 126] on label "[Label]" at bounding box center [662, 123] width 32 height 14
click at [1094, 171] on button "Close" at bounding box center [1082, 167] width 43 height 24
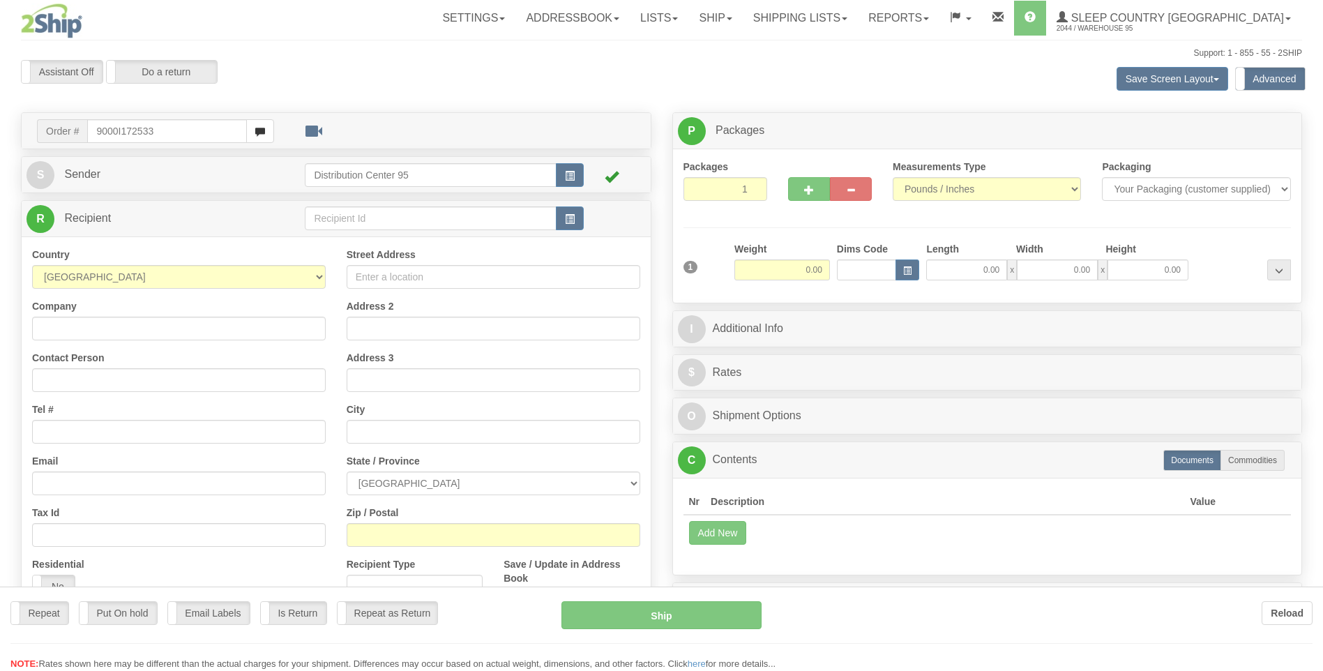
type input "9000I172533"
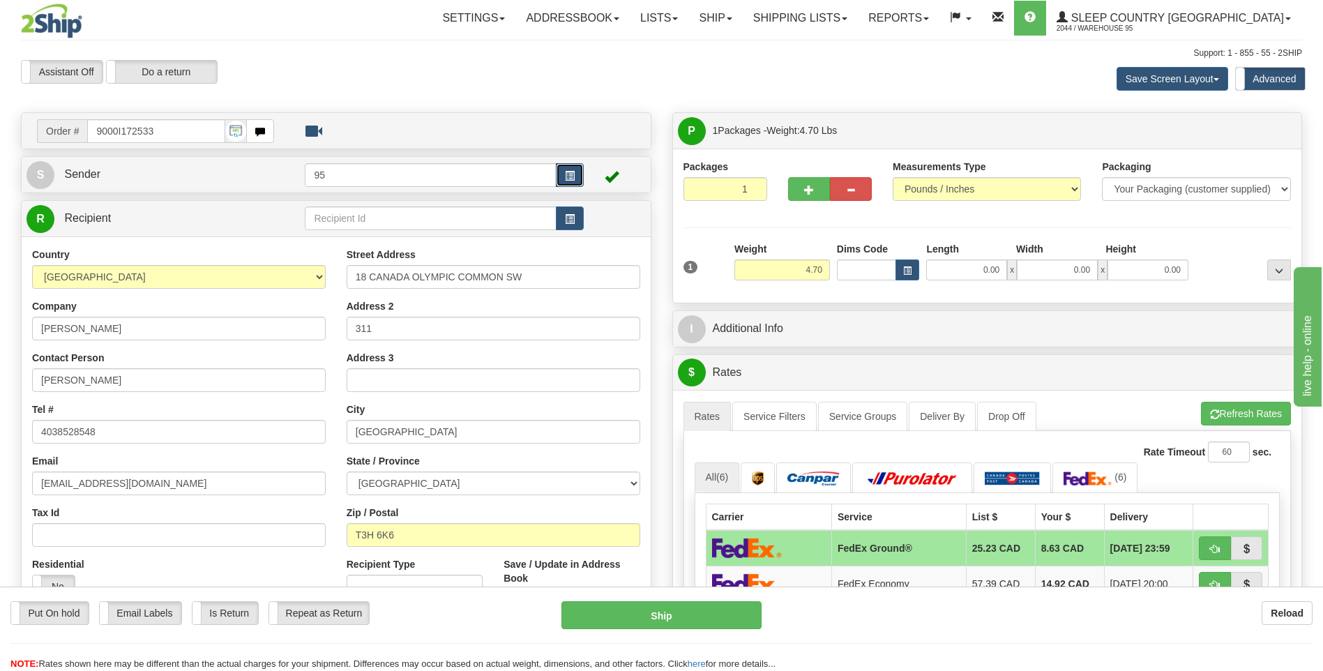
click at [568, 176] on span "button" at bounding box center [570, 176] width 10 height 9
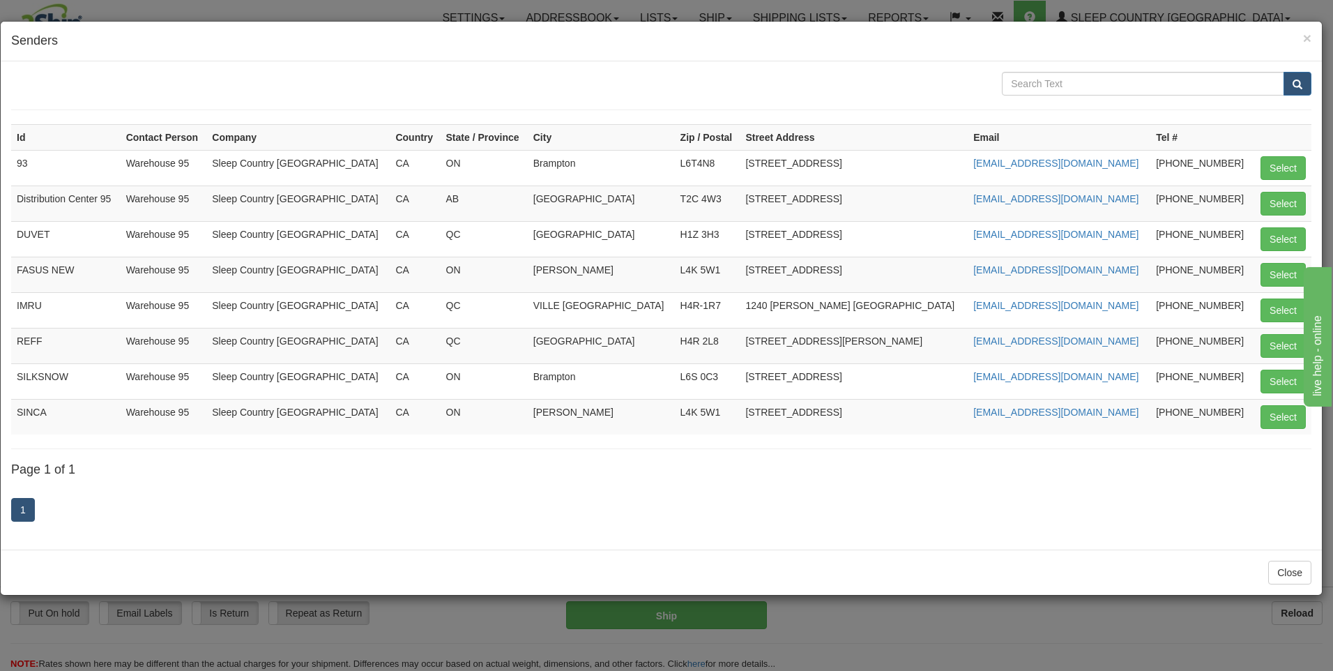
click at [1278, 188] on td "Select" at bounding box center [1282, 203] width 59 height 36
click at [1282, 194] on button "Select" at bounding box center [1283, 204] width 45 height 24
type input "Distribution Center 95"
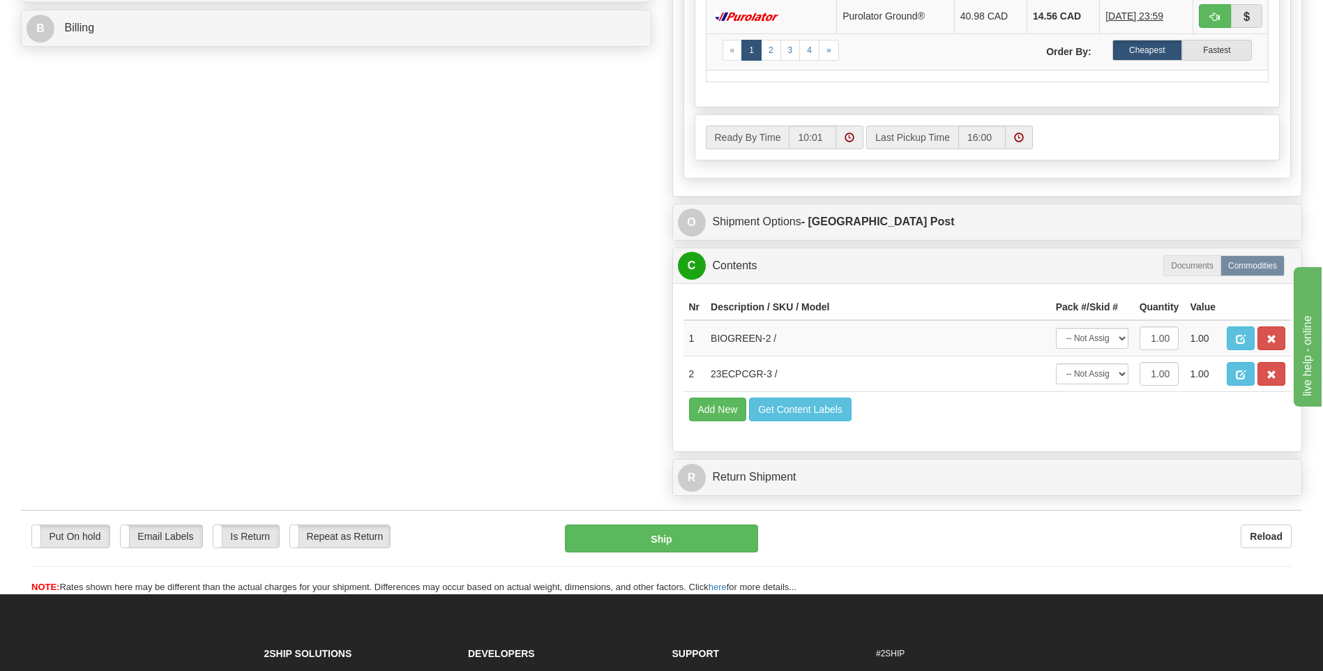
scroll to position [697, 0]
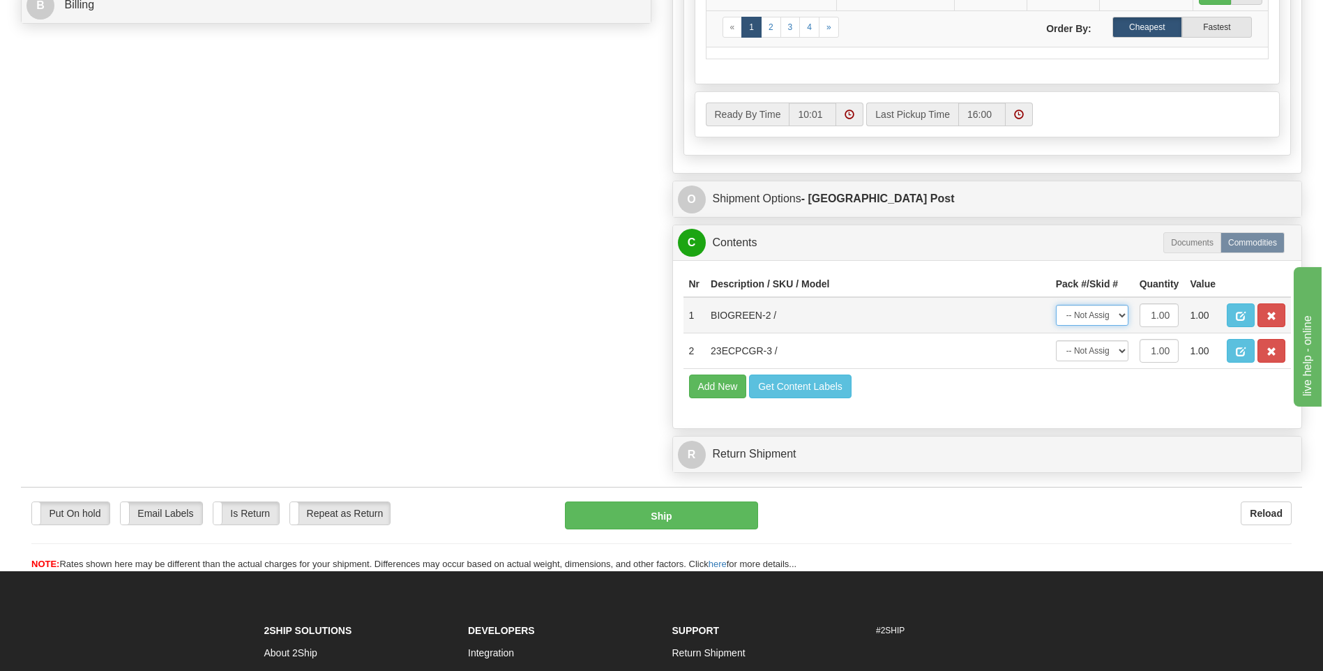
click at [1100, 316] on select "-- Not Assigned -- Package 1" at bounding box center [1092, 315] width 73 height 21
select select "0"
click at [1056, 305] on select "-- Not Assigned -- Package 1" at bounding box center [1092, 315] width 73 height 21
click at [1100, 354] on select "-- Not Assigned -- Package 1" at bounding box center [1092, 350] width 73 height 21
select select "0"
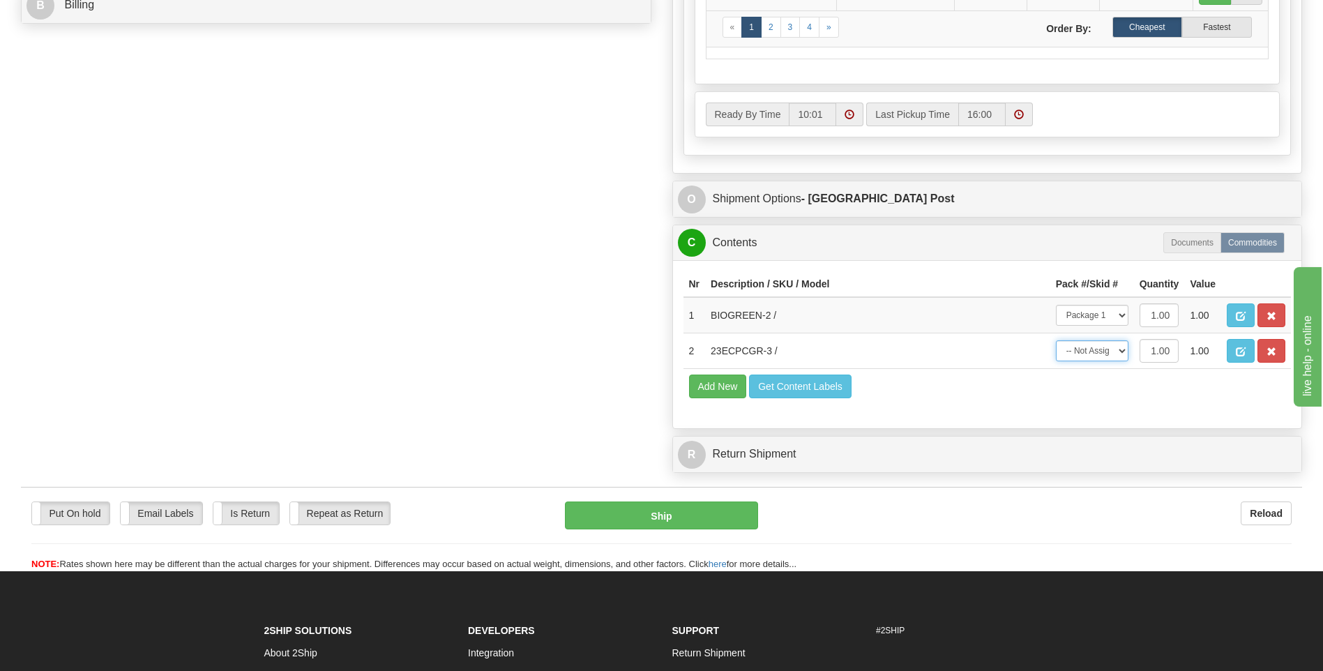
click at [1056, 340] on select "-- Not Assigned -- Package 1" at bounding box center [1092, 350] width 73 height 21
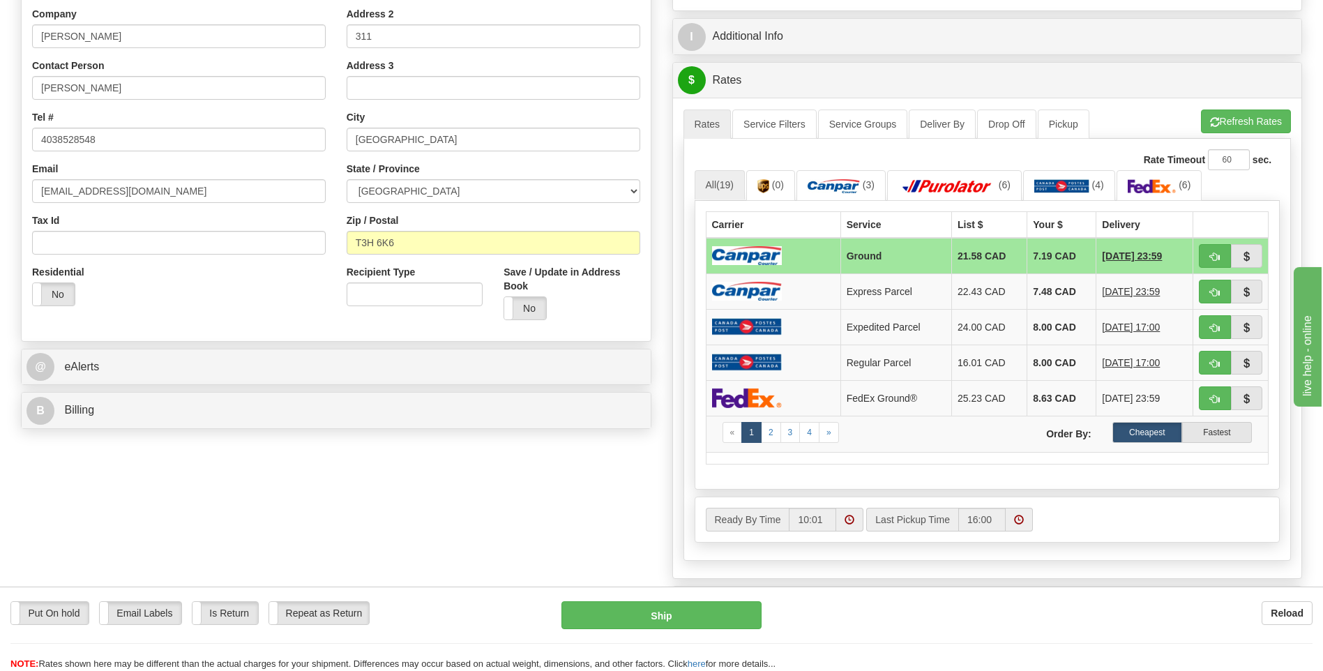
scroll to position [70, 0]
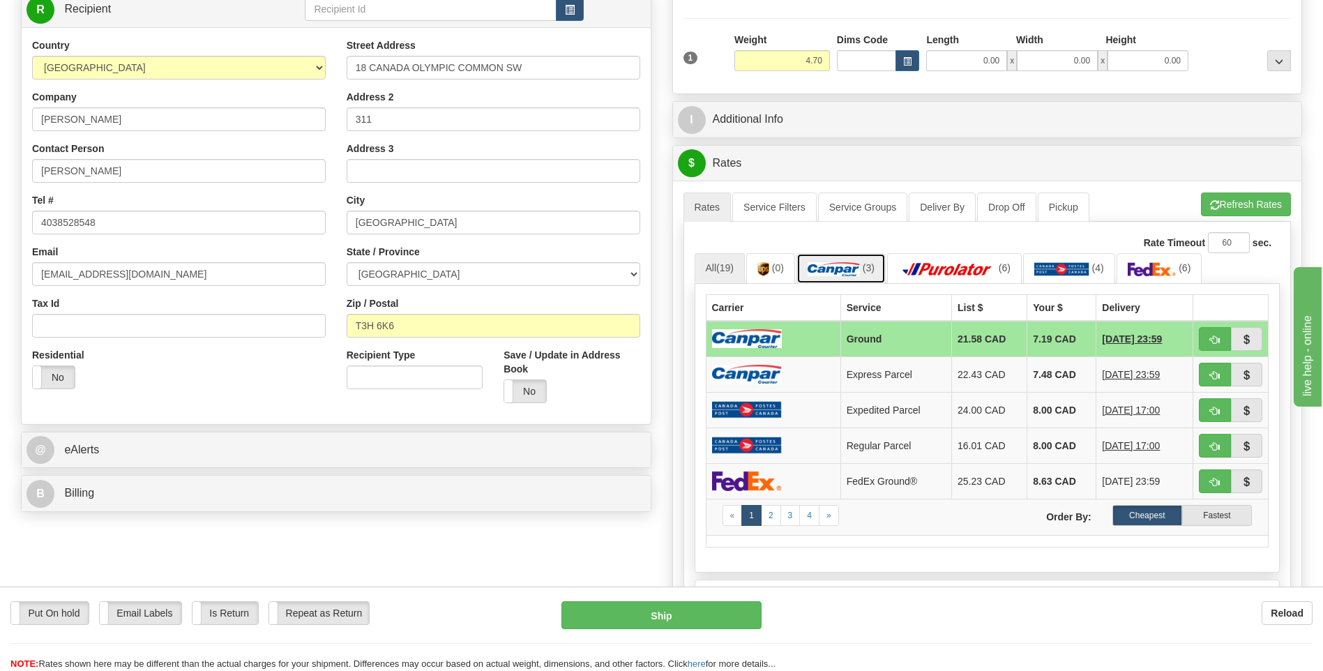
click at [817, 273] on img at bounding box center [833, 269] width 52 height 14
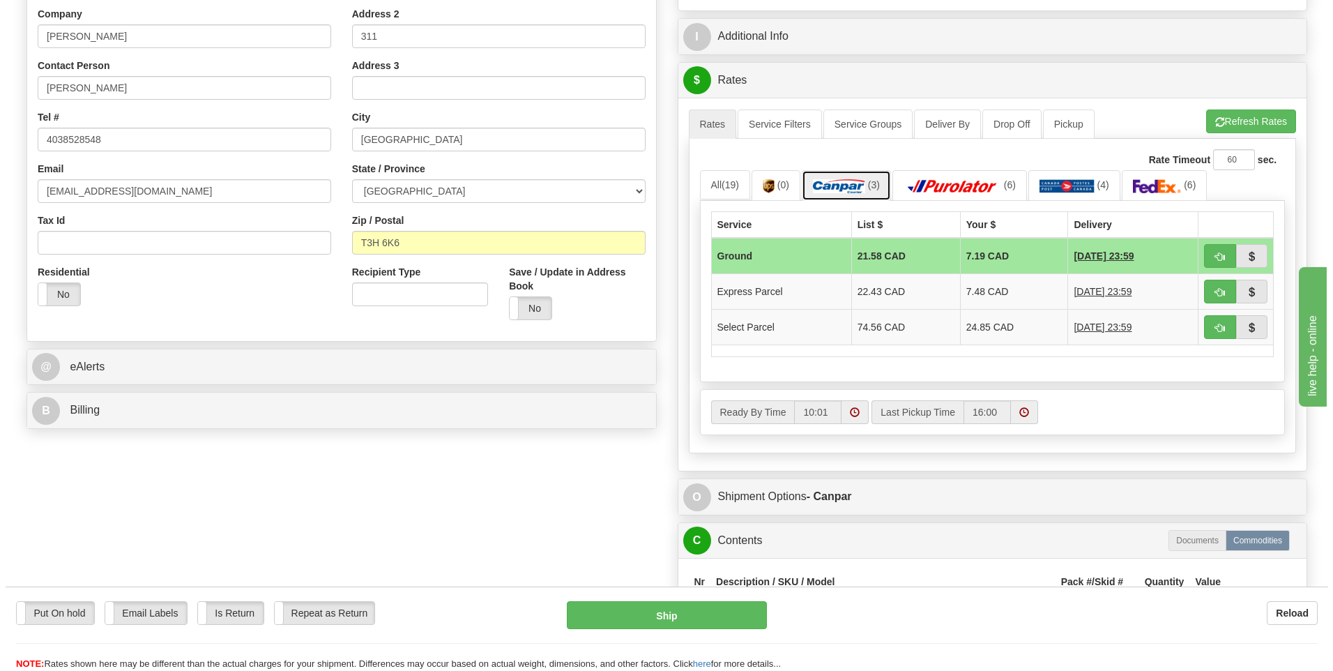
scroll to position [418, 0]
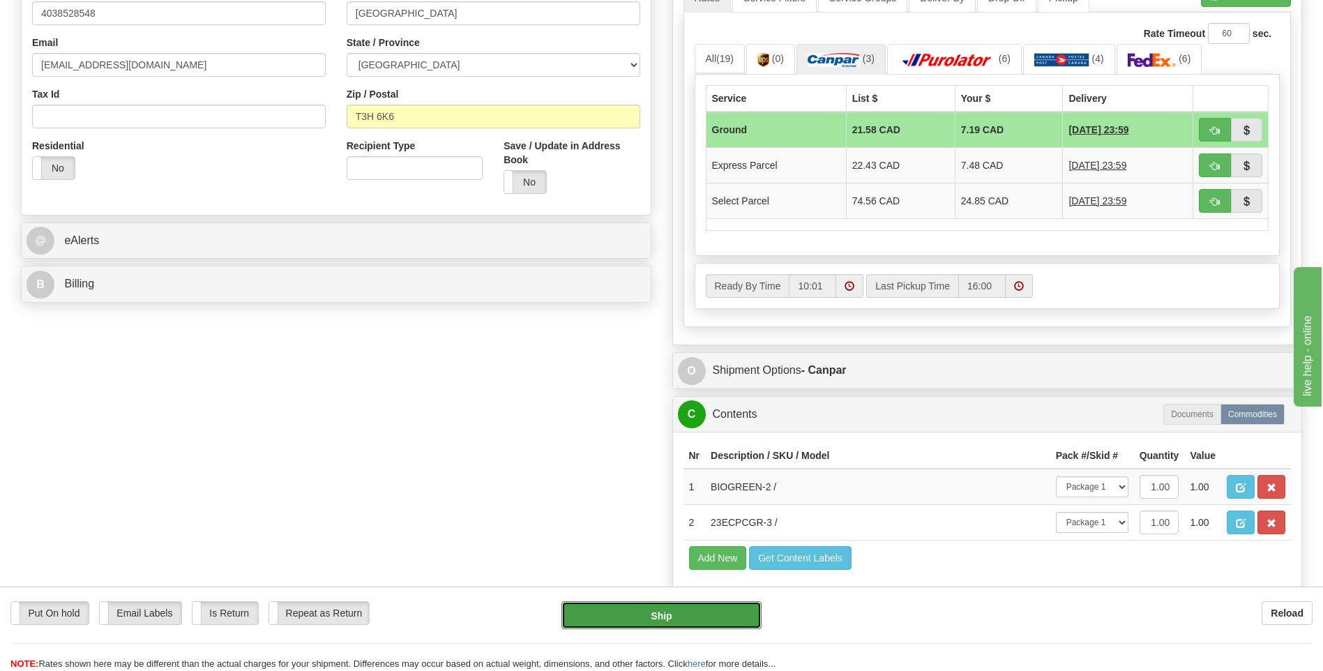
click at [658, 606] on button "Ship" at bounding box center [660, 615] width 199 height 28
type input "1"
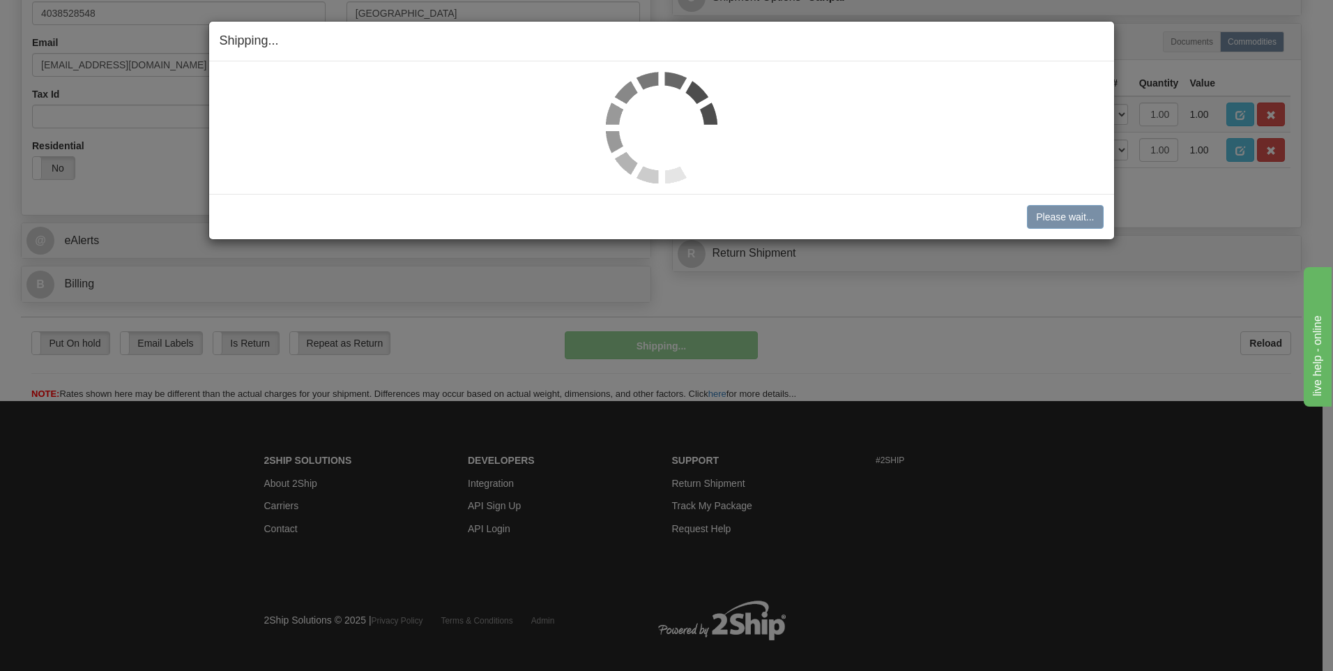
scroll to position [418, 0]
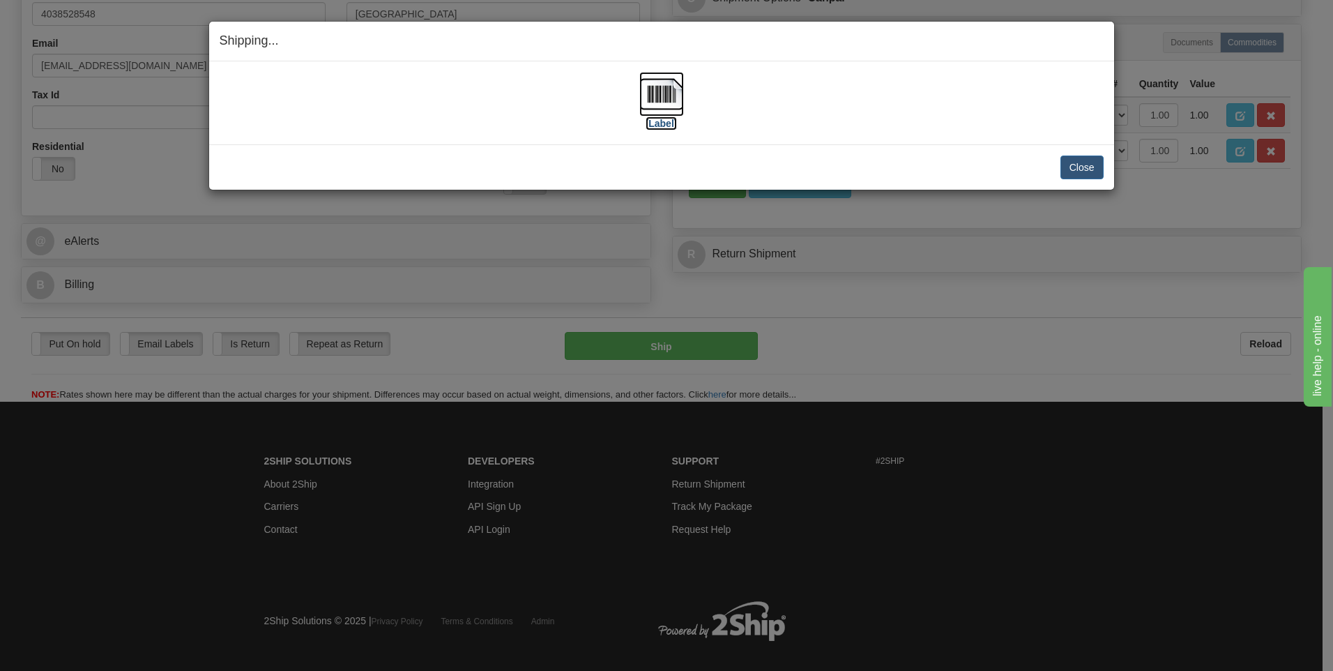
click at [662, 125] on label "[Label]" at bounding box center [662, 123] width 32 height 14
click at [1073, 161] on button "Close" at bounding box center [1082, 167] width 43 height 24
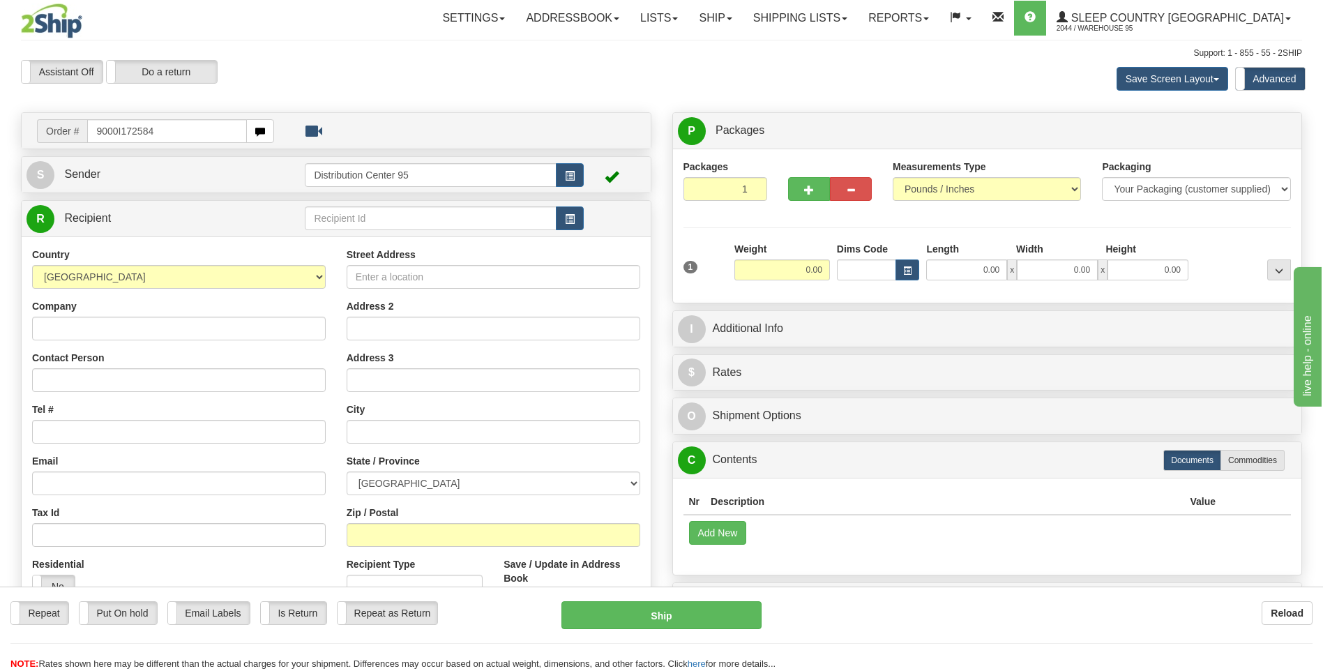
type input "9000I172584"
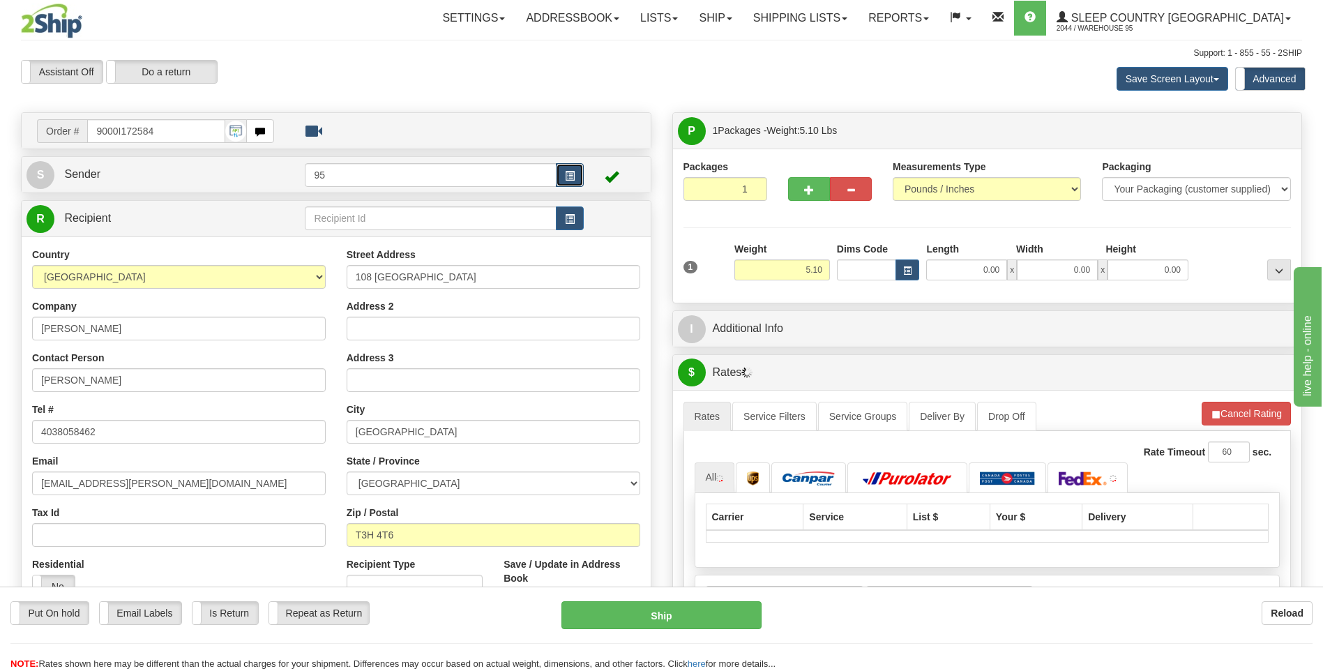
click at [561, 165] on button "button" at bounding box center [570, 175] width 28 height 24
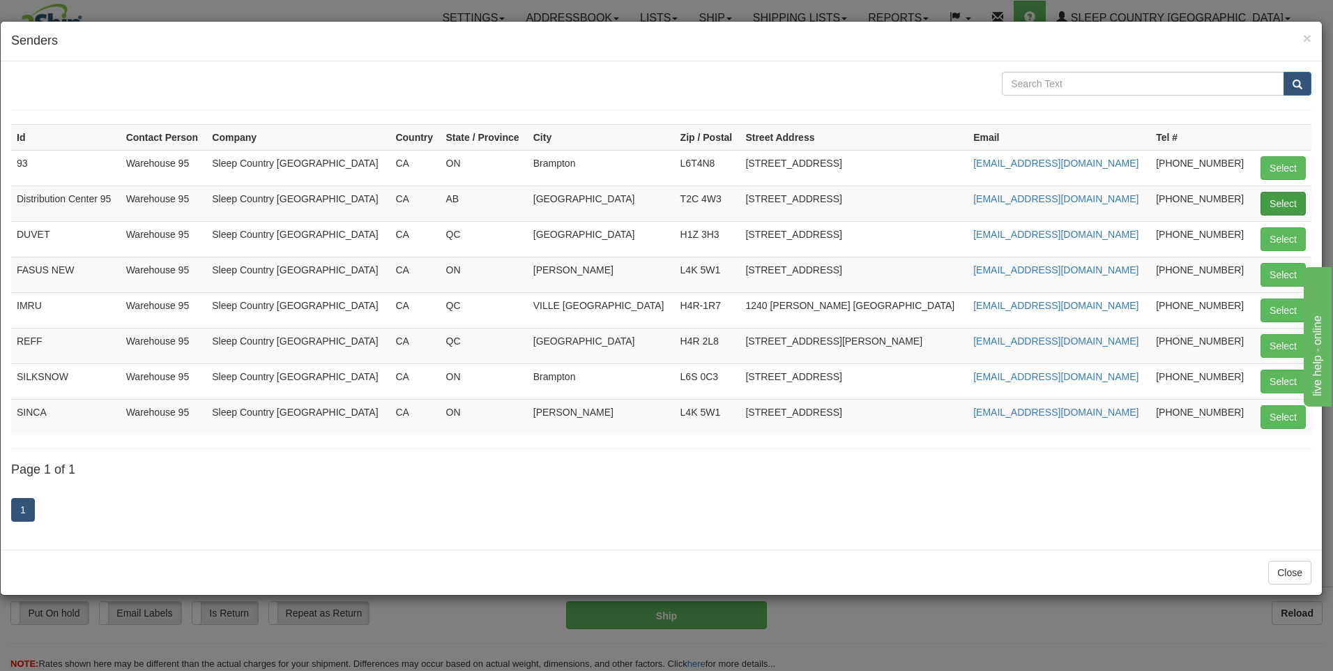
click at [1286, 190] on td "Select" at bounding box center [1282, 203] width 59 height 36
click at [1289, 197] on button "Select" at bounding box center [1283, 204] width 45 height 24
type input "Distribution Center 95"
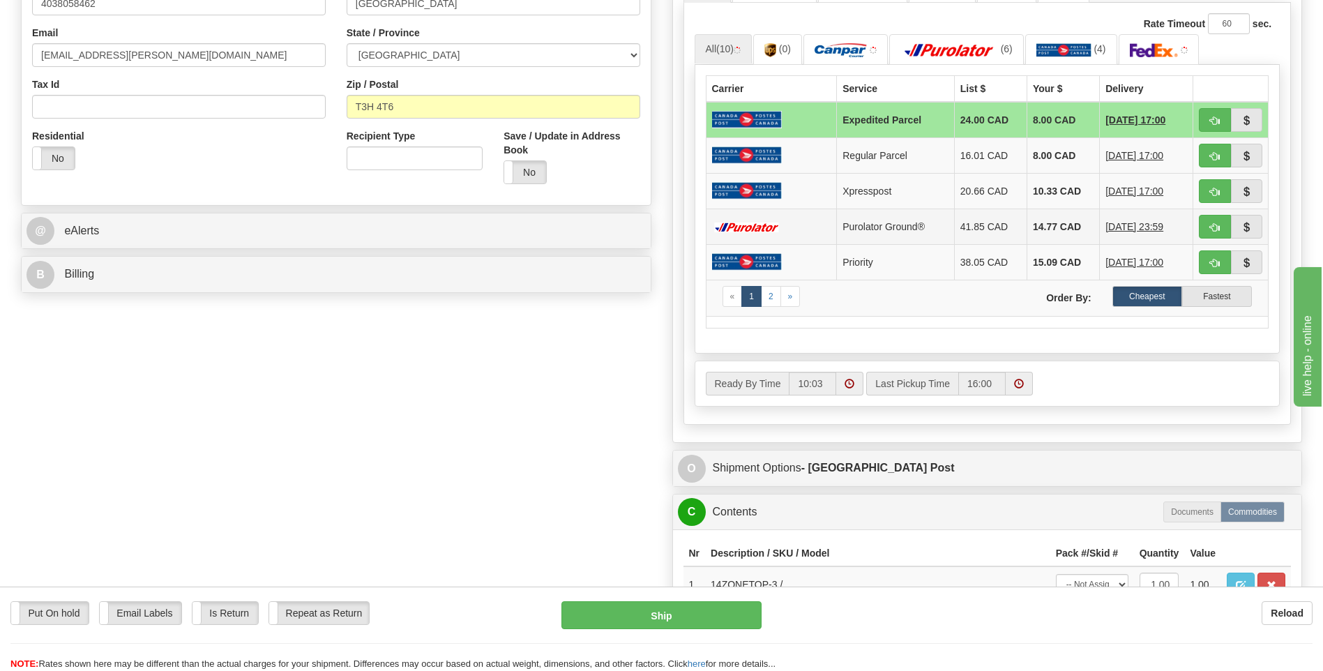
scroll to position [697, 0]
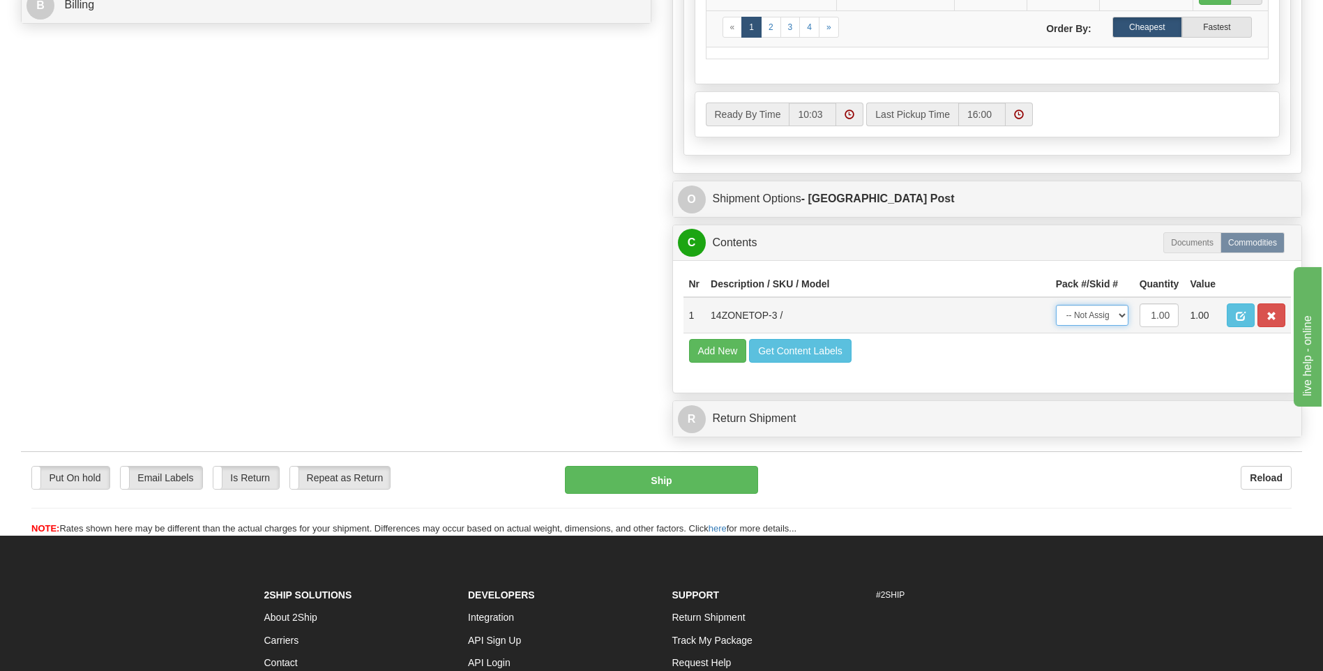
click at [1090, 314] on select "-- Not Assigned -- Package 1" at bounding box center [1092, 315] width 73 height 21
select select "0"
click at [1056, 305] on select "-- Not Assigned -- Package 1" at bounding box center [1092, 315] width 73 height 21
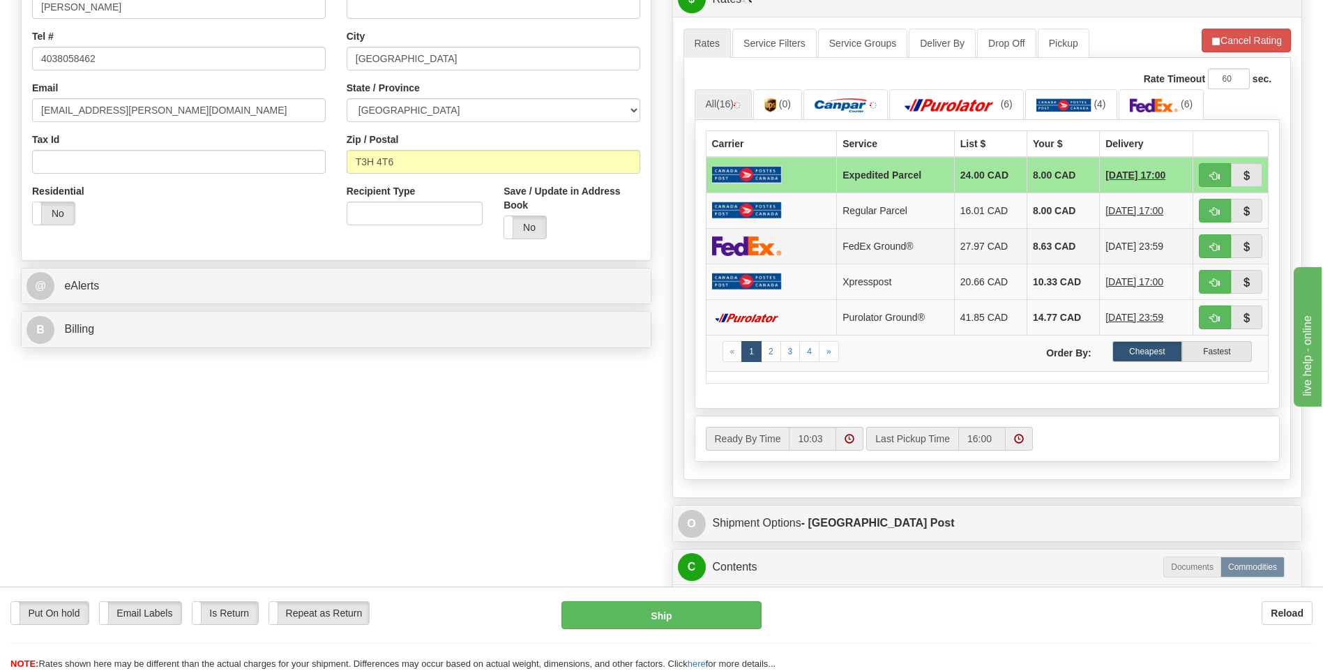
scroll to position [349, 0]
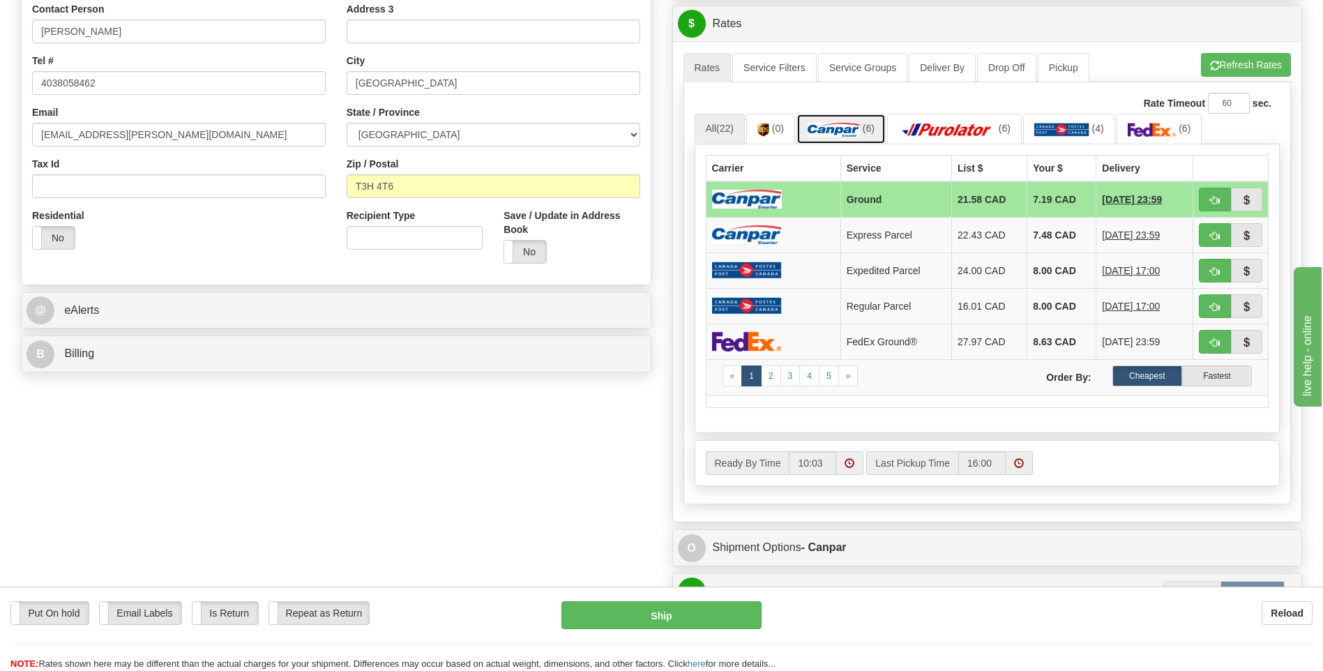
click at [863, 128] on link "(6)" at bounding box center [840, 129] width 89 height 30
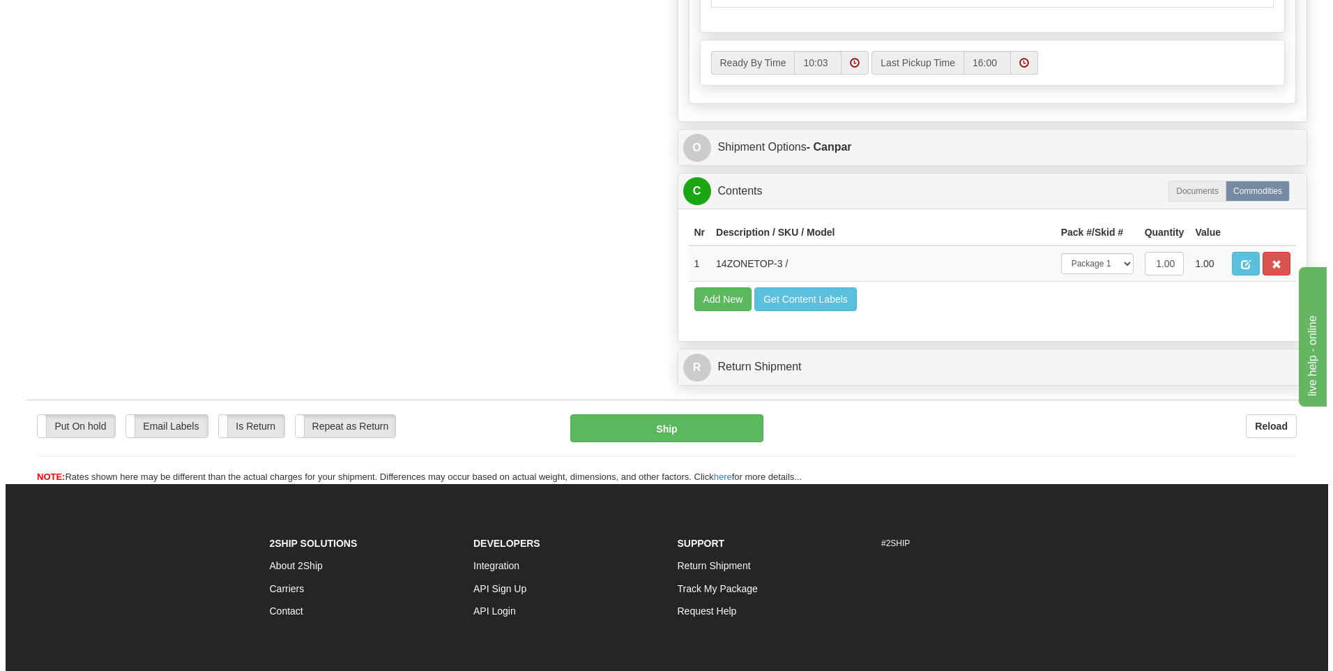
scroll to position [767, 0]
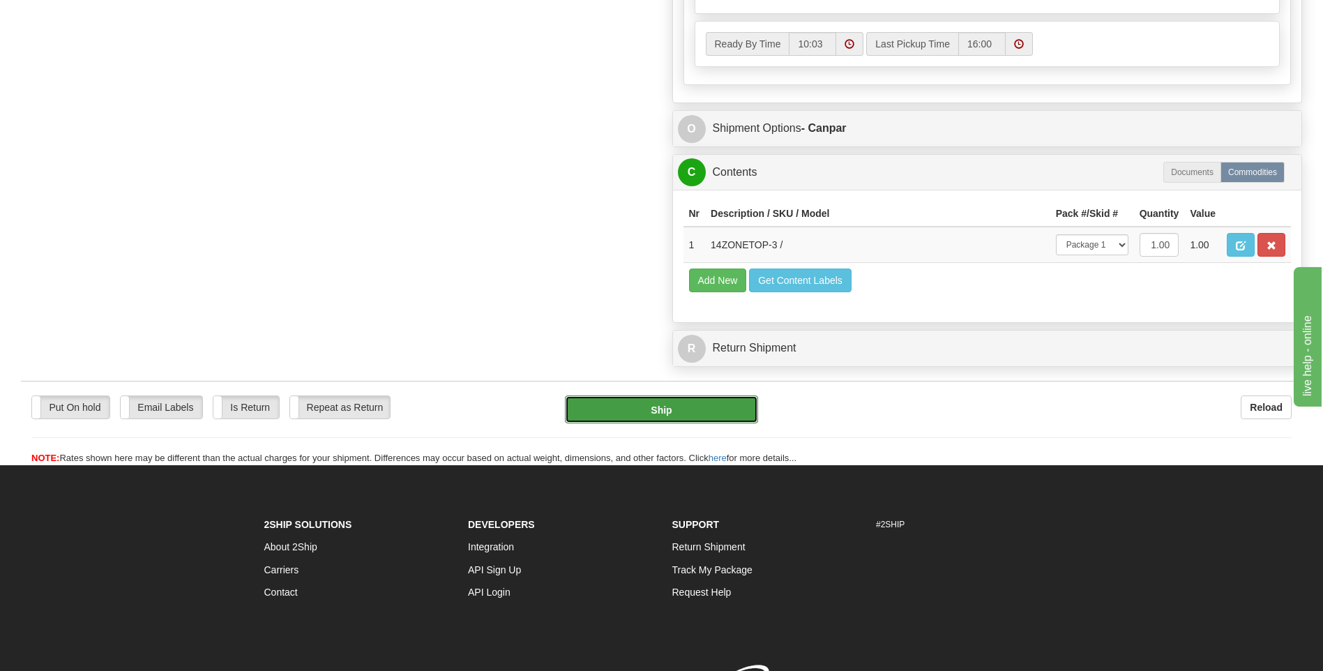
click at [695, 402] on button "Ship" at bounding box center [661, 409] width 192 height 28
type input "1"
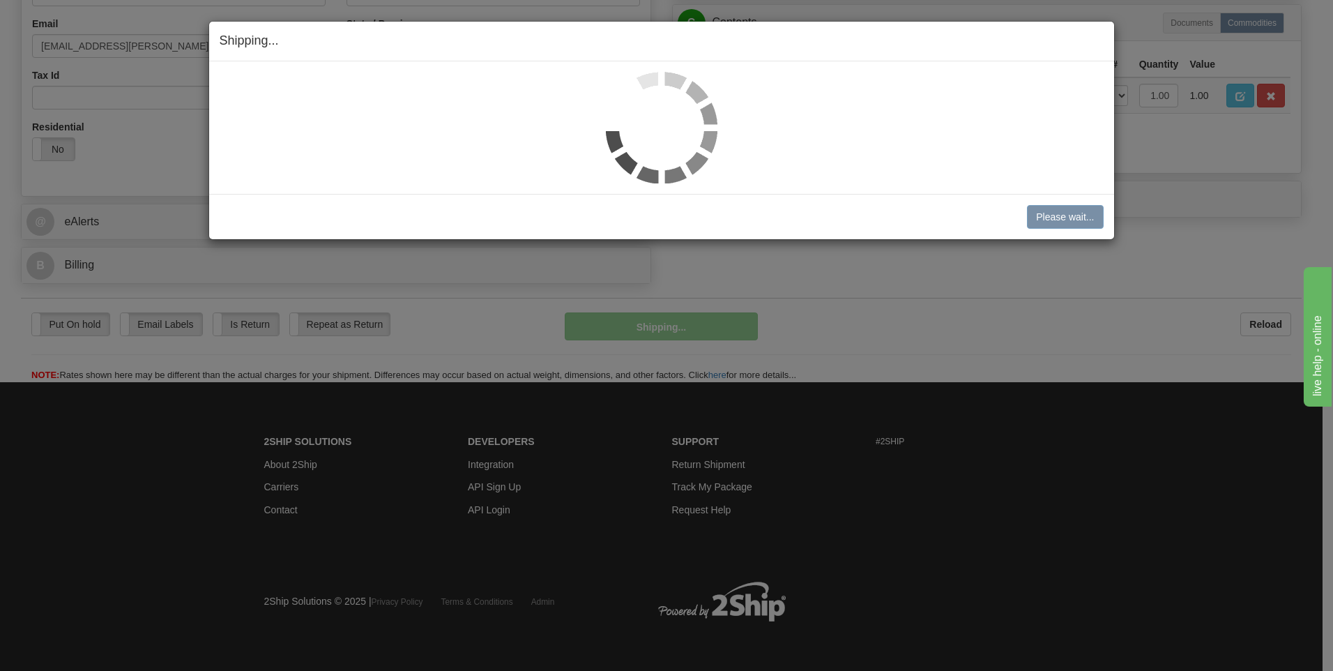
scroll to position [438, 0]
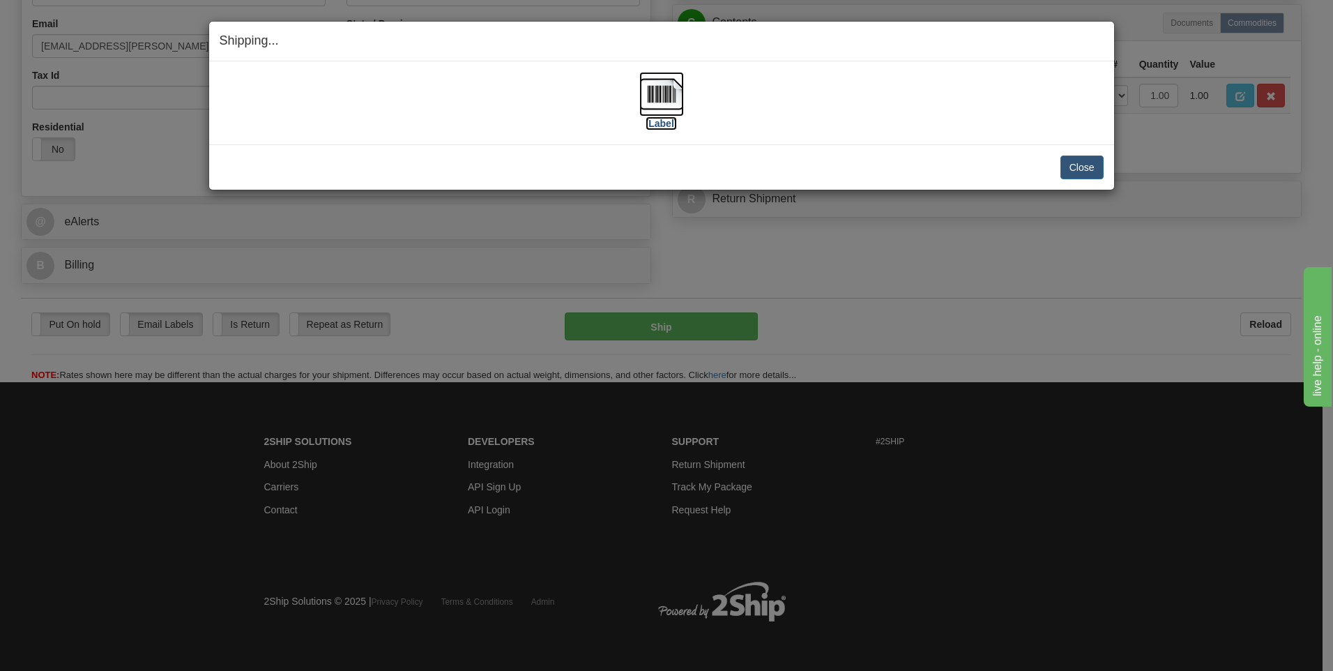
click at [651, 118] on label "[Label]" at bounding box center [662, 123] width 32 height 14
click at [1083, 179] on button "Close" at bounding box center [1082, 167] width 43 height 24
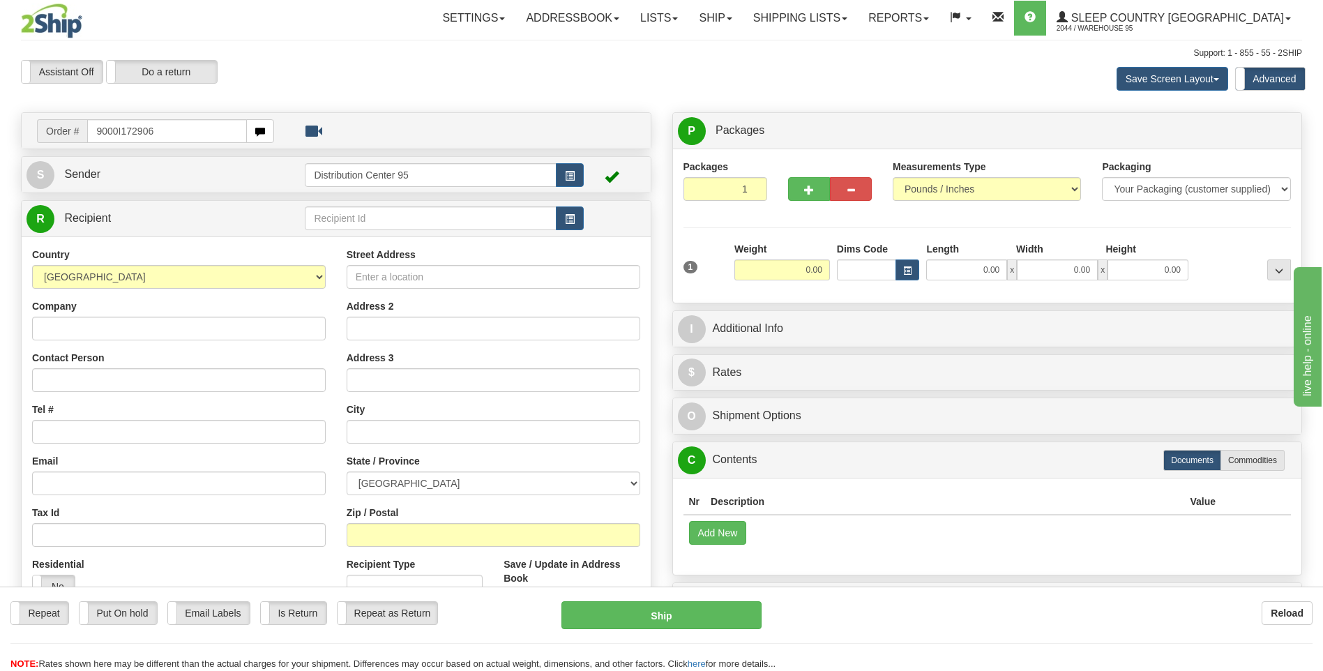
type input "9000I172906"
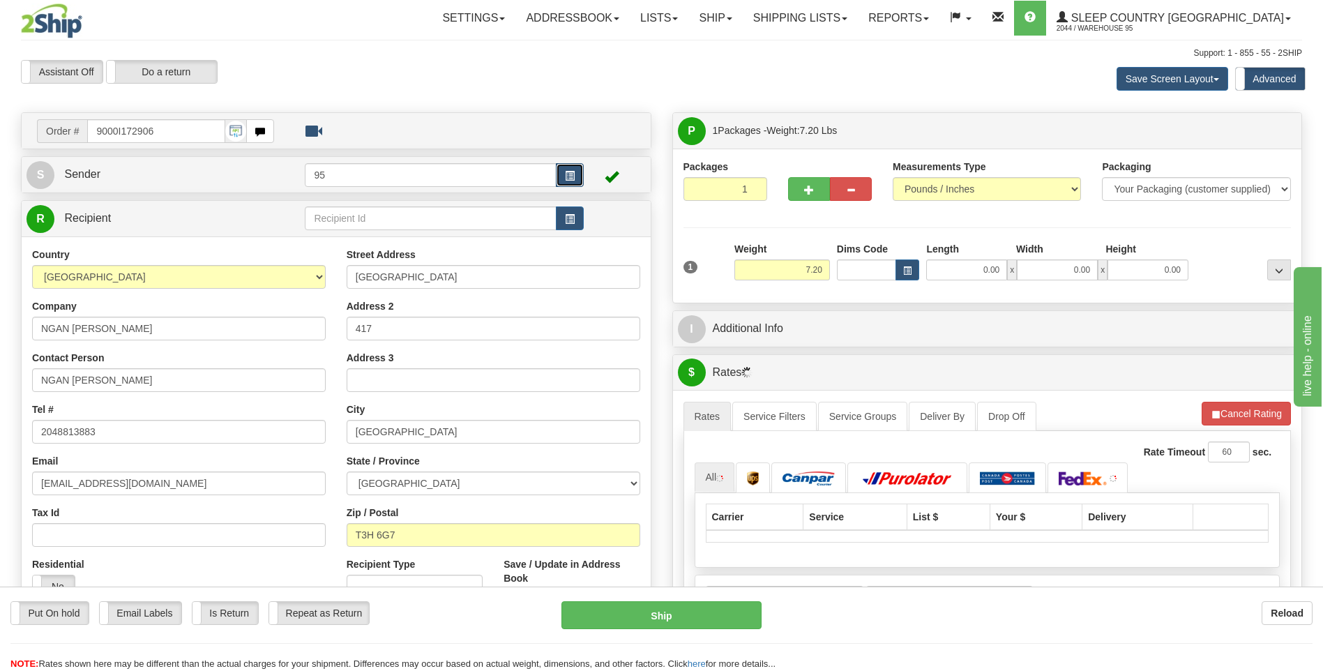
click at [572, 179] on span "button" at bounding box center [570, 176] width 10 height 9
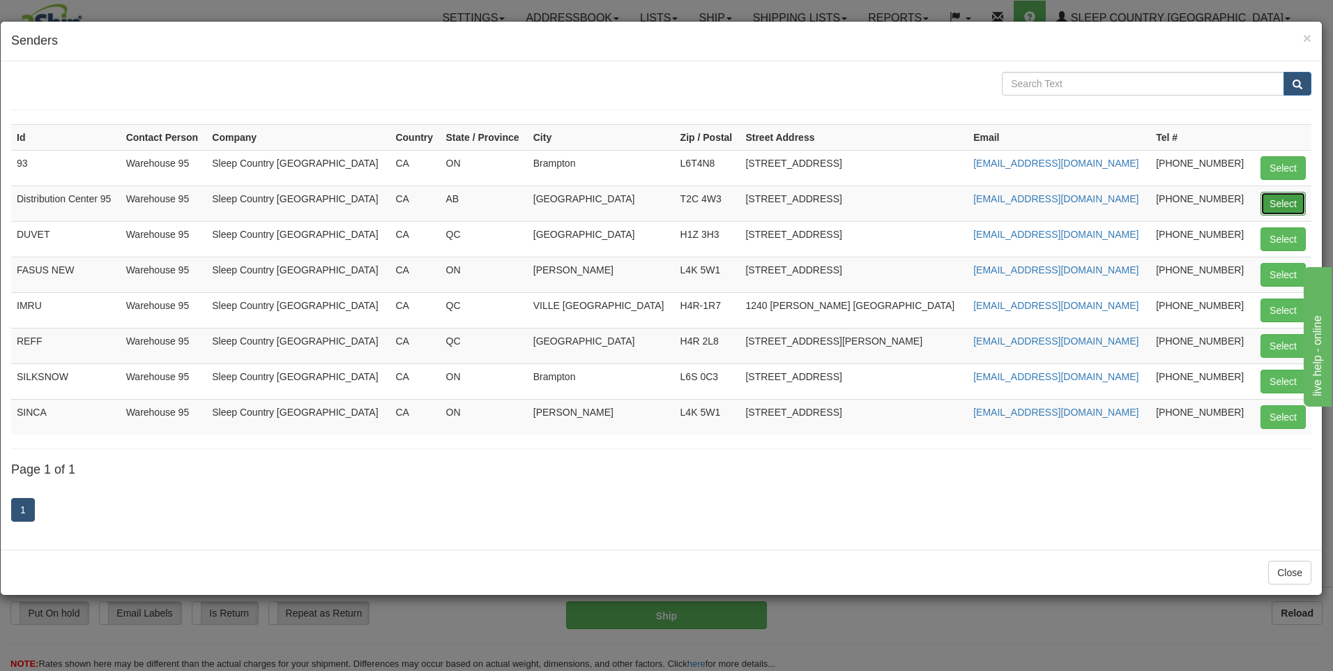
click at [1280, 200] on button "Select" at bounding box center [1283, 204] width 45 height 24
type input "Distribution Center 95"
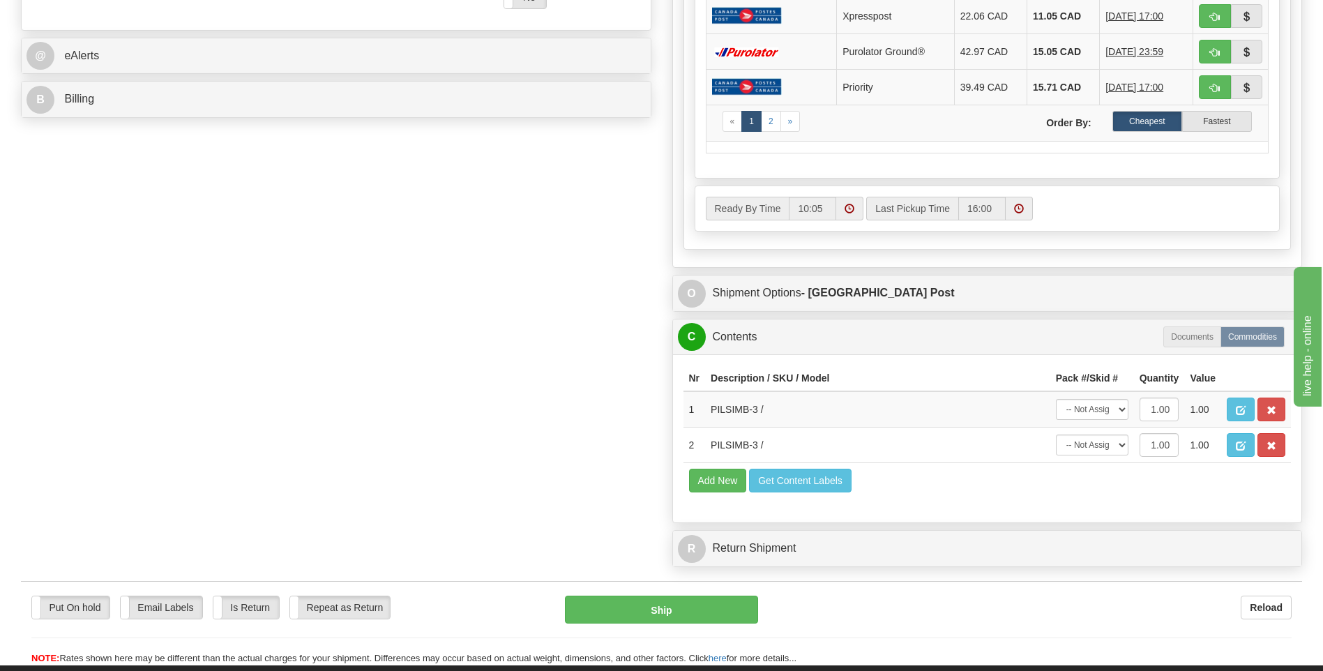
scroll to position [628, 0]
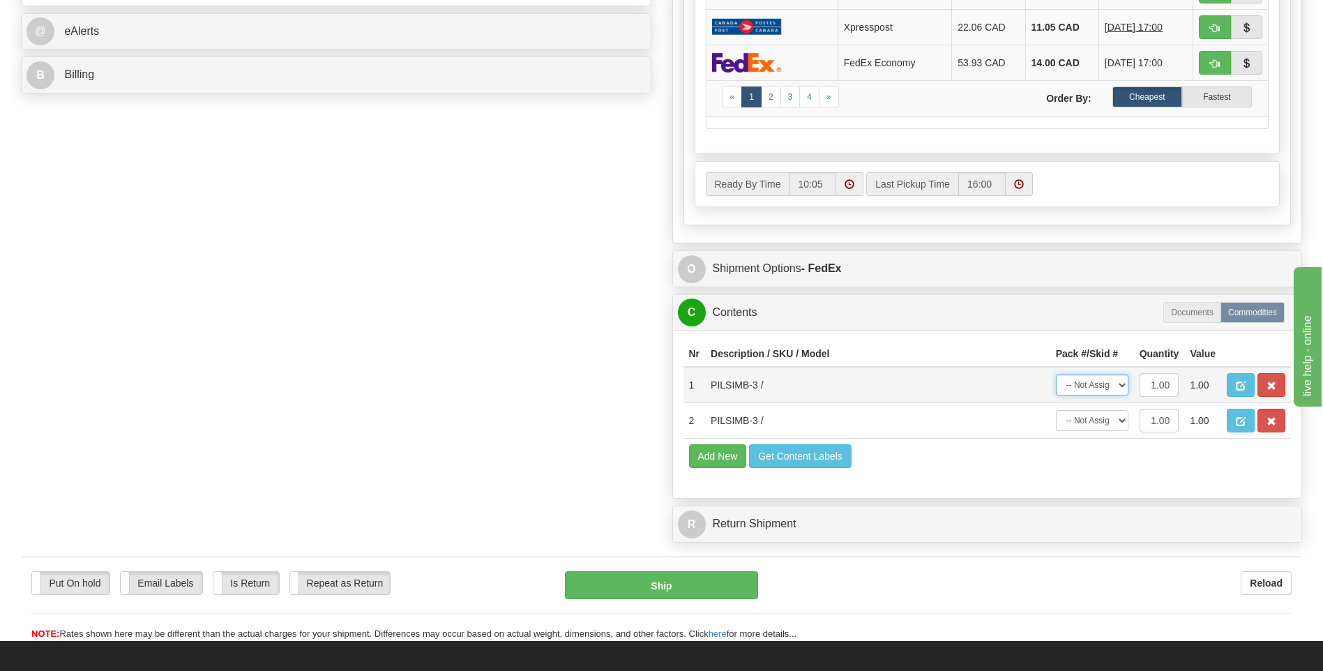
click at [1093, 379] on select "-- Not Assigned -- Package 1" at bounding box center [1092, 384] width 73 height 21
select select "0"
click at [1056, 374] on select "-- Not Assigned -- Package 1" at bounding box center [1092, 384] width 73 height 21
click at [1089, 417] on select "-- Not Assigned -- Package 1" at bounding box center [1092, 420] width 73 height 21
select select "0"
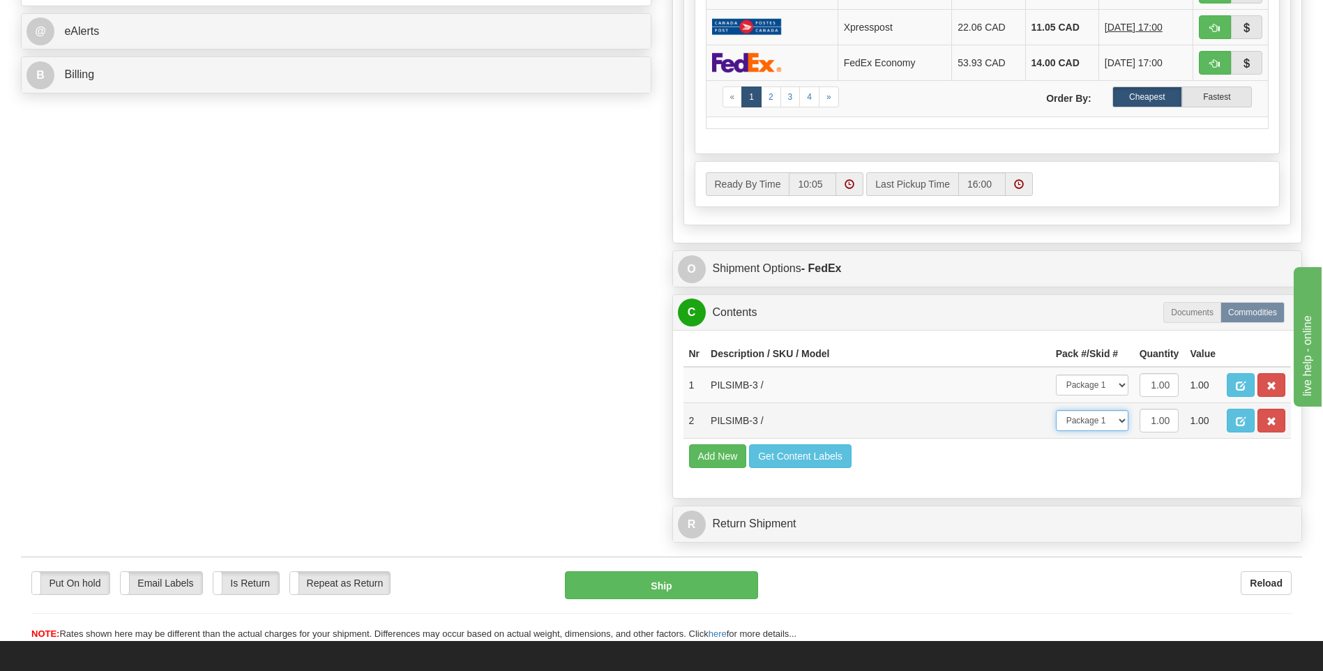
click at [1056, 410] on select "-- Not Assigned -- Package 1" at bounding box center [1092, 420] width 73 height 21
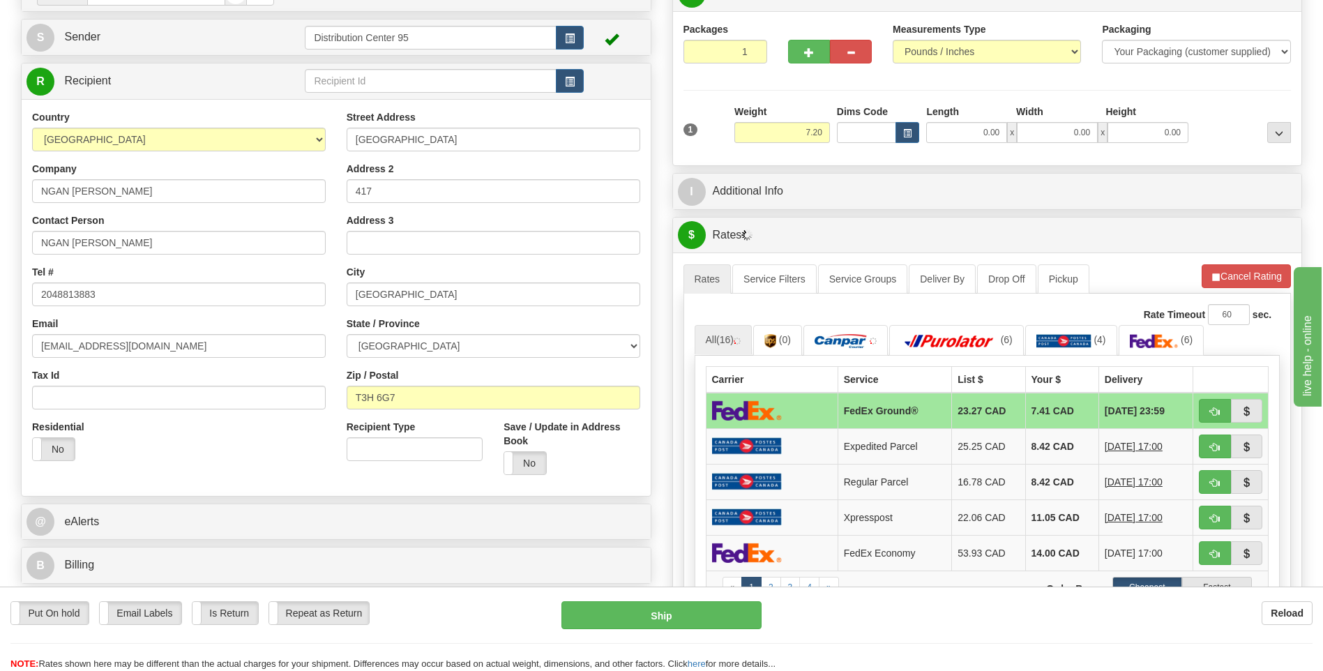
scroll to position [70, 0]
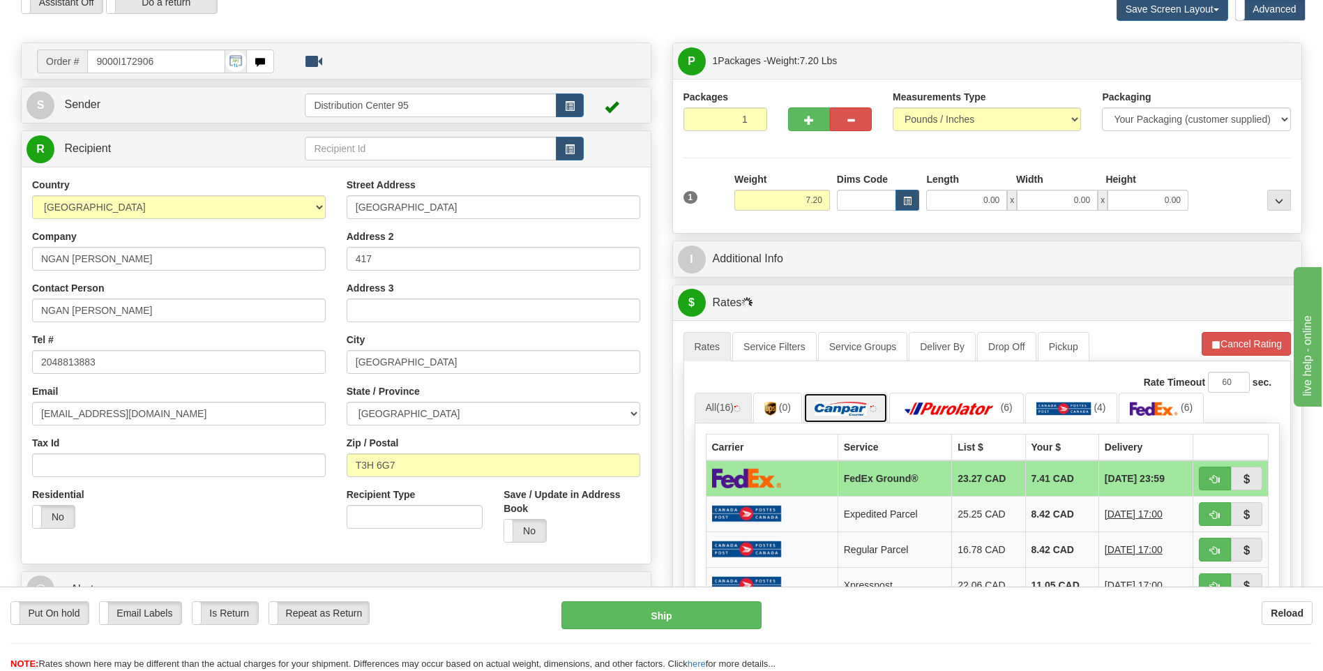
click at [854, 417] on link at bounding box center [845, 408] width 84 height 30
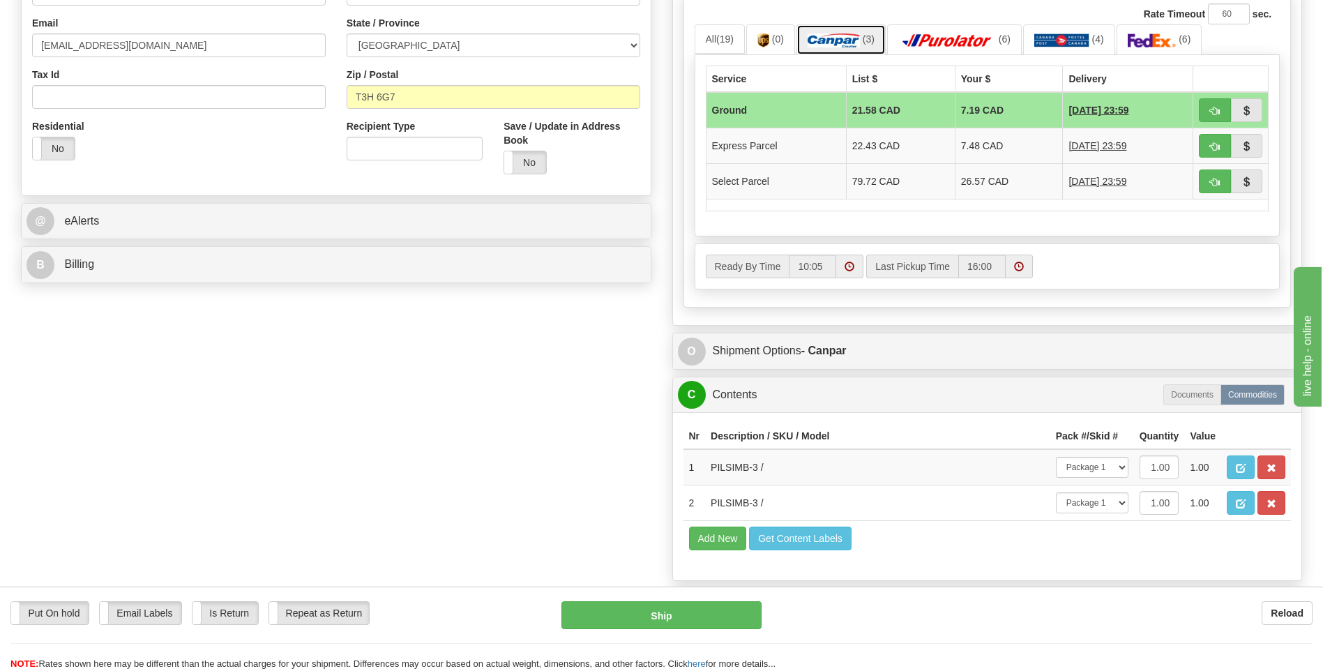
scroll to position [488, 0]
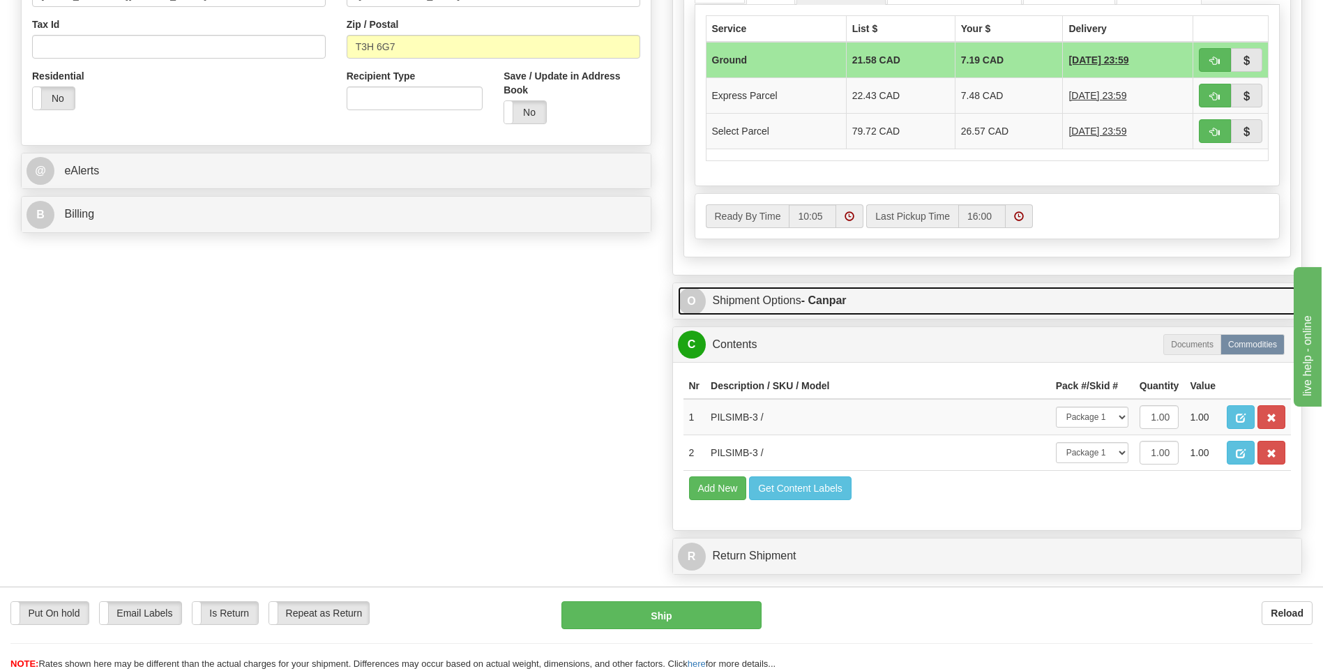
click at [821, 302] on strong "- Canpar" at bounding box center [823, 300] width 45 height 12
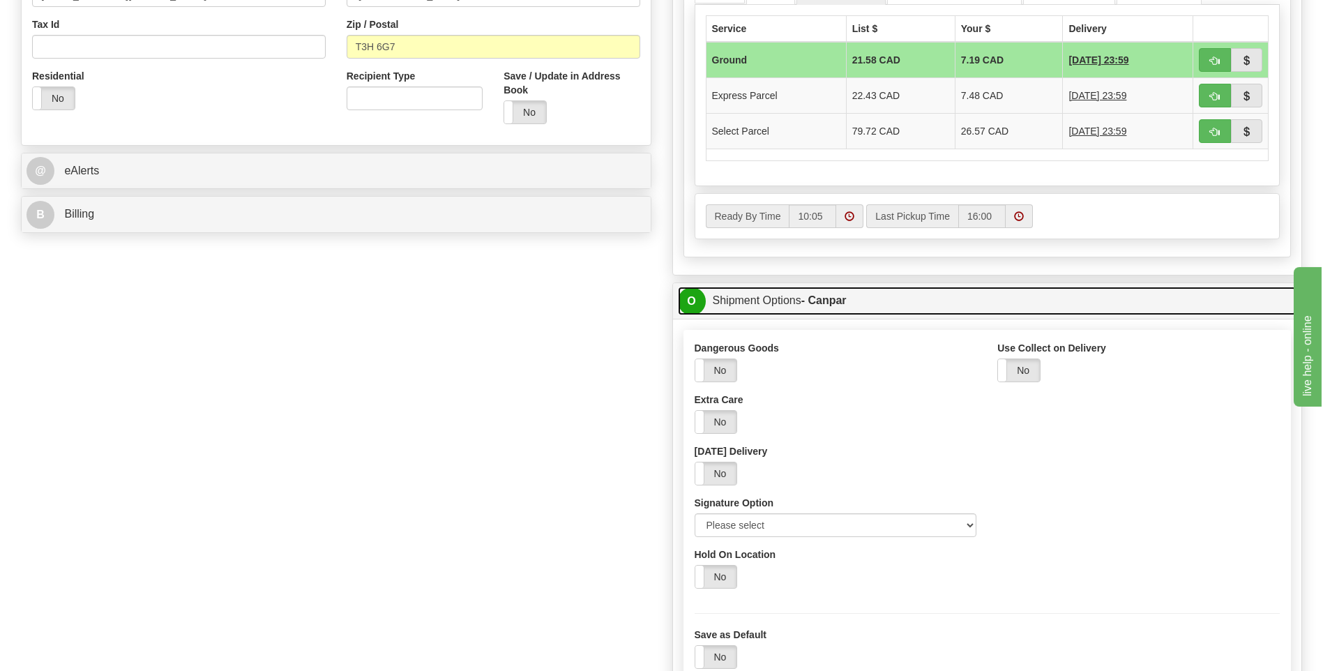
click at [832, 301] on strong "- Canpar" at bounding box center [823, 300] width 45 height 12
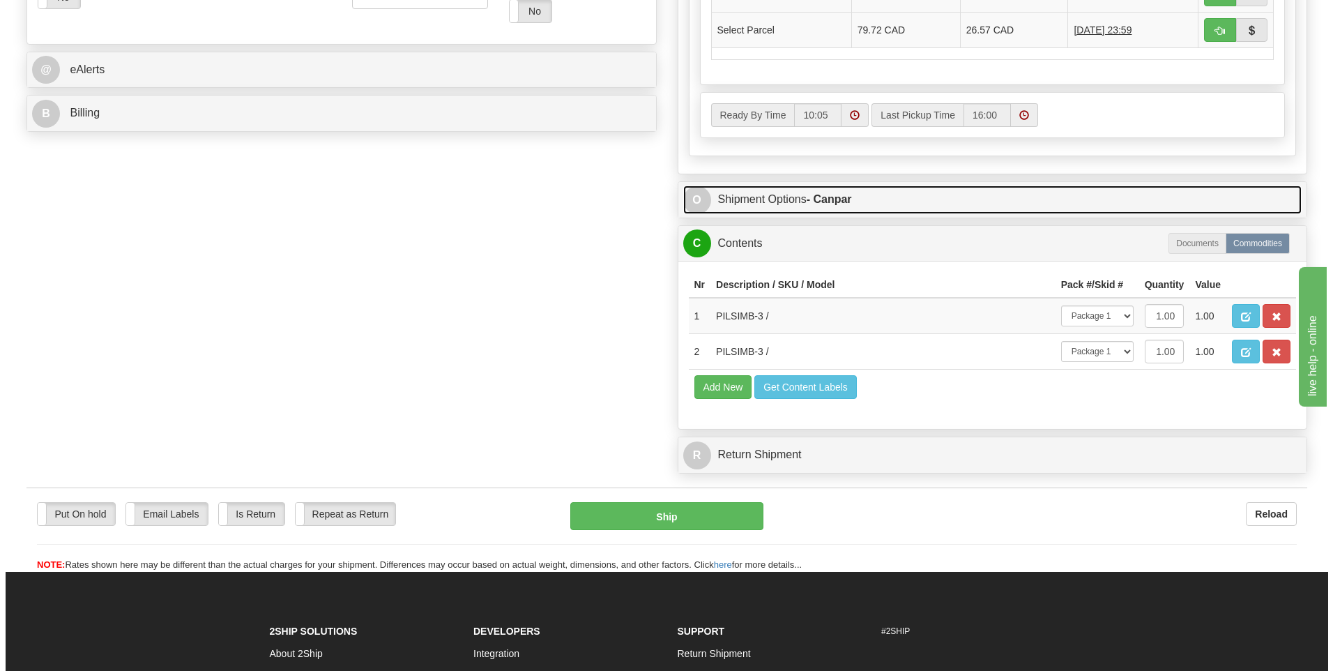
scroll to position [780, 0]
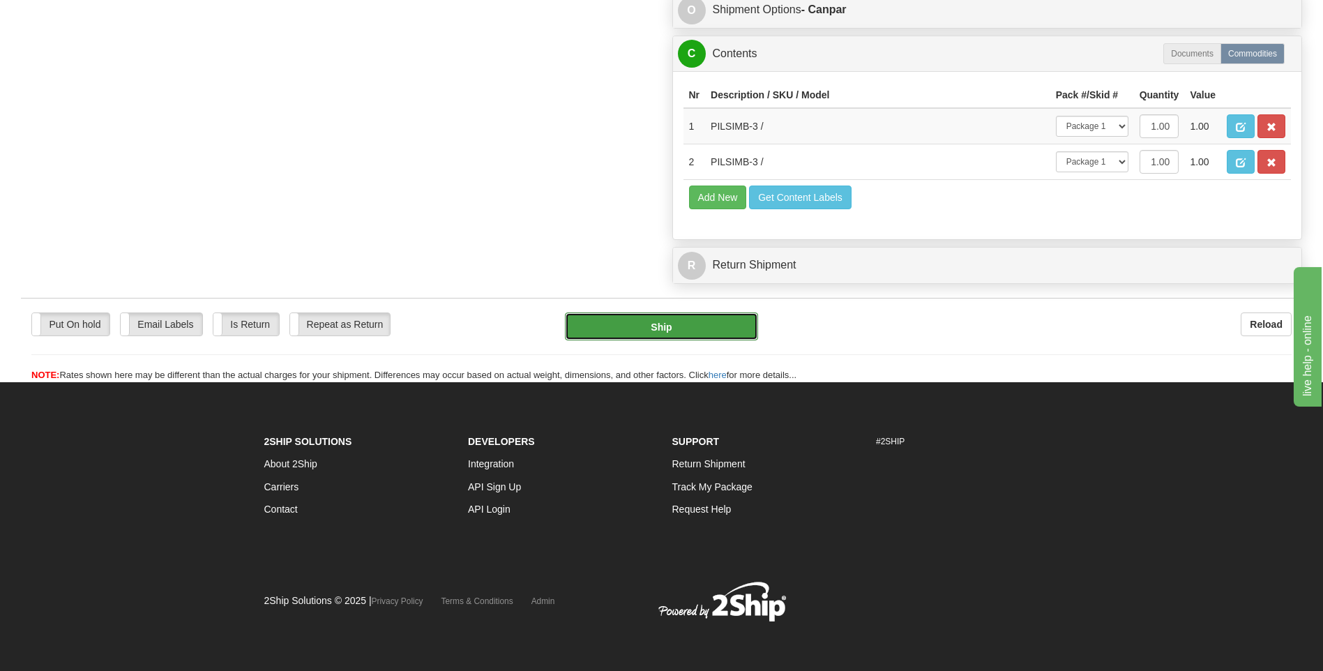
click at [688, 312] on button "Ship" at bounding box center [661, 326] width 192 height 28
type input "1"
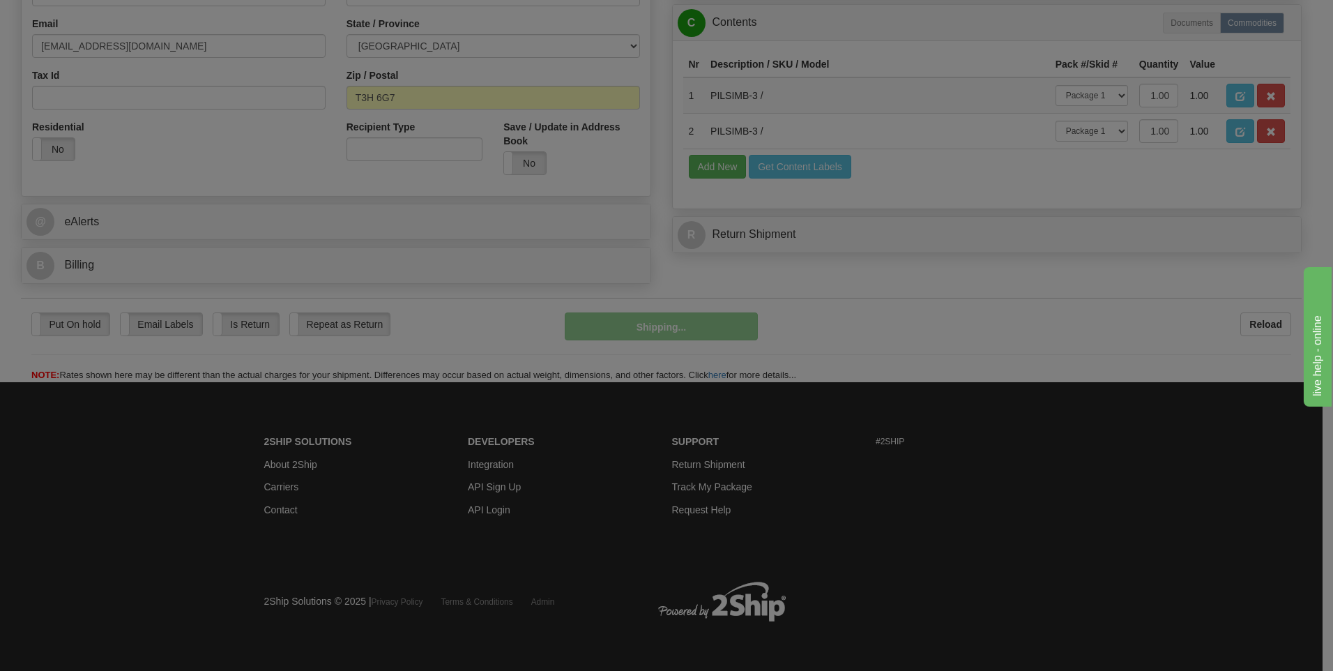
scroll to position [407, 0]
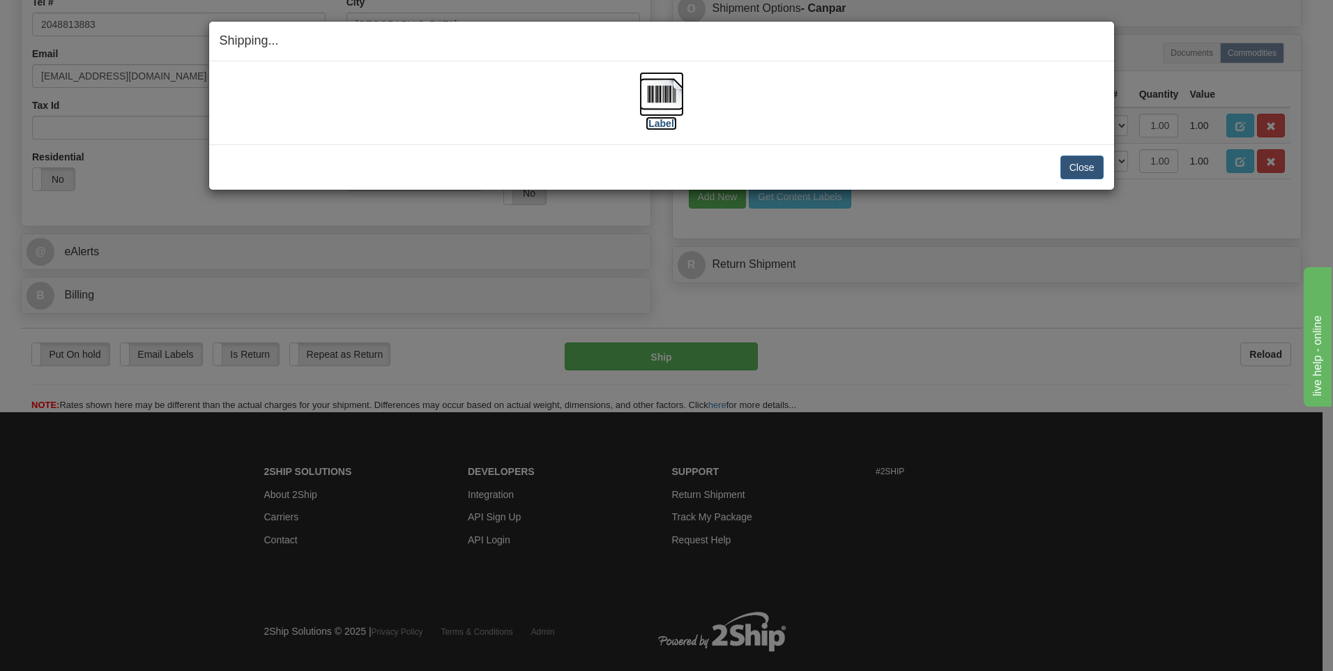
click at [664, 127] on label "[Label]" at bounding box center [662, 123] width 32 height 14
click at [1083, 162] on button "Close" at bounding box center [1082, 167] width 43 height 24
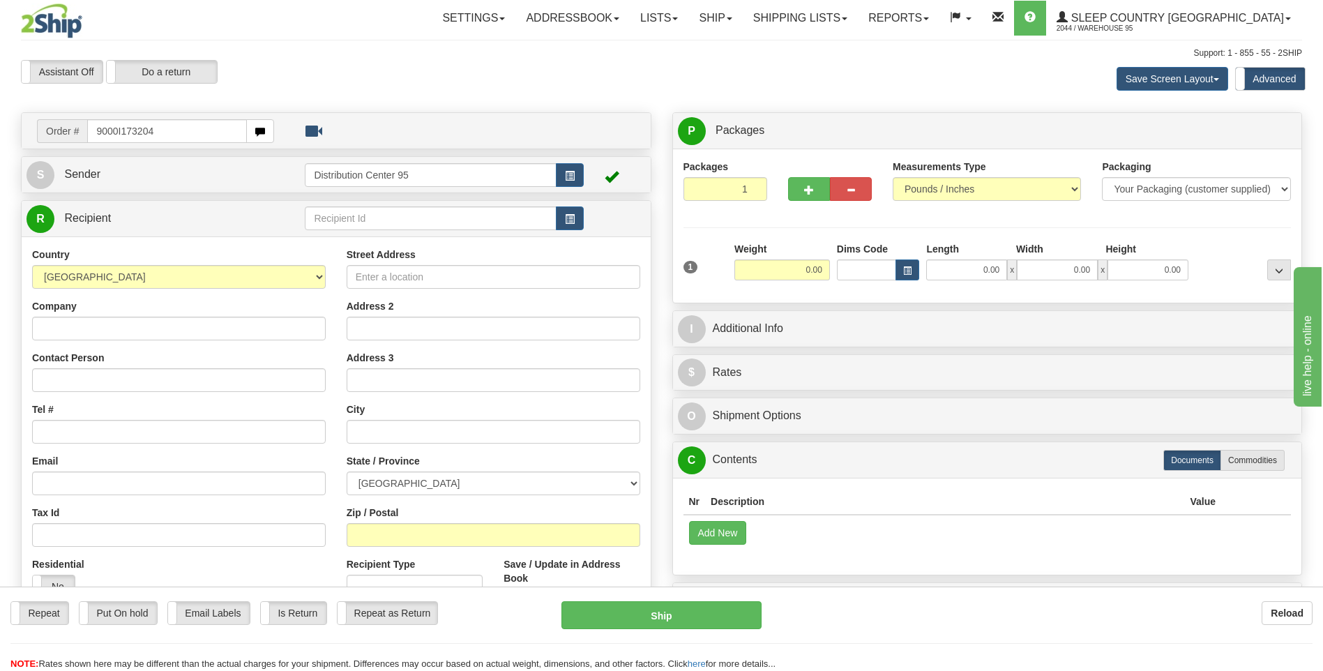
type input "9000I173204"
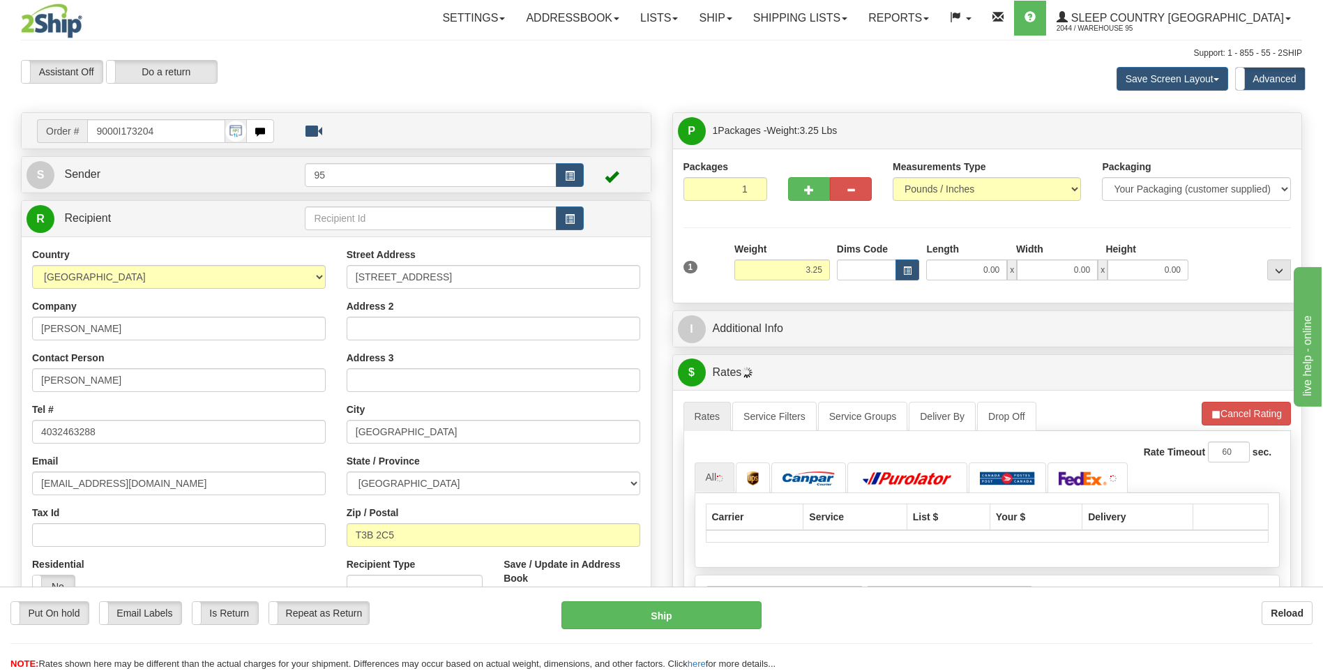
click at [577, 152] on div "Order # 9000I173204 S" at bounding box center [335, 420] width 651 height 616
click at [566, 183] on button "button" at bounding box center [570, 175] width 28 height 24
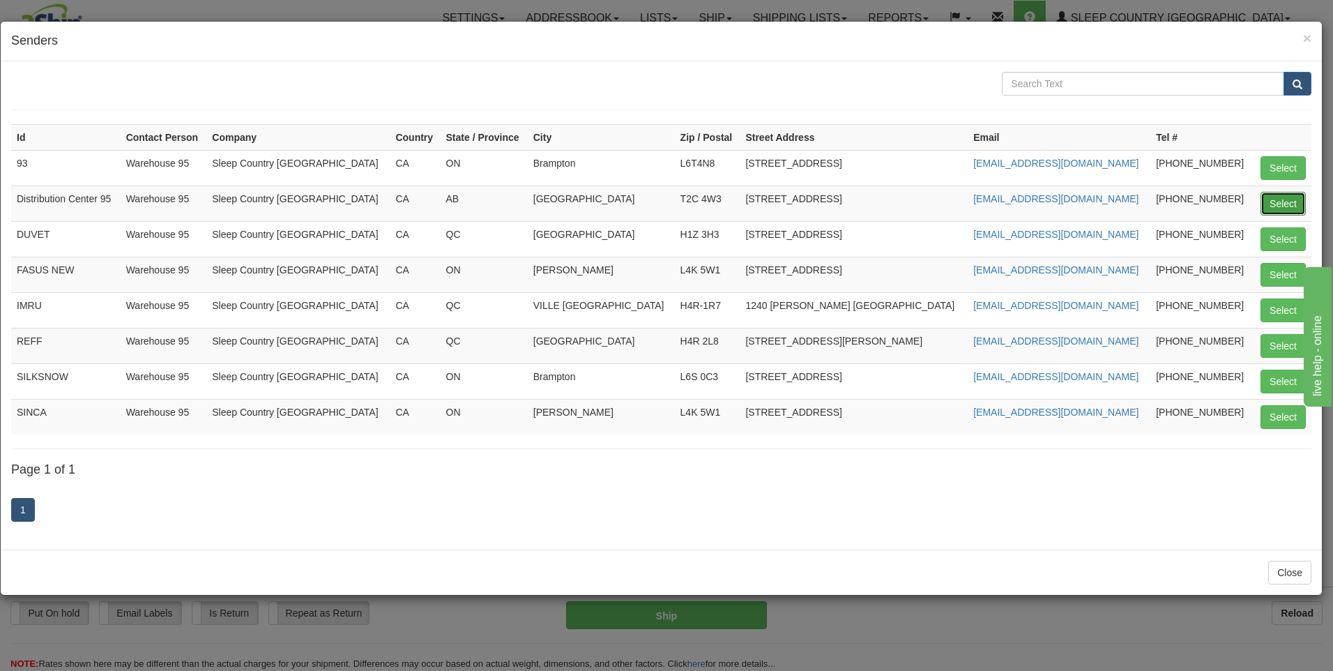
click at [1298, 212] on button "Select" at bounding box center [1283, 204] width 45 height 24
type input "Distribution Center 95"
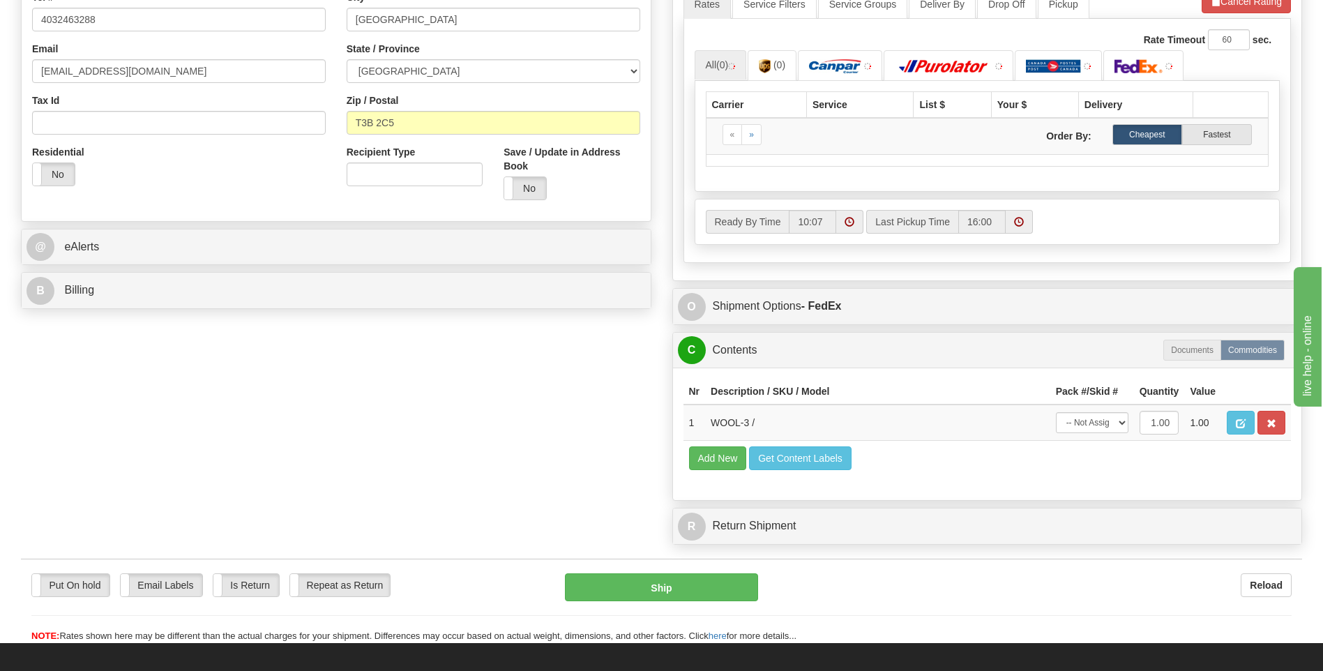
scroll to position [418, 0]
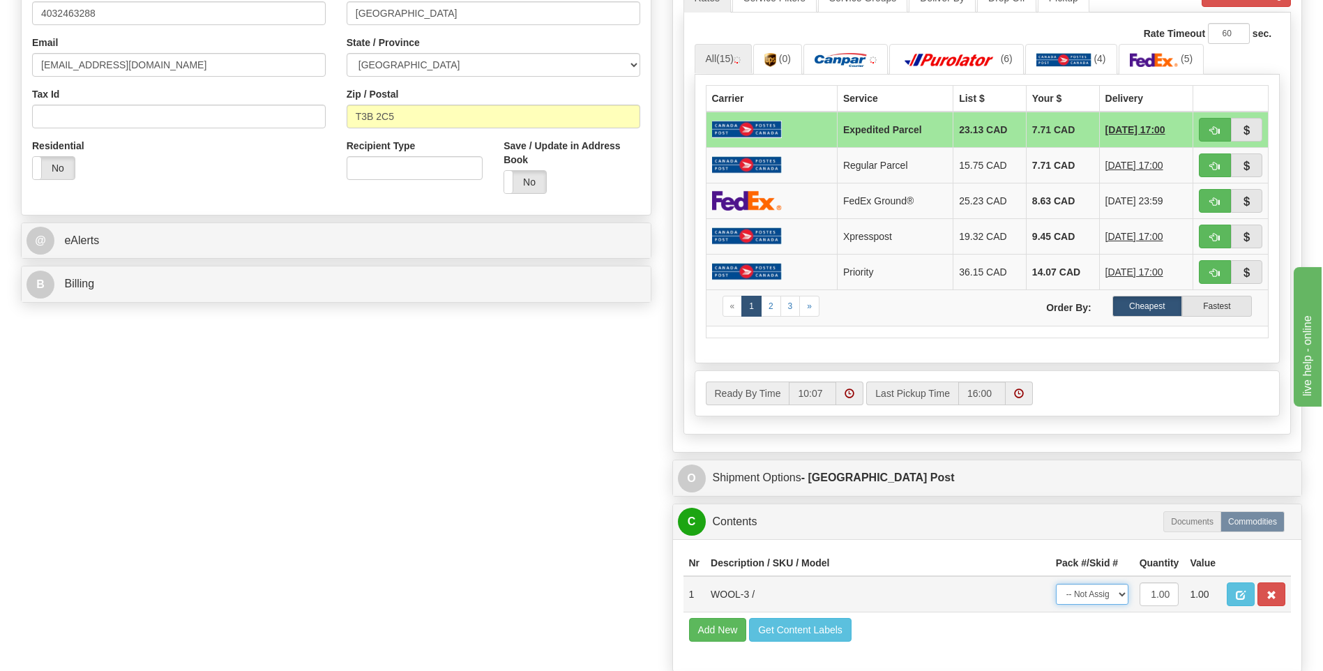
click at [1101, 600] on select "-- Not Assigned -- Package 1" at bounding box center [1092, 594] width 73 height 21
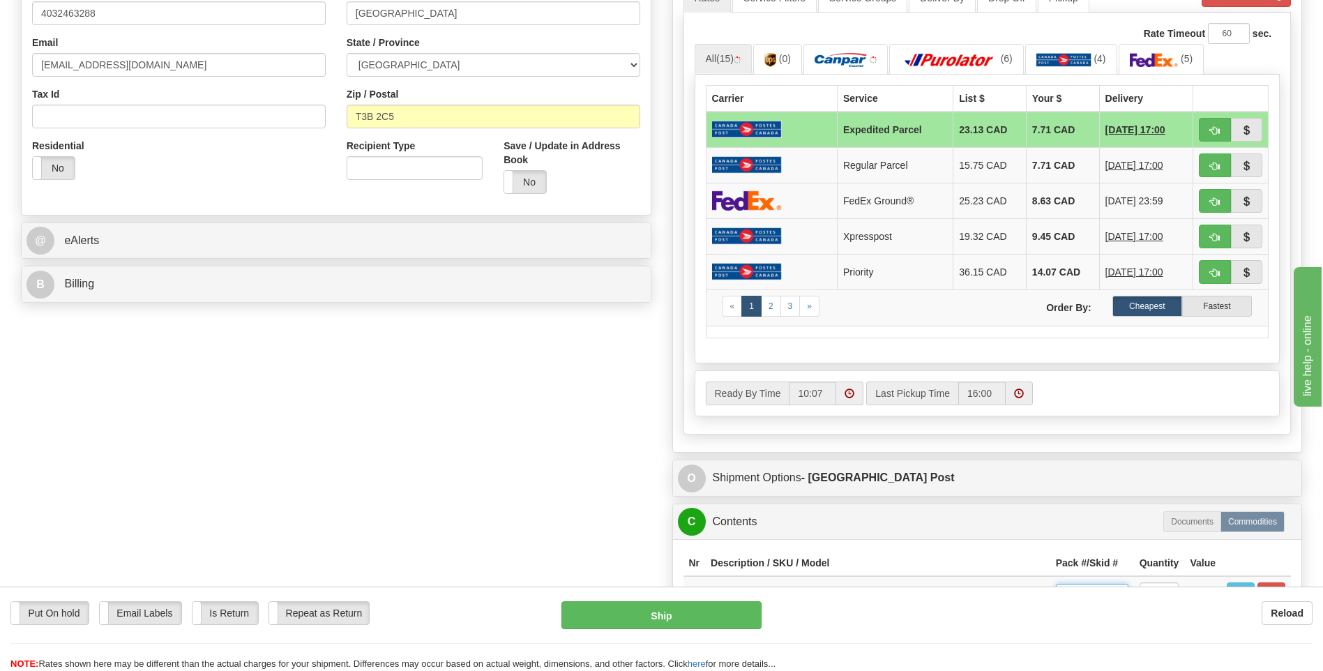
select select "0"
click at [1056, 584] on select "-- Not Assigned -- Package 1" at bounding box center [1092, 594] width 73 height 21
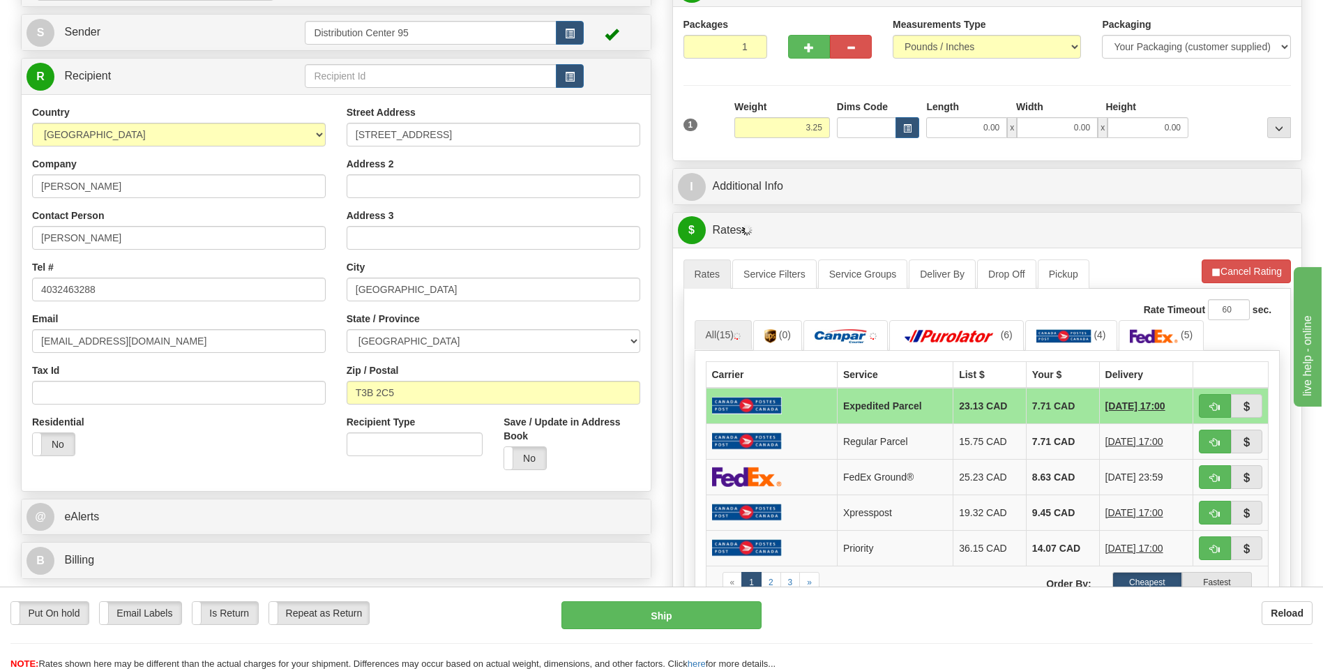
scroll to position [139, 0]
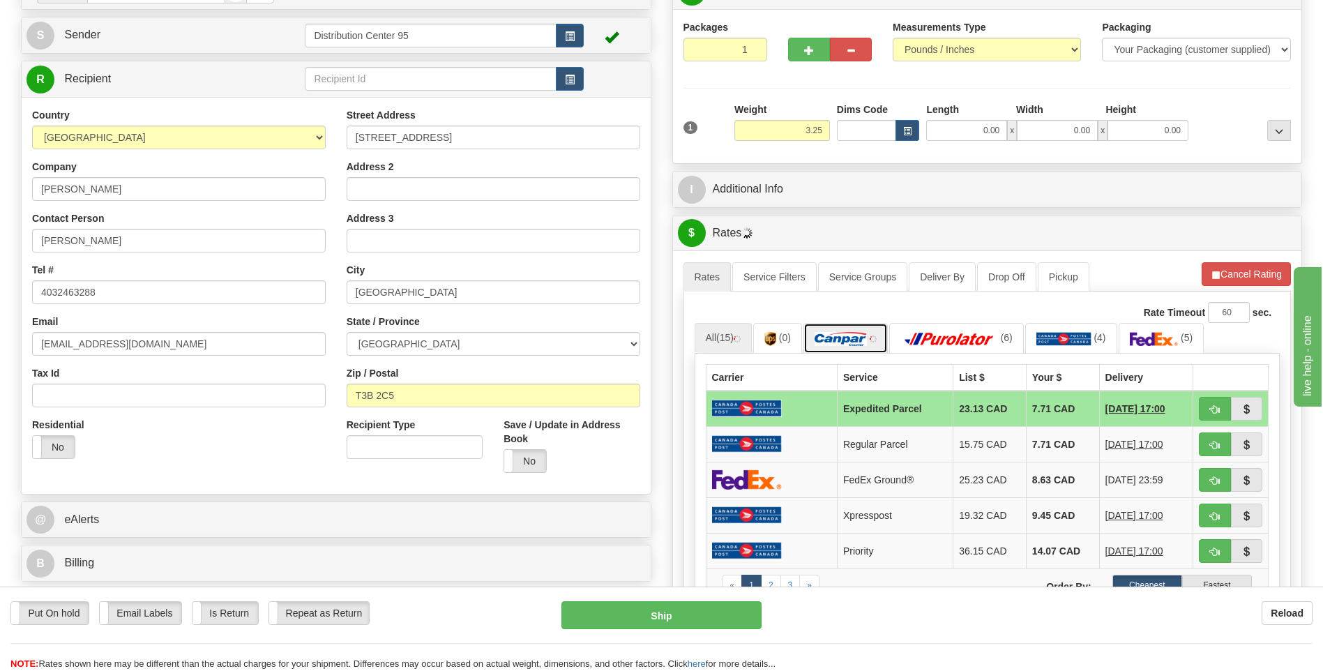
click at [856, 342] on img at bounding box center [840, 339] width 52 height 14
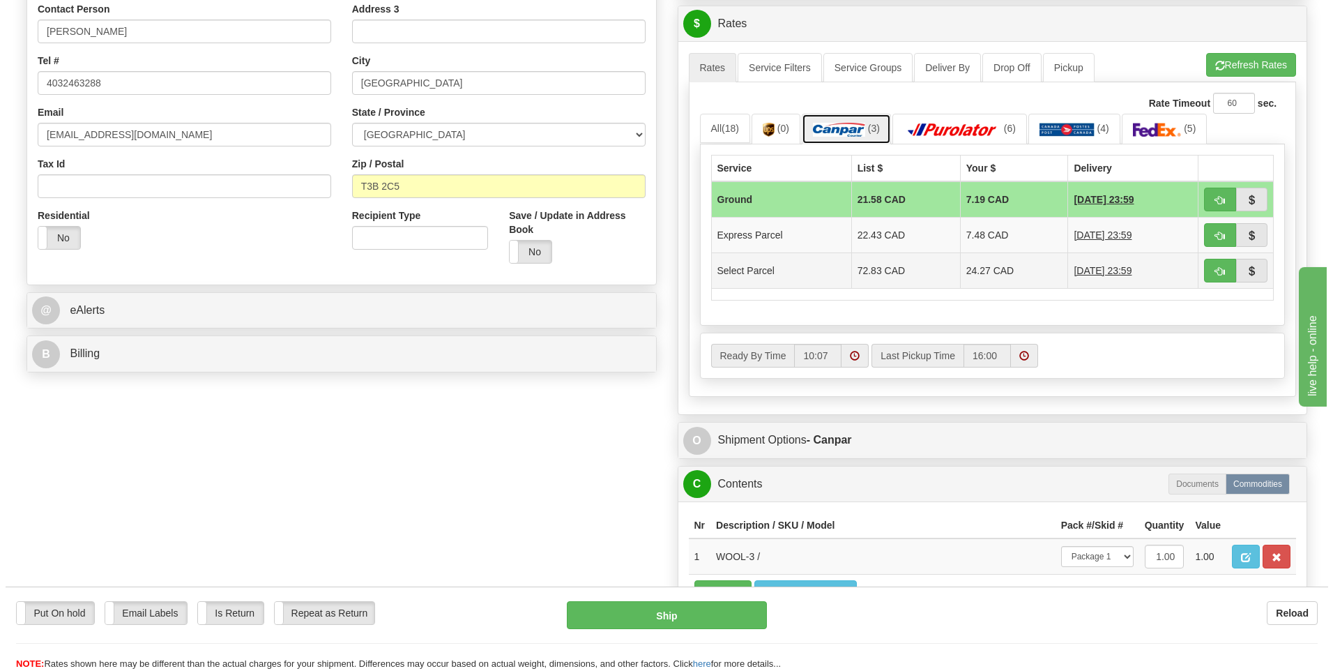
scroll to position [558, 0]
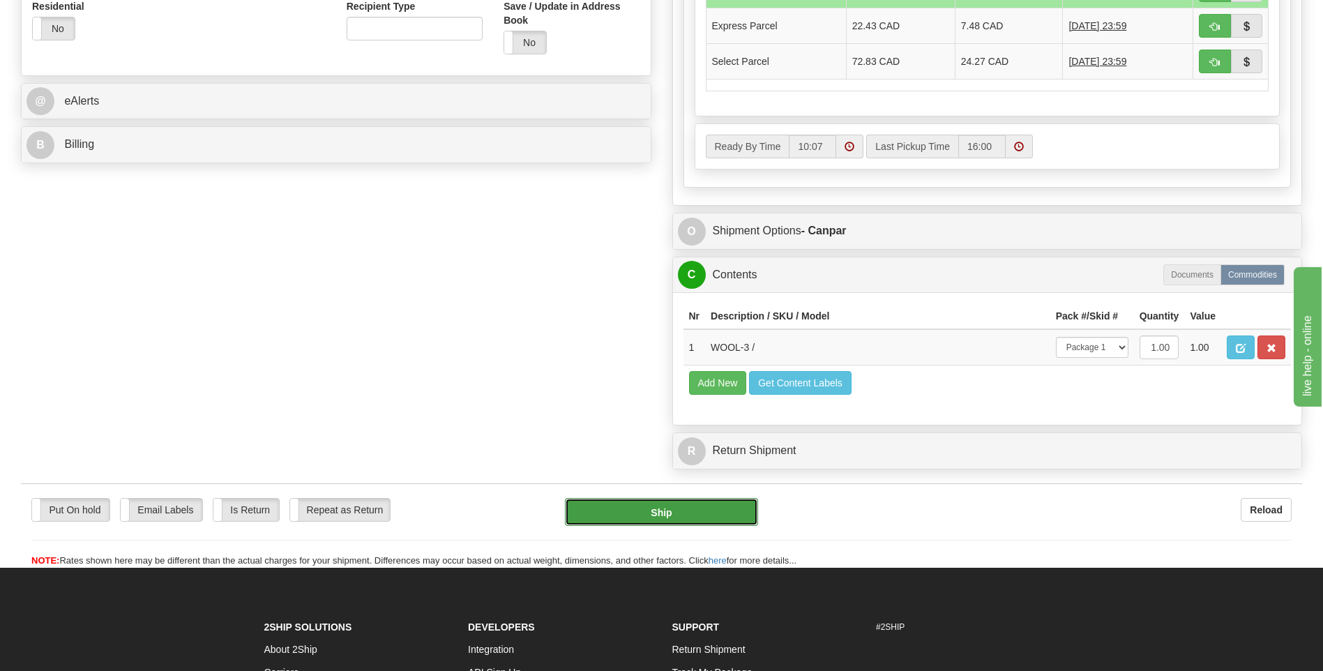
click at [706, 510] on button "Ship" at bounding box center [661, 512] width 192 height 28
type input "1"
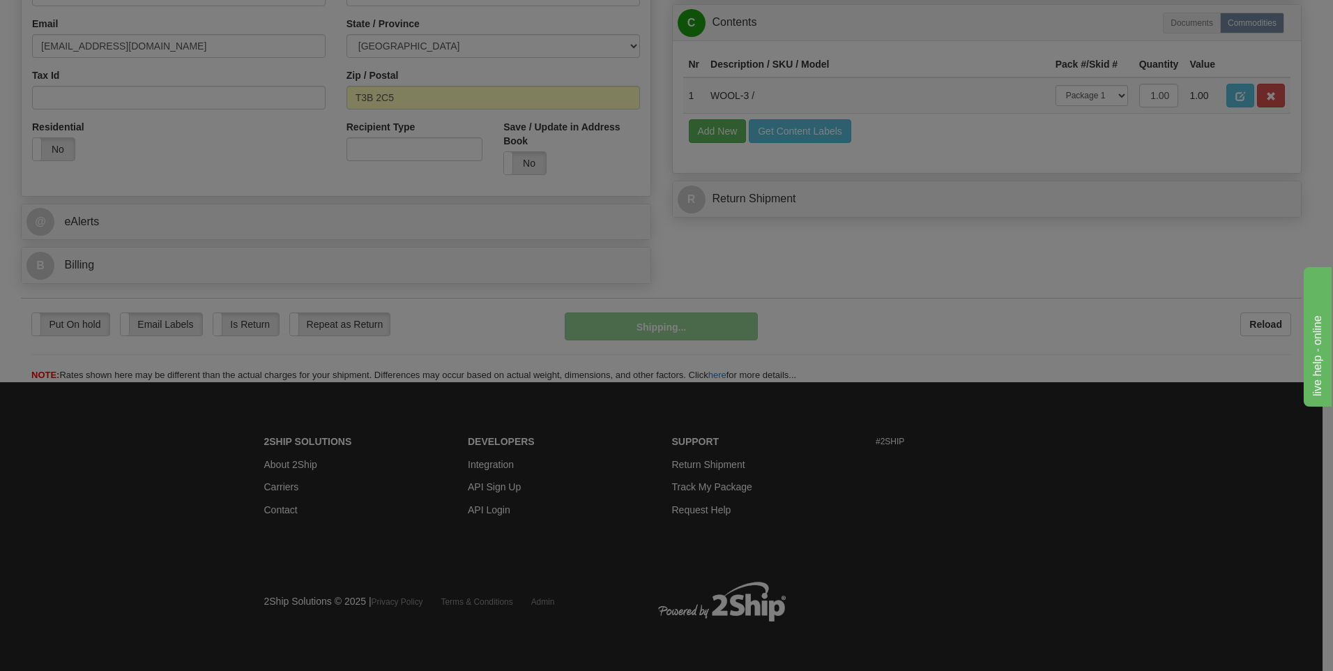
scroll to position [438, 0]
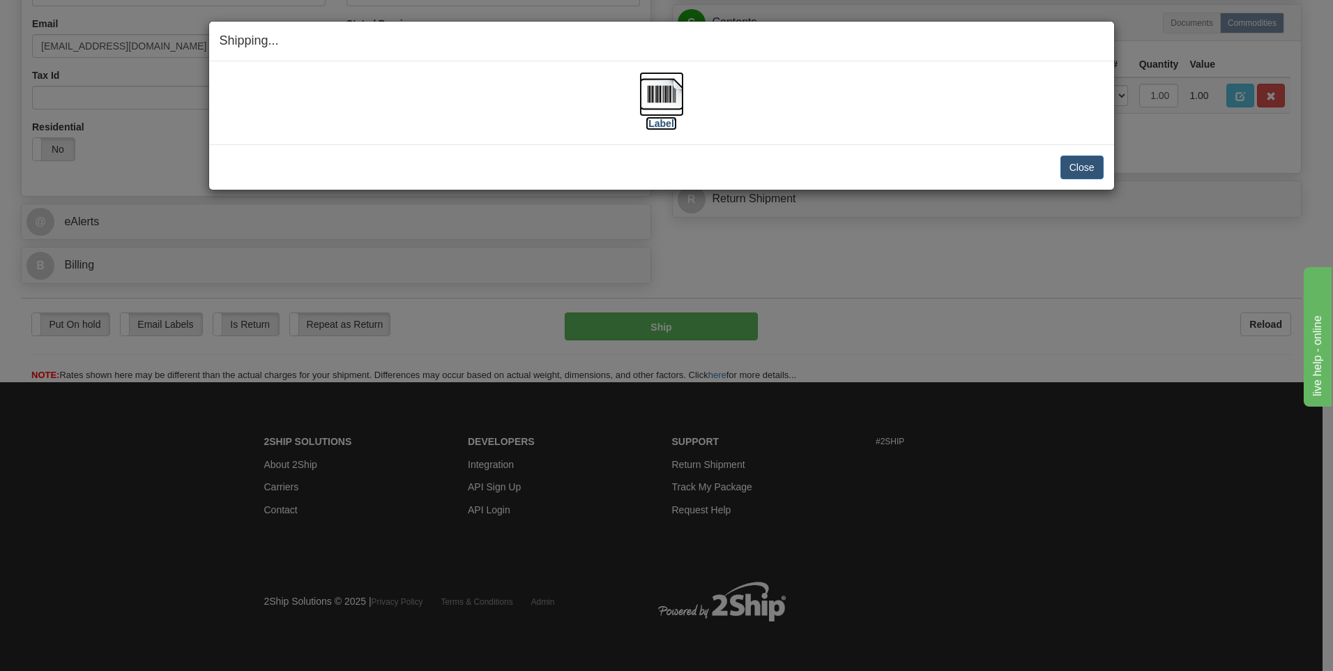
click at [655, 125] on label "[Label]" at bounding box center [662, 123] width 32 height 14
click at [1085, 168] on button "Close" at bounding box center [1082, 167] width 43 height 24
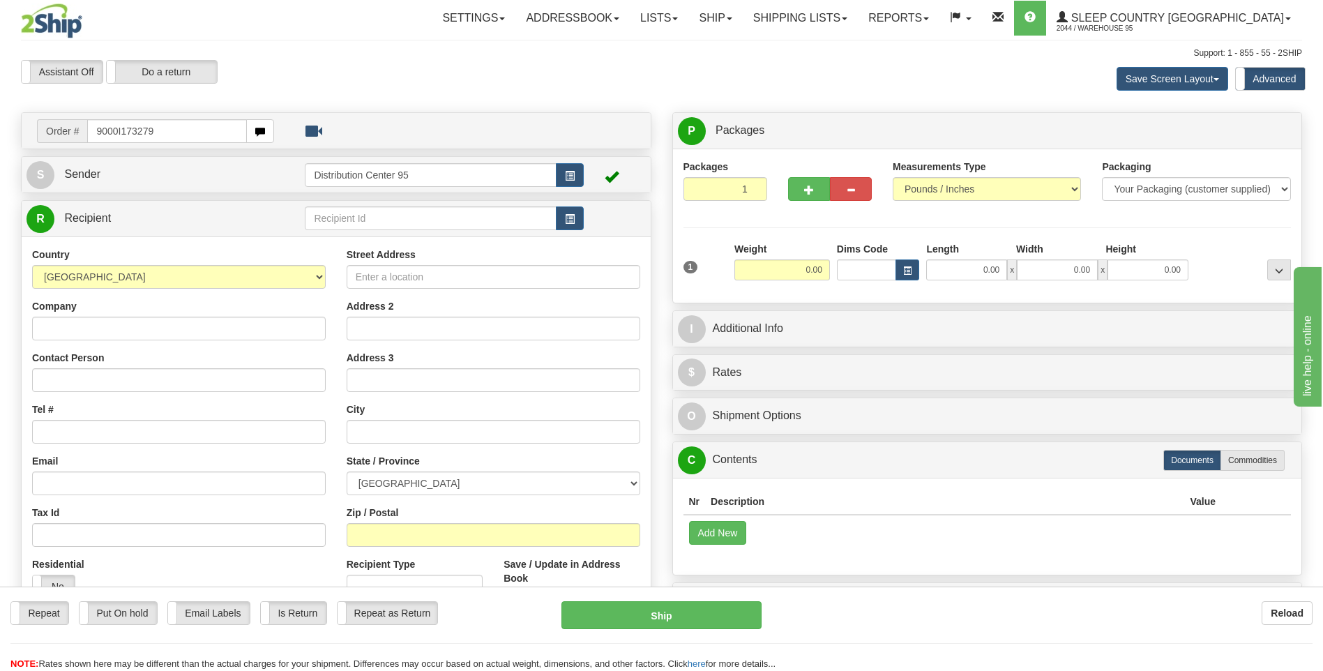
type input "9000I173279"
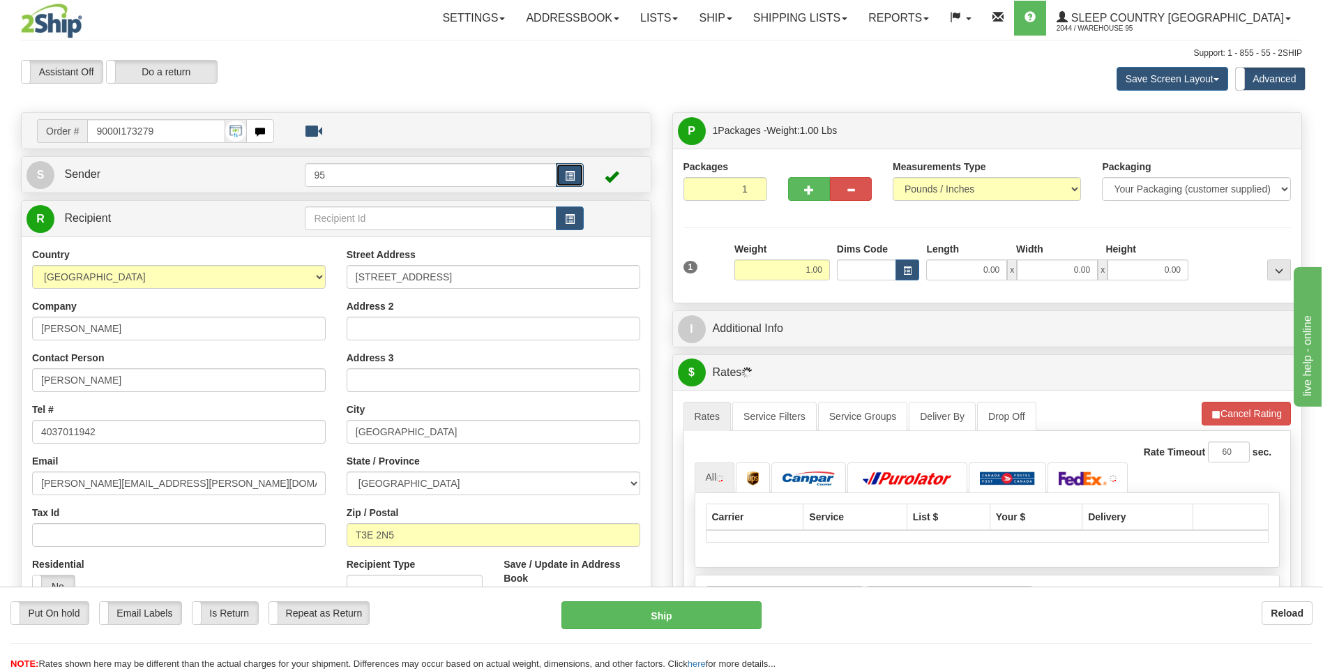
click at [576, 172] on button "button" at bounding box center [570, 175] width 28 height 24
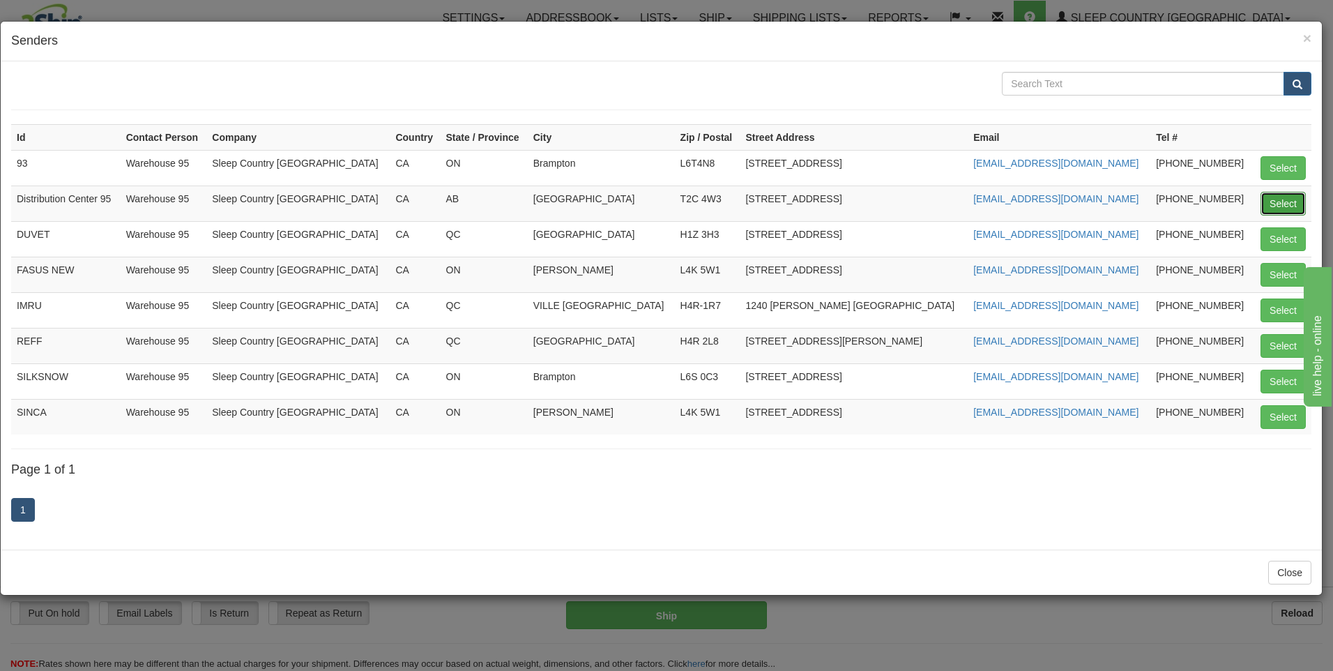
click at [1276, 203] on button "Select" at bounding box center [1283, 204] width 45 height 24
type input "Distribution Center 95"
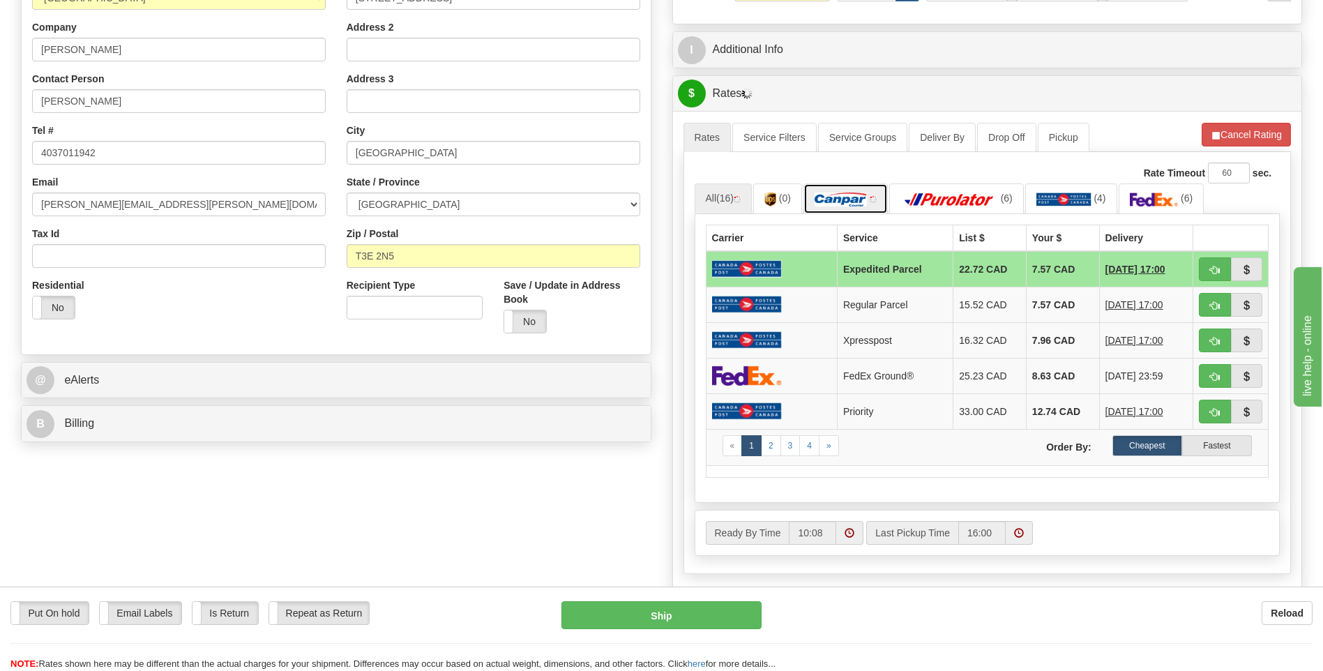
click at [854, 186] on link at bounding box center [845, 198] width 84 height 30
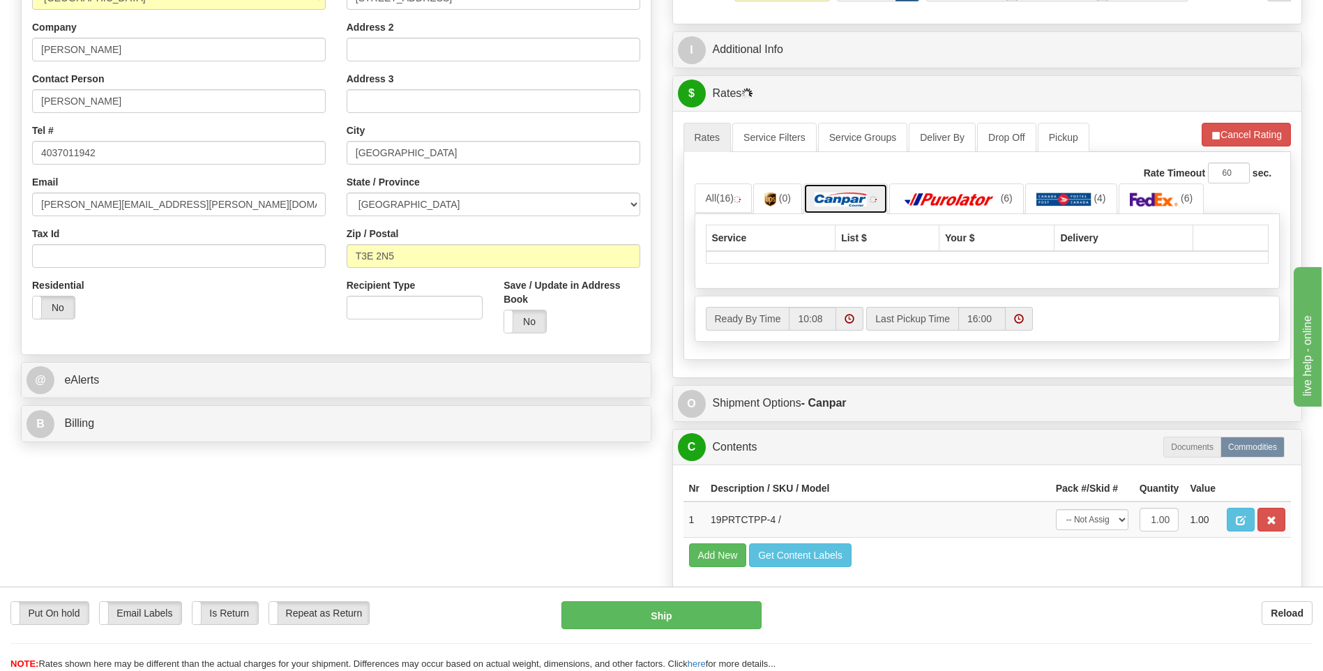
scroll to position [617, 0]
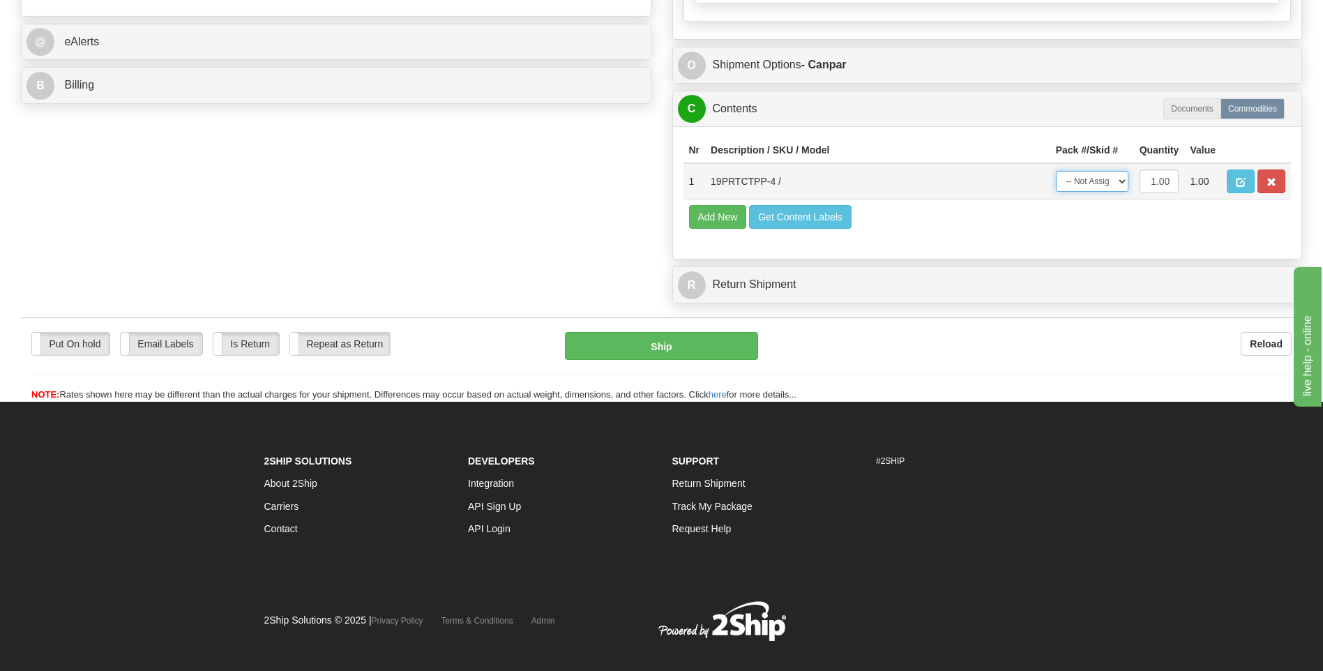
click at [1102, 176] on select "-- Not Assigned -- Package 1" at bounding box center [1092, 181] width 73 height 21
select select "0"
click at [1056, 171] on select "-- Not Assigned -- Package 1" at bounding box center [1092, 181] width 73 height 21
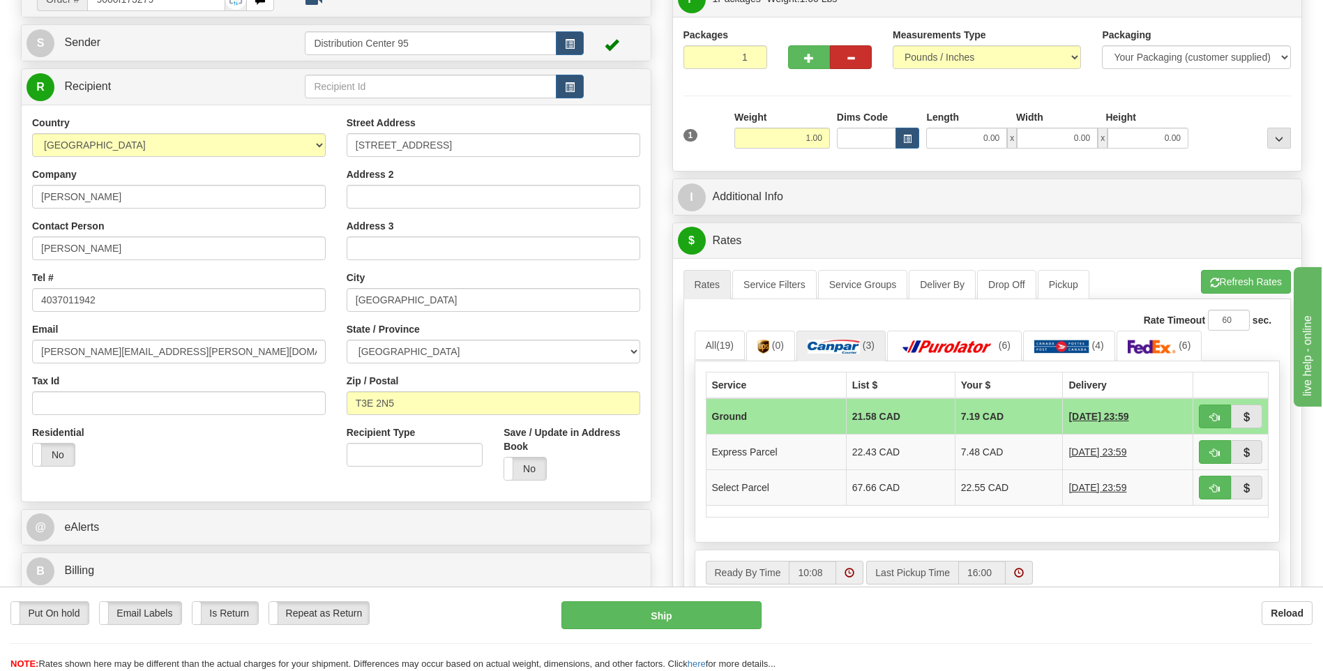
scroll to position [0, 0]
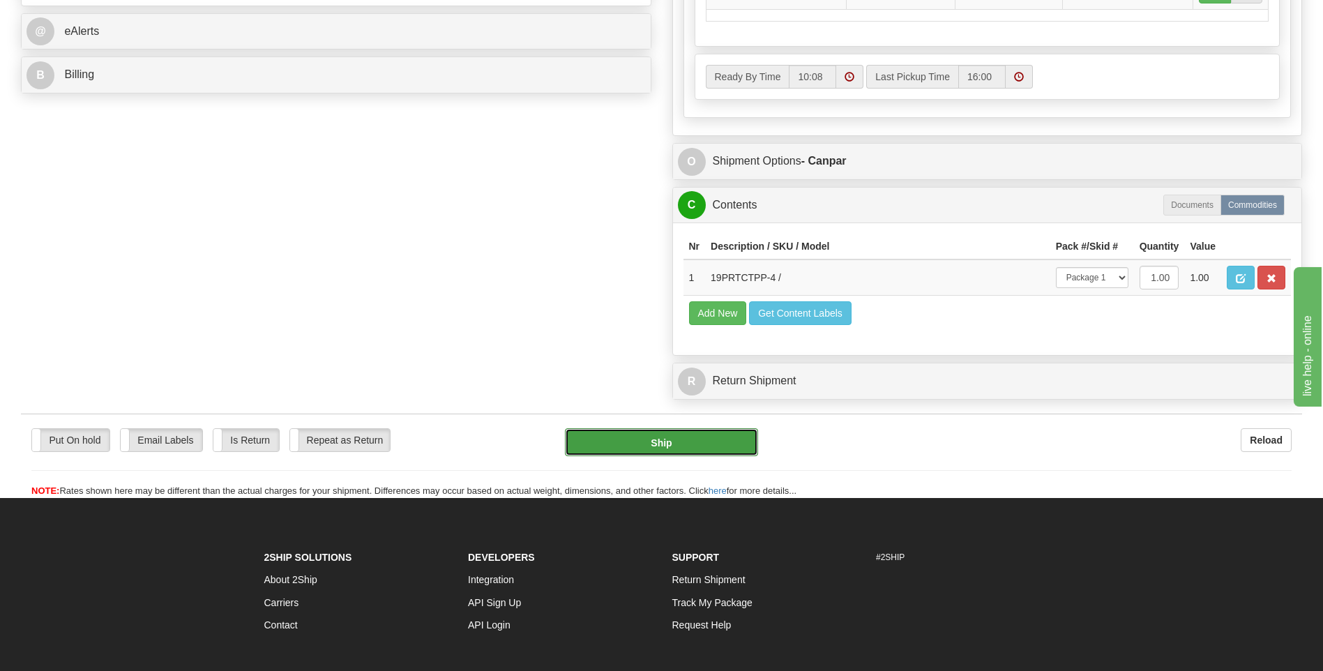
click at [740, 440] on button "Ship" at bounding box center [661, 442] width 192 height 28
type input "1"
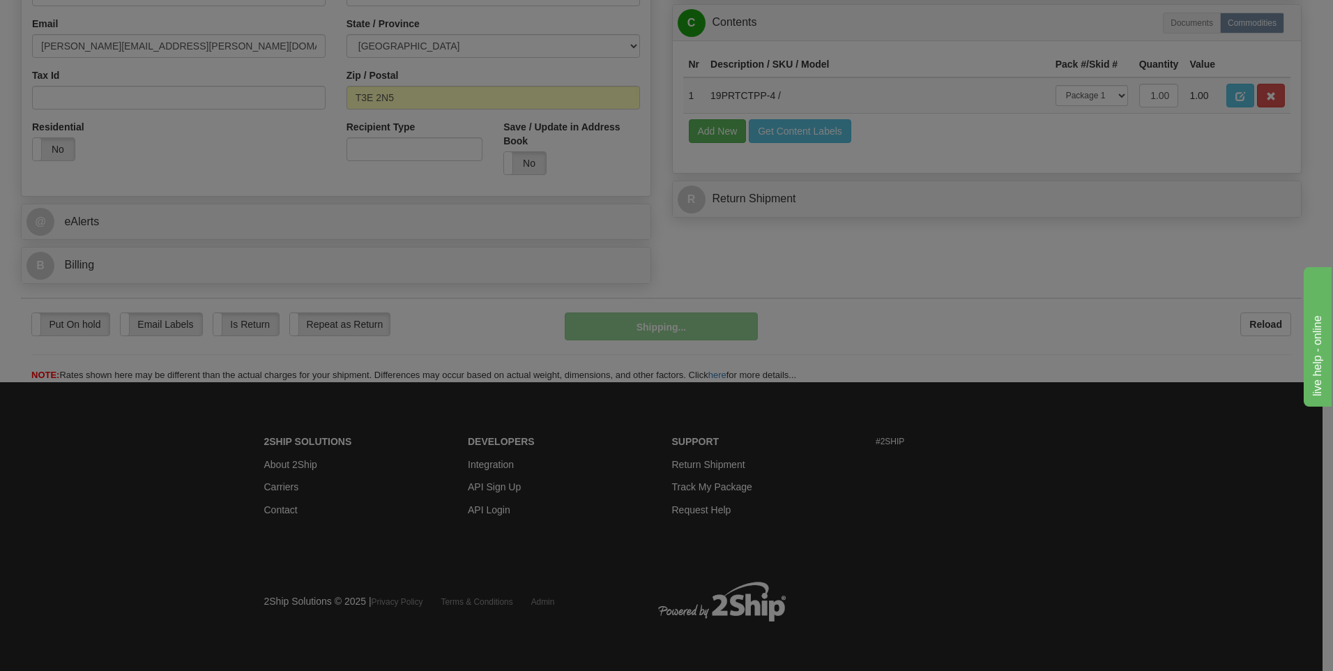
scroll to position [438, 0]
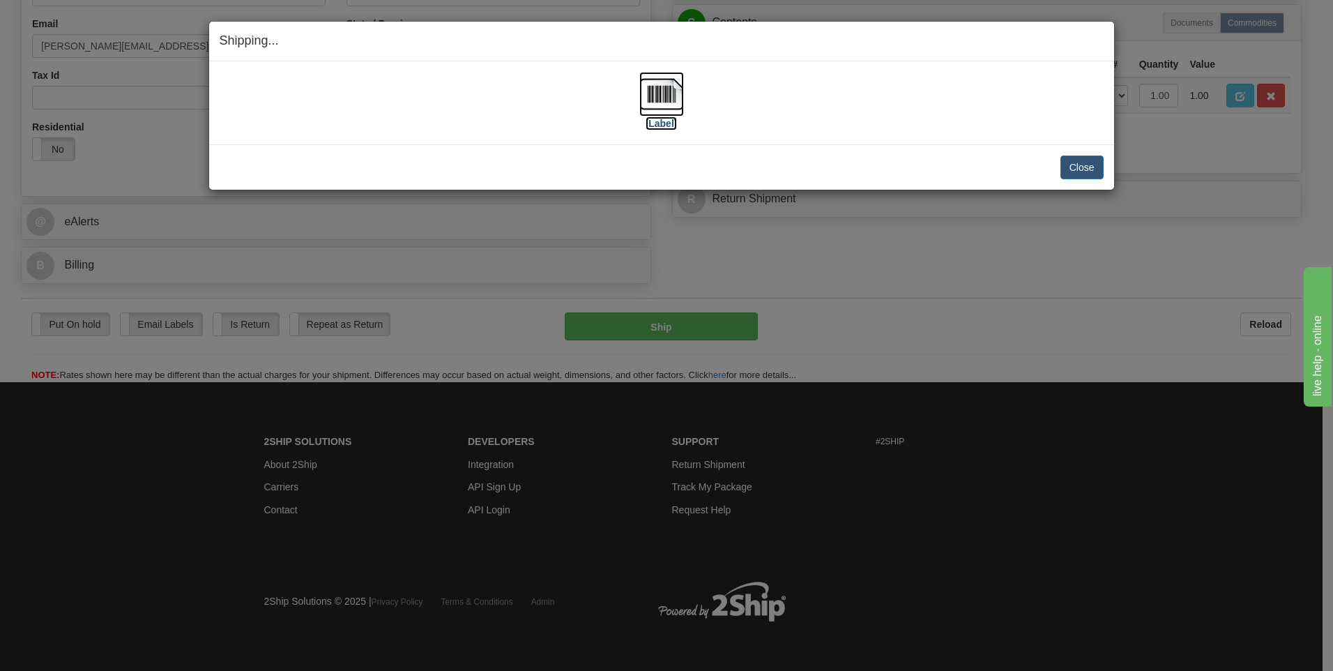
click at [659, 122] on label "[Label]" at bounding box center [662, 123] width 32 height 14
click at [1076, 163] on button "Close" at bounding box center [1082, 167] width 43 height 24
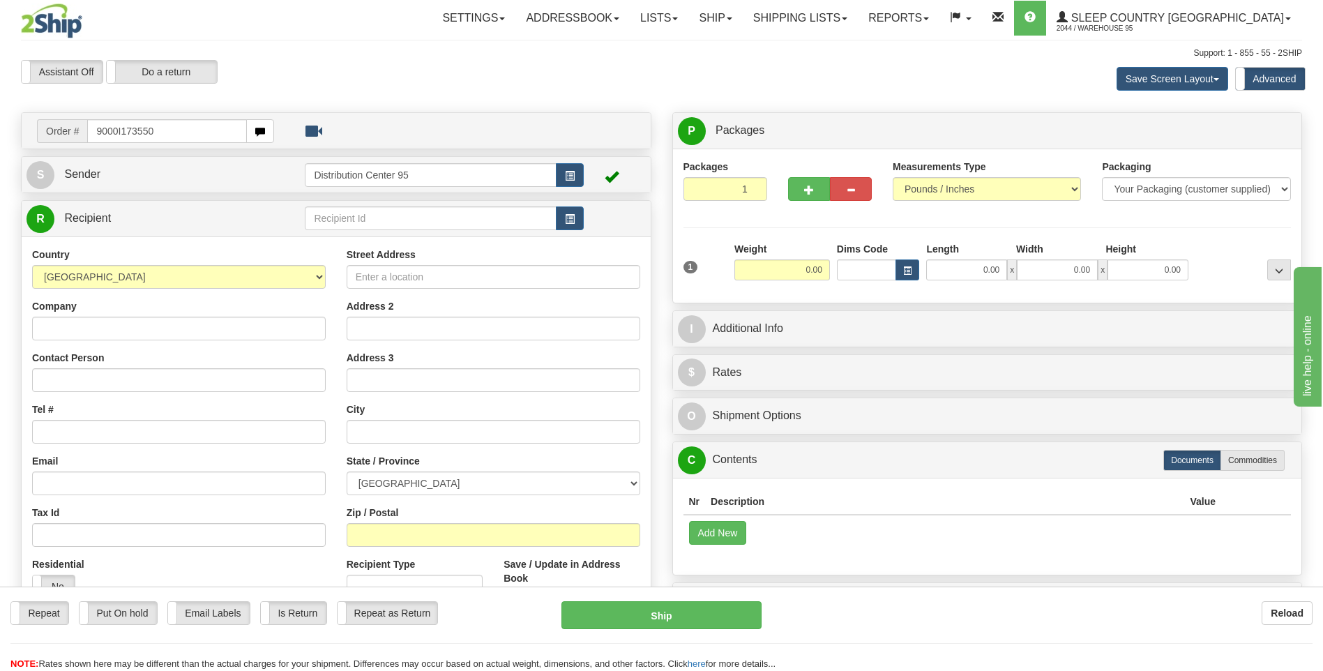
type input "9000I173550"
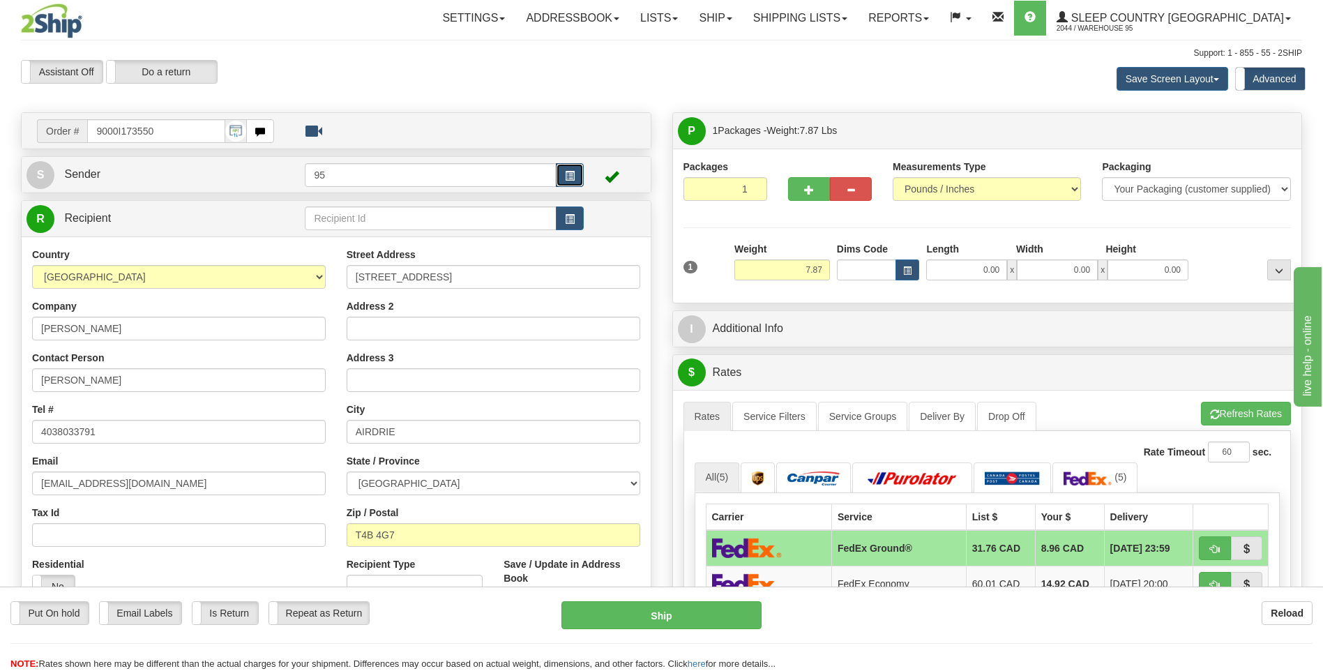
click at [570, 172] on span "button" at bounding box center [570, 176] width 10 height 9
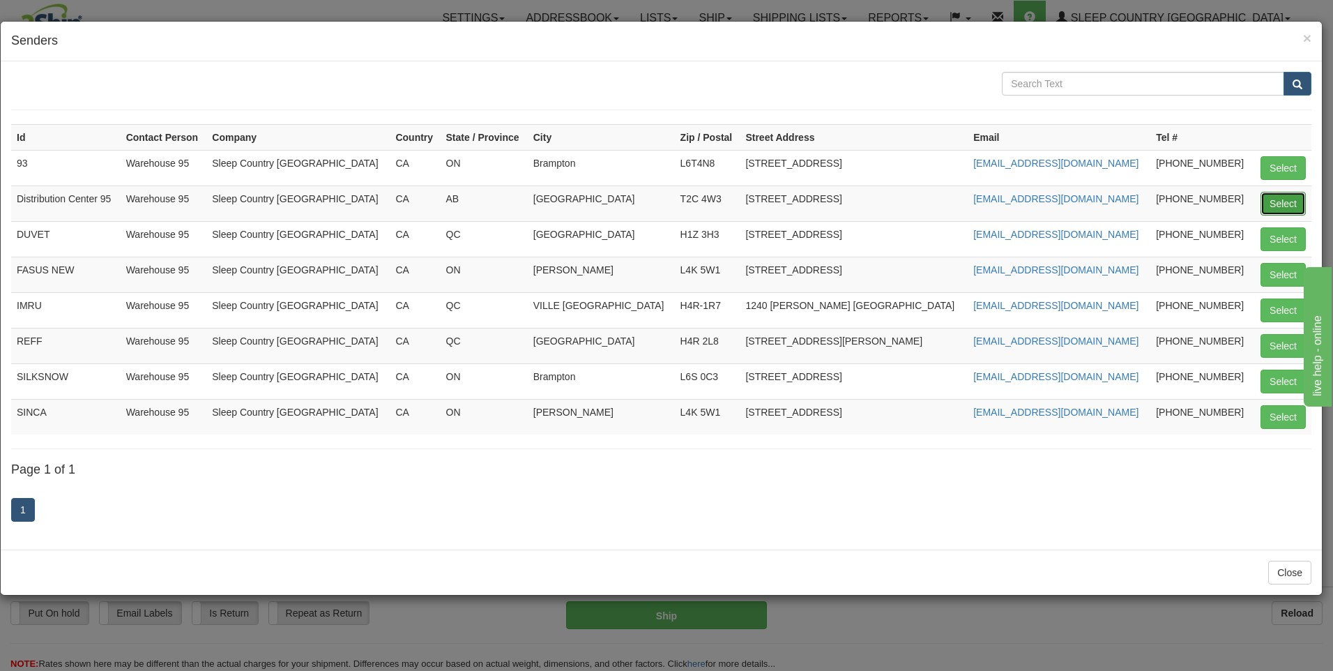
click at [1270, 201] on button "Select" at bounding box center [1283, 204] width 45 height 24
type input "Distribution Center 95"
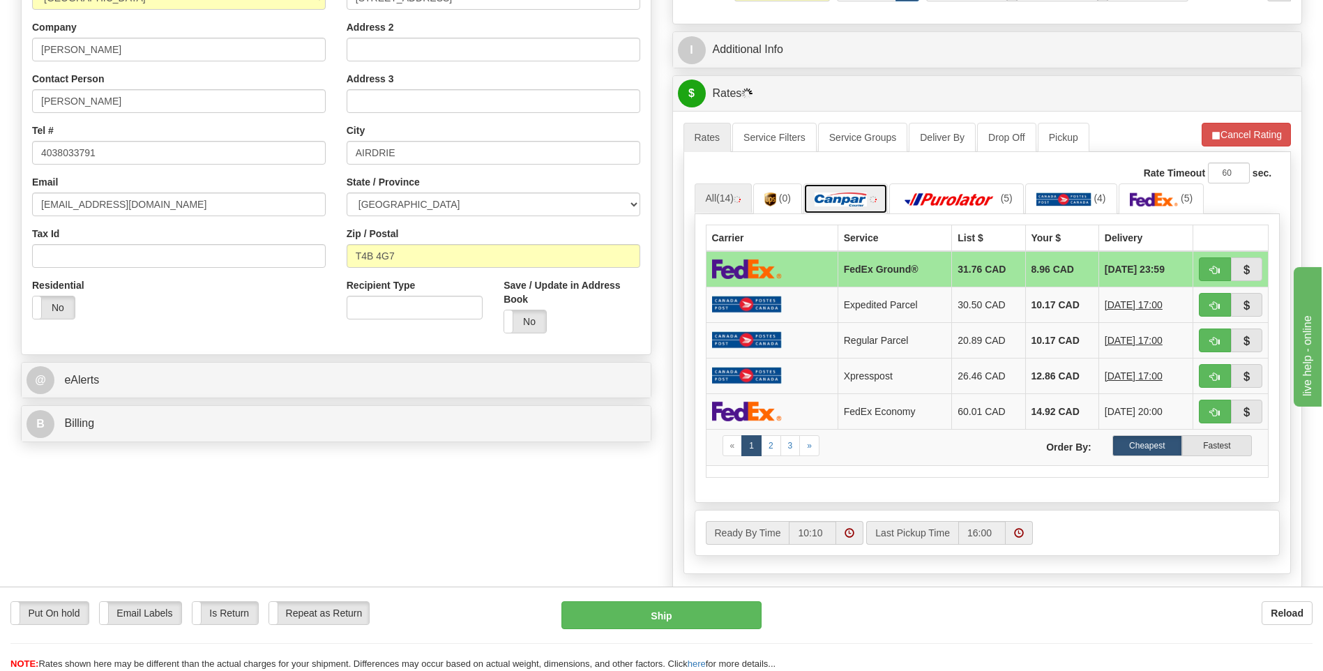
click at [834, 198] on img at bounding box center [840, 199] width 52 height 14
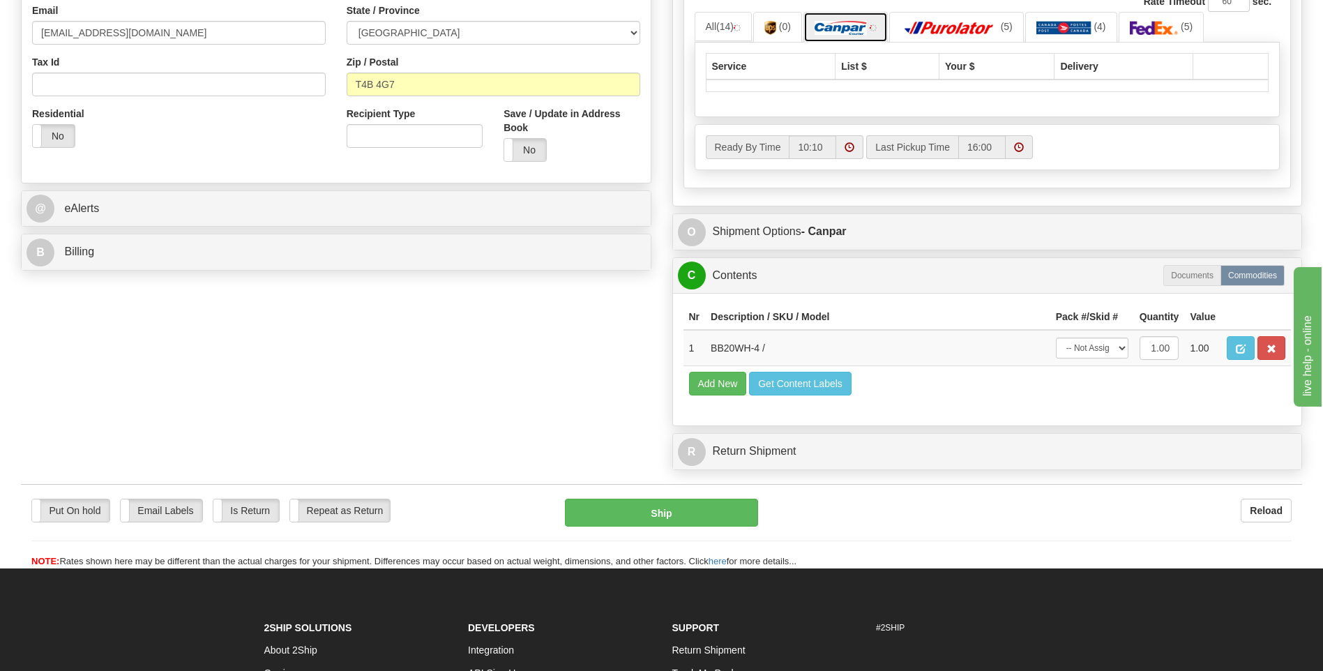
scroll to position [558, 0]
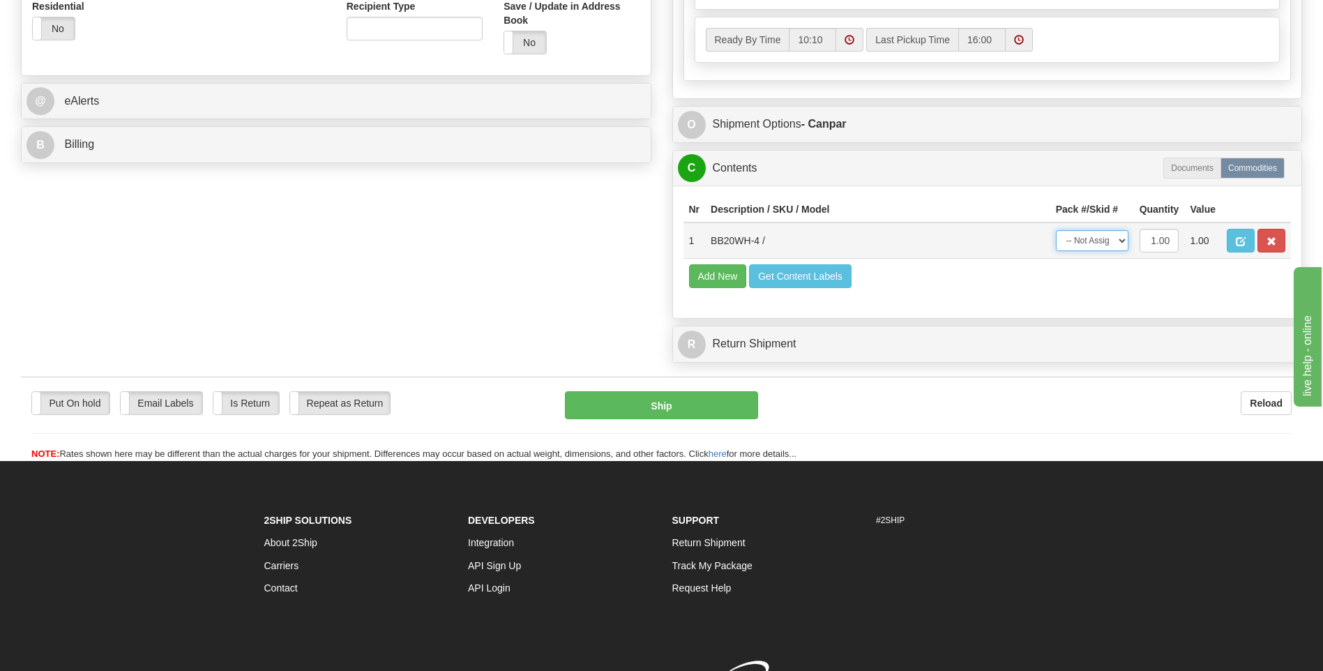
click at [1094, 233] on select "-- Not Assigned -- Package 1" at bounding box center [1092, 240] width 73 height 21
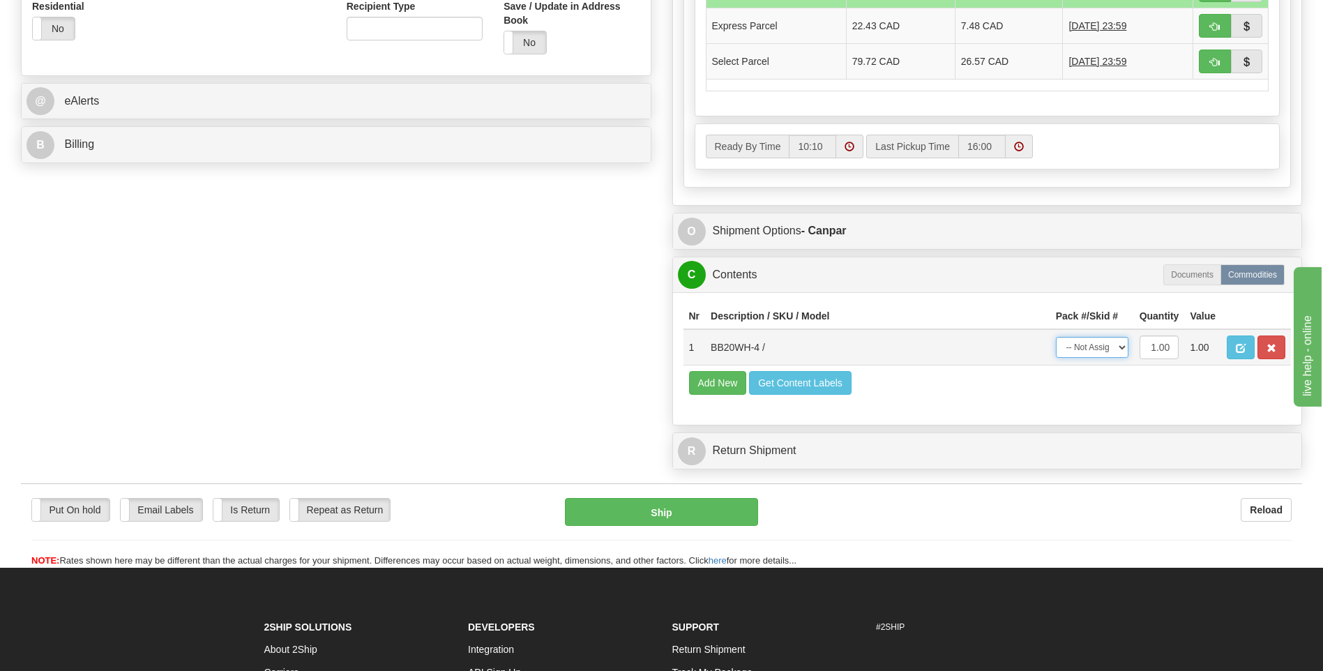
select select "0"
click at [1056, 337] on select "-- Not Assigned -- Package 1" at bounding box center [1092, 347] width 73 height 21
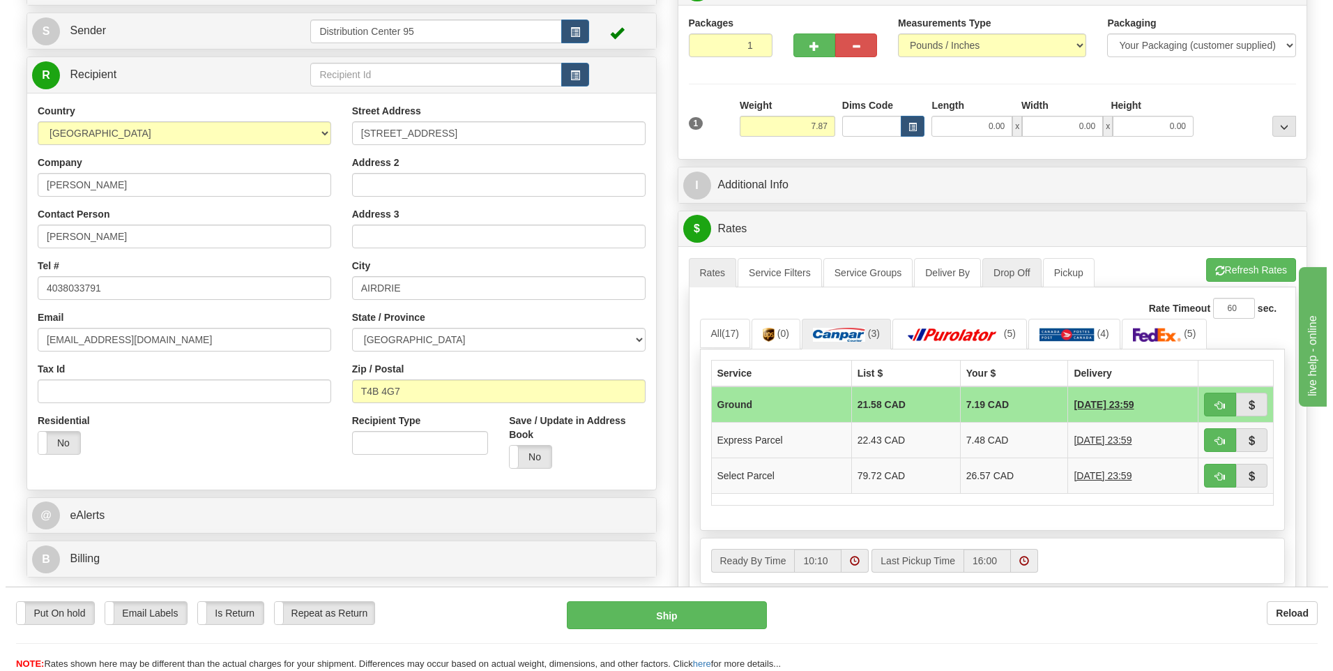
scroll to position [139, 0]
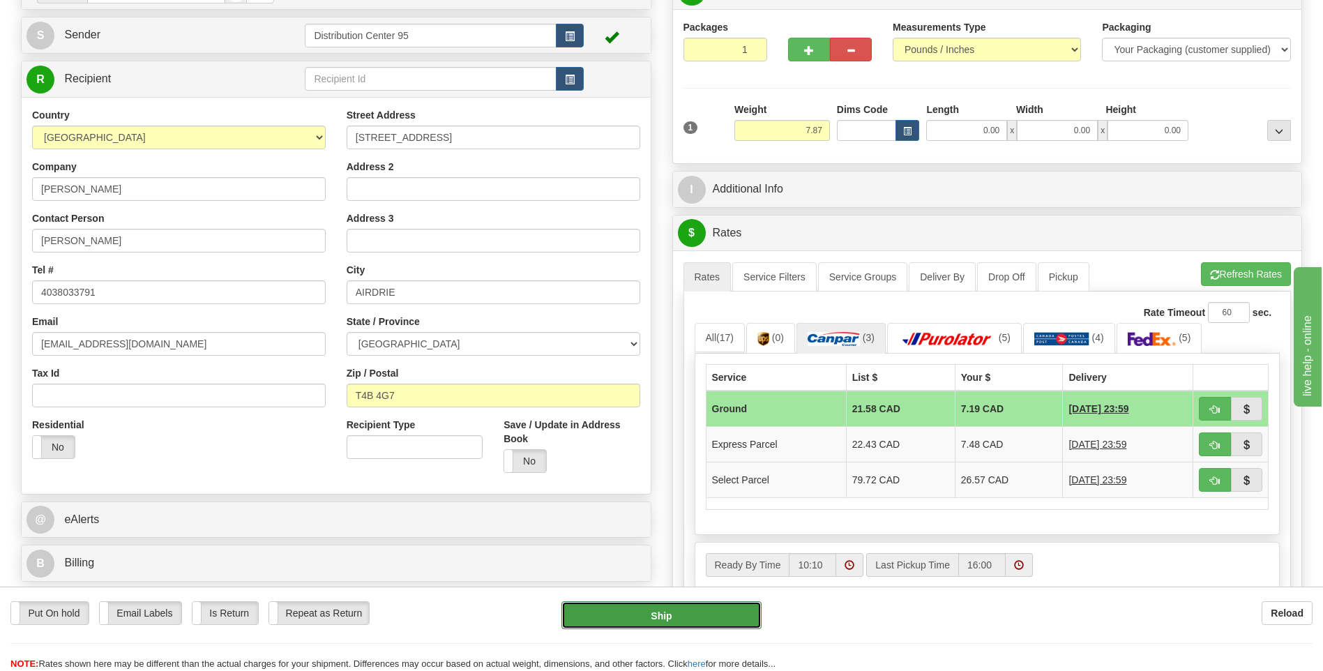
click at [679, 608] on button "Ship" at bounding box center [660, 615] width 199 height 28
type input "1"
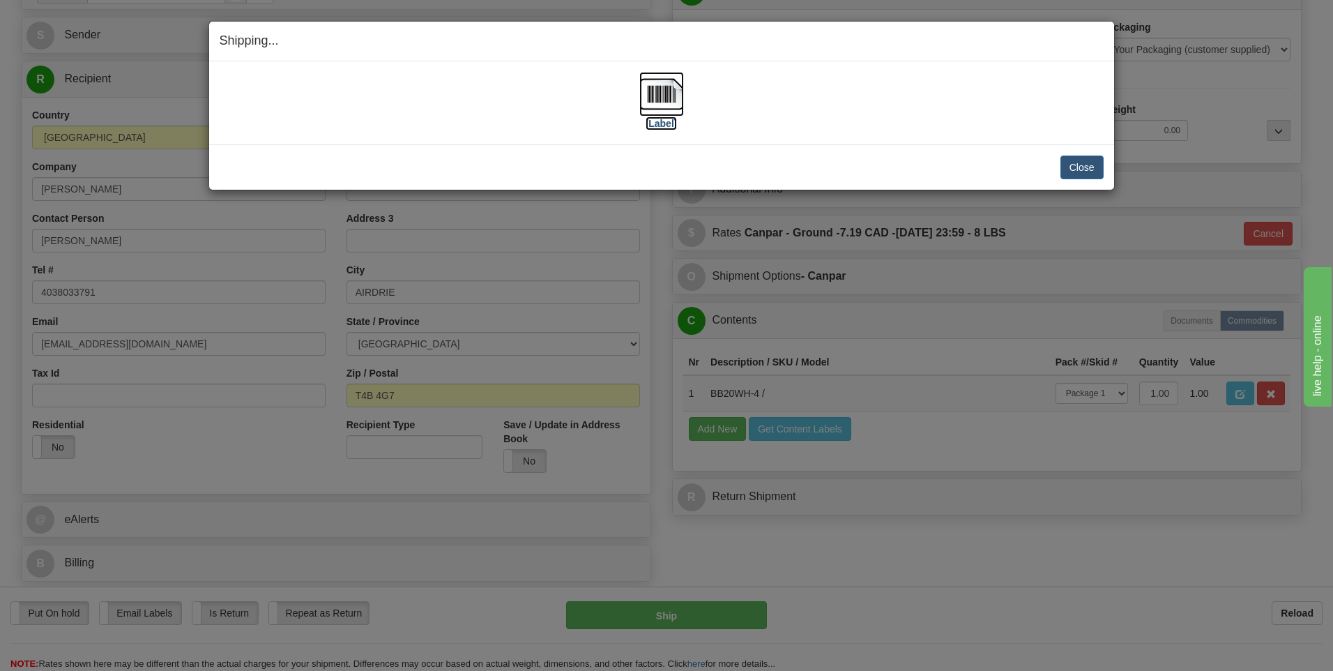
click at [649, 115] on img at bounding box center [661, 94] width 45 height 45
click at [1075, 158] on button "Close" at bounding box center [1082, 167] width 43 height 24
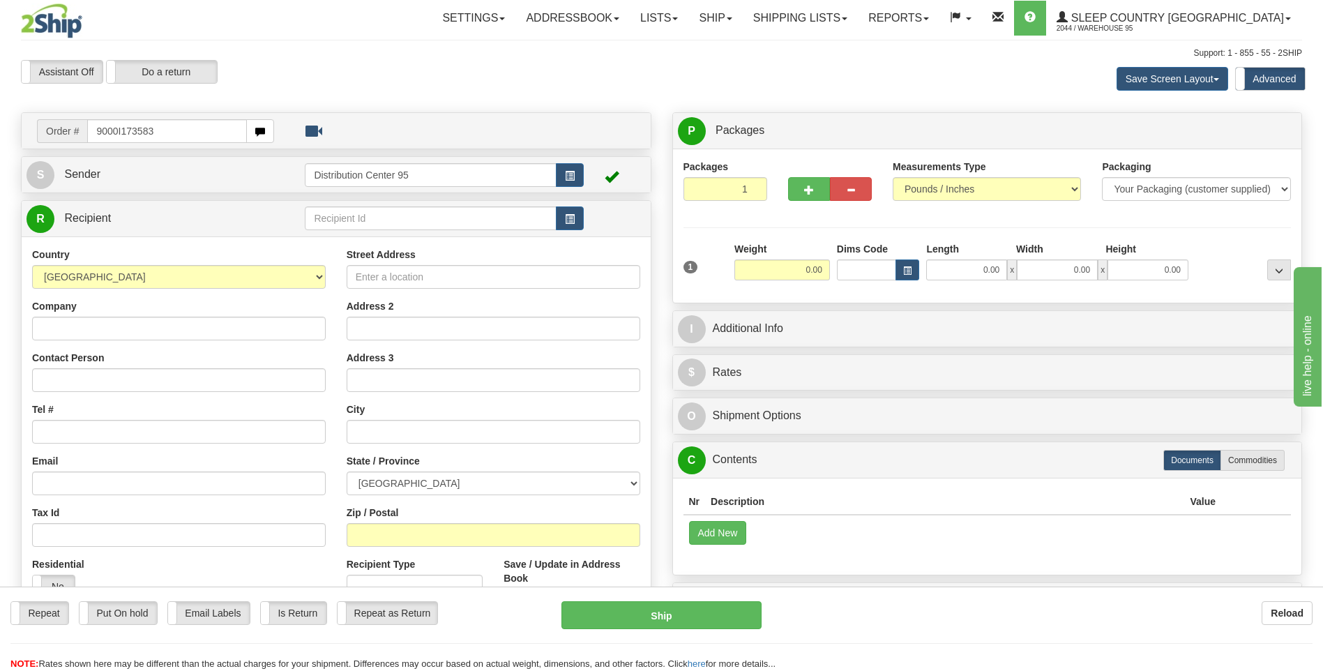
type input "9000I173583"
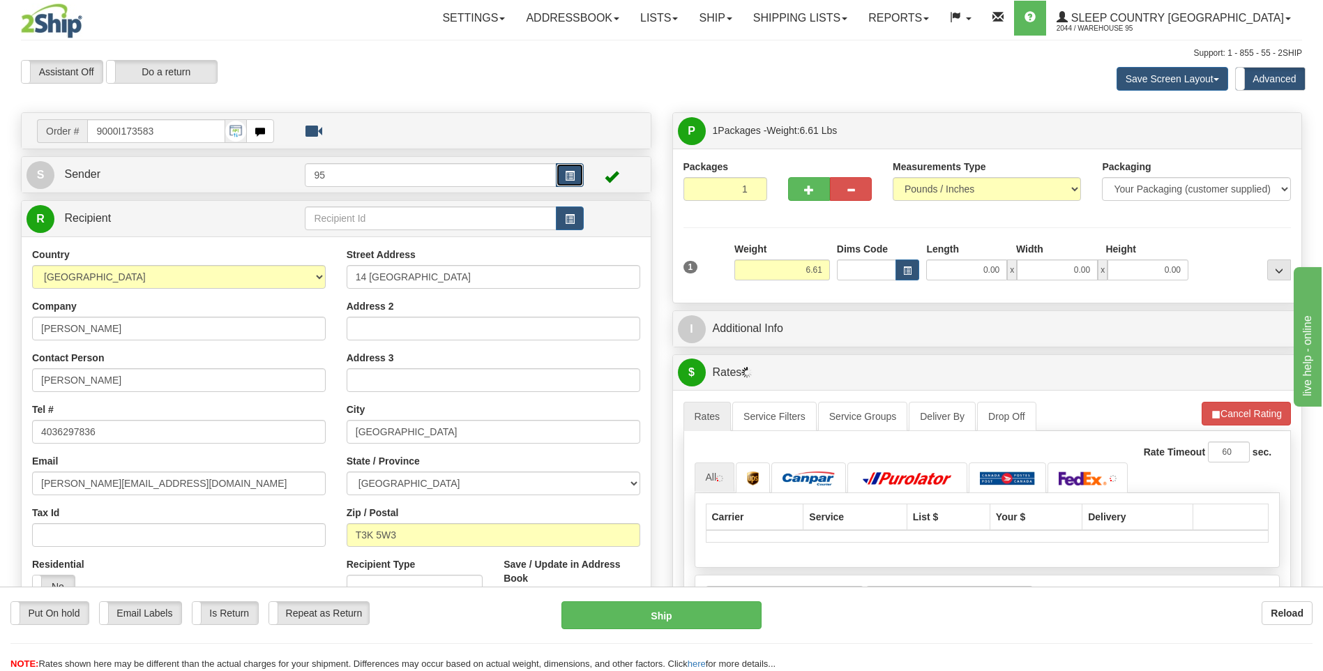
click at [571, 172] on span "button" at bounding box center [570, 176] width 10 height 9
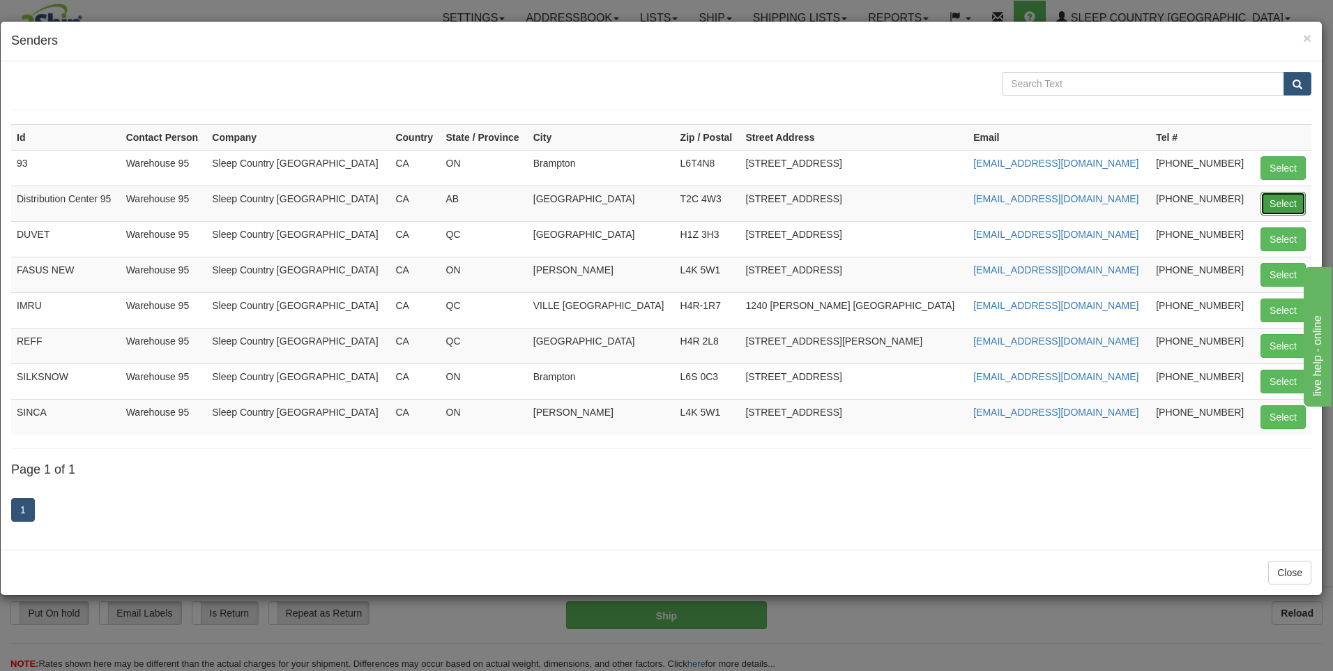
click at [1273, 199] on button "Select" at bounding box center [1283, 204] width 45 height 24
type input "Distribution Center 95"
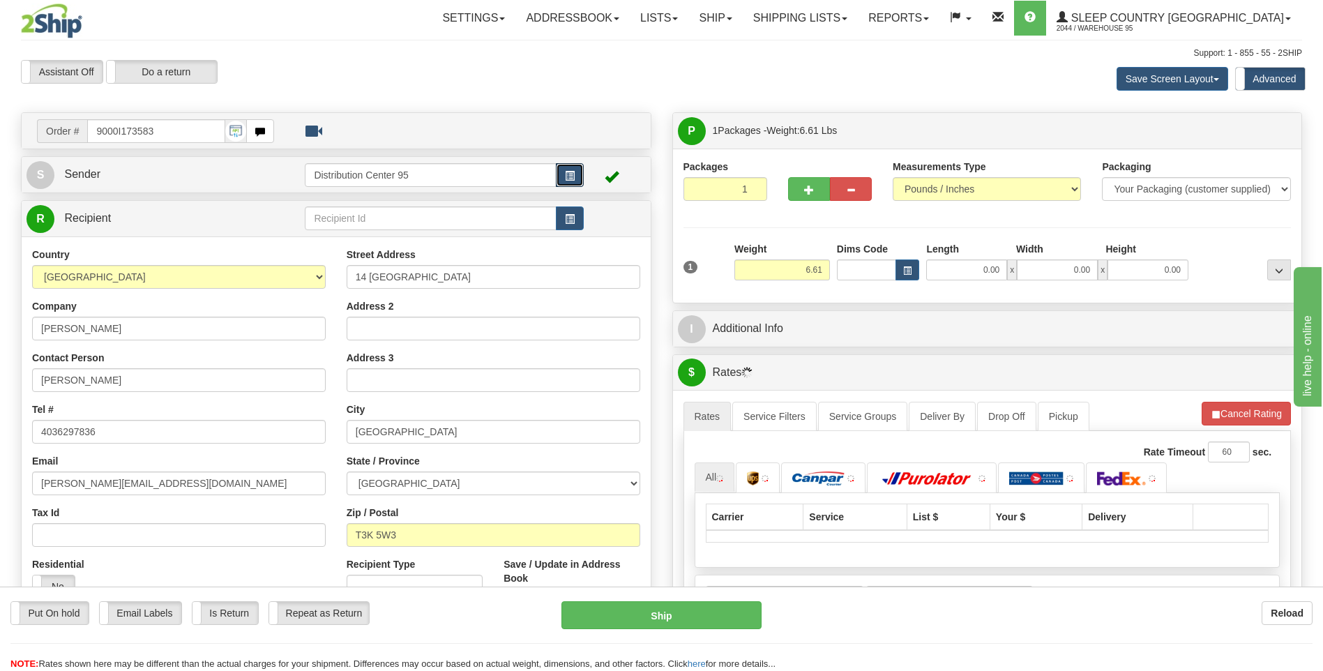
scroll to position [418, 0]
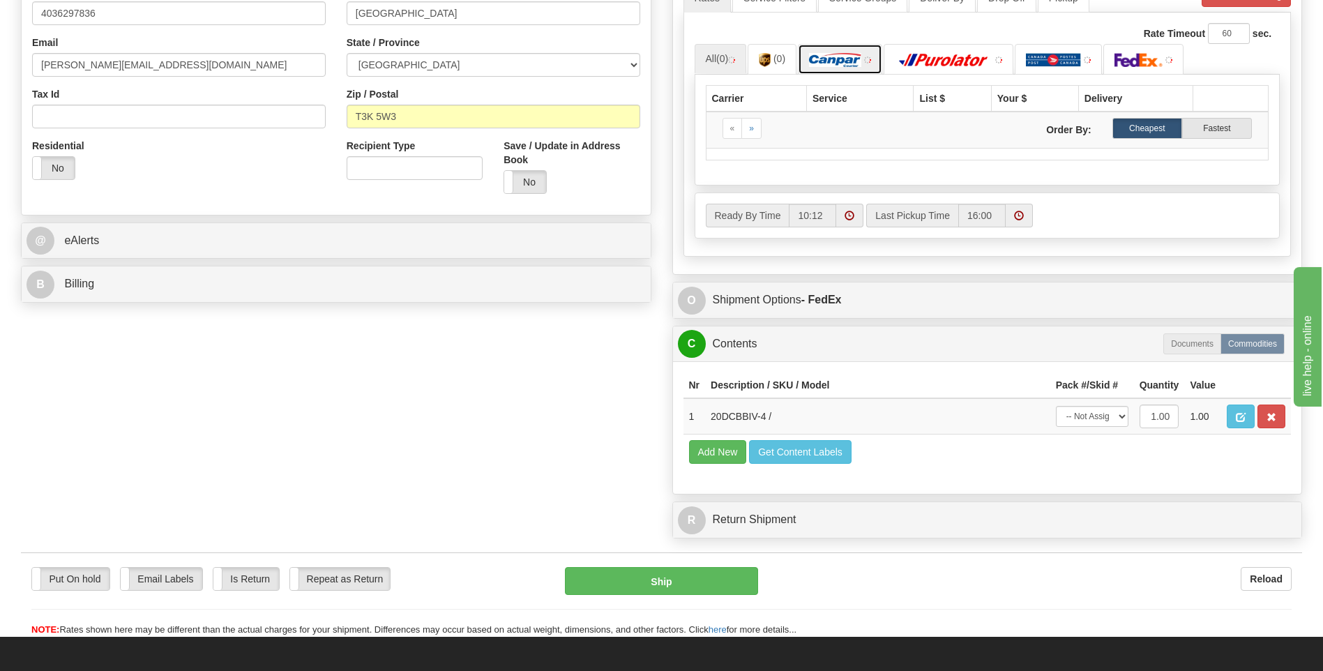
click at [861, 65] on img at bounding box center [835, 60] width 52 height 14
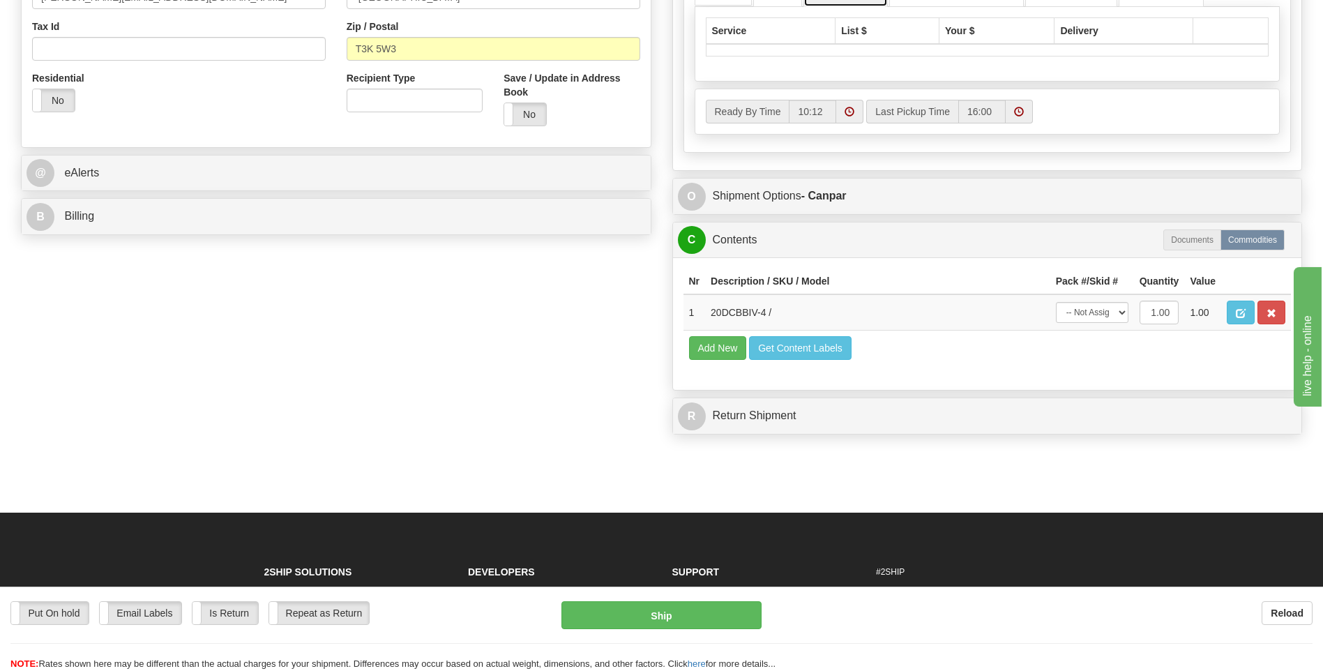
scroll to position [488, 0]
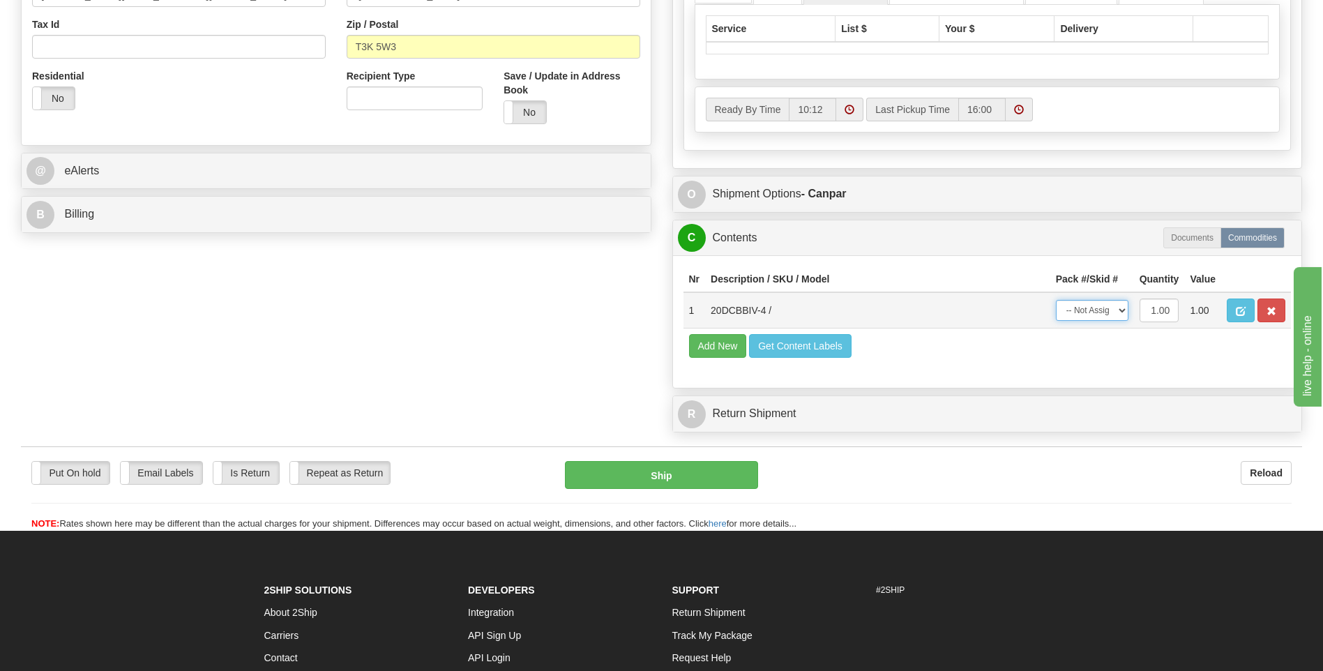
click at [1083, 305] on select "-- Not Assigned -- Package 1" at bounding box center [1092, 310] width 73 height 21
select select "0"
click at [1056, 300] on select "-- Not Assigned -- Package 1" at bounding box center [1092, 310] width 73 height 21
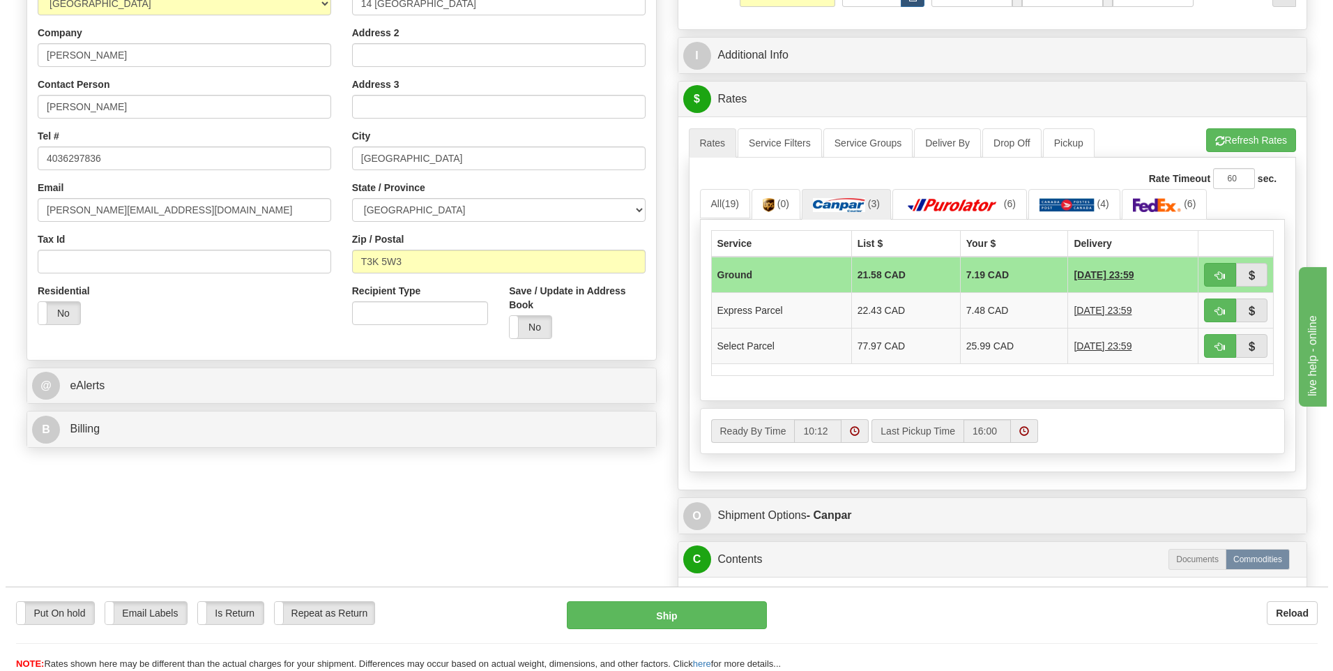
scroll to position [279, 0]
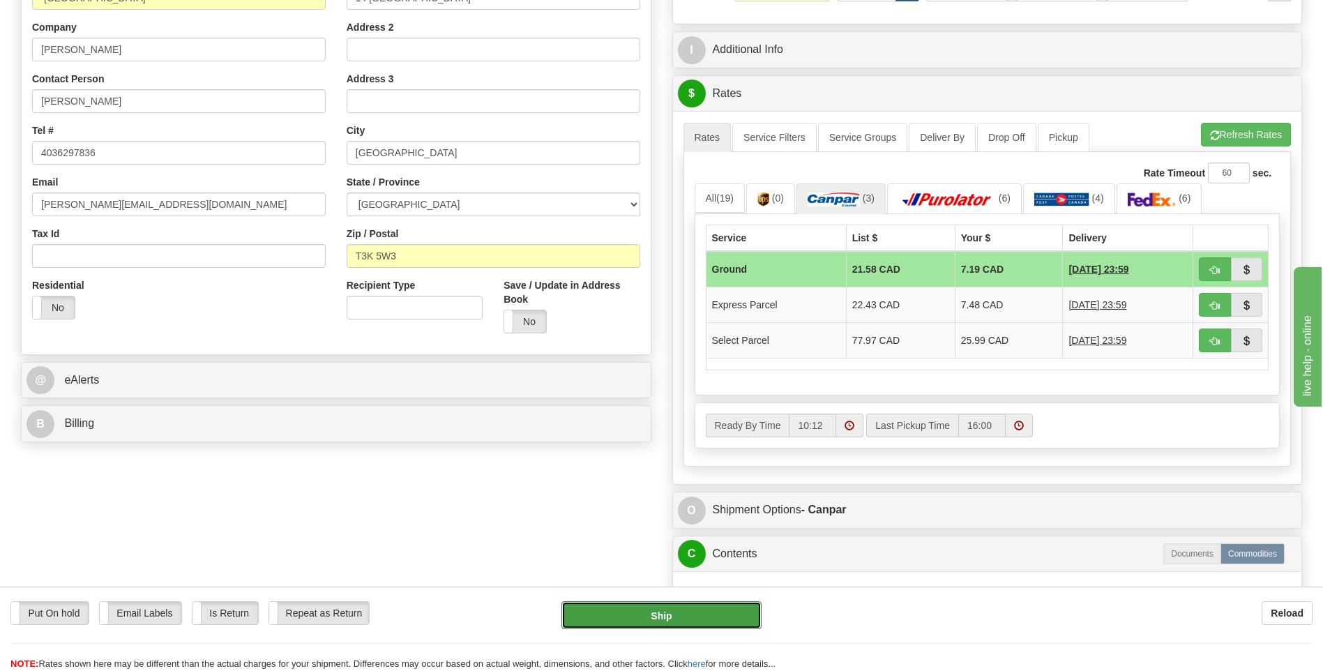
click at [707, 613] on button "Ship" at bounding box center [660, 615] width 199 height 28
type input "1"
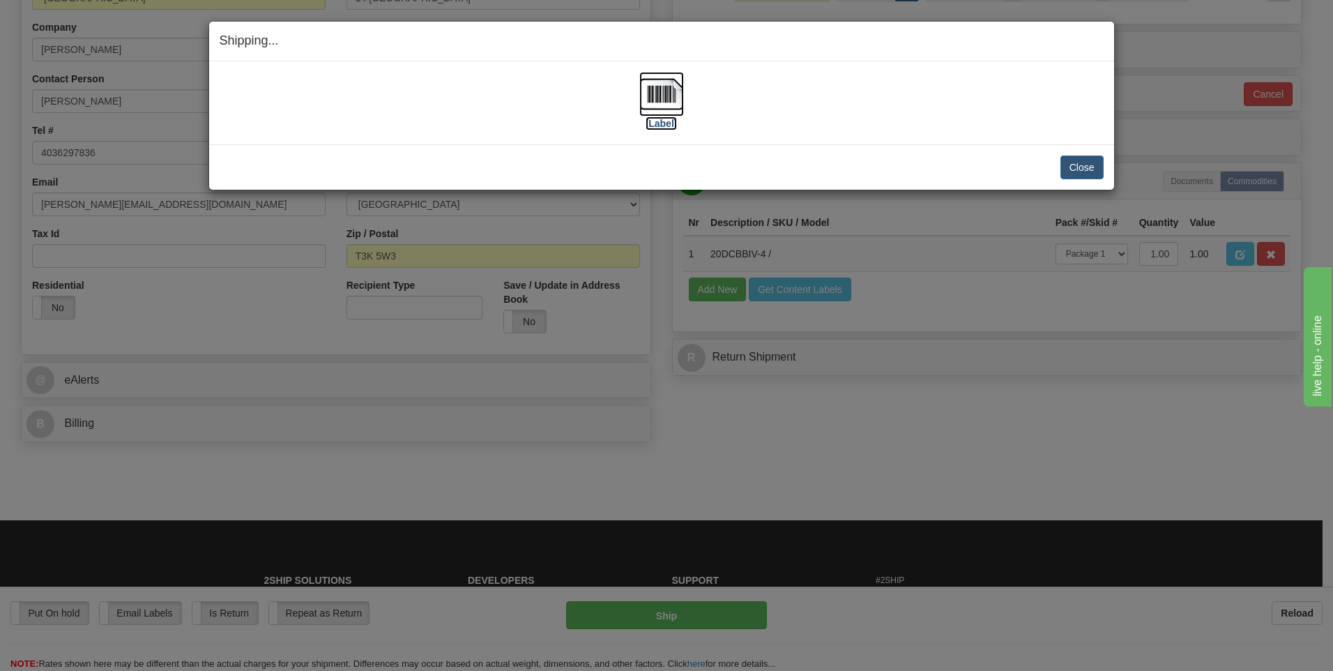
click at [653, 124] on label "[Label]" at bounding box center [662, 123] width 32 height 14
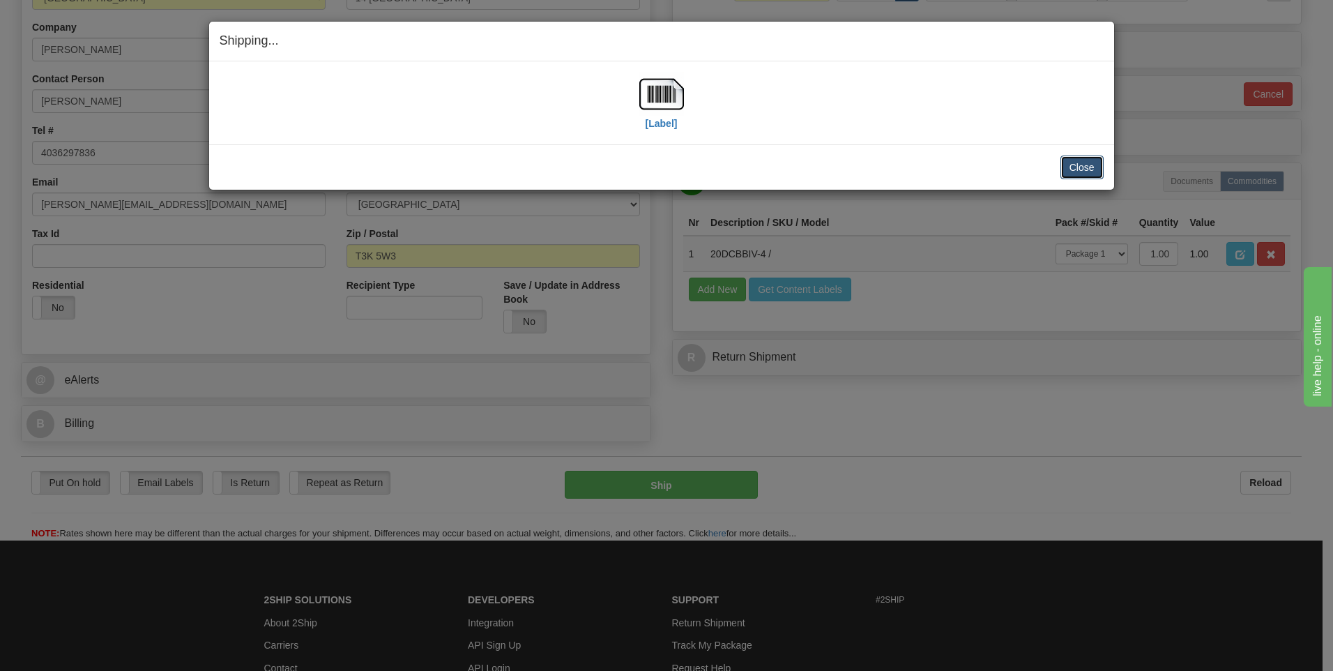
click at [1086, 168] on button "Close" at bounding box center [1082, 167] width 43 height 24
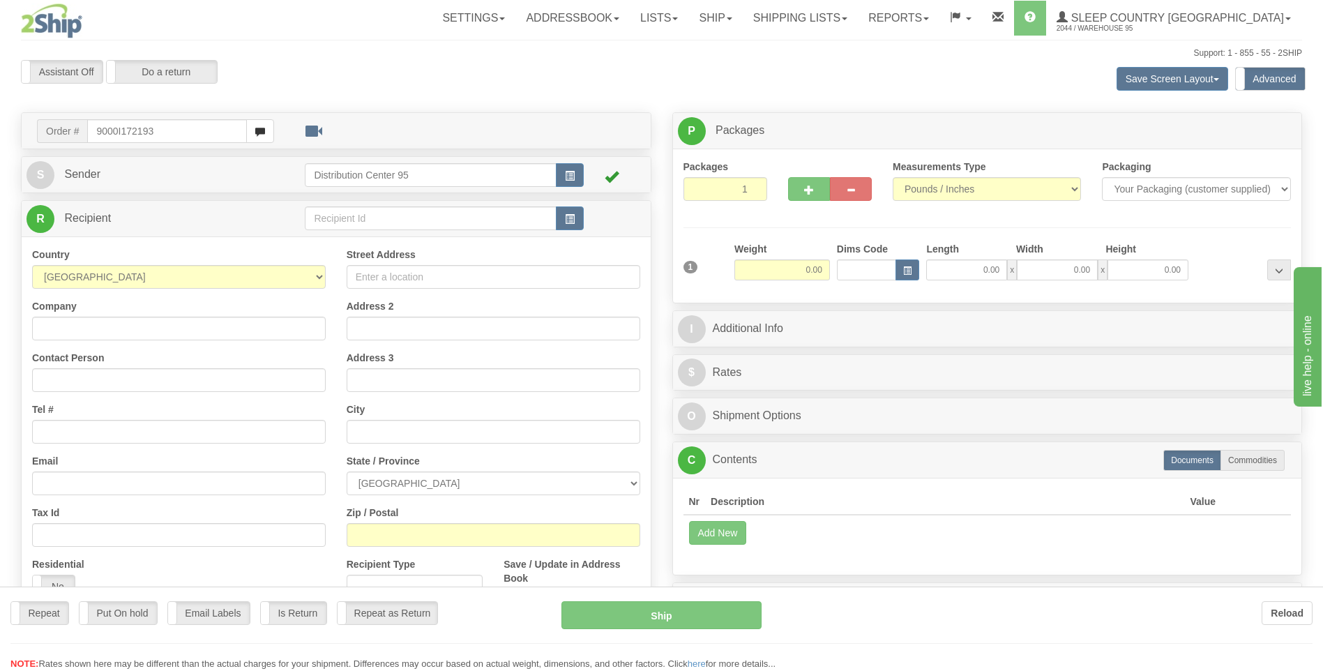
type input "9000I172193"
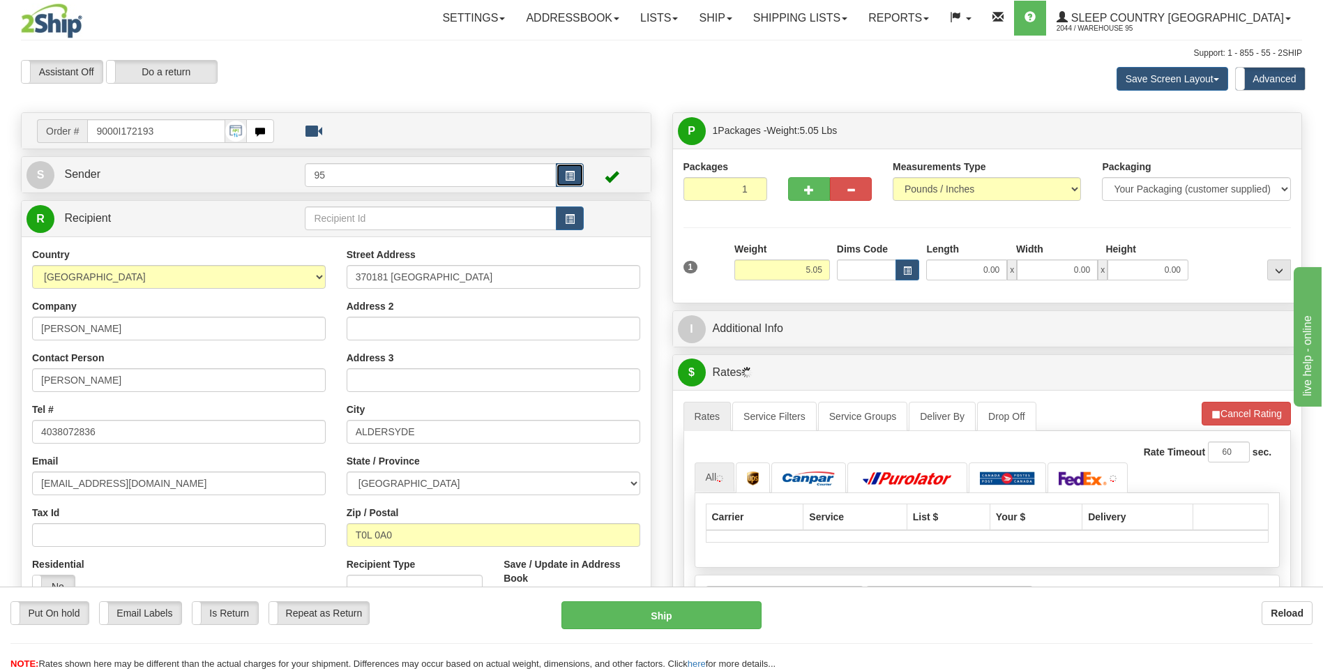
click at [573, 174] on span "button" at bounding box center [570, 176] width 10 height 9
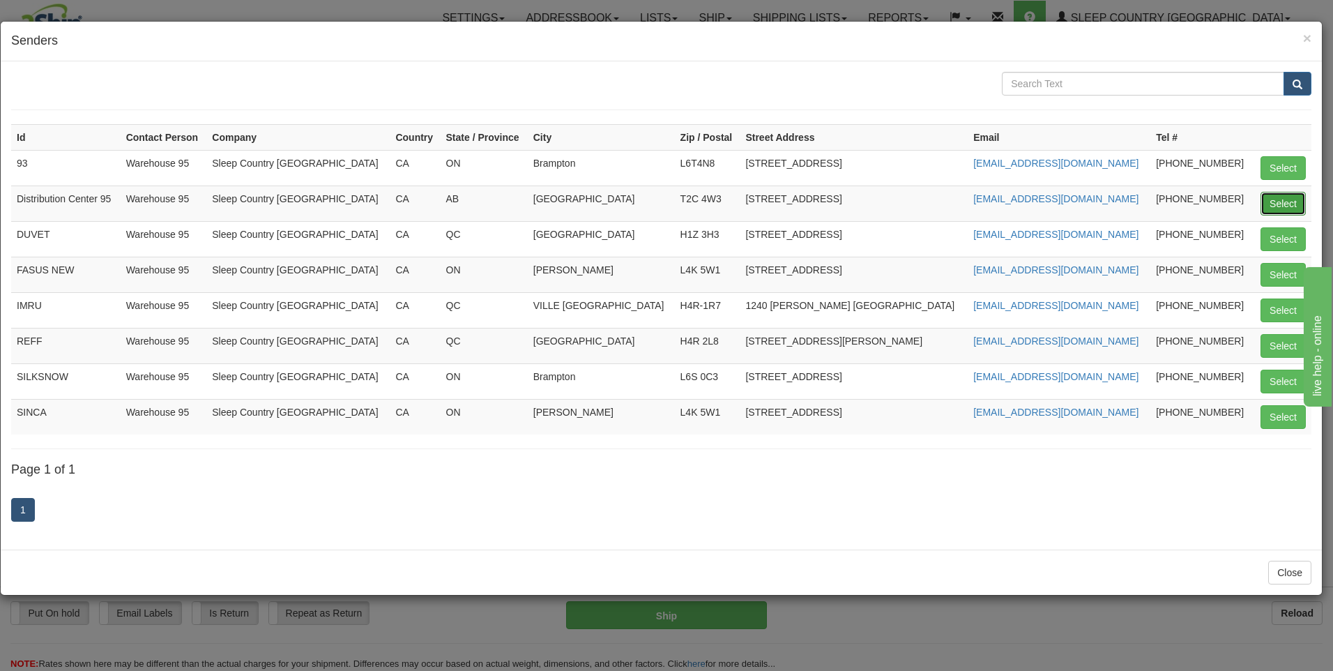
click at [1289, 197] on button "Select" at bounding box center [1283, 204] width 45 height 24
type input "Distribution Center 95"
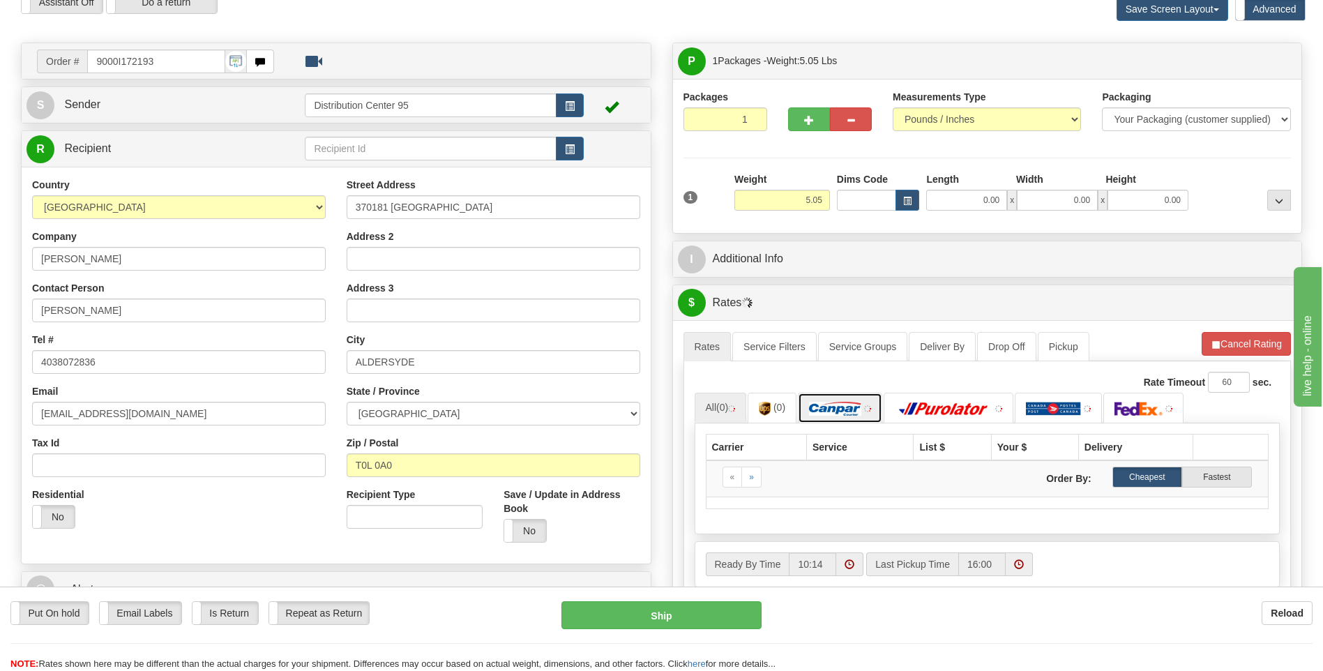
click at [828, 409] on img at bounding box center [835, 409] width 52 height 14
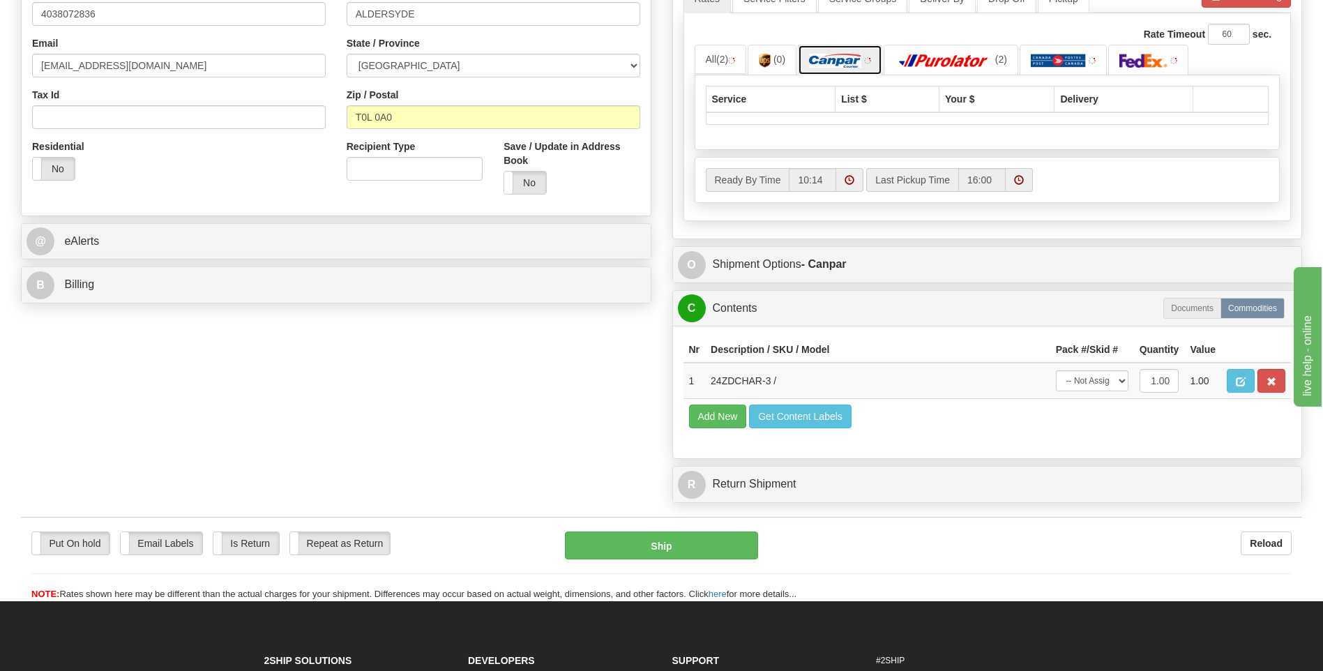
scroll to position [418, 0]
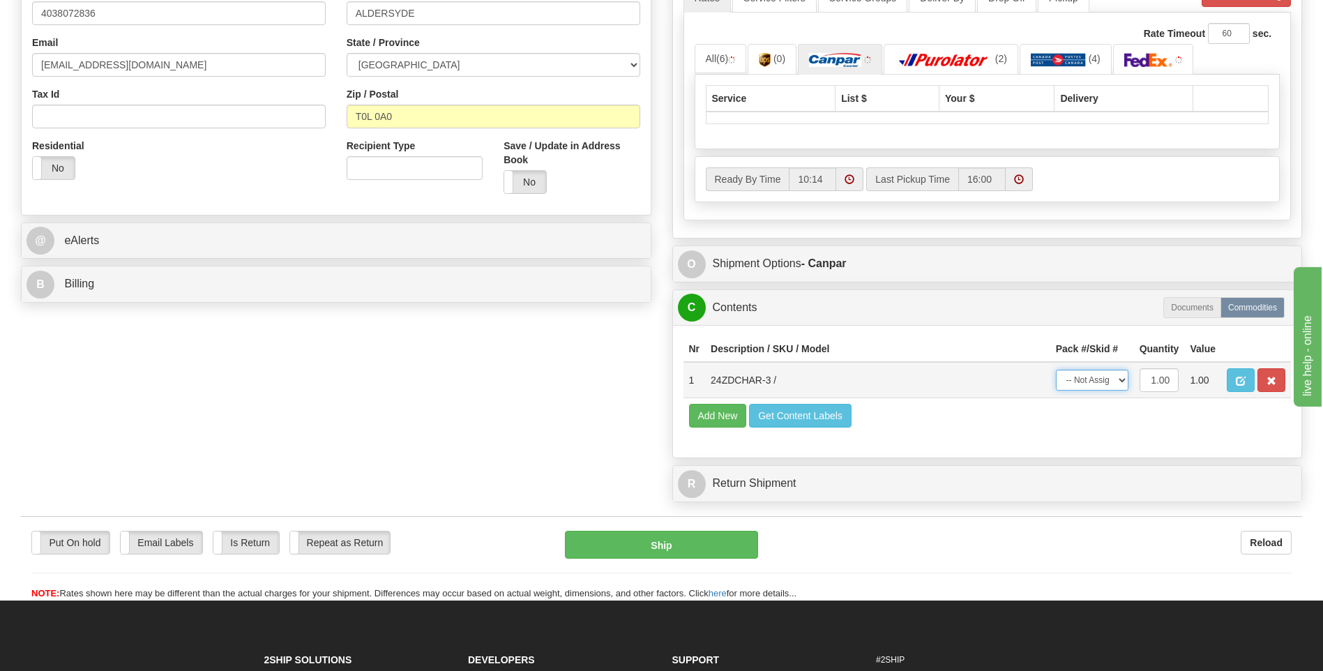
click at [1103, 385] on select "-- Not Assigned -- Package 1" at bounding box center [1092, 380] width 73 height 21
select select "0"
click at [1056, 370] on select "-- Not Assigned -- Package 1" at bounding box center [1092, 380] width 73 height 21
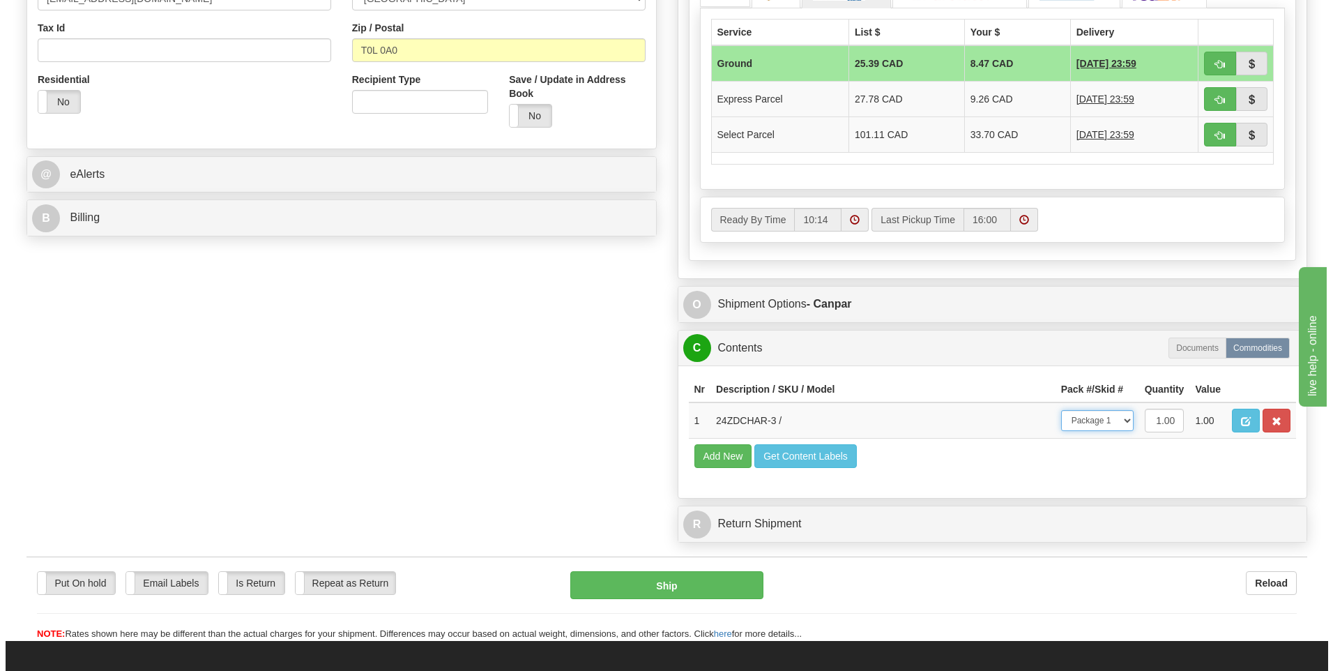
scroll to position [488, 0]
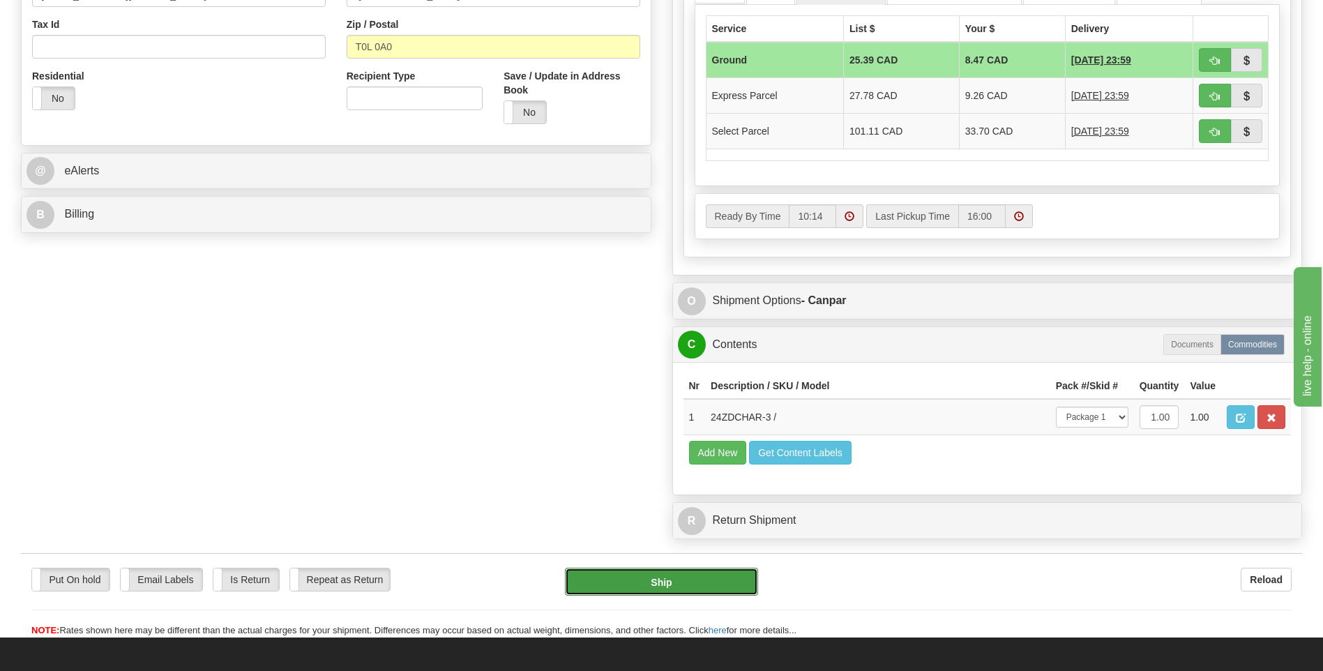
click at [646, 584] on button "Ship" at bounding box center [661, 582] width 192 height 28
type input "1"
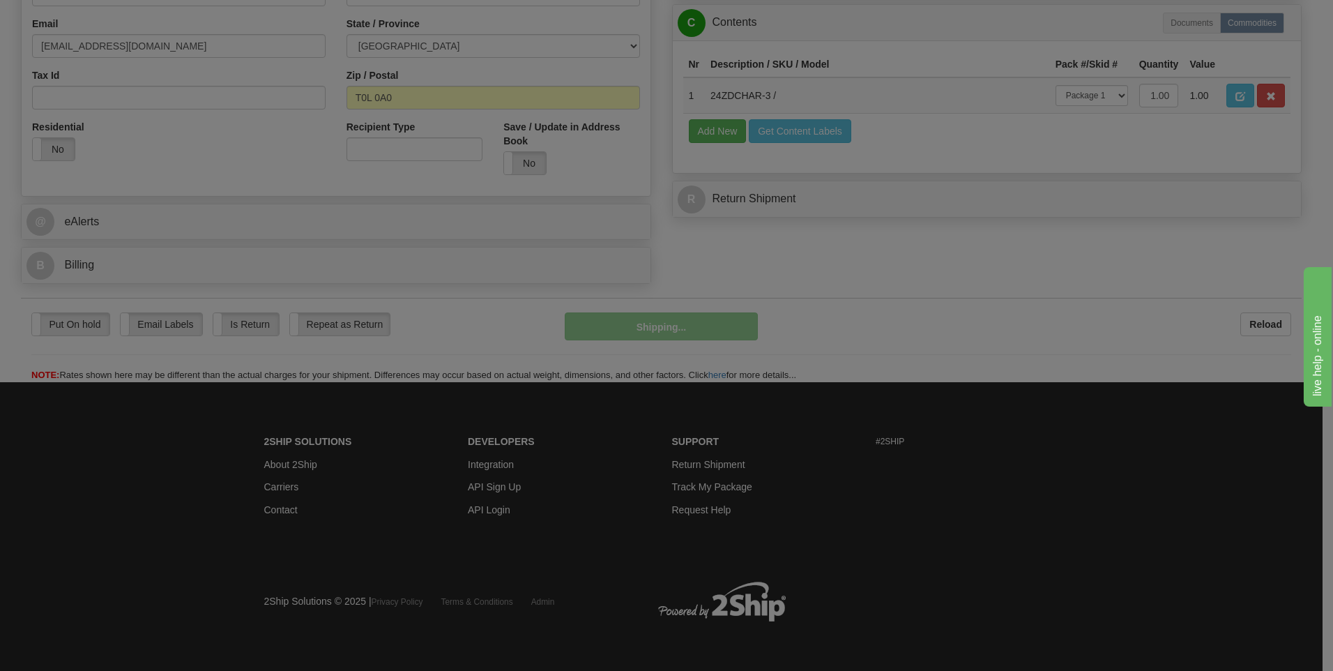
scroll to position [438, 0]
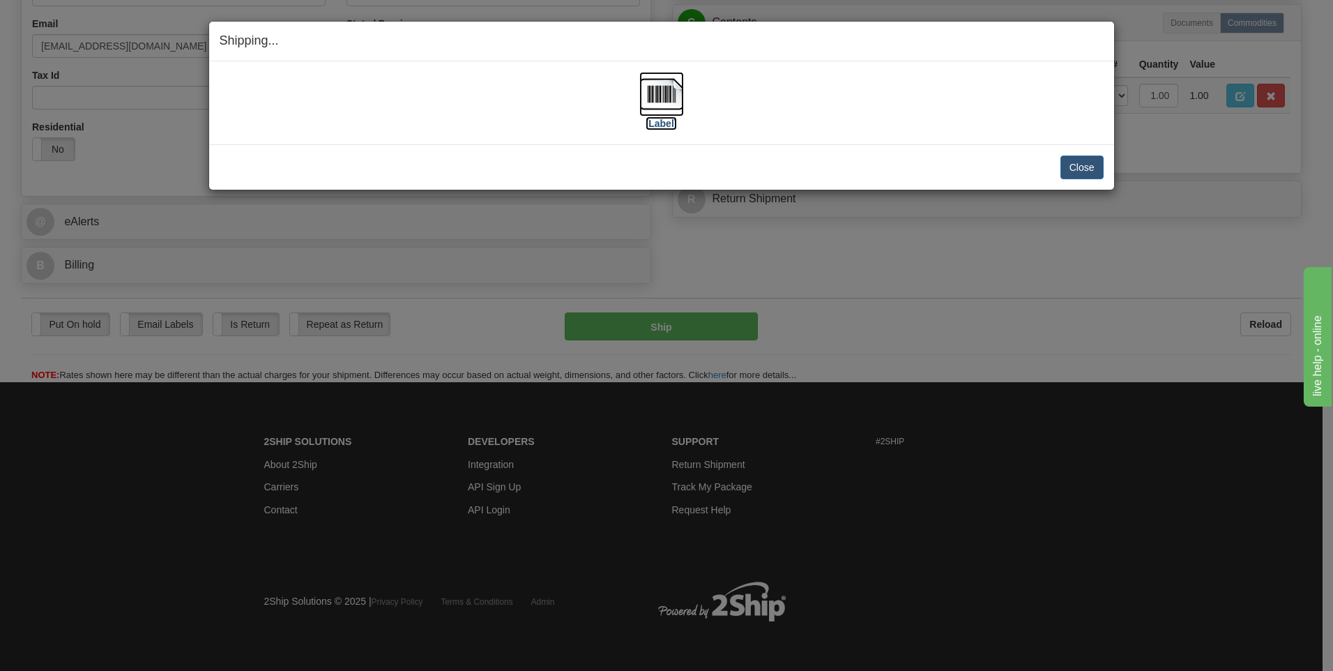
click at [649, 128] on label "[Label]" at bounding box center [662, 123] width 32 height 14
click at [1074, 177] on button "Close" at bounding box center [1082, 167] width 43 height 24
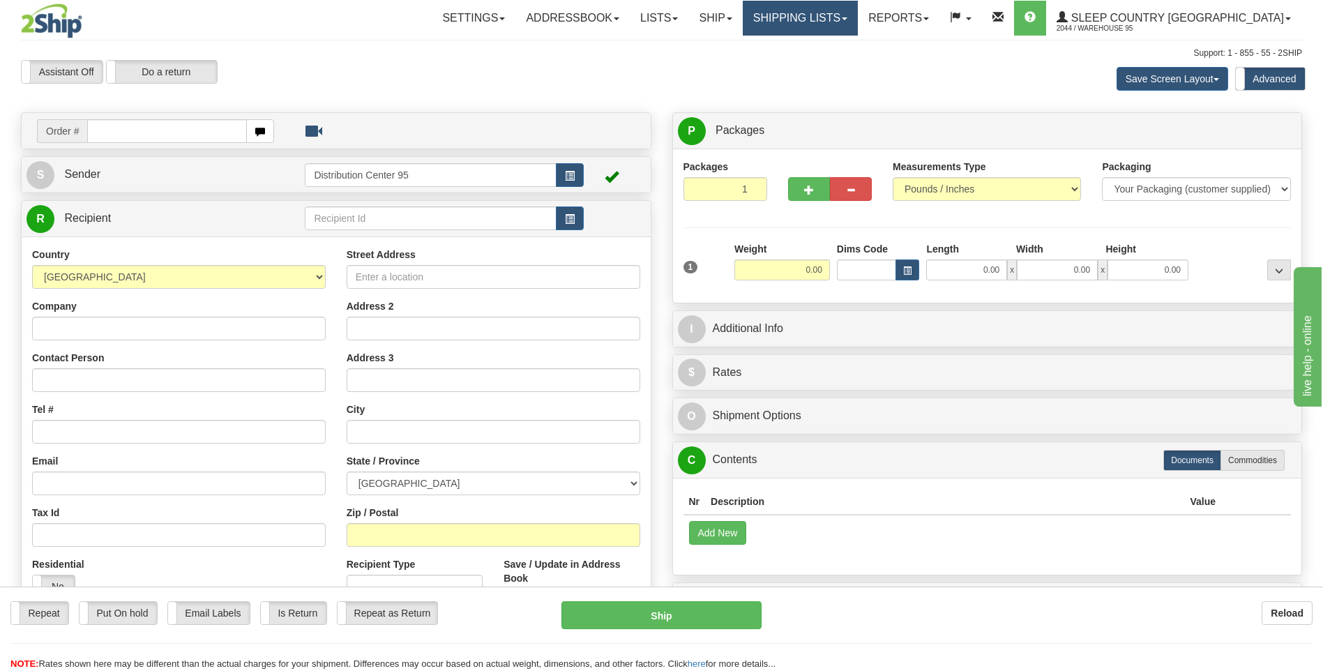
click at [858, 8] on link "Shipping lists" at bounding box center [800, 18] width 115 height 35
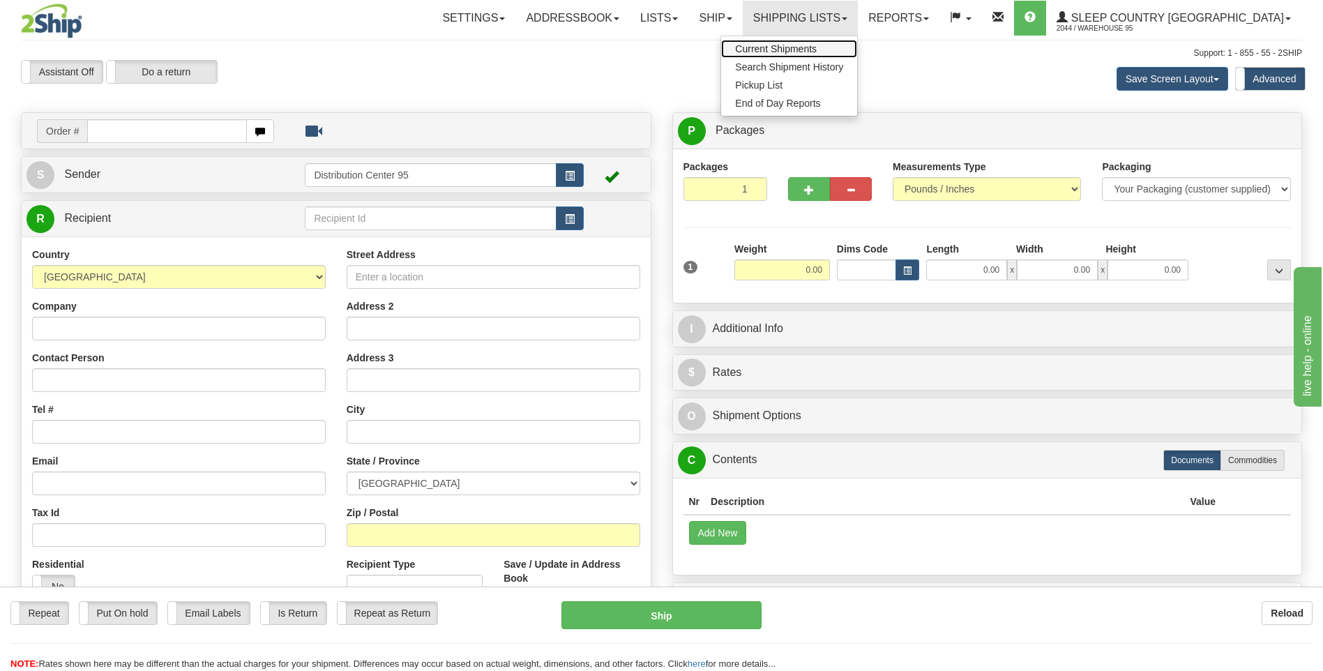
click at [817, 48] on span "Current Shipments" at bounding box center [776, 48] width 82 height 11
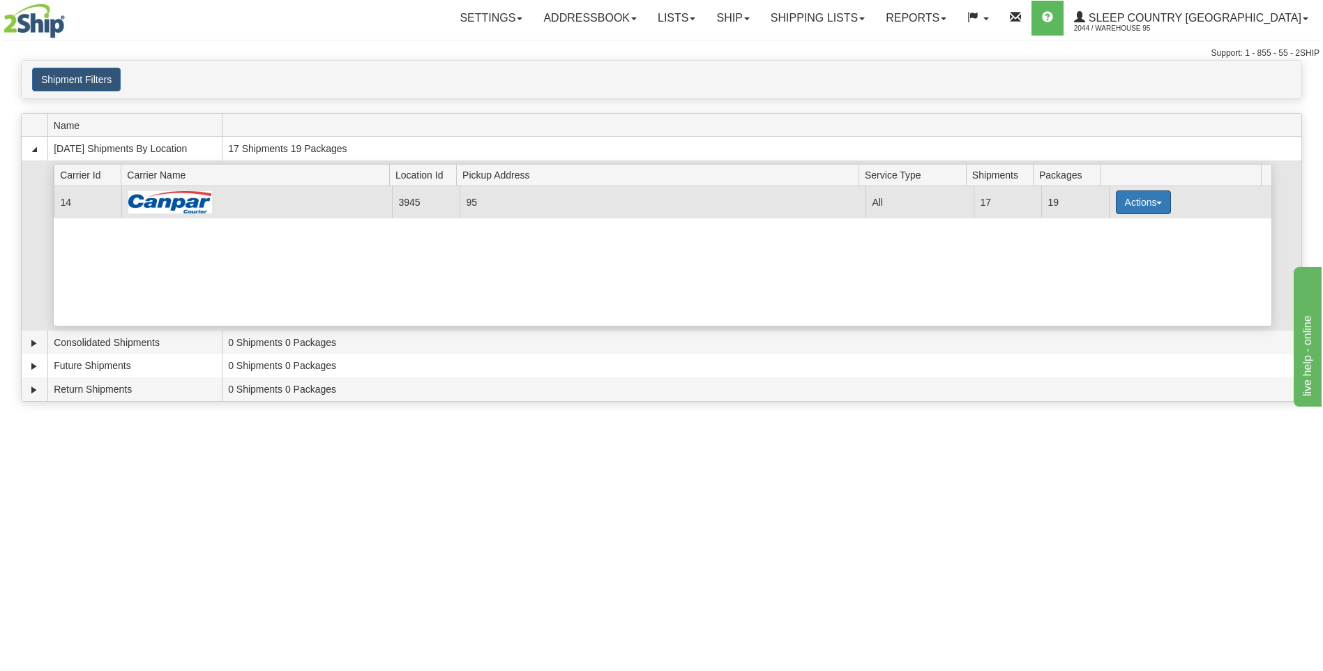
click at [1127, 192] on button "Actions" at bounding box center [1144, 202] width 56 height 24
click at [1117, 252] on link "Close" at bounding box center [1114, 247] width 112 height 18
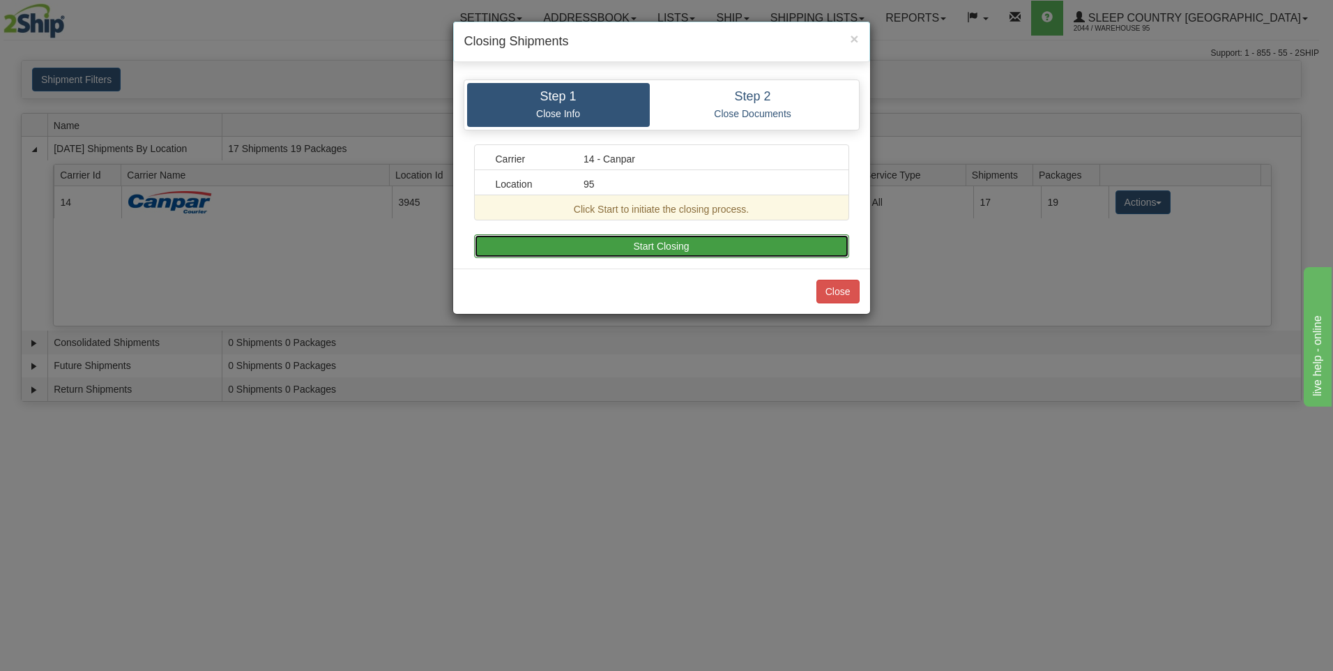
click at [556, 241] on button "Start Closing" at bounding box center [661, 246] width 375 height 24
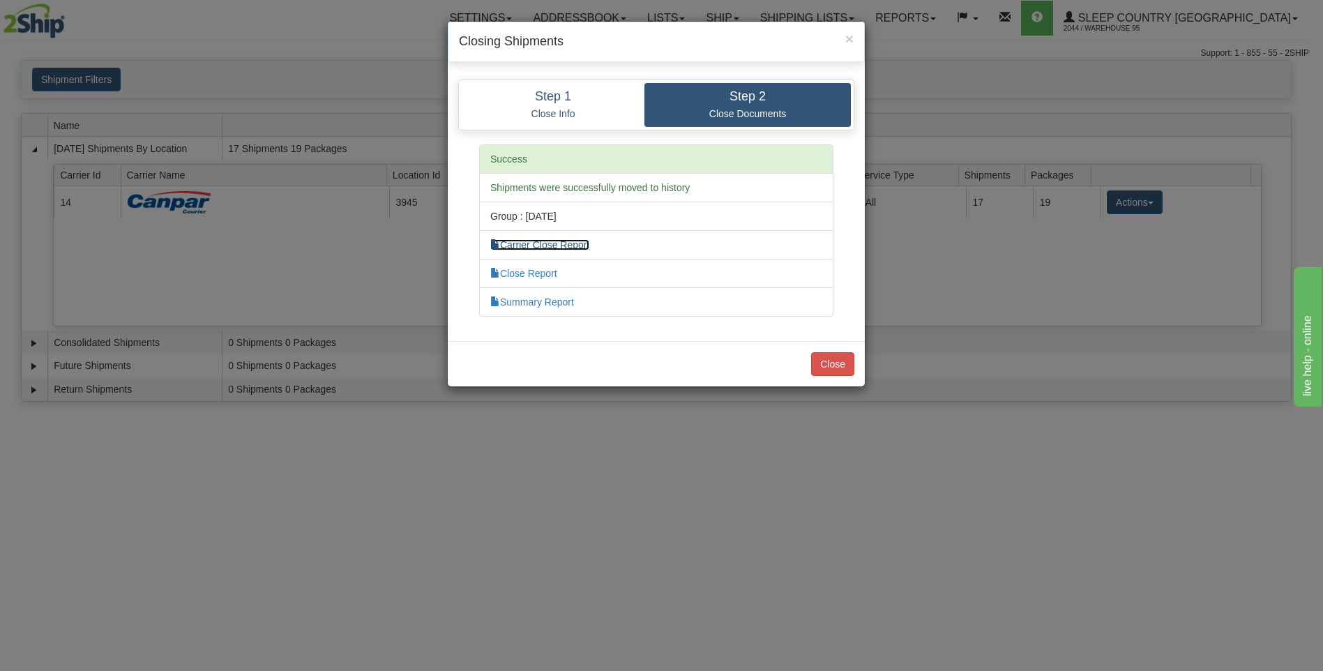
click at [539, 241] on link "Carrier Close Report" at bounding box center [539, 244] width 99 height 11
click at [518, 301] on link "Summary Report" at bounding box center [532, 301] width 84 height 11
click at [830, 358] on button "Close" at bounding box center [832, 364] width 43 height 24
